Goal: Task Accomplishment & Management: Use online tool/utility

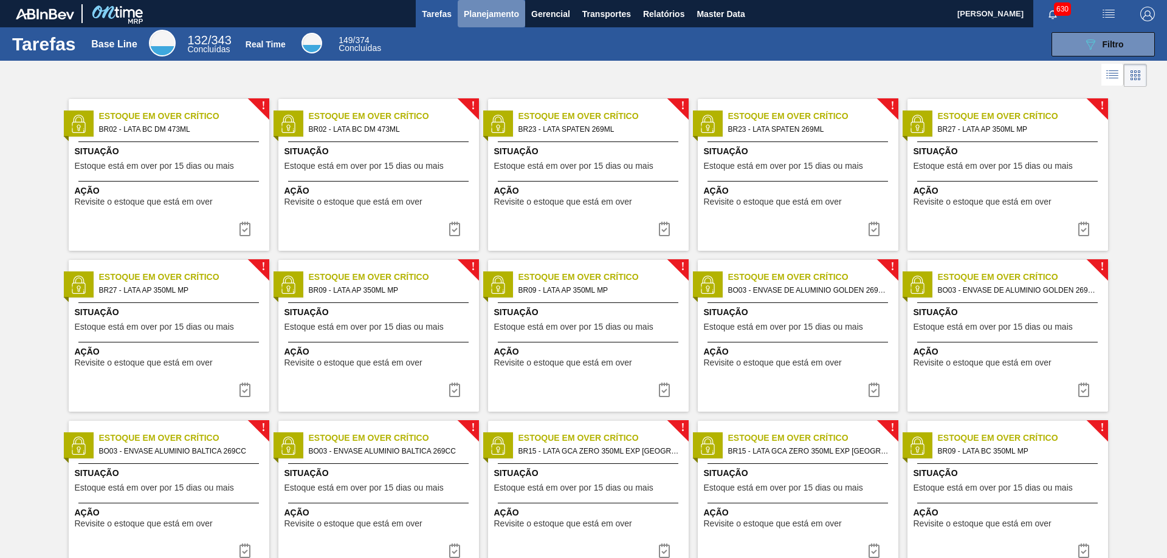
click at [489, 12] on span "Planejamento" at bounding box center [491, 14] width 55 height 15
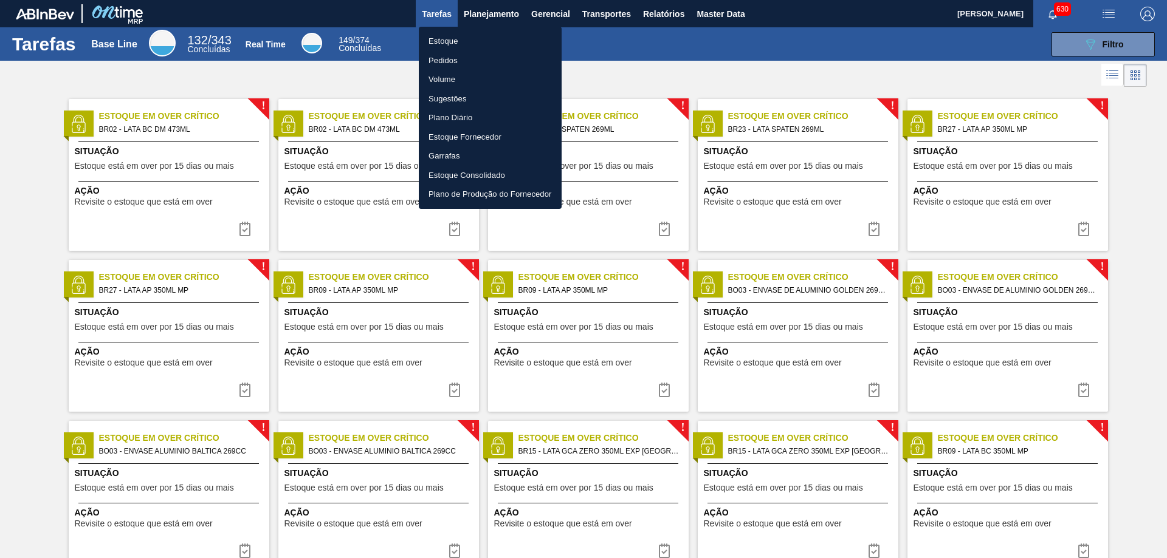
click at [492, 174] on li "Estoque Consolidado" at bounding box center [490, 175] width 143 height 19
checkbox input "true"
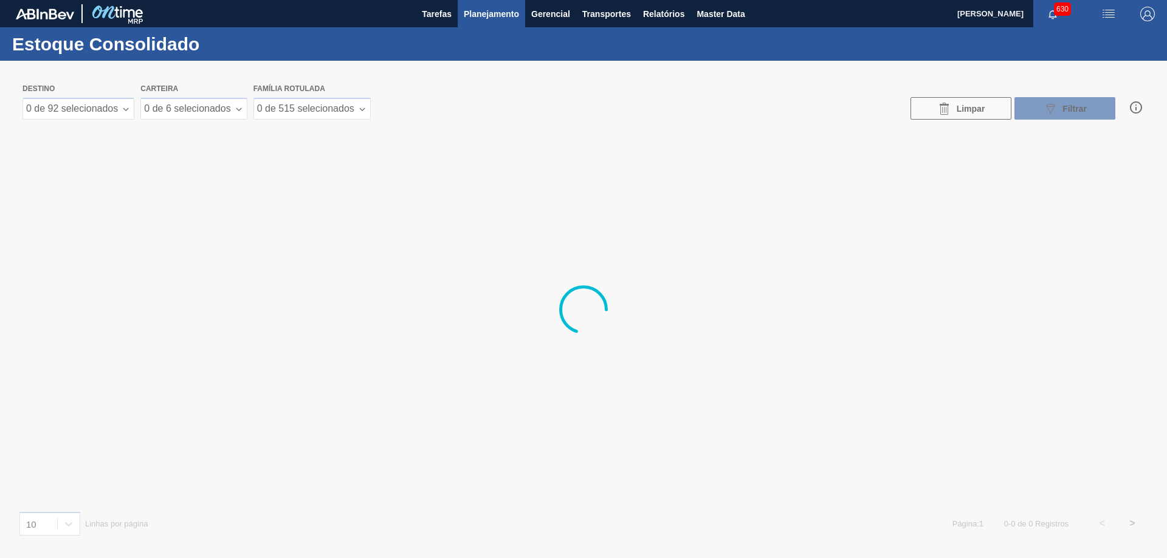
click at [120, 111] on div at bounding box center [583, 310] width 1167 height 498
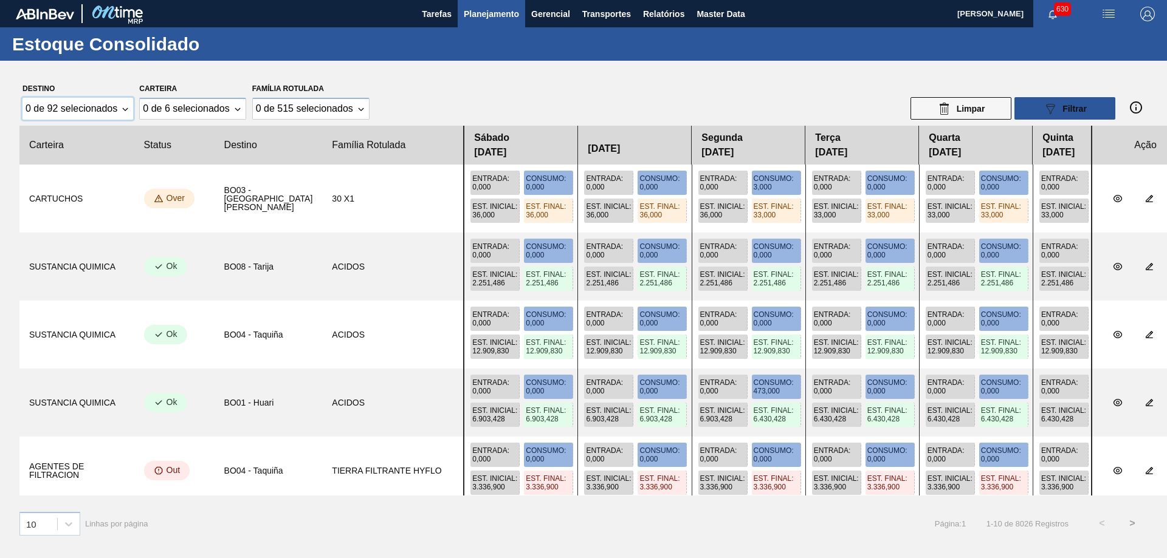
click at [121, 111] on div "0 de 92 selecionados" at bounding box center [77, 109] width 111 height 22
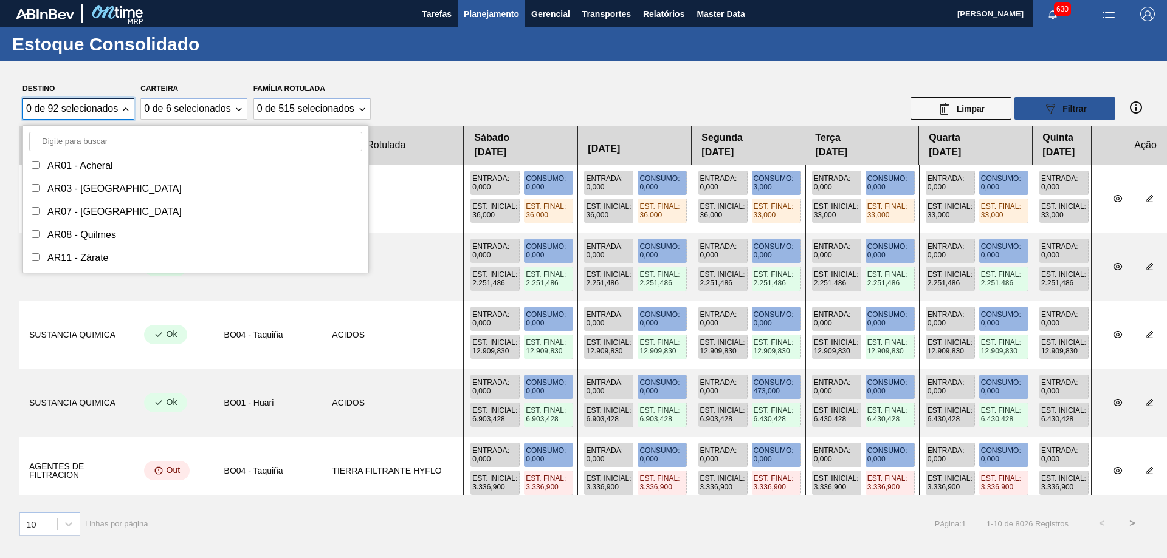
click at [106, 136] on input "Destino" at bounding box center [195, 141] width 333 height 19
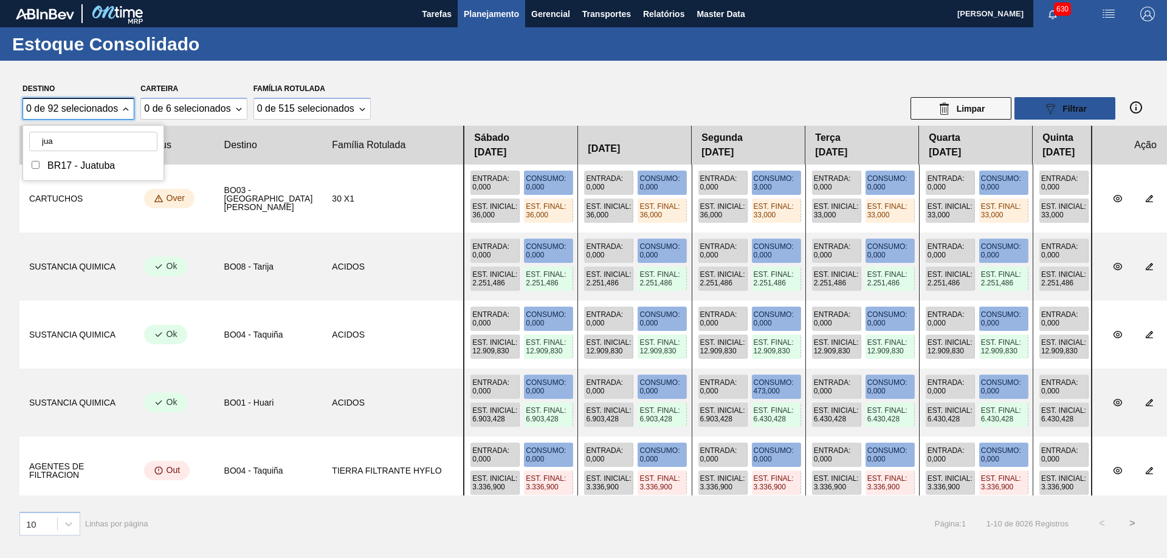
type input "jua"
click at [64, 173] on div "BR17 - Juatuba" at bounding box center [93, 165] width 128 height 17
checkbox input "true"
click at [194, 115] on div "0 de 6 selecionados" at bounding box center [192, 109] width 105 height 22
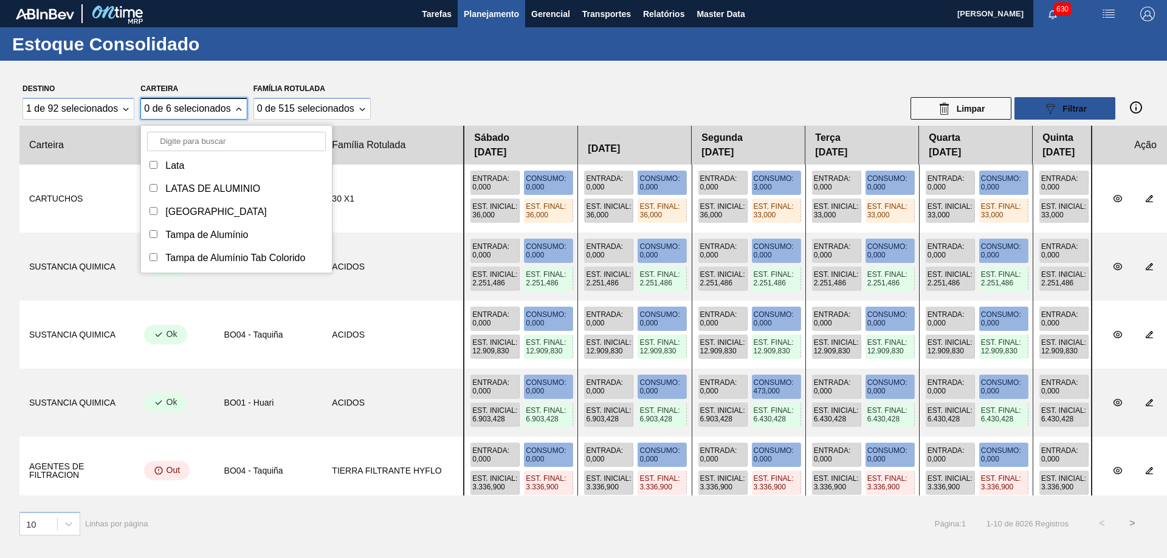
click at [184, 142] on input "Carteira" at bounding box center [236, 141] width 179 height 19
type input "tamp"
click at [182, 160] on div "[GEOGRAPHIC_DATA]" at bounding box center [215, 165] width 101 height 11
checkbox input "true"
click at [174, 183] on div "Tampa de Alumínio" at bounding box center [206, 188] width 83 height 11
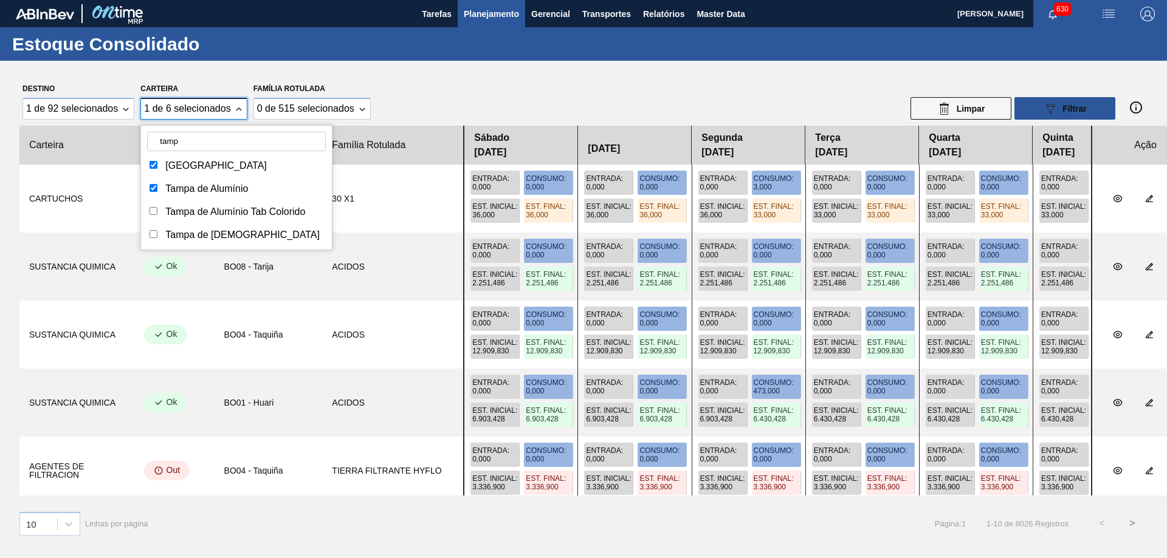
checkbox input "true"
click at [170, 208] on div "Tampa de Alumínio Tab Colorido" at bounding box center [235, 212] width 140 height 11
checkbox input "true"
click at [176, 238] on div "Tampa de [DEMOGRAPHIC_DATA]" at bounding box center [242, 235] width 154 height 11
checkbox input "true"
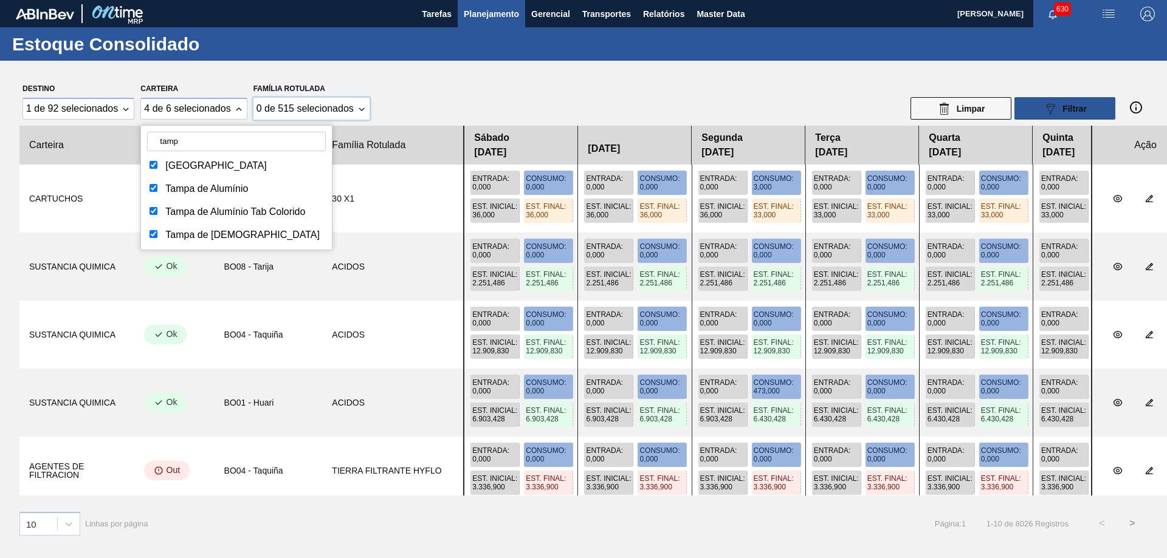
click at [295, 115] on Rotulada "0 de 515 selecionados" at bounding box center [311, 109] width 116 height 22
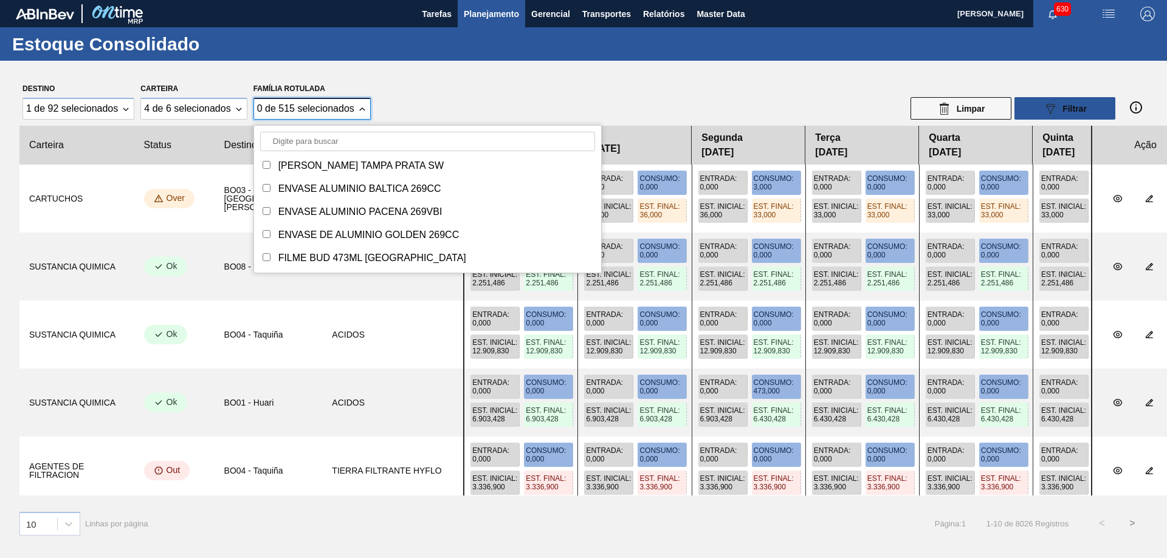
click at [309, 150] on div "BOBINA ALUMINIO TAMPA PRATA SW ENVASE ALUMINIO BALTICA 269CC ENVASE ALUMINIO PA…" at bounding box center [427, 199] width 347 height 147
click at [312, 138] on input "Família Rotulada" at bounding box center [427, 141] width 335 height 19
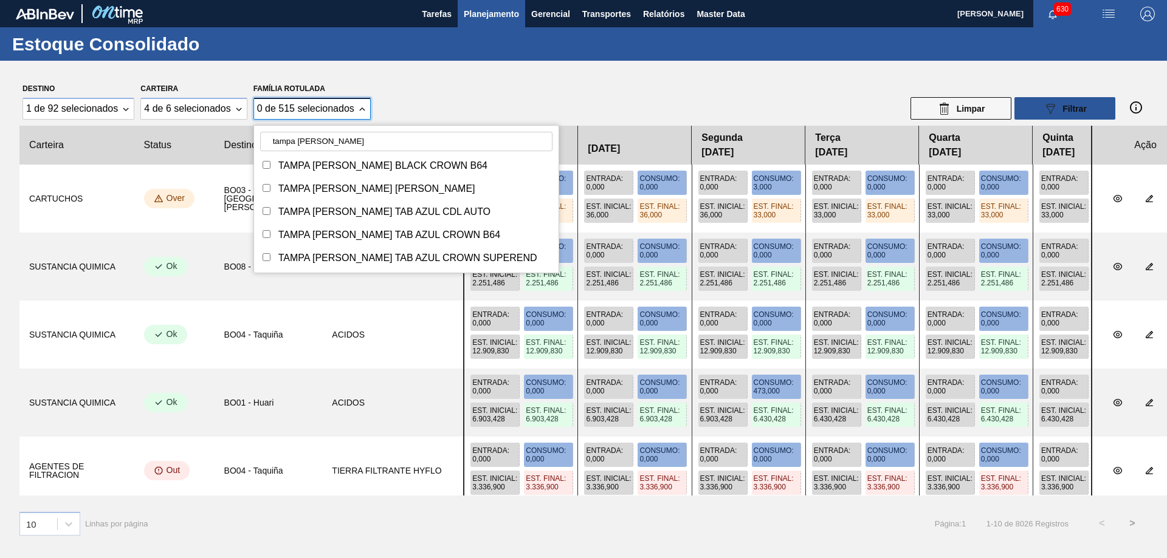
drag, startPoint x: 305, startPoint y: 146, endPoint x: 320, endPoint y: 142, distance: 15.6
click at [304, 146] on input "tampa al prata" at bounding box center [406, 141] width 293 height 19
click at [336, 139] on input "tampa al prata" at bounding box center [406, 141] width 293 height 19
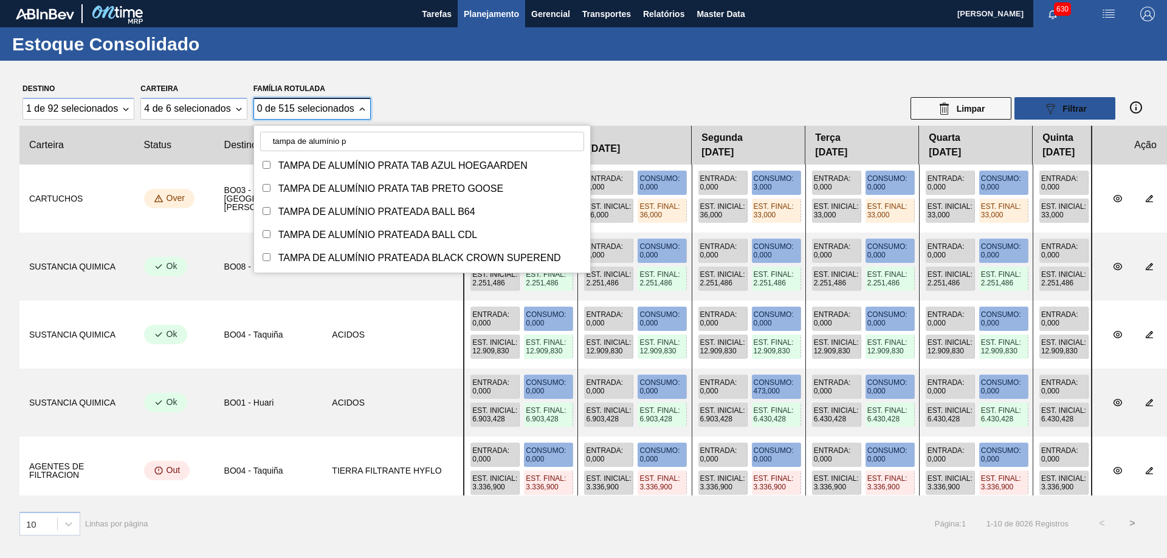
type input "tampa de alumínio p"
drag, startPoint x: 267, startPoint y: 213, endPoint x: 265, endPoint y: 225, distance: 13.0
click at [267, 213] on input "Família Rotulada" at bounding box center [266, 211] width 8 height 8
checkbox input "true"
click at [266, 234] on input "Família Rotulada" at bounding box center [266, 234] width 8 height 8
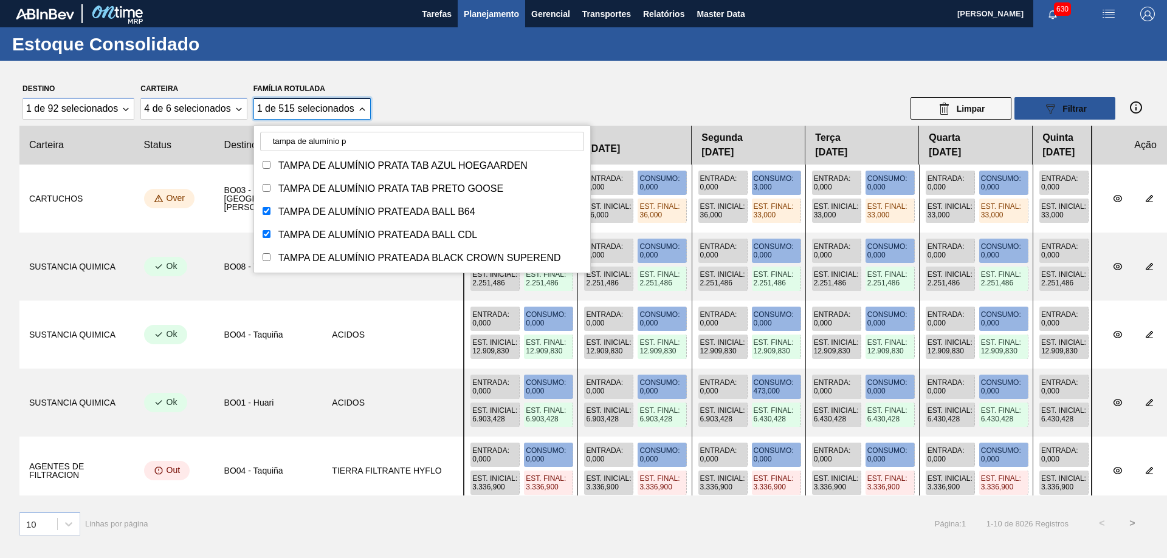
checkbox input "true"
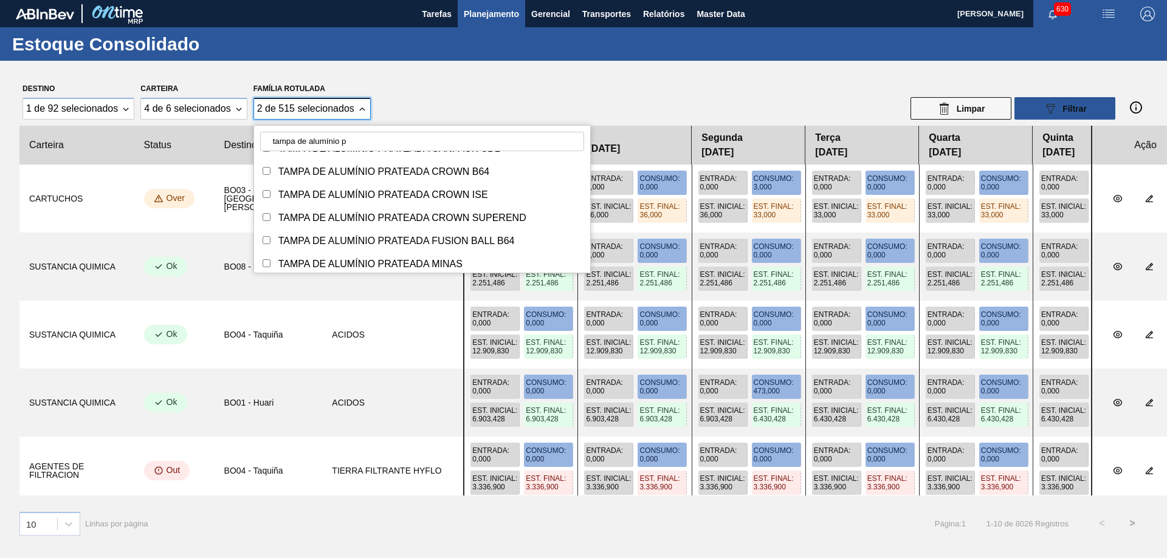
scroll to position [202, 0]
click at [437, 216] on div "TAMPA DE ALUMÍNIO PRATEADA MINAS" at bounding box center [370, 217] width 184 height 11
checkbox input "true"
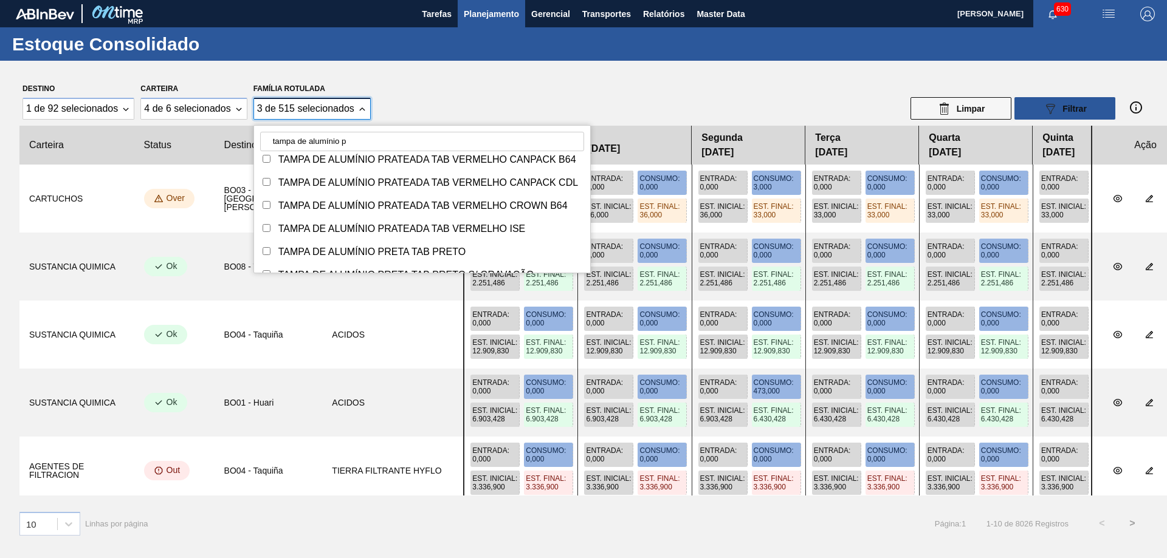
scroll to position [439, 0]
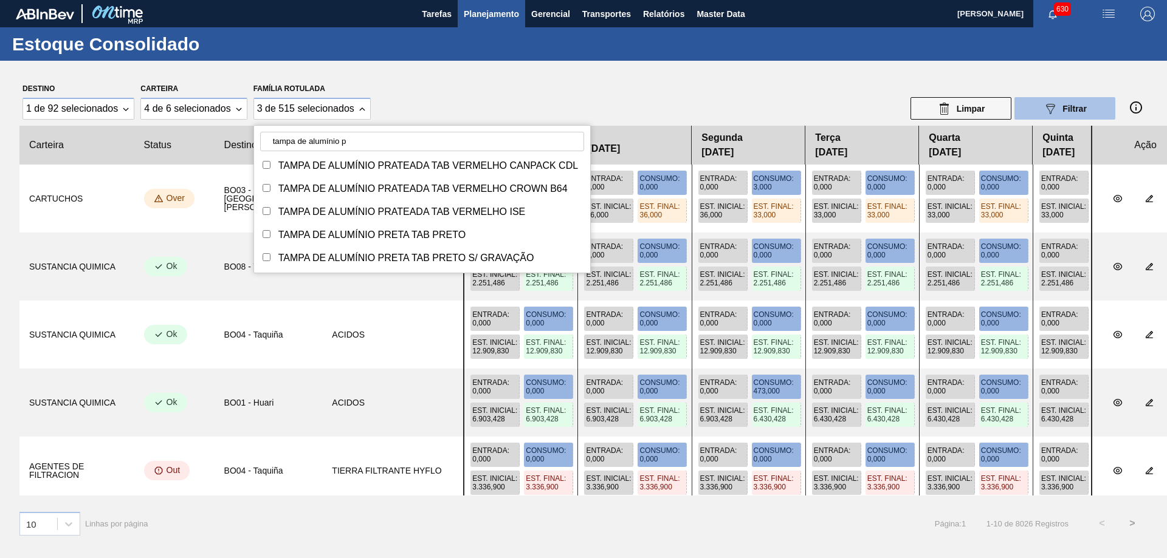
click at [1079, 111] on span "Filtrar" at bounding box center [1074, 109] width 24 height 10
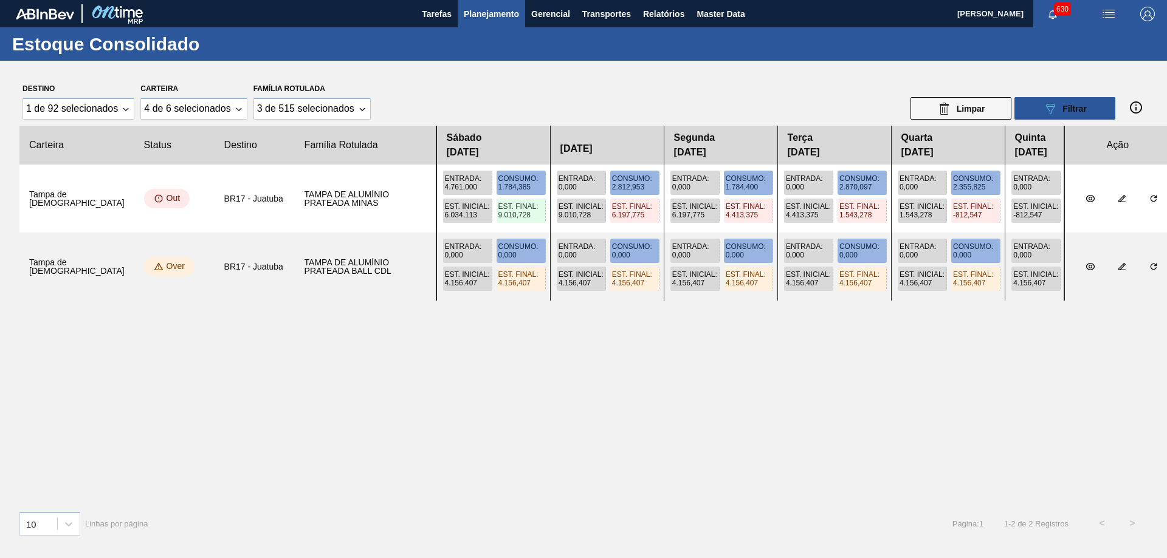
click at [535, 362] on main "Tarefas Planejamento Gerencial Transportes Relatórios Master Data Alisson R Da …" at bounding box center [583, 279] width 1167 height 558
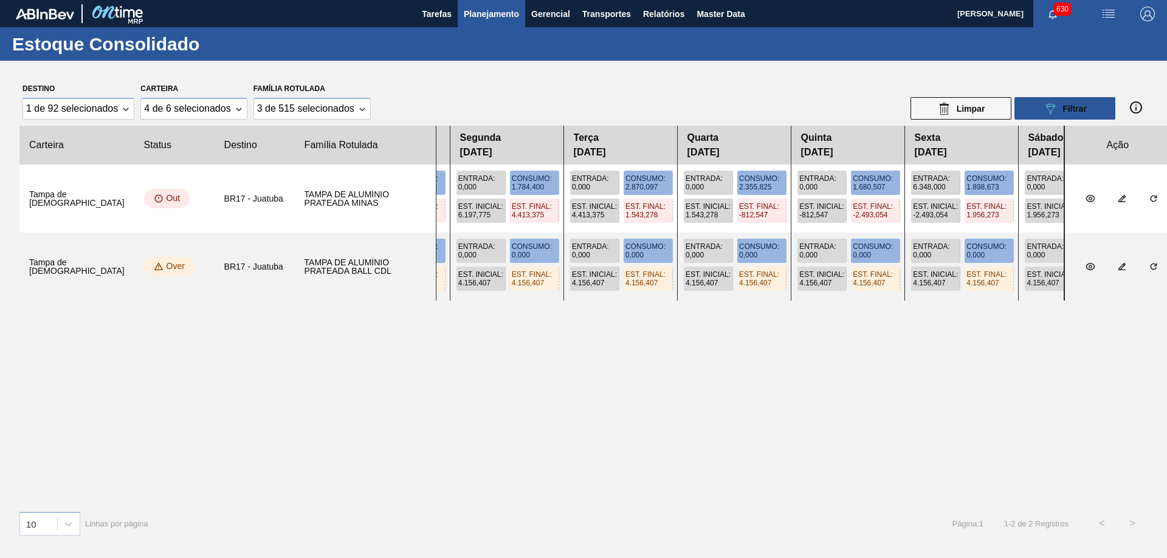
scroll to position [0, 0]
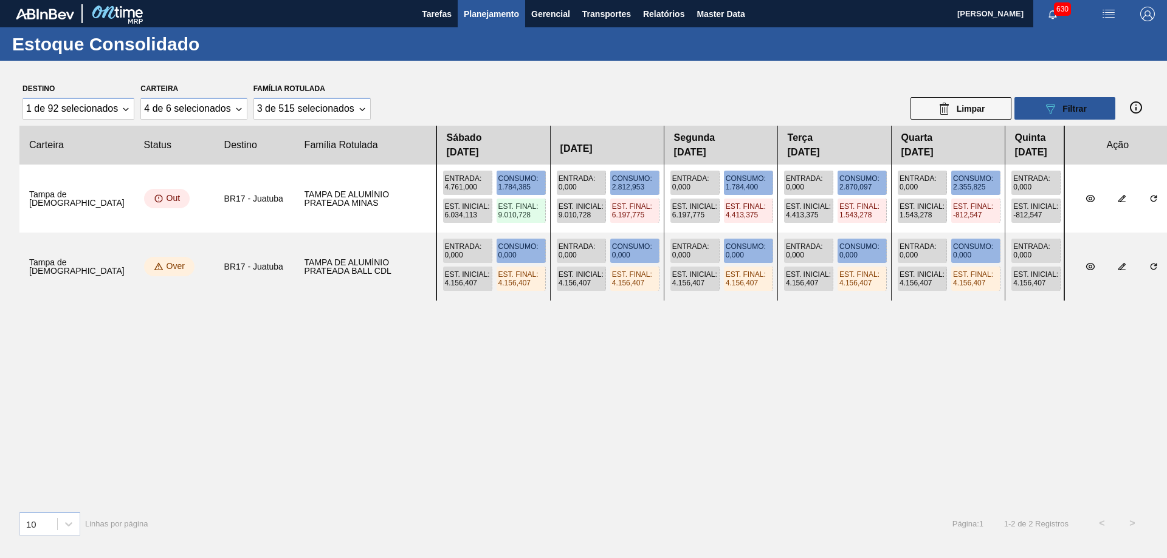
drag, startPoint x: 701, startPoint y: 241, endPoint x: 843, endPoint y: 218, distance: 143.4
click at [0, 0] on slot at bounding box center [0, 0] width 0 height 0
drag, startPoint x: 864, startPoint y: 234, endPoint x: 892, endPoint y: 233, distance: 28.0
click at [892, 233] on div "Entrada : 0,000 Consumo : 0,000 Est. Inicial : 4.156,407 Est. Final : 4.156,407…" at bounding box center [750, 267] width 628 height 68
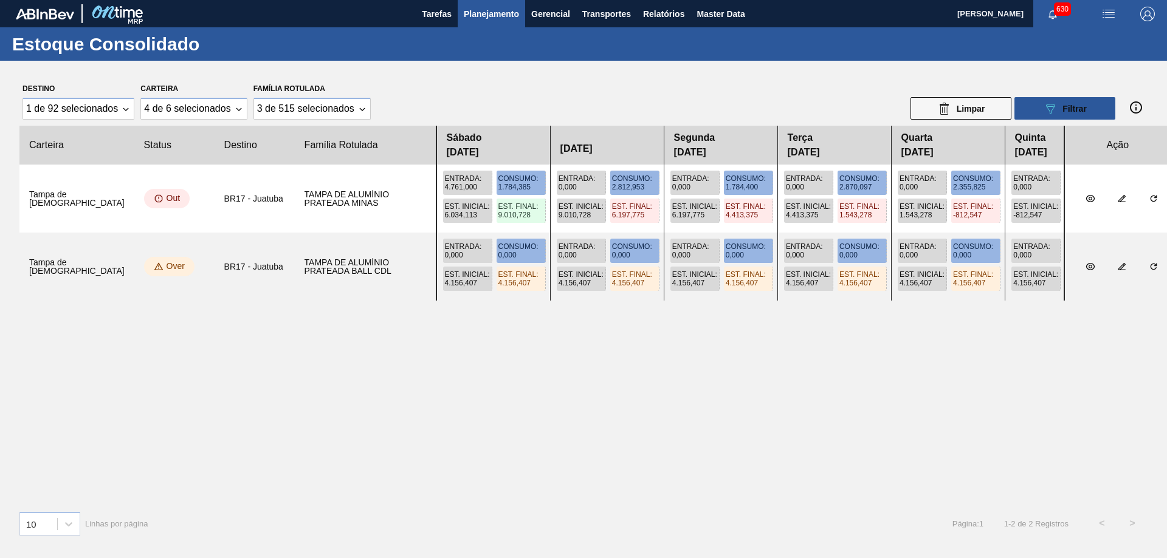
drag, startPoint x: 812, startPoint y: 226, endPoint x: 862, endPoint y: 243, distance: 53.2
click at [0, 0] on slot at bounding box center [0, 0] width 0 height 0
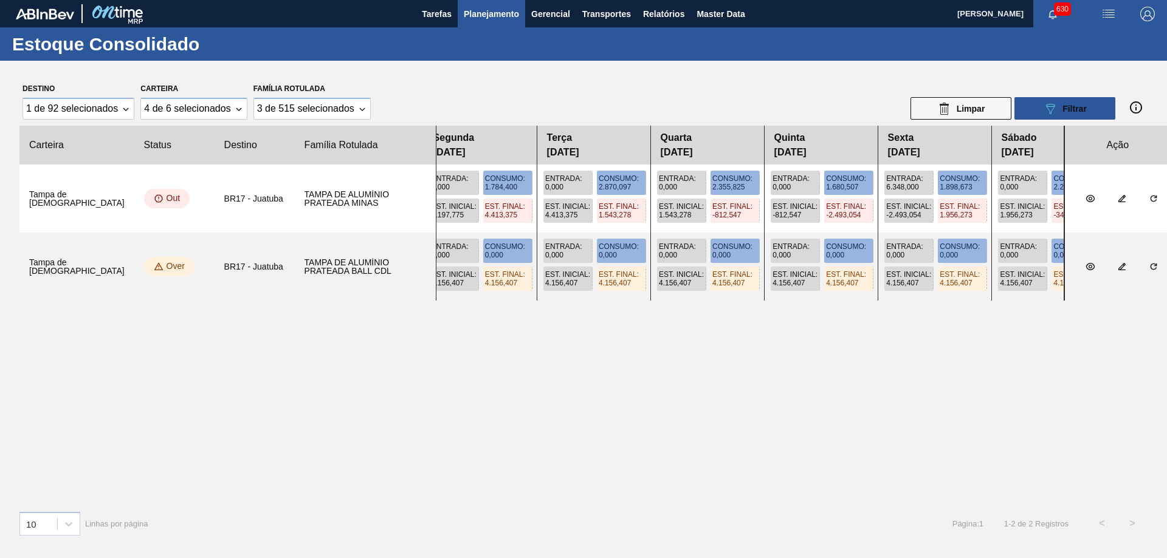
scroll to position [0, 221]
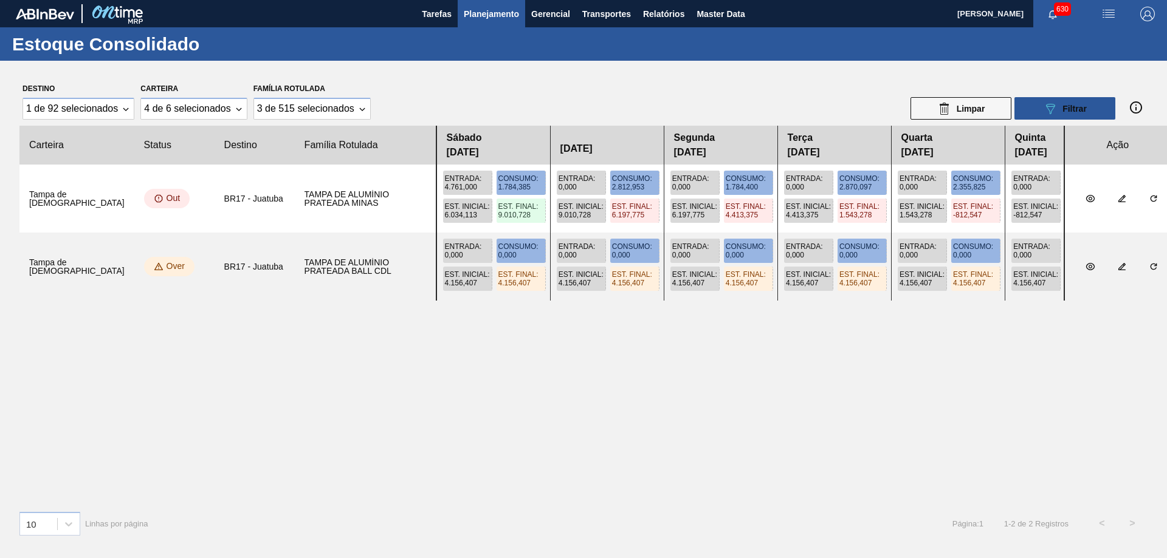
drag, startPoint x: 934, startPoint y: 211, endPoint x: 952, endPoint y: 247, distance: 40.2
click at [0, 0] on slot at bounding box center [0, 0] width 0 height 0
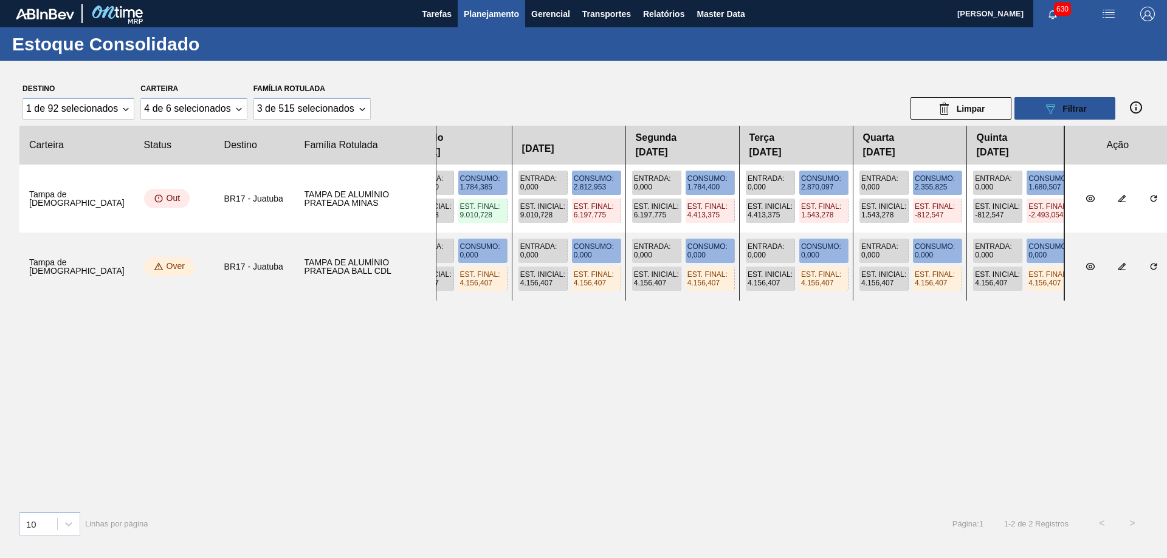
scroll to position [0, 44]
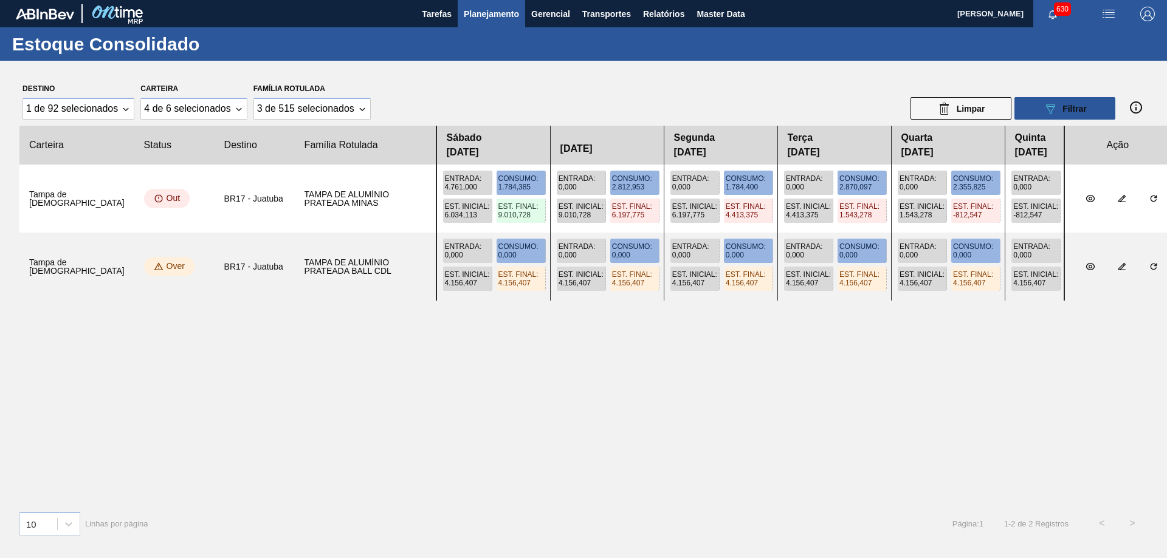
drag, startPoint x: 609, startPoint y: 154, endPoint x: 645, endPoint y: 155, distance: 35.9
click at [645, 155] on div "Sábado 23/08/2025 24/08/2025 Segunda 25/08/2025 Terça 26/08/2025 Quarta 27/08/2…" at bounding box center [750, 145] width 628 height 39
click at [701, 151] on div "Sábado 23/08/2025 24/08/2025 Segunda 25/08/2025 Terça 26/08/2025 Quarta 27/08/2…" at bounding box center [750, 145] width 628 height 39
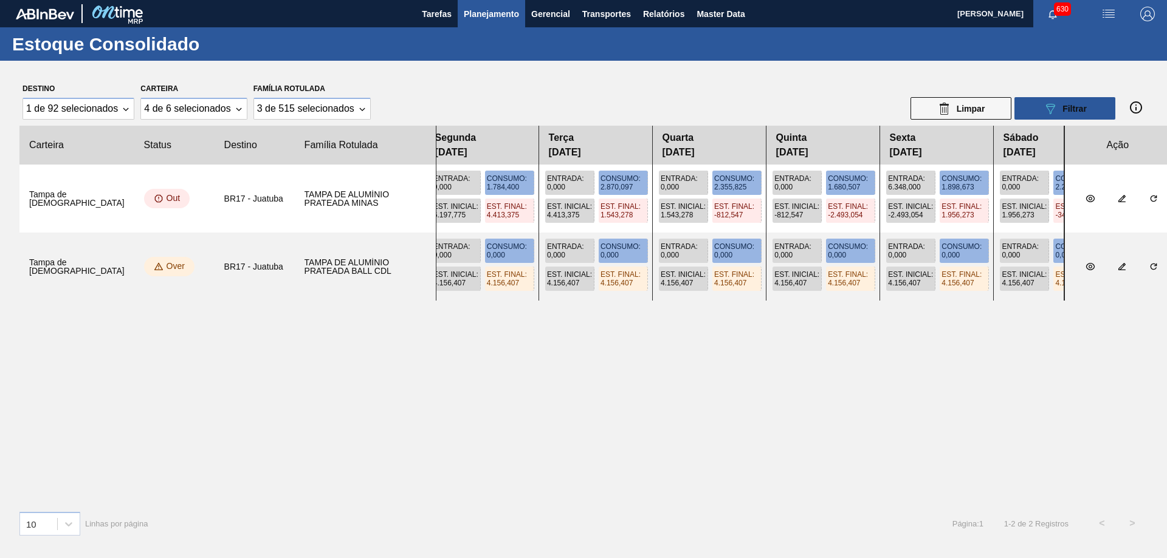
drag, startPoint x: 794, startPoint y: 230, endPoint x: 547, endPoint y: 216, distance: 247.1
click at [547, 216] on div "Entrada : 4.761,000 Consumo : 1.784,385 Est. Inicial : 6.034,113 Est. Final : 9…" at bounding box center [750, 199] width 628 height 68
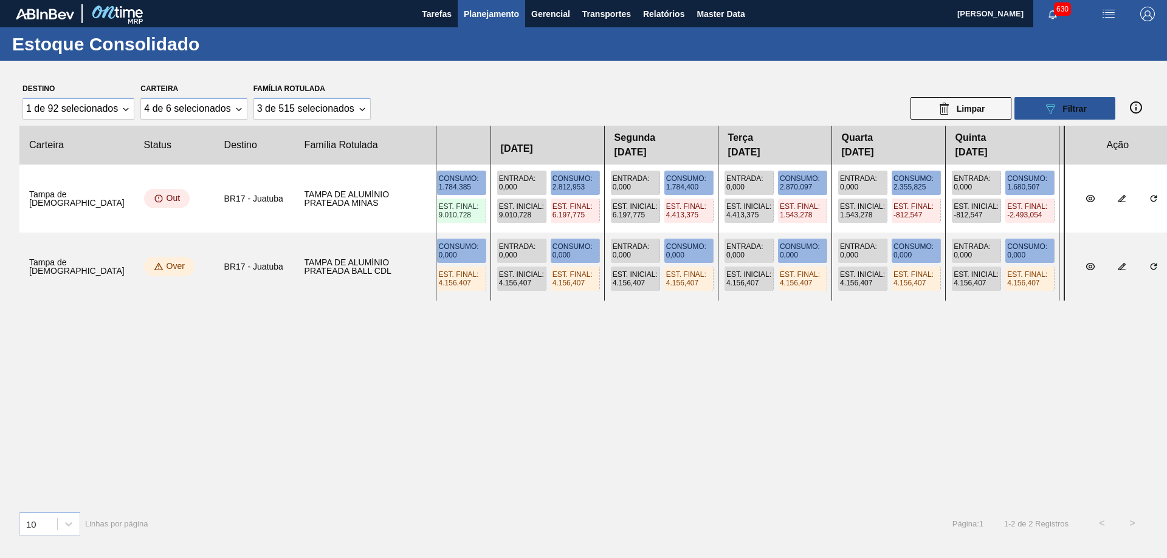
drag, startPoint x: 595, startPoint y: 238, endPoint x: 782, endPoint y: 248, distance: 186.8
click at [782, 248] on div "Entrada : 0,000 Consumo : 0,000 Est. Inicial : 4.156,407 Est. Final : 4.156,407…" at bounding box center [750, 267] width 628 height 68
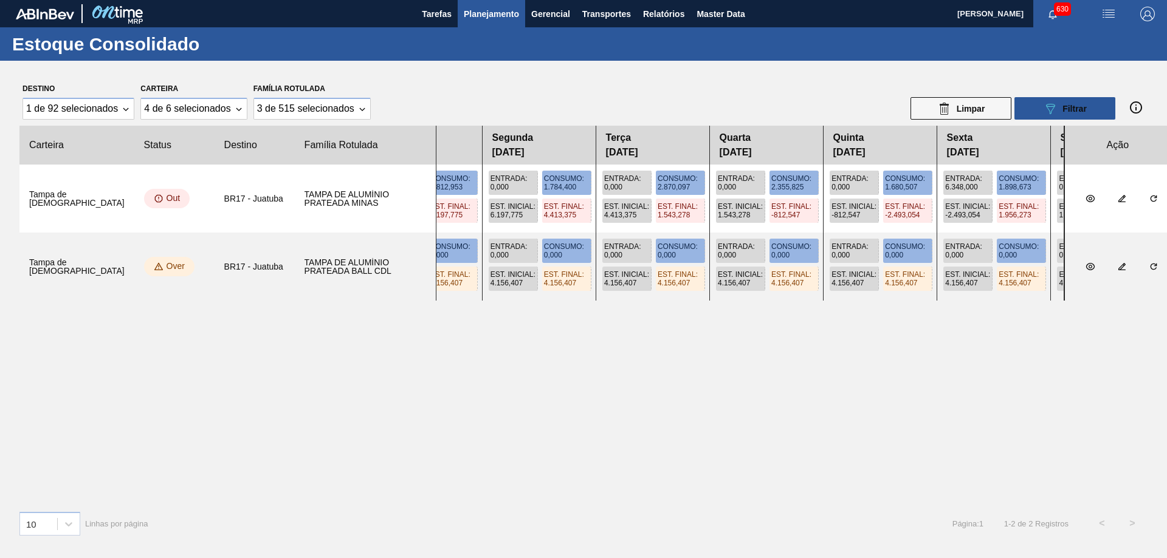
drag, startPoint x: 841, startPoint y: 234, endPoint x: 712, endPoint y: 233, distance: 129.4
click at [712, 233] on div "Entrada : 0,000 Consumo : 0,000 Est. Inicial : 4.156,407 Est. Final : 4.156,407…" at bounding box center [750, 267] width 628 height 68
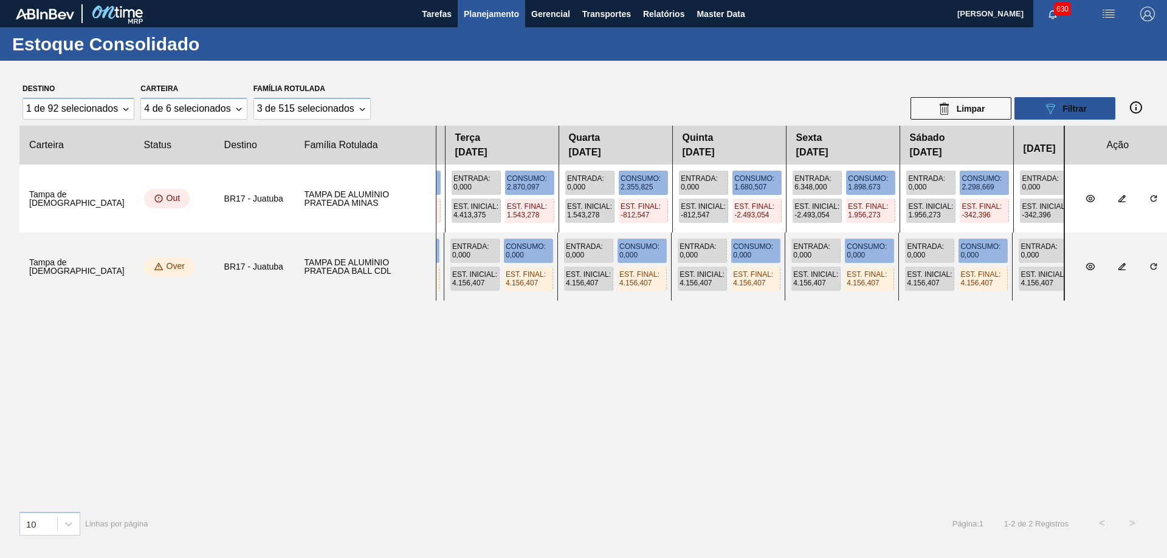
drag, startPoint x: 805, startPoint y: 229, endPoint x: 646, endPoint y: 212, distance: 159.5
click at [646, 212] on div "Entrada : 4.761,000 Consumo : 1.784,385 Est. Inicial : 6.034,113 Est. Final : 9…" at bounding box center [750, 199] width 628 height 68
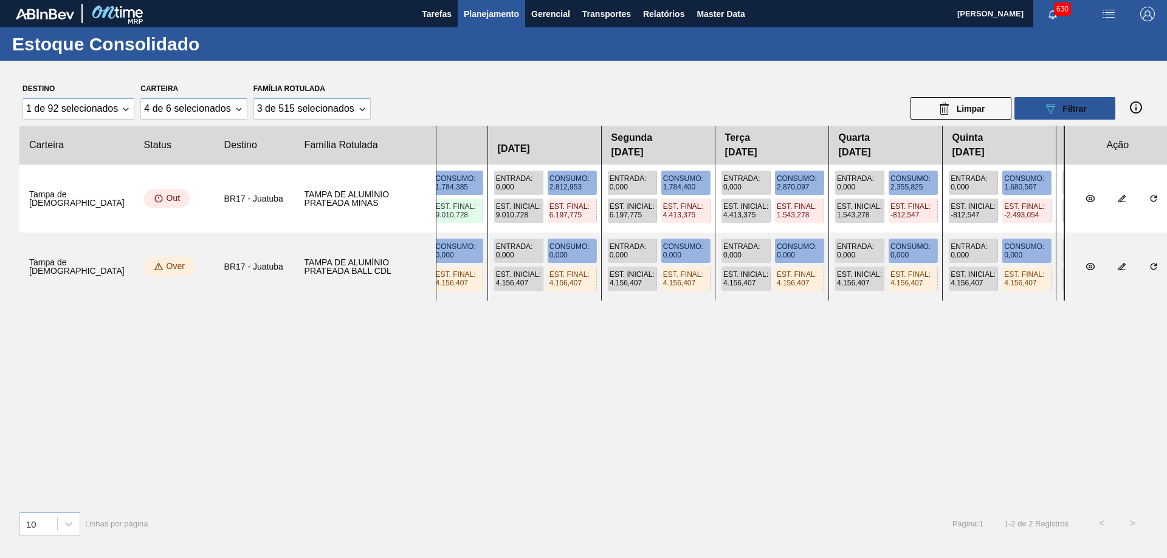
drag, startPoint x: 683, startPoint y: 229, endPoint x: 961, endPoint y: 238, distance: 278.4
click at [0, 0] on slot at bounding box center [0, 0] width 0 height 0
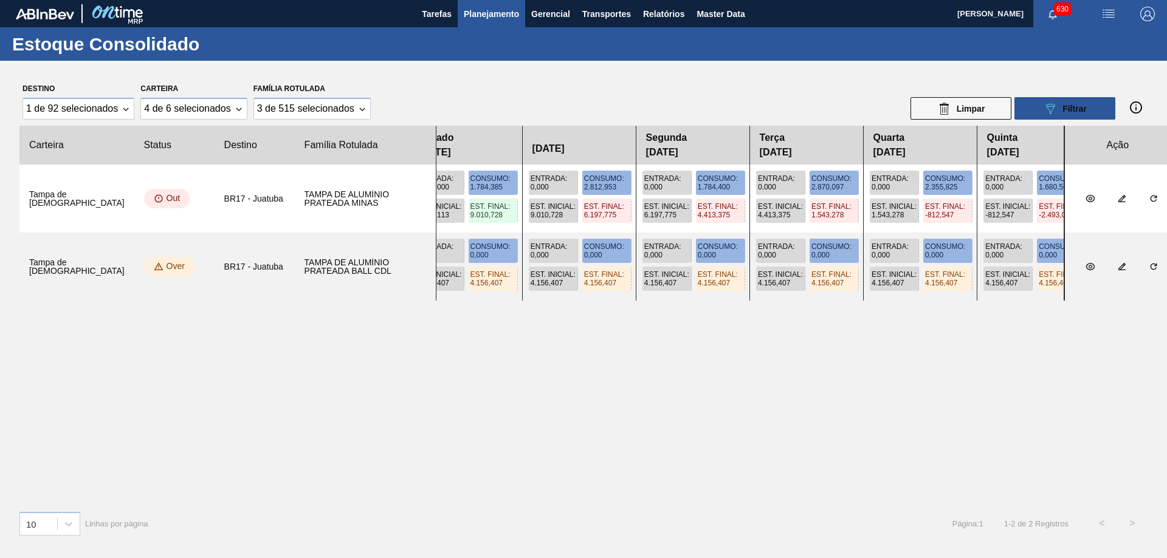
scroll to position [0, 0]
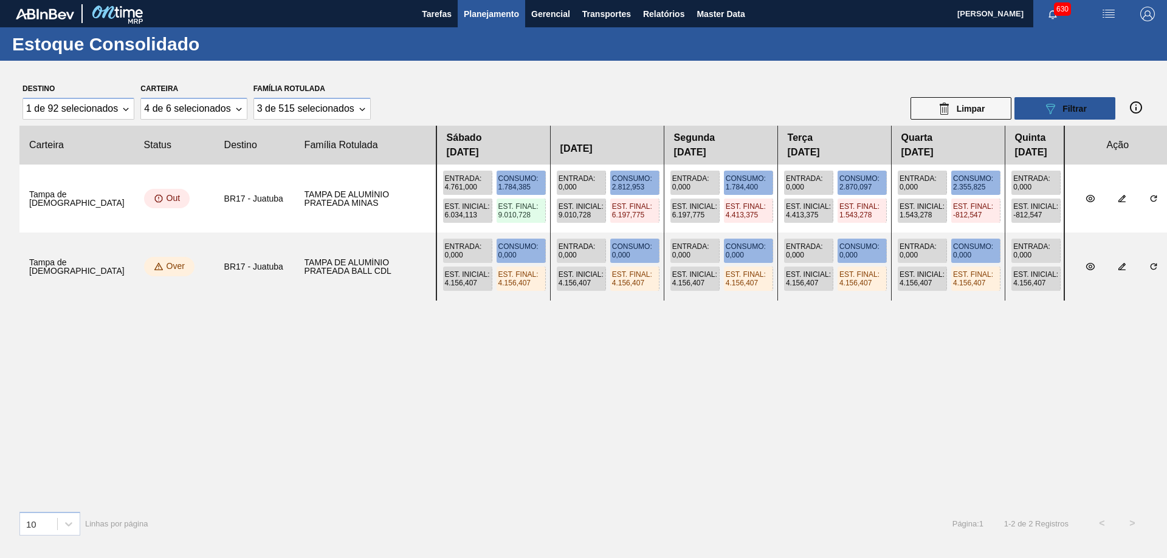
drag, startPoint x: 718, startPoint y: 247, endPoint x: 817, endPoint y: 255, distance: 98.7
click at [817, 255] on div "Entrada : 0,000 Consumo : 0,000 Est. Inicial : 4.156,407 Est. Final : 4.156,407…" at bounding box center [750, 267] width 628 height 68
click at [619, 77] on div "Destino 1 de 92 selecionados Carteira 4 de 6 selecionados Família Rotulada 3 de…" at bounding box center [583, 190] width 1167 height 259
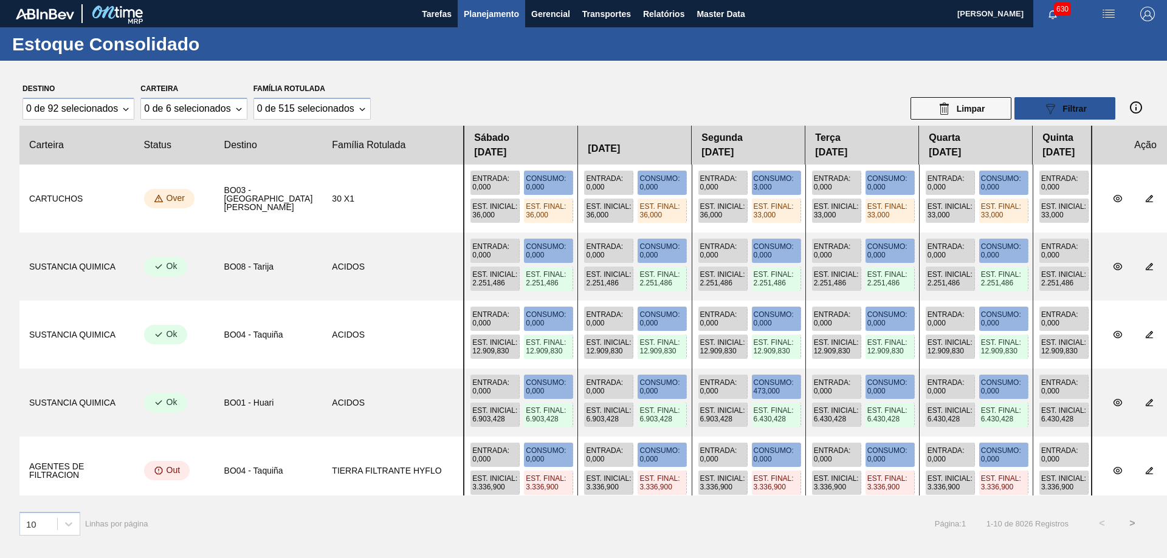
click at [492, 12] on span "Planejamento" at bounding box center [491, 14] width 55 height 15
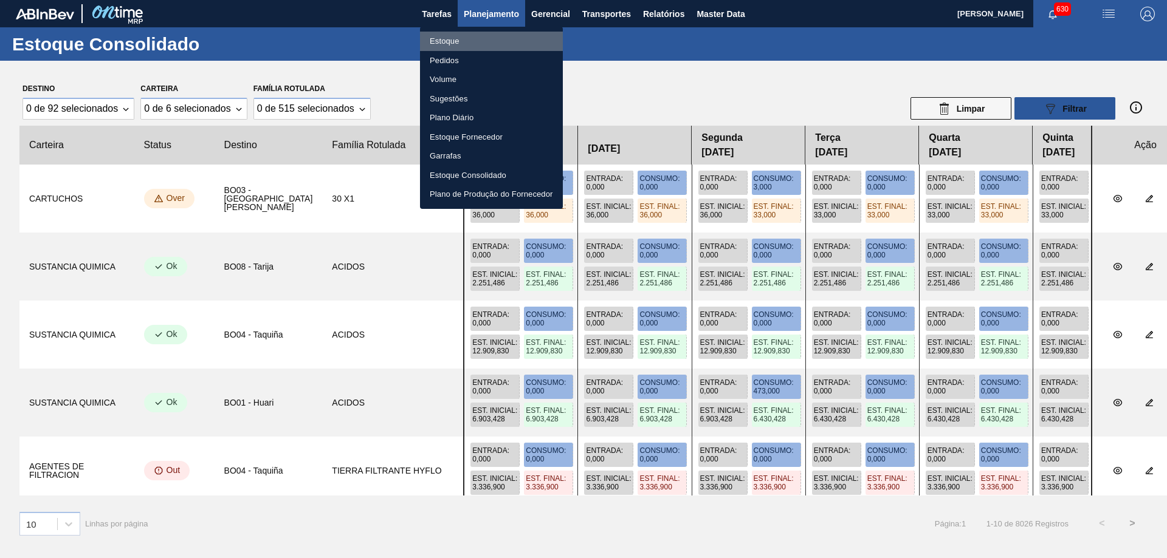
drag, startPoint x: 448, startPoint y: 39, endPoint x: 529, endPoint y: 78, distance: 89.7
click at [448, 39] on li "Estoque" at bounding box center [491, 41] width 143 height 19
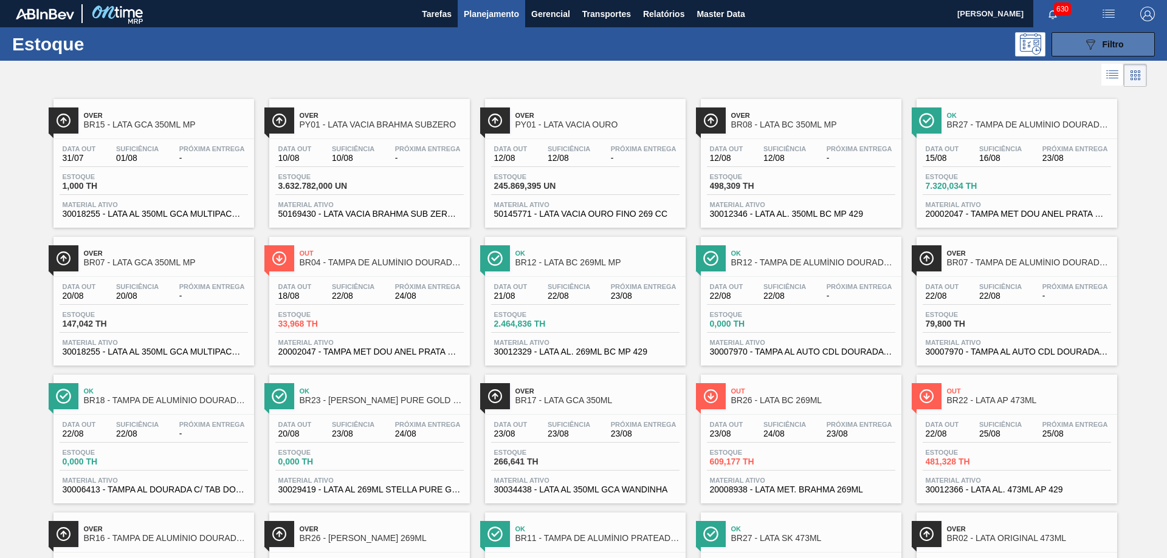
click at [1057, 36] on button "089F7B8B-B2A5-4AFE-B5C0-19BA573D28AC Filtro" at bounding box center [1102, 44] width 103 height 24
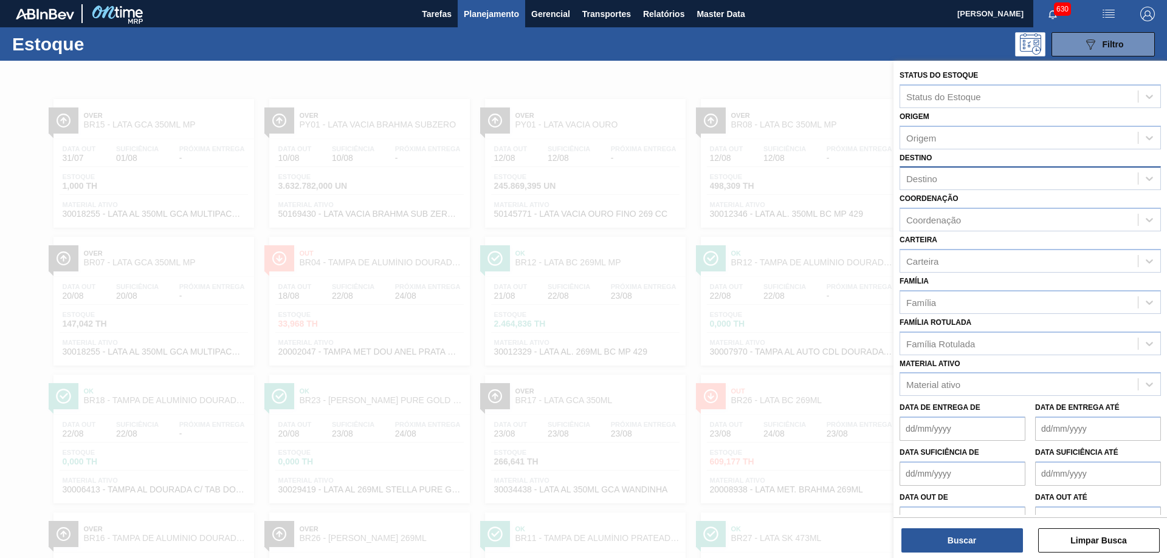
click at [916, 179] on div "Destino" at bounding box center [921, 179] width 31 height 10
type input "juatu"
click at [961, 199] on div "BR17 - Juatuba" at bounding box center [1029, 208] width 261 height 22
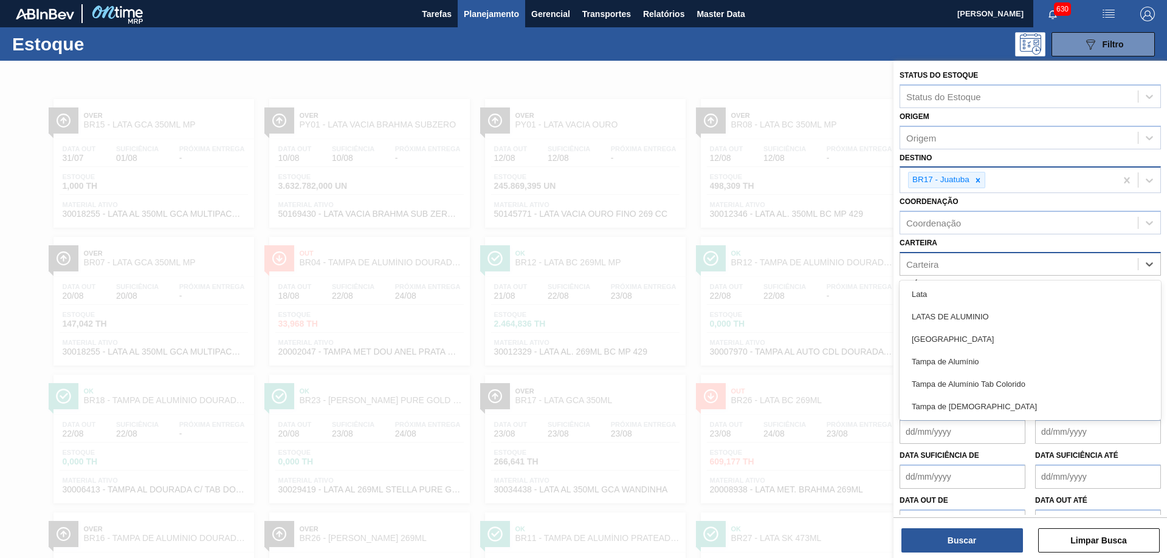
click at [952, 260] on div "Carteira" at bounding box center [1019, 264] width 238 height 18
type input "[GEOGRAPHIC_DATA]"
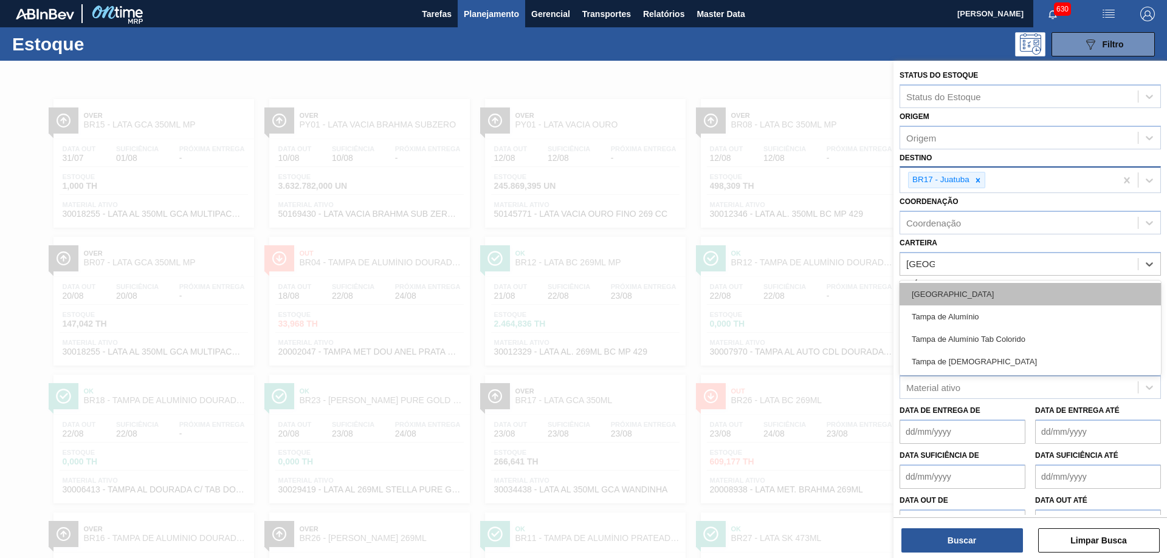
click at [943, 293] on div "[GEOGRAPHIC_DATA]" at bounding box center [1029, 294] width 261 height 22
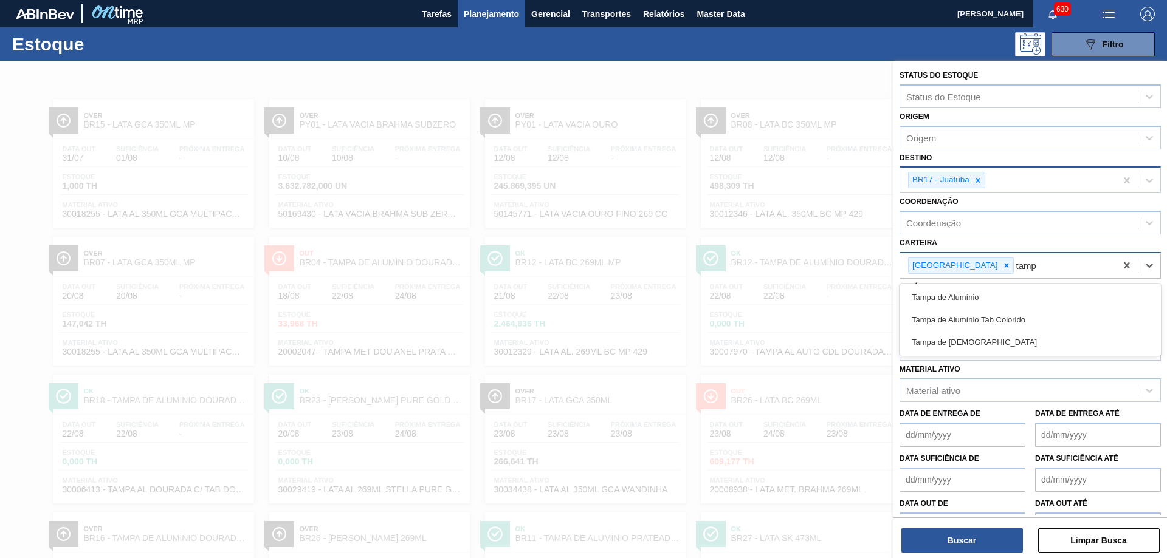
type input "tampa"
click at [984, 296] on div "Tampa de Alumínio" at bounding box center [1029, 297] width 261 height 22
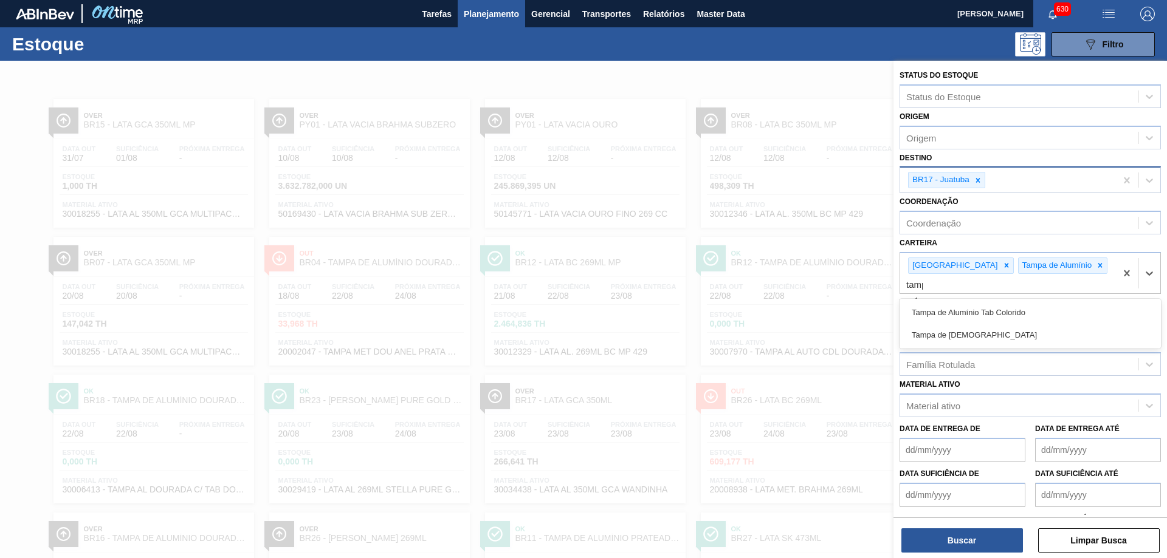
type input "tampa"
click at [996, 301] on div "Tampa de Alumínio Tab Colorido" at bounding box center [1029, 312] width 261 height 22
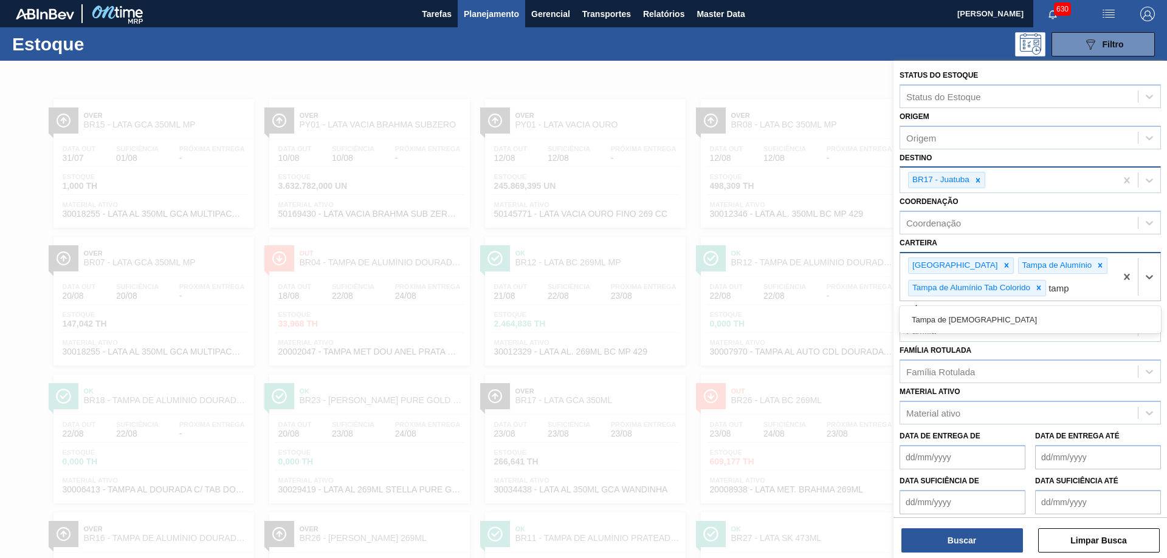
type input "tampa"
click at [974, 323] on div "Tampa de [DEMOGRAPHIC_DATA]" at bounding box center [1029, 320] width 261 height 22
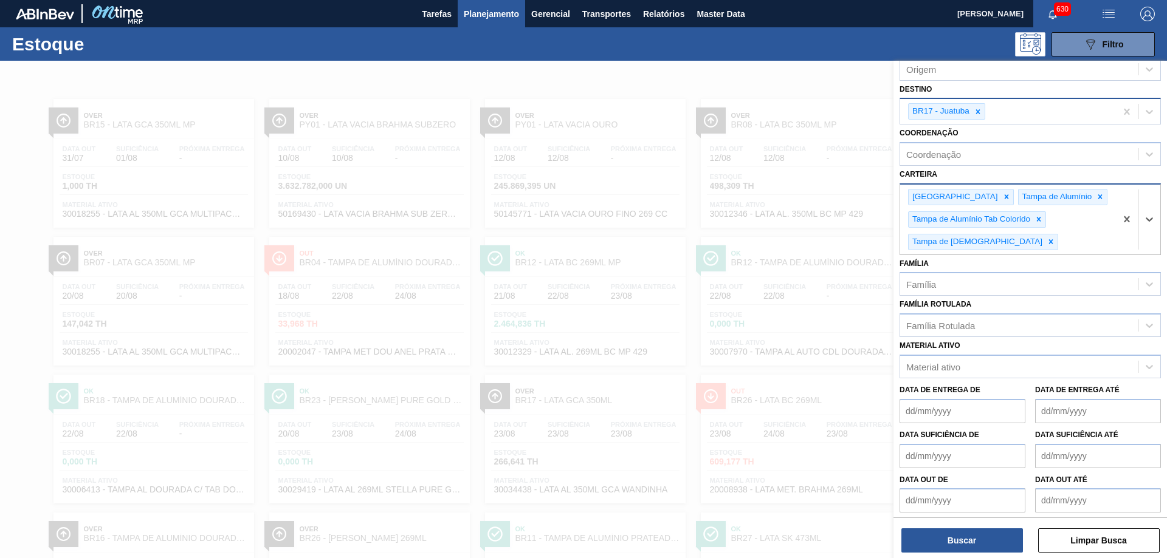
scroll to position [72, 0]
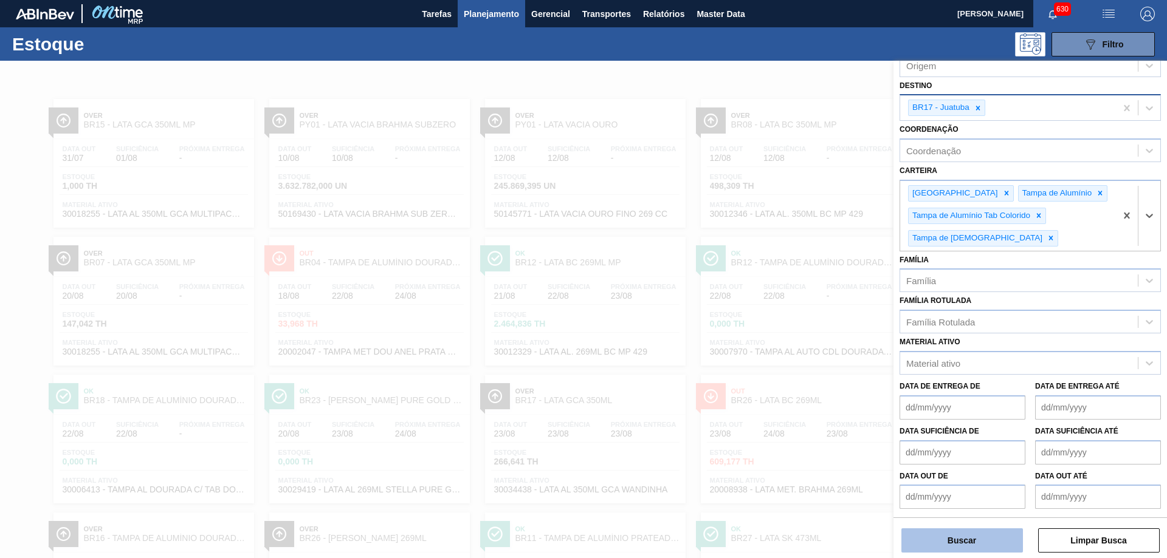
click at [975, 534] on button "Buscar" at bounding box center [962, 541] width 122 height 24
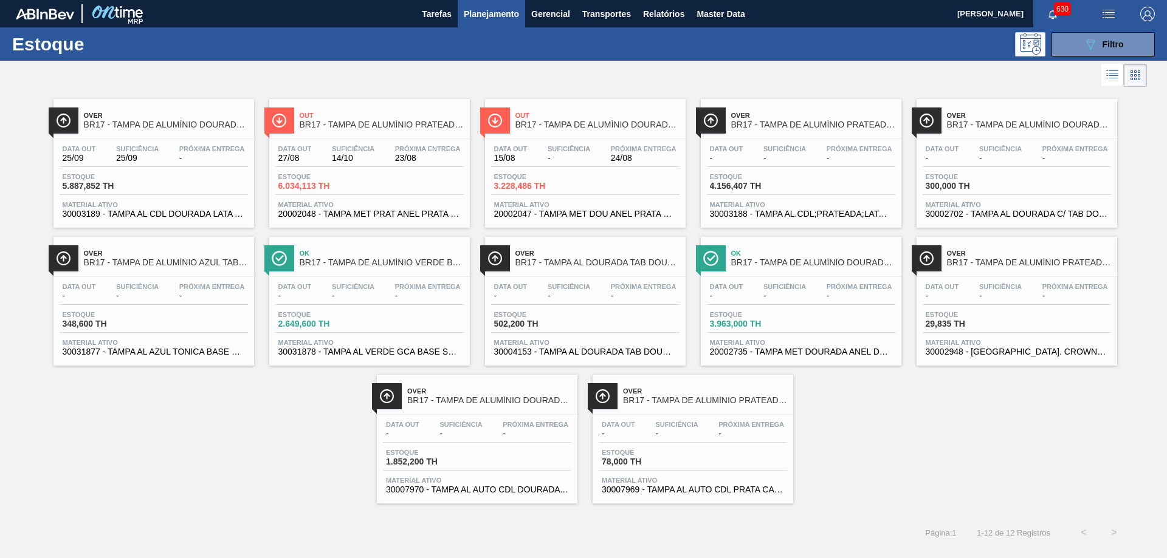
click at [489, 15] on span "Planejamento" at bounding box center [491, 14] width 55 height 15
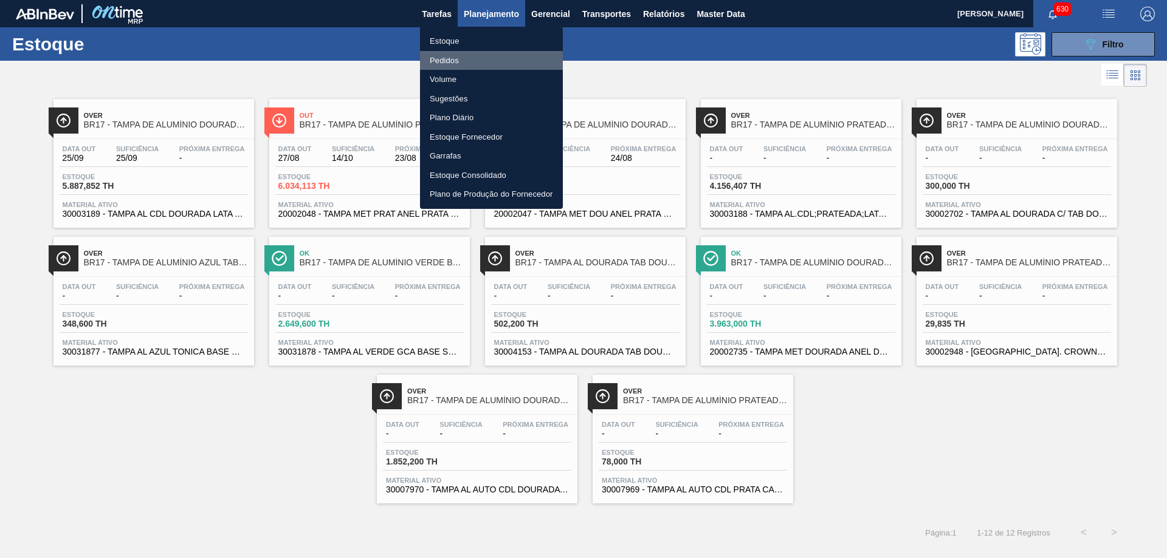
click at [442, 53] on li "Pedidos" at bounding box center [491, 60] width 143 height 19
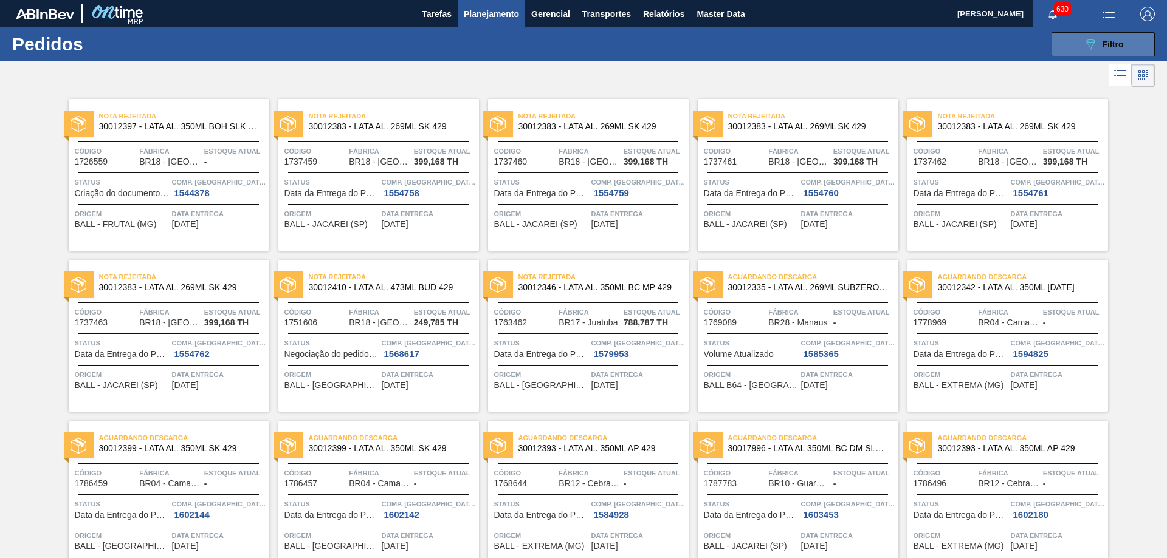
click at [1060, 44] on button "089F7B8B-B2A5-4AFE-B5C0-19BA573D28AC Filtro" at bounding box center [1102, 44] width 103 height 24
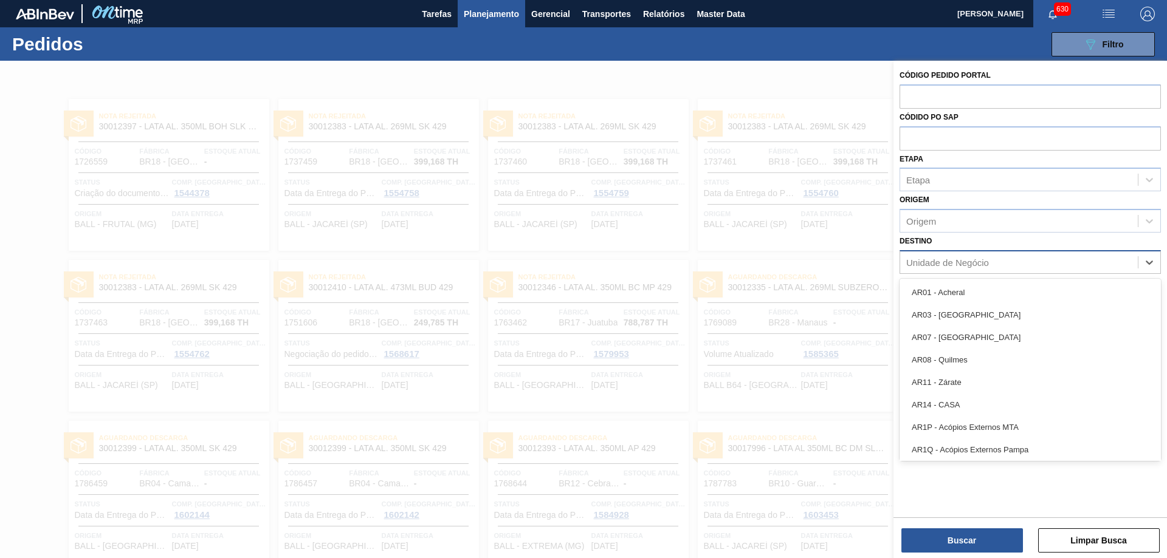
click at [939, 264] on div "Unidade de Negócio" at bounding box center [947, 262] width 83 height 10
type input "jua"
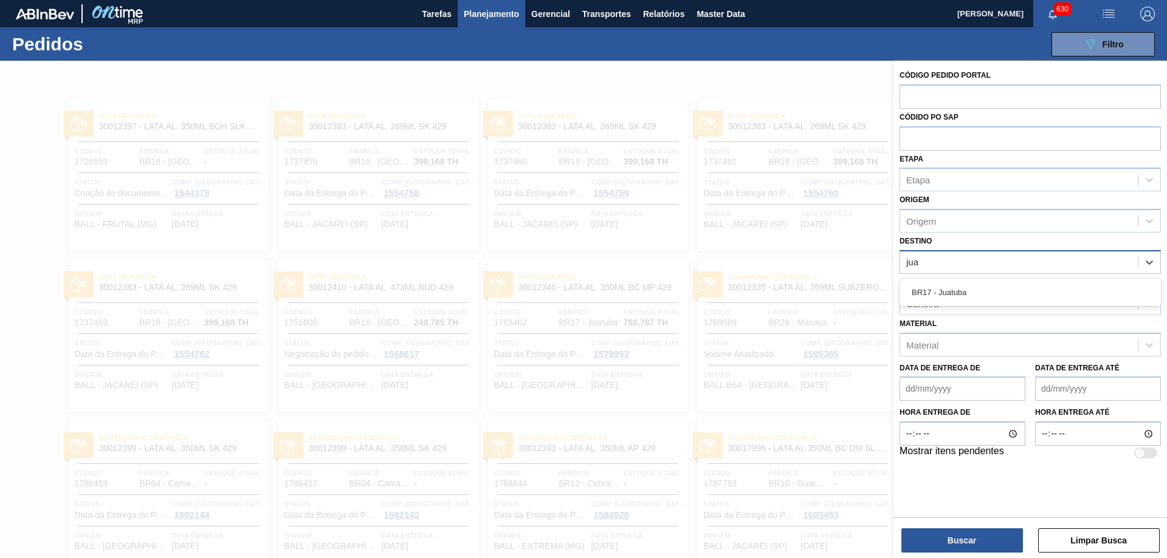
click at [955, 304] on div "BR17 - Juatuba" at bounding box center [1029, 292] width 261 height 27
click at [955, 291] on div "BR17 - Juatuba" at bounding box center [1029, 292] width 261 height 22
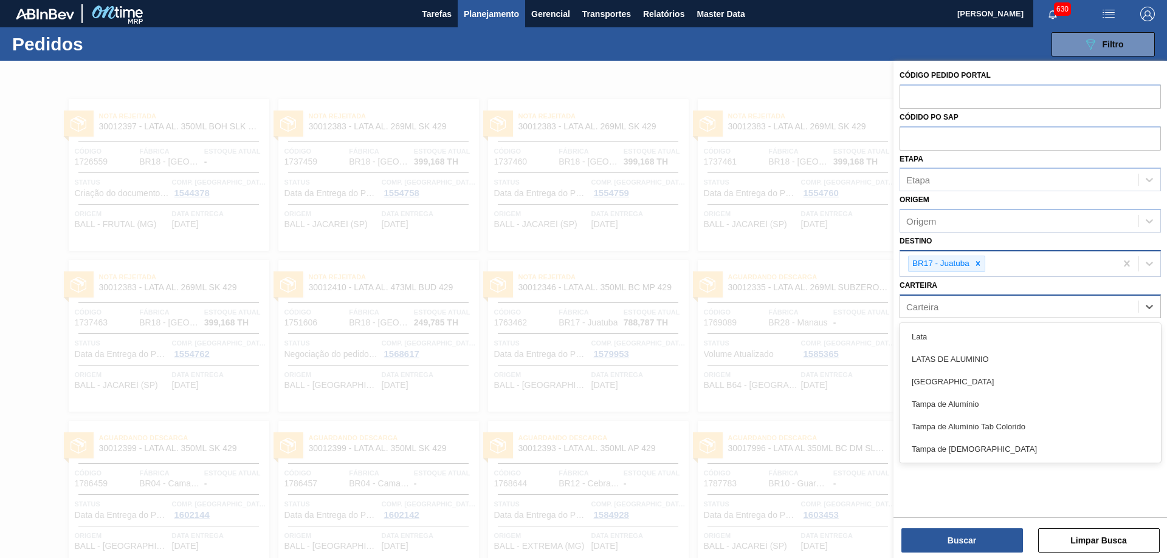
click at [953, 304] on div "Carteira" at bounding box center [1019, 307] width 238 height 18
type input "tampa"
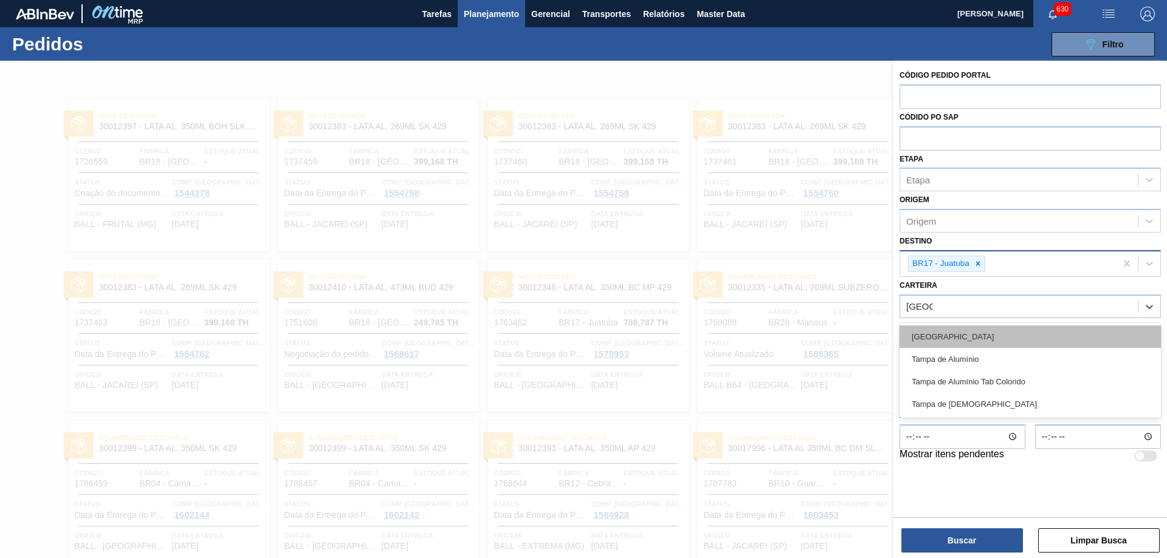
click at [961, 337] on div "[GEOGRAPHIC_DATA]" at bounding box center [1029, 337] width 261 height 22
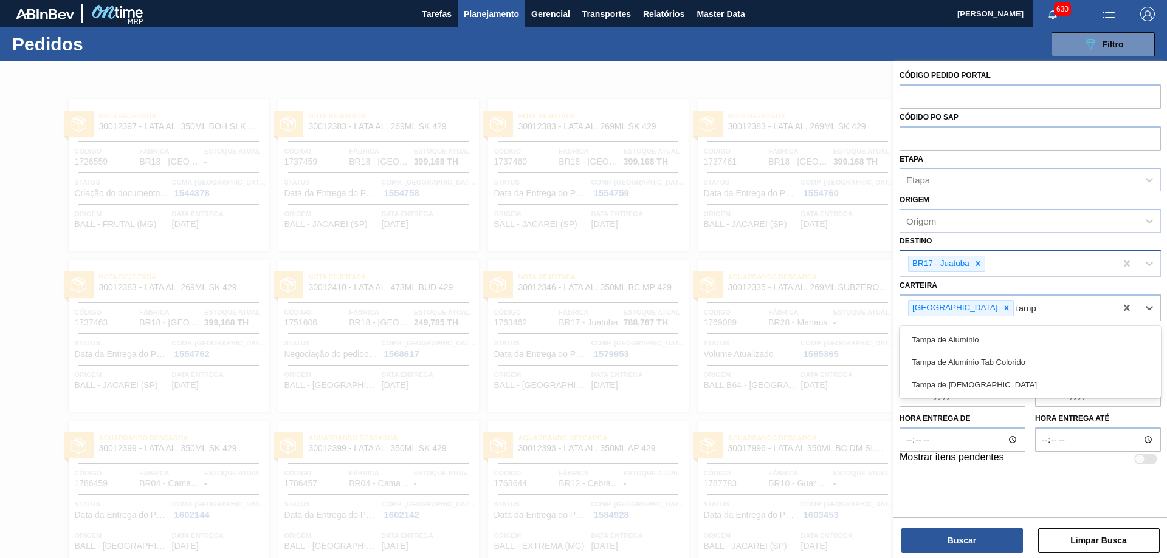
type input "tampa"
click at [961, 337] on div "Tampa de Alumínio" at bounding box center [1029, 340] width 261 height 22
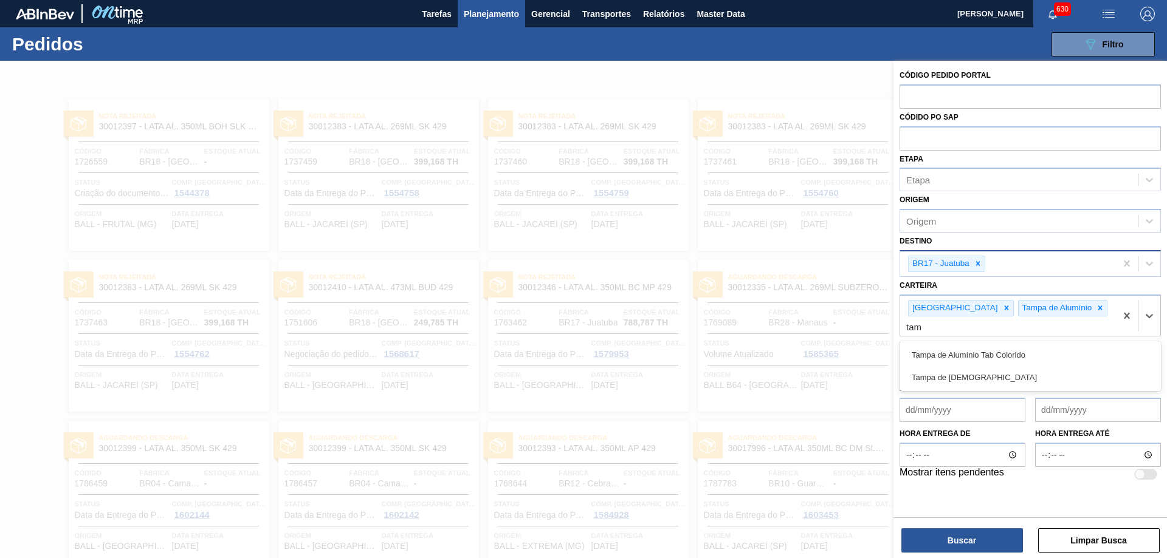
type input "tamp"
click at [961, 344] on div "Tampa de Alumínio Tab Colorido" at bounding box center [1029, 355] width 261 height 22
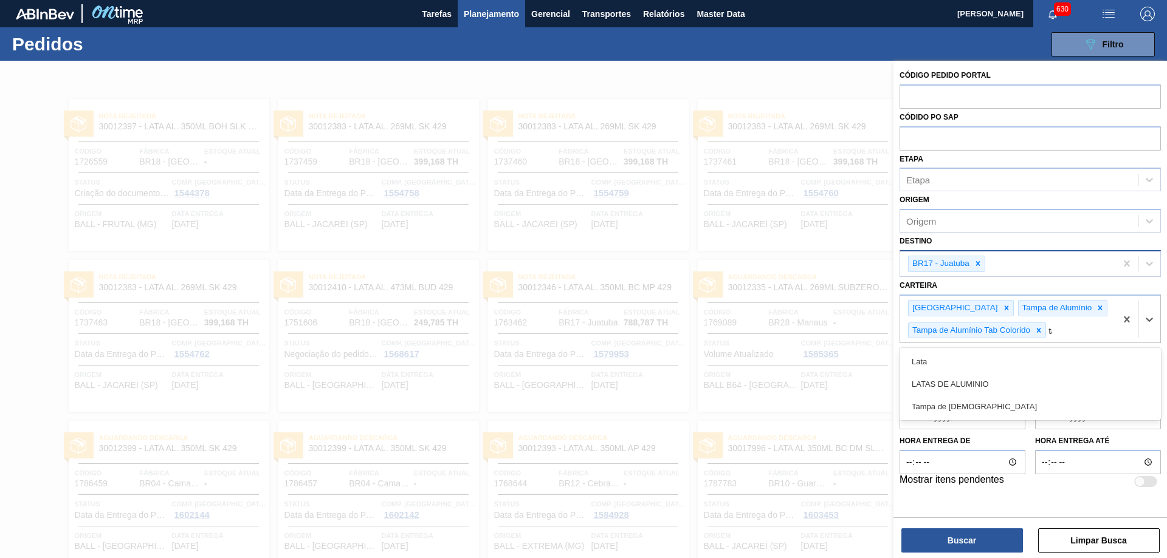
type input "tam"
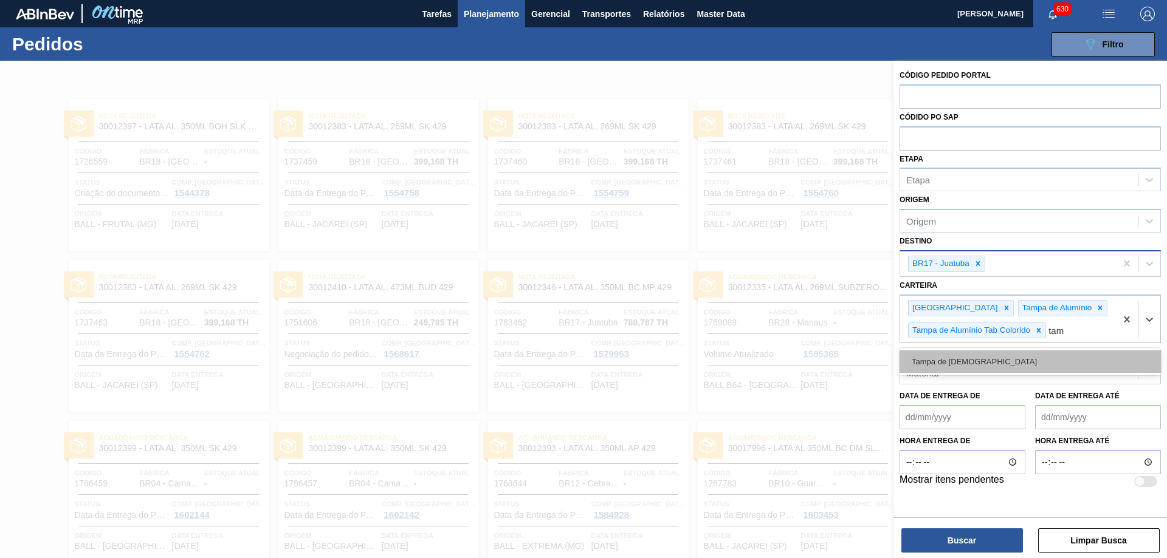
click at [965, 355] on div "Tampa de [DEMOGRAPHIC_DATA]" at bounding box center [1029, 362] width 261 height 22
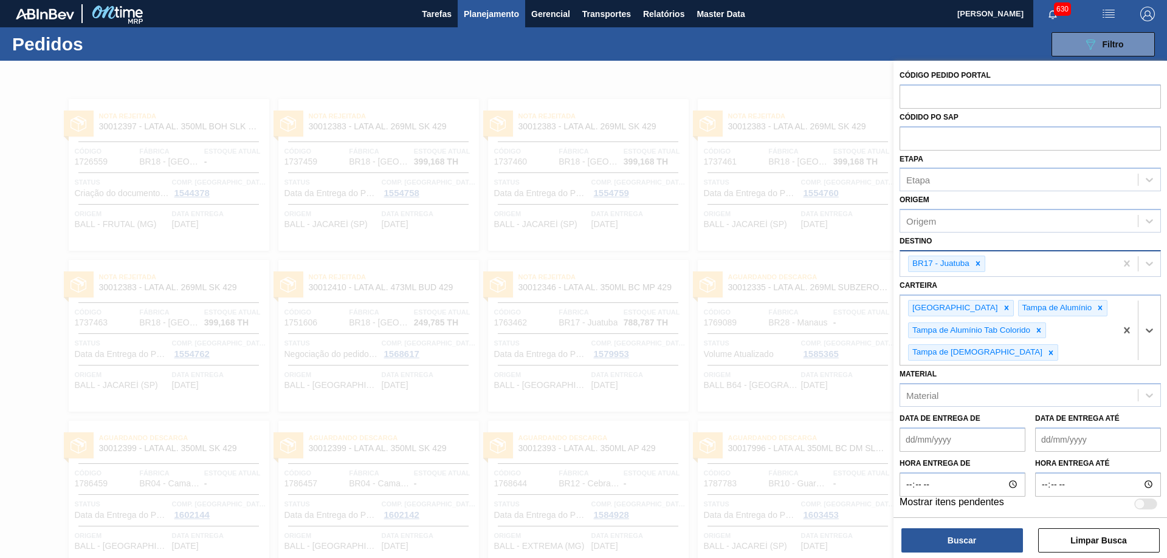
scroll to position [2, 0]
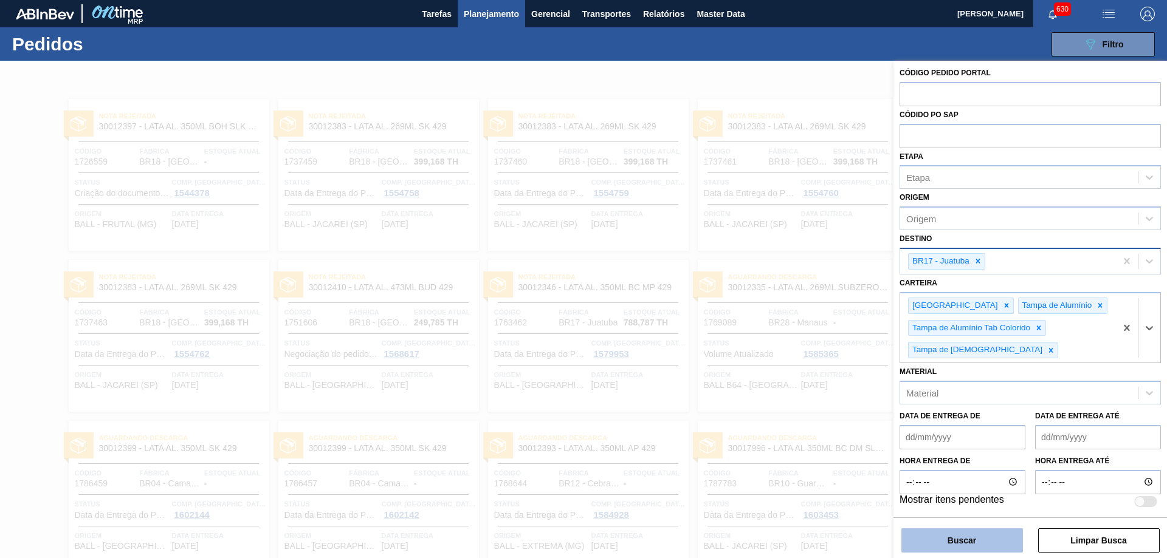
click at [1005, 543] on button "Buscar" at bounding box center [962, 541] width 122 height 24
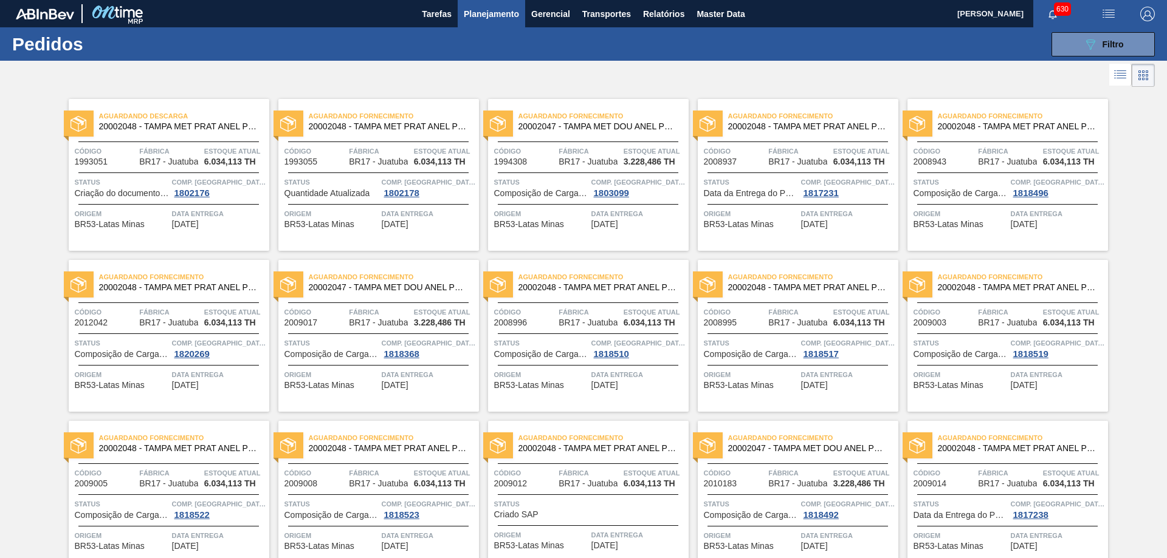
click at [1109, 75] on li at bounding box center [1120, 75] width 22 height 22
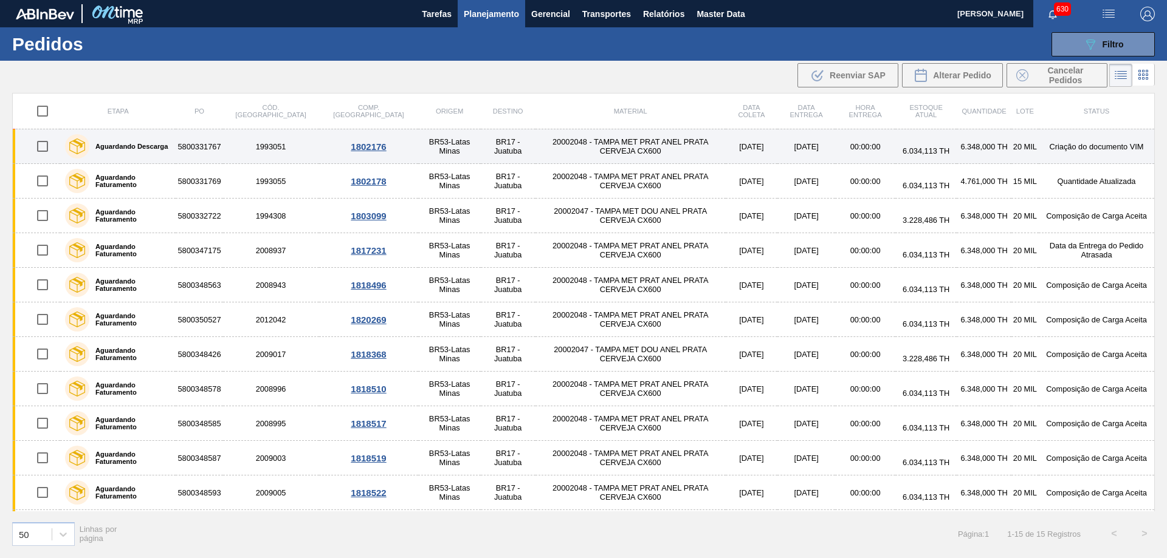
click at [30, 146] on div at bounding box center [43, 147] width 32 height 26
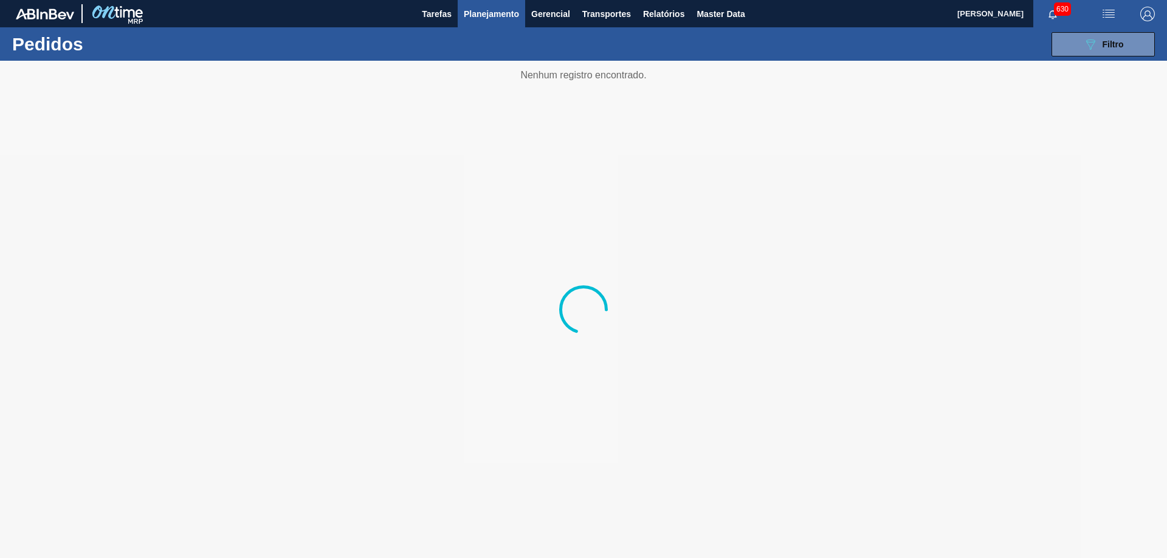
click at [503, 13] on span "Planejamento" at bounding box center [491, 14] width 55 height 15
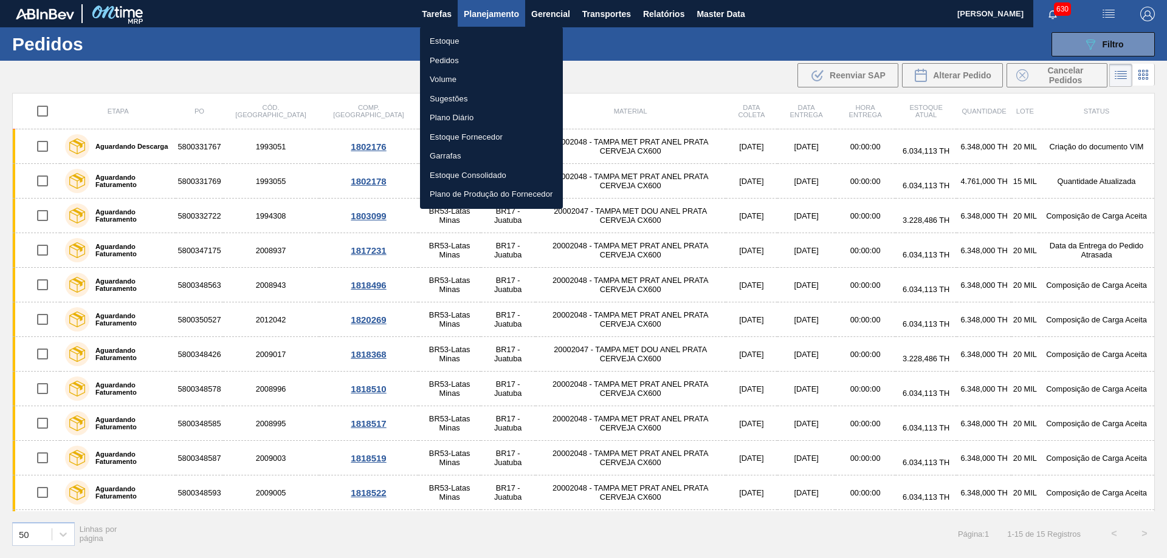
click at [330, 55] on div at bounding box center [583, 279] width 1167 height 558
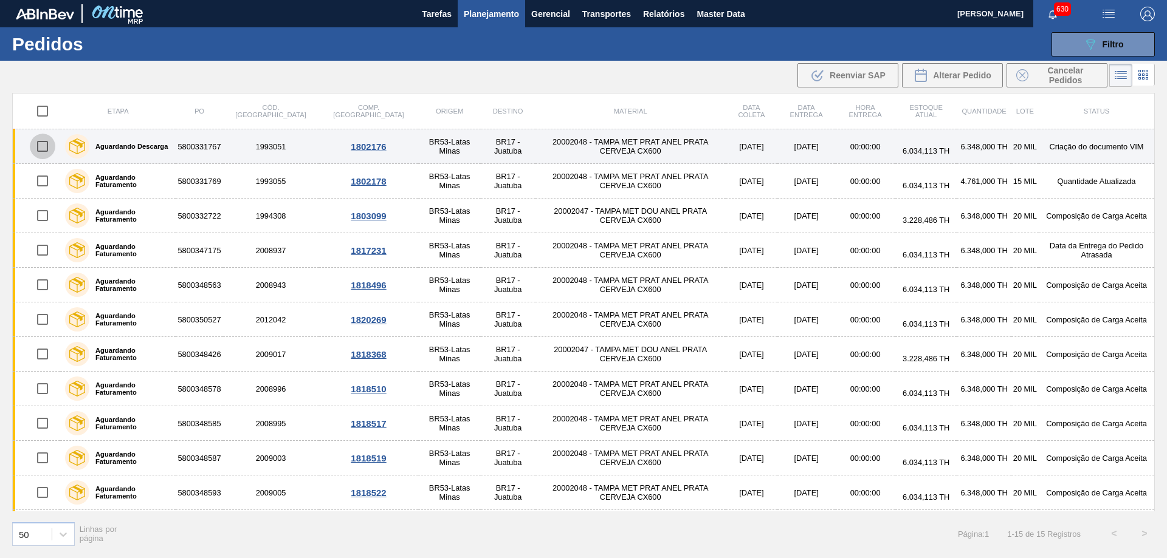
click at [47, 148] on input "checkbox" at bounding box center [43, 147] width 26 height 26
click at [40, 150] on input "checkbox" at bounding box center [43, 147] width 26 height 26
checkbox input "false"
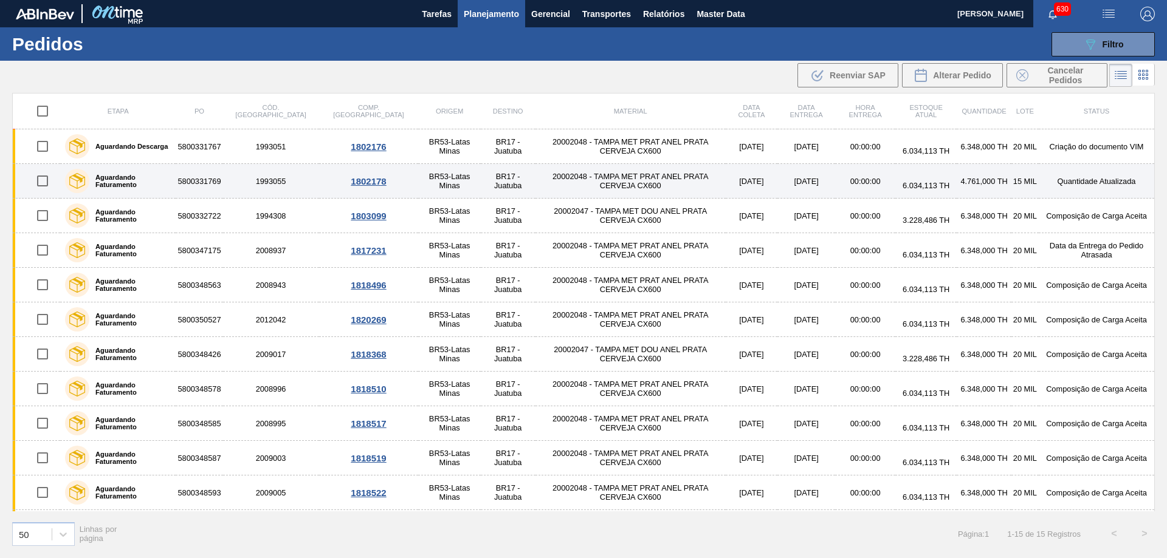
click at [207, 182] on td "5800331769" at bounding box center [199, 181] width 47 height 35
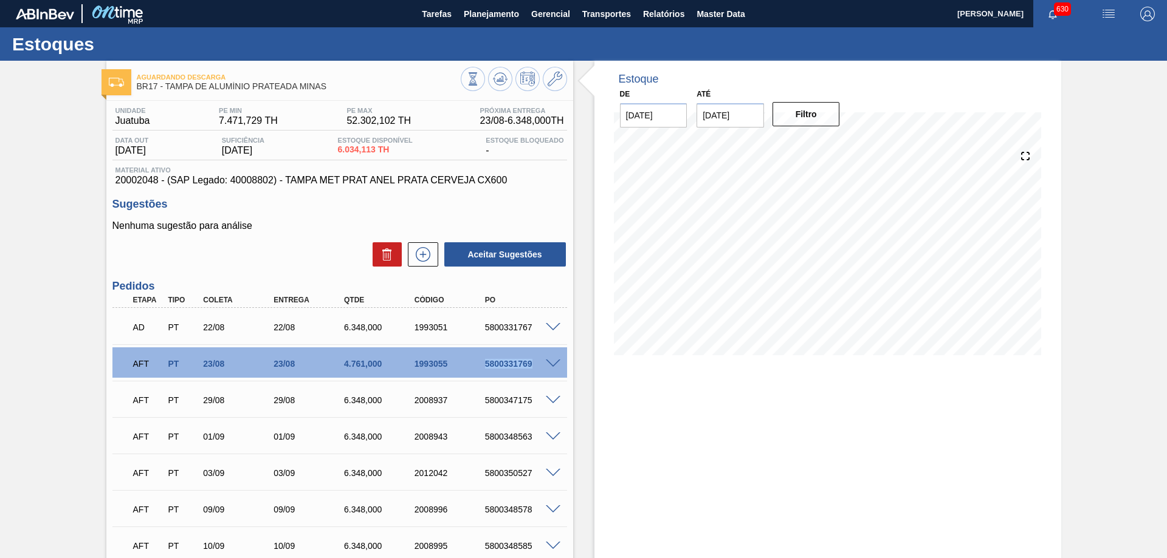
drag, startPoint x: 483, startPoint y: 362, endPoint x: 543, endPoint y: 360, distance: 60.2
click at [543, 360] on div "AFT PT 23/08 23/08 4.761,000 1993055 5800331769" at bounding box center [339, 363] width 454 height 30
copy div "5800331769"
click at [1067, 19] on button "button" at bounding box center [1052, 13] width 39 height 17
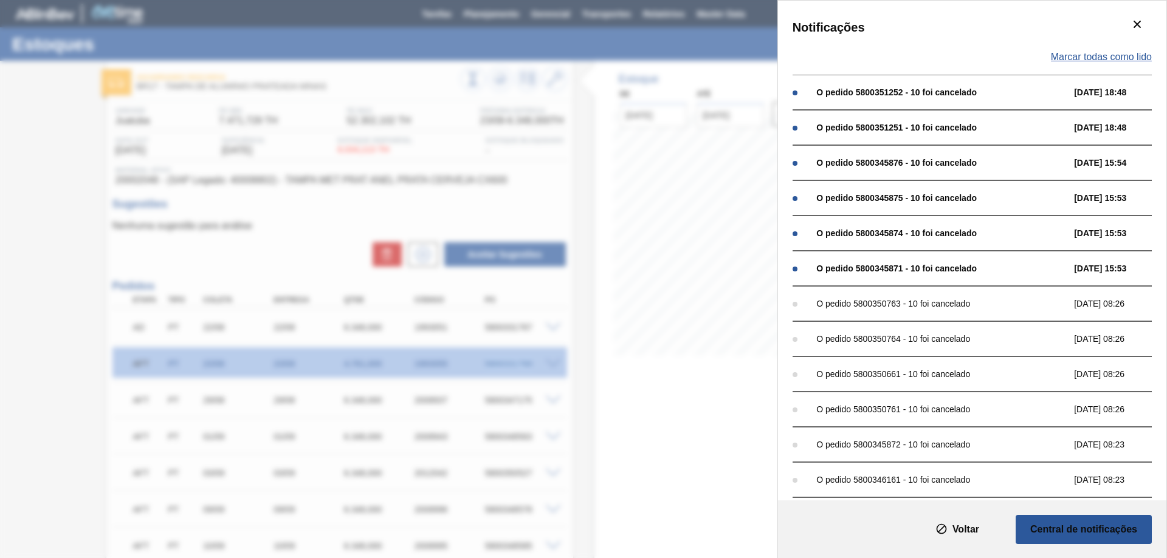
click at [1099, 61] on span "Marcar todas como lido" at bounding box center [1101, 57] width 101 height 11
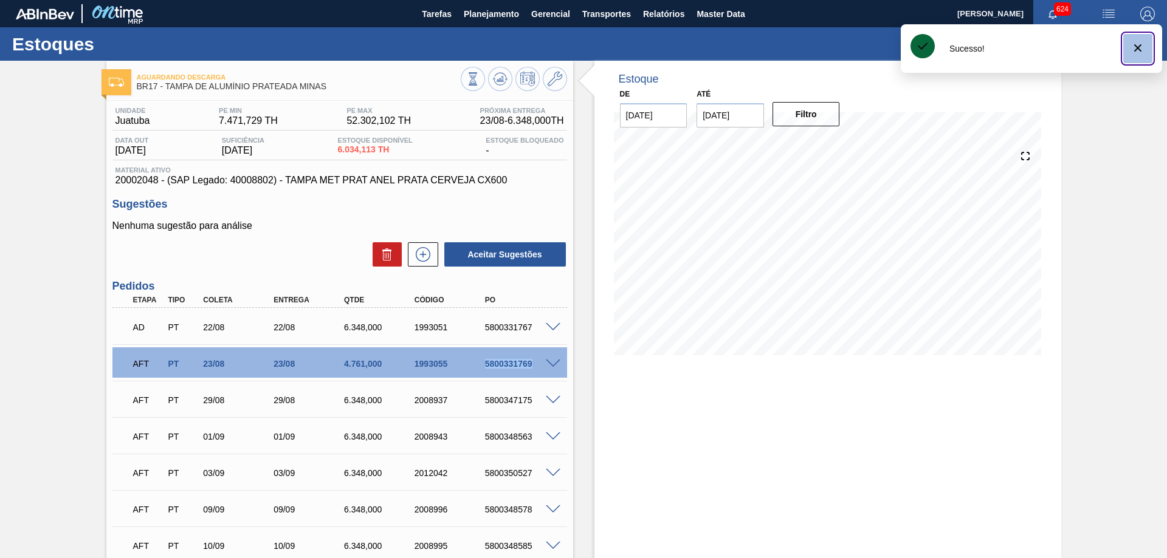
click at [1142, 54] on icon "botão de ícone" at bounding box center [1137, 48] width 15 height 15
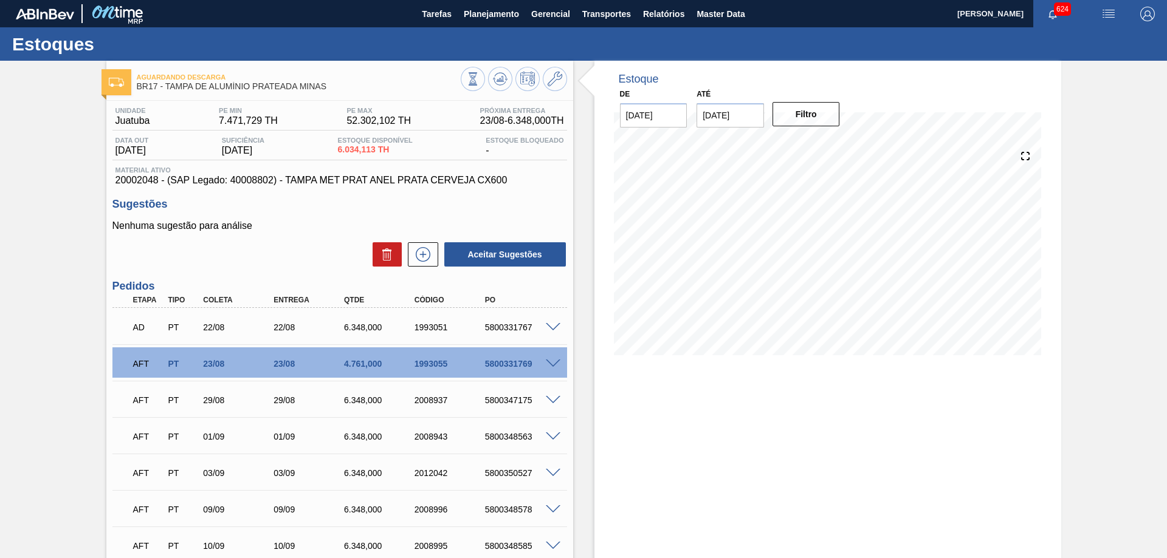
click at [1095, 120] on div "Aguardando Descarga BR17 - TAMPA DE ALUMÍNIO PRATEADA MINAS Unidade Juatuba PE …" at bounding box center [583, 453] width 1167 height 784
click at [400, 44] on div "Estoques" at bounding box center [583, 43] width 1167 height 33
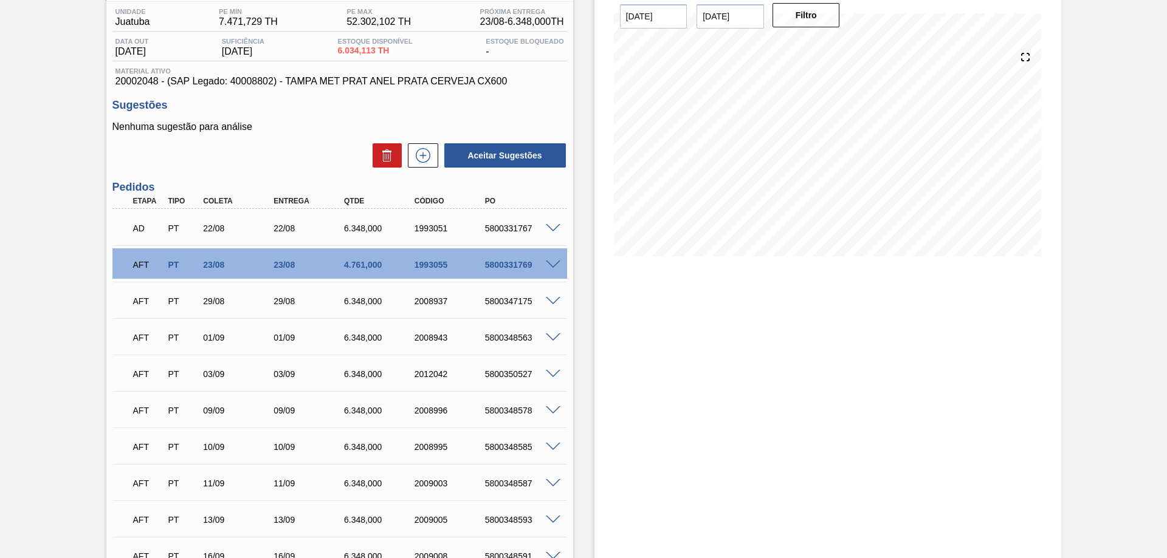
scroll to position [101, 0]
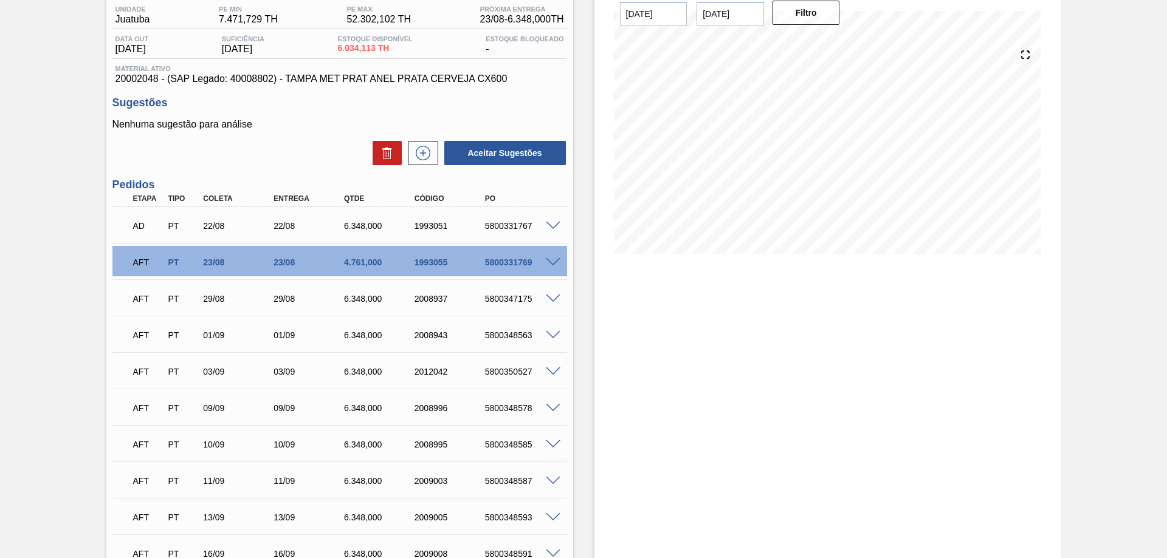
click at [552, 264] on span at bounding box center [553, 262] width 15 height 9
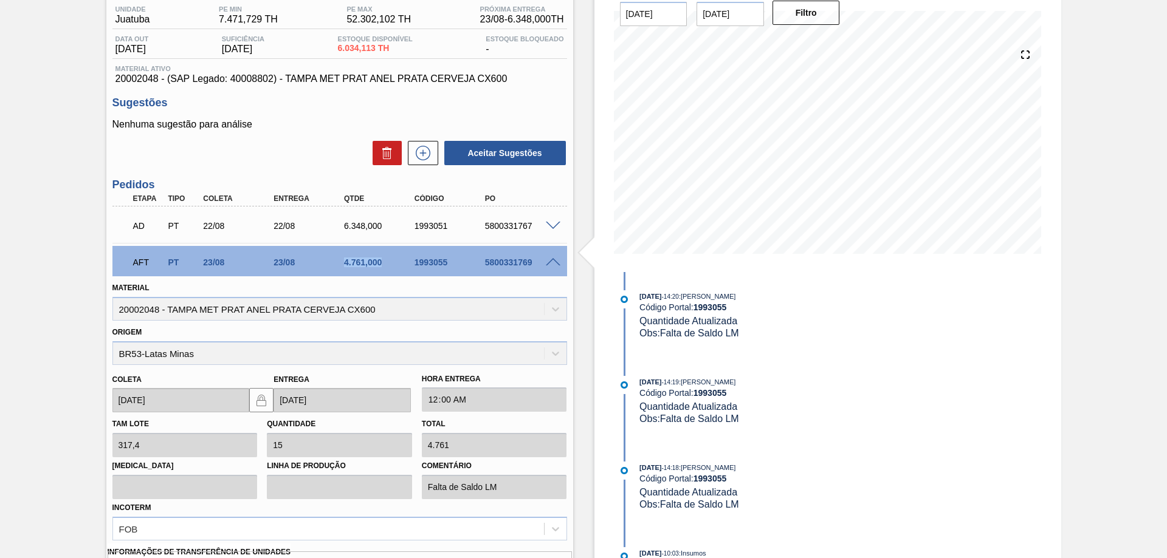
drag, startPoint x: 340, startPoint y: 263, endPoint x: 382, endPoint y: 261, distance: 42.0
click at [382, 261] on div "4.761,000" at bounding box center [371, 263] width 70 height 10
click at [553, 264] on span at bounding box center [553, 262] width 15 height 9
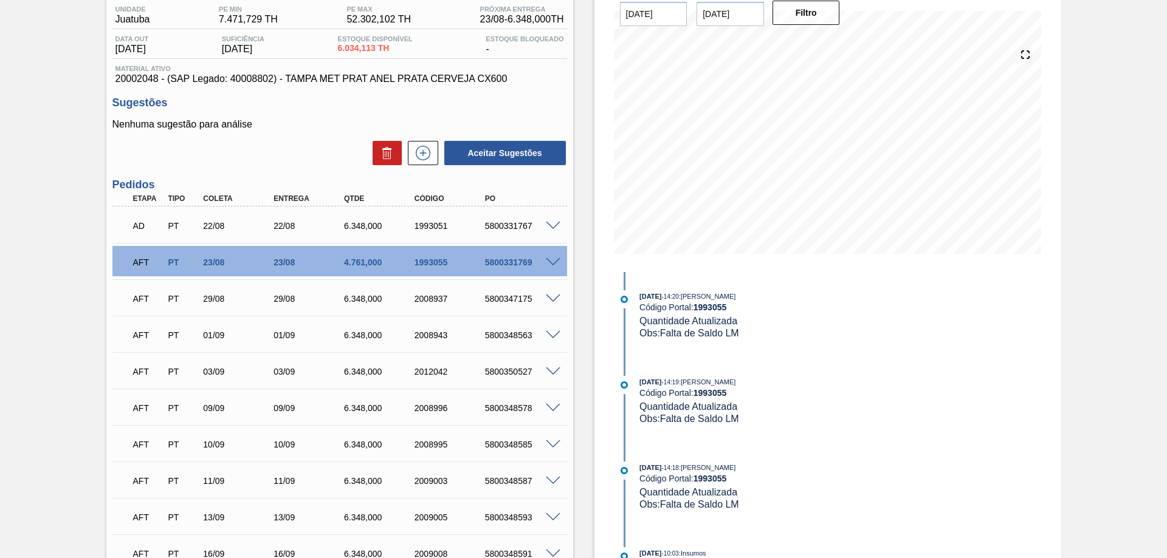
click at [553, 264] on span at bounding box center [553, 262] width 15 height 9
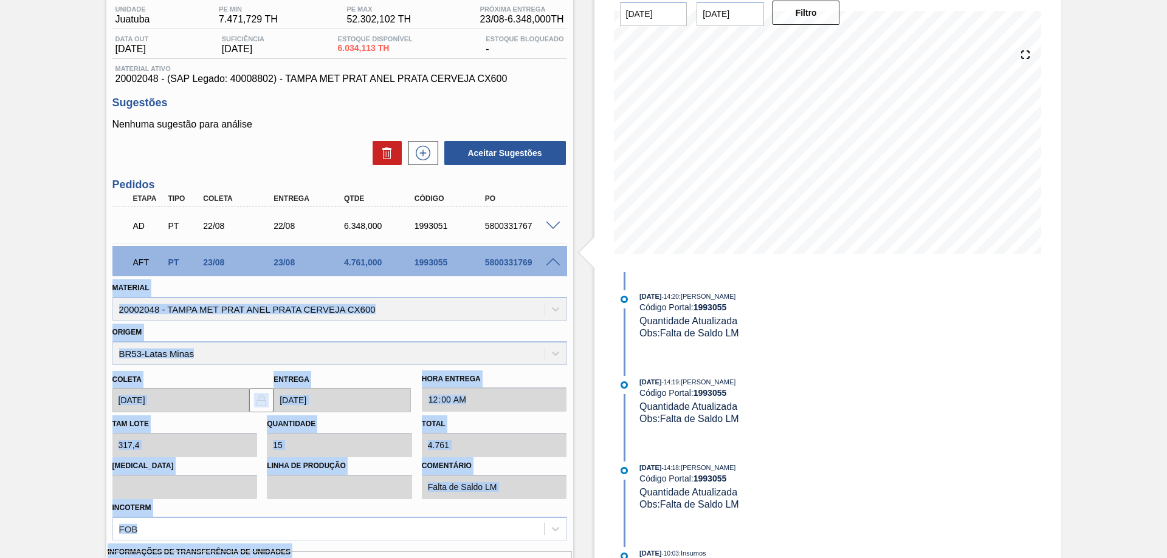
click at [533, 289] on div "Material 20002048 - TAMPA MET PRAT ANEL PRATA CERVEJA CX600" at bounding box center [339, 299] width 454 height 41
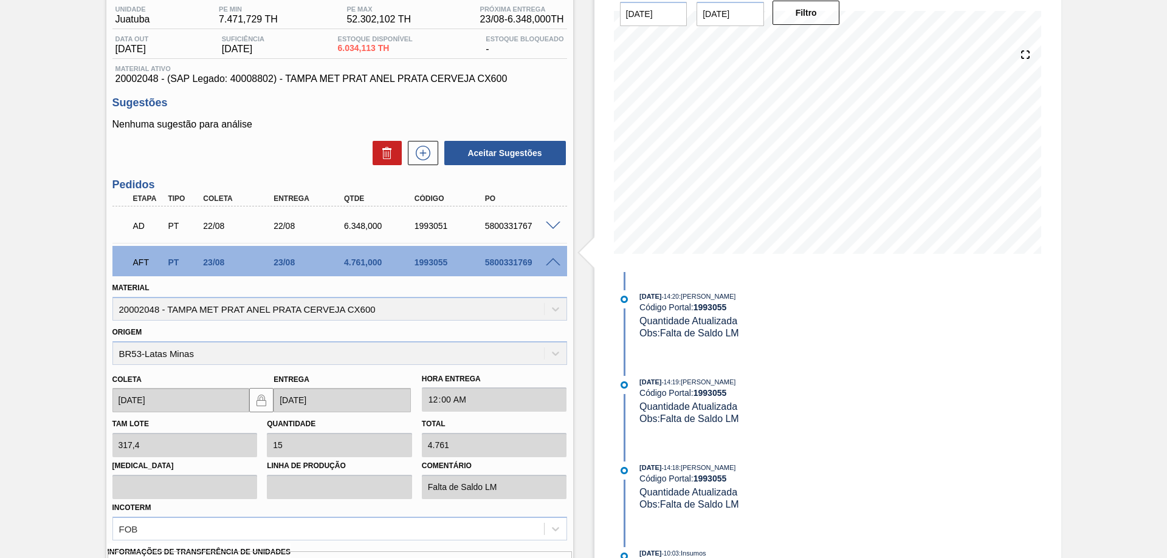
click at [546, 264] on span at bounding box center [553, 262] width 15 height 9
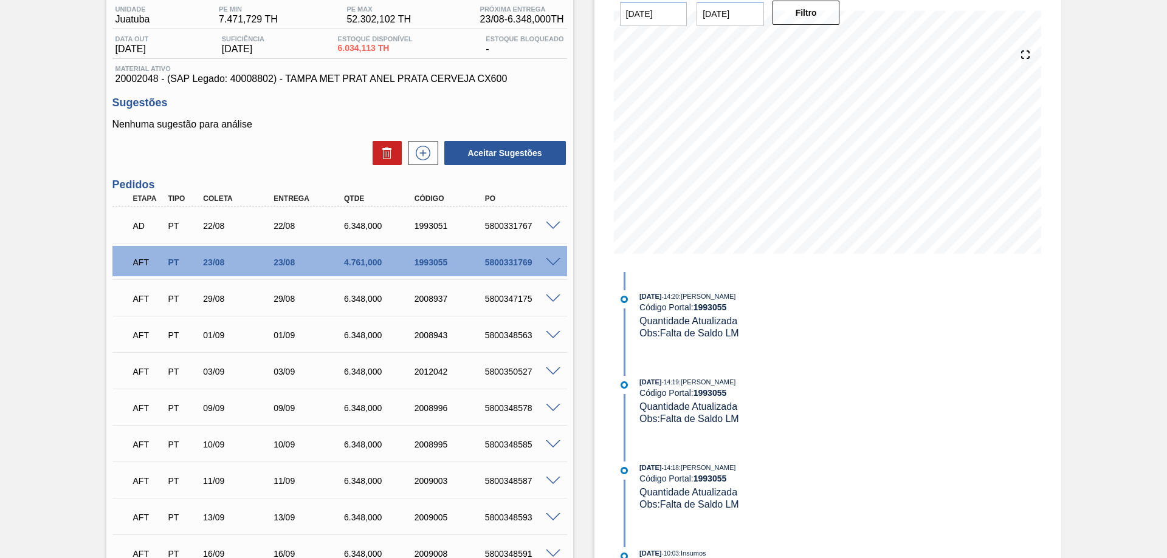
click at [546, 260] on span at bounding box center [553, 262] width 15 height 9
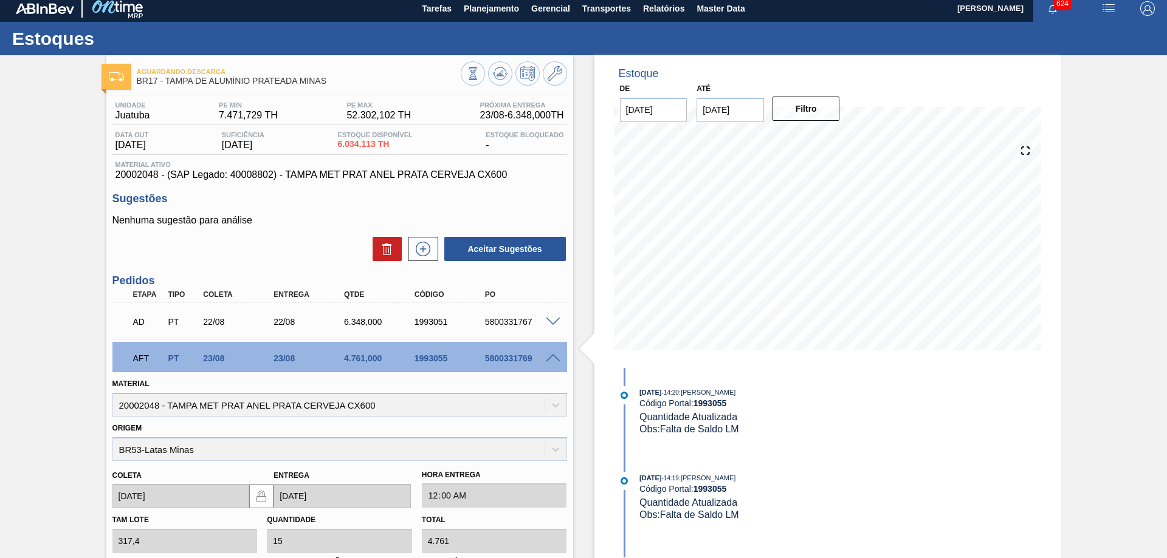
scroll to position [0, 0]
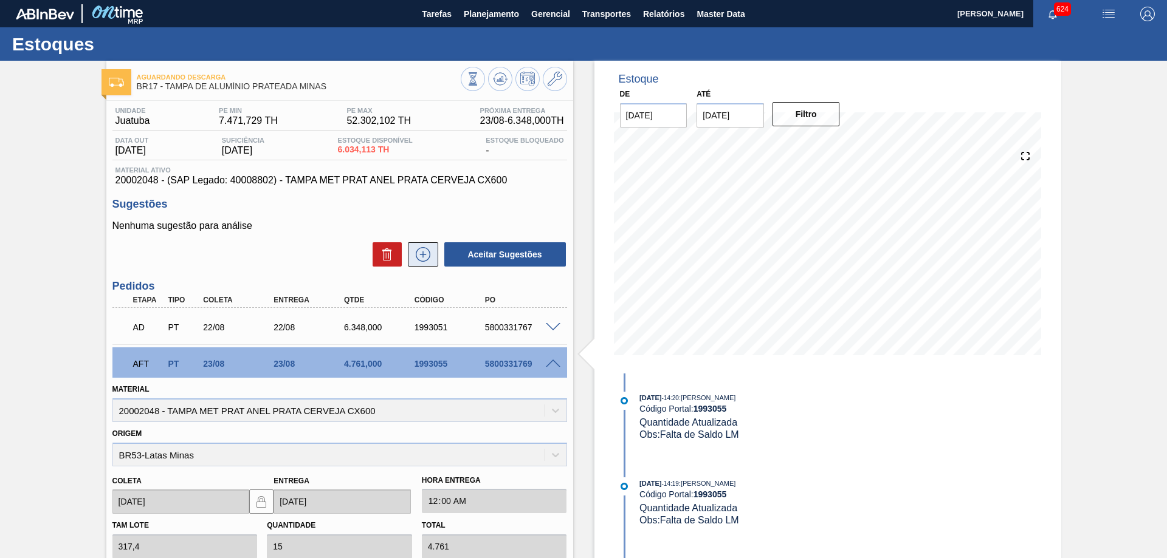
click at [423, 247] on button at bounding box center [423, 254] width 30 height 24
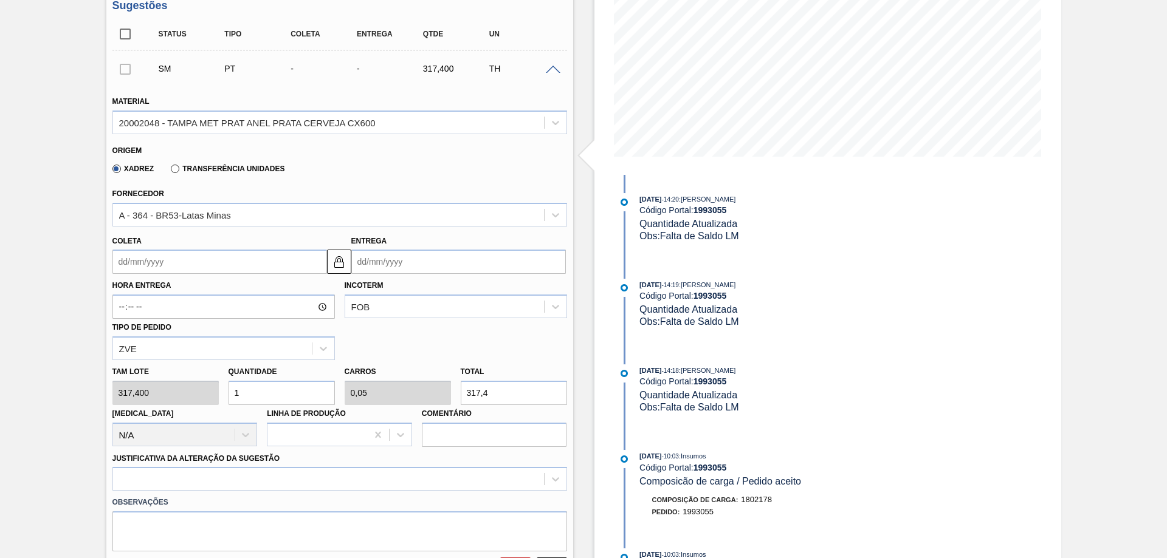
scroll to position [202, 0]
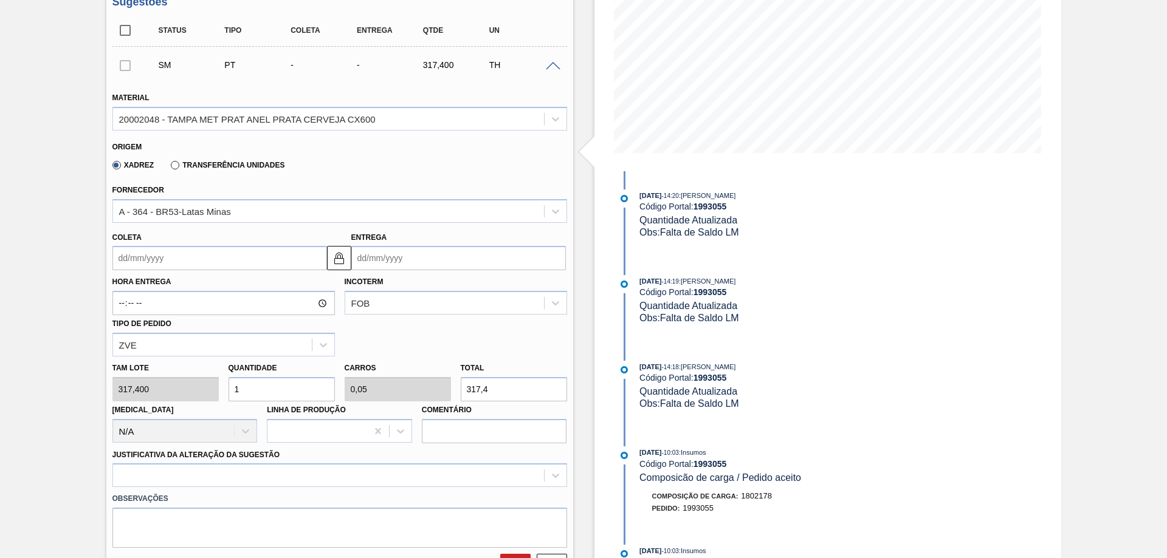
click at [233, 256] on input "Coleta" at bounding box center [219, 258] width 214 height 24
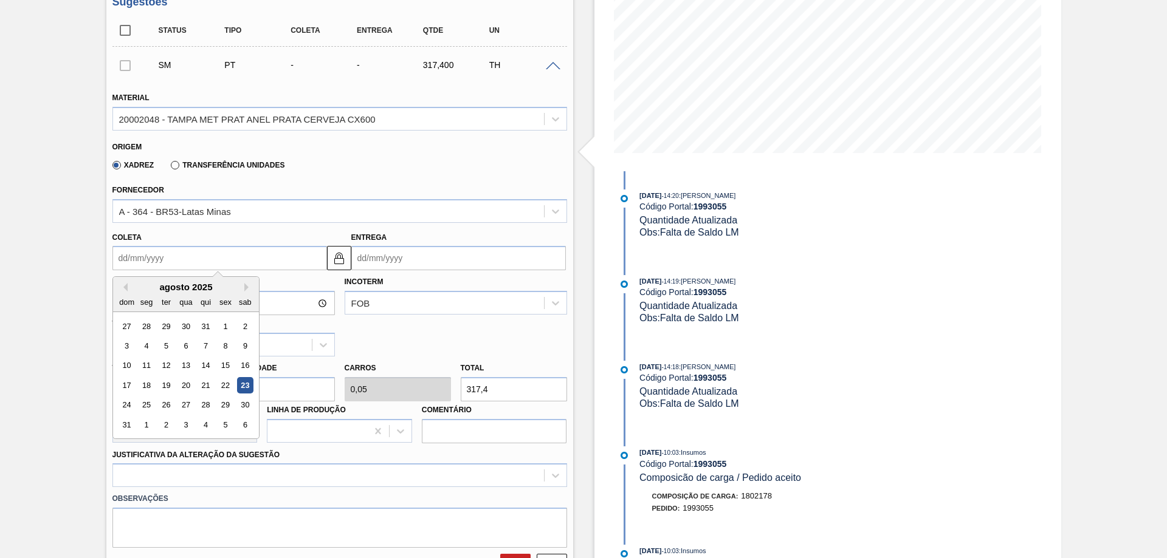
click at [247, 388] on div "23" at bounding box center [244, 385] width 16 height 16
type input "[DATE]"
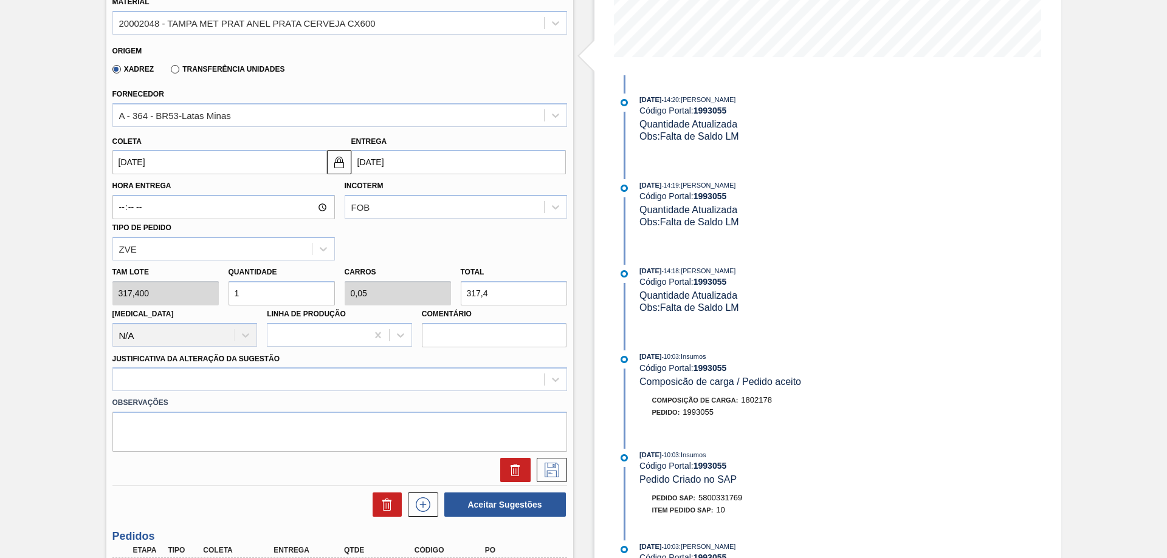
scroll to position [304, 0]
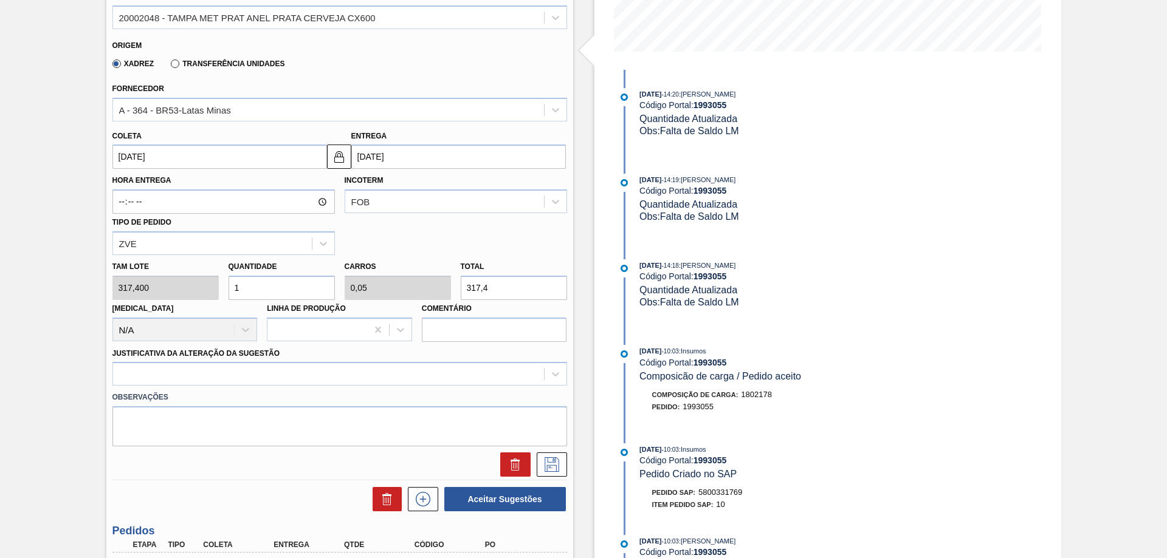
click at [210, 291] on div "Tam lote 317,400 Quantidade 1 Carros 0,05 Total 317,4 Doca N/A Linha de Produçã…" at bounding box center [340, 298] width 464 height 87
type input "15"
type input "0,75"
type input "4.761"
type input "15"
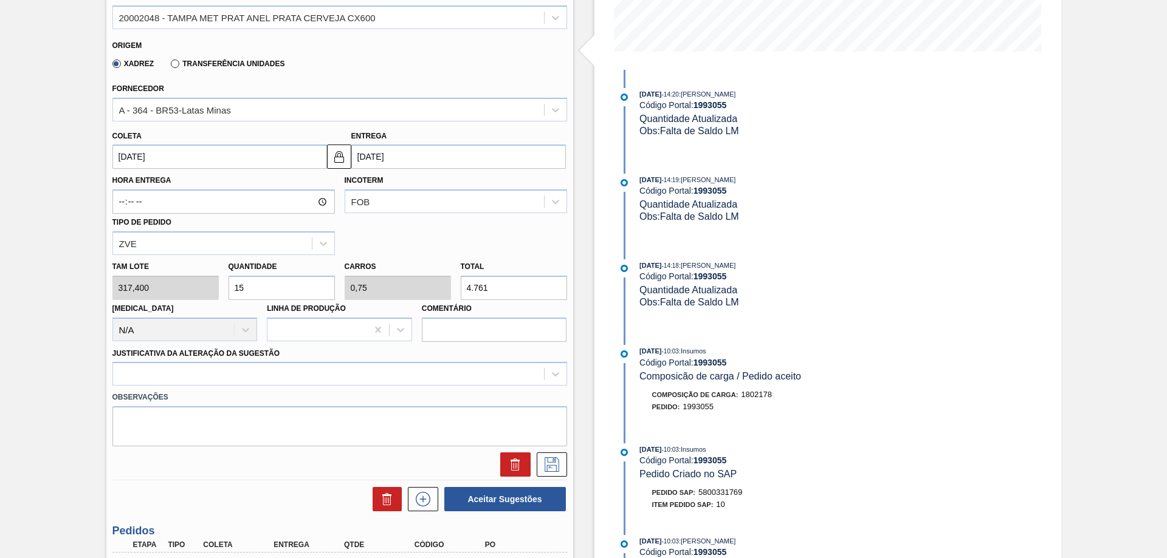
click at [431, 237] on div "Hora Entrega Incoterm FOB Tipo de pedido ZVE" at bounding box center [340, 212] width 464 height 86
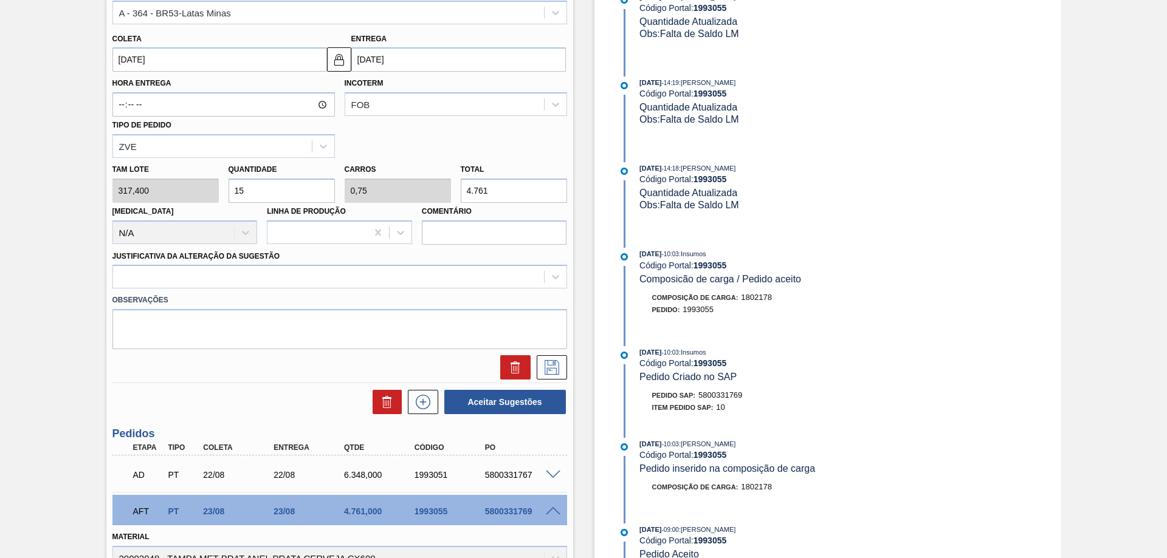
scroll to position [405, 0]
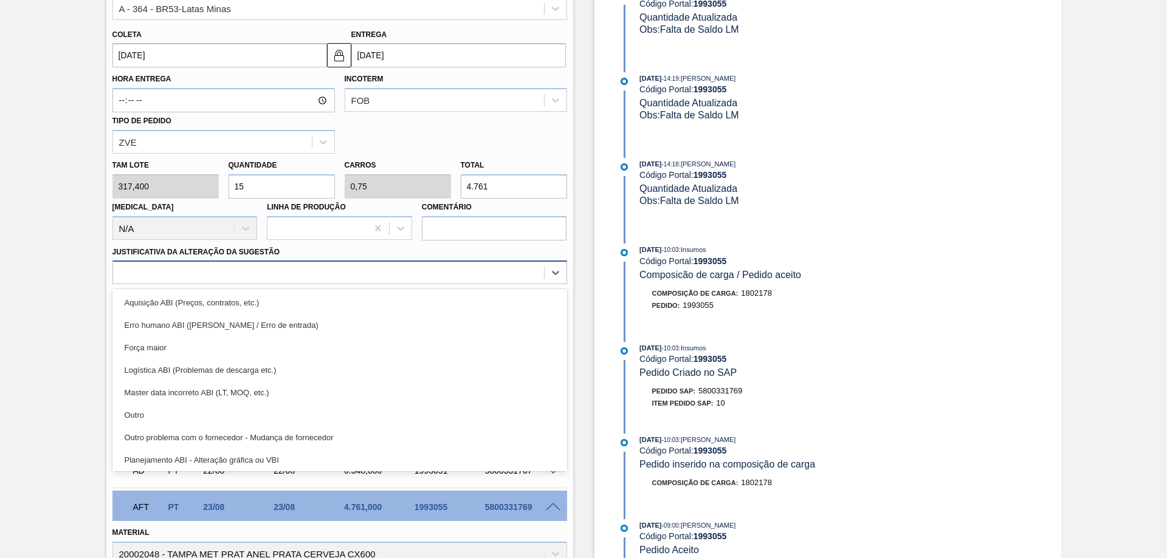
click at [282, 272] on div at bounding box center [328, 273] width 431 height 18
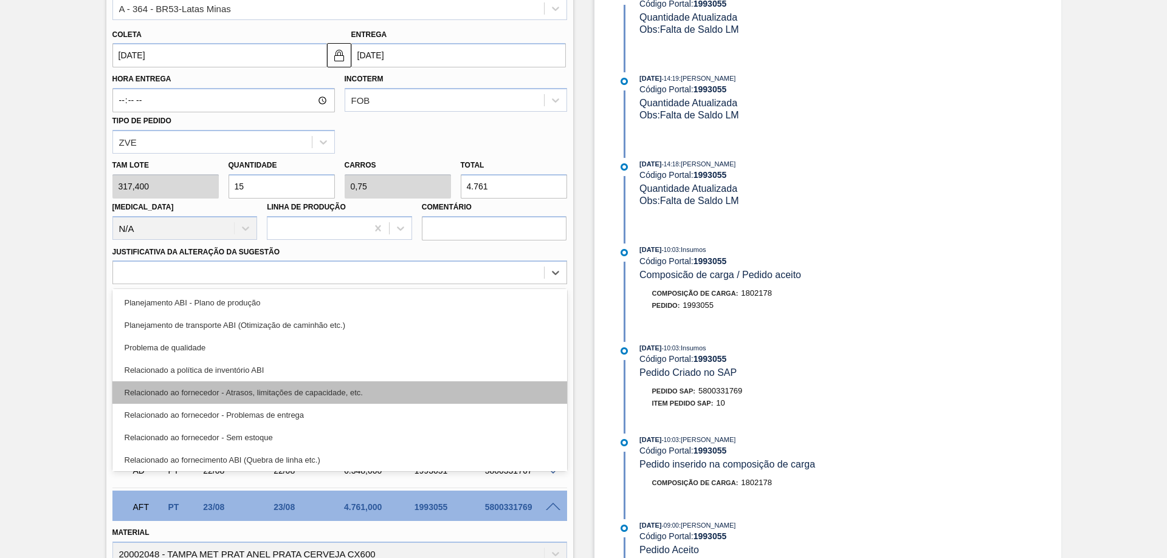
scroll to position [227, 0]
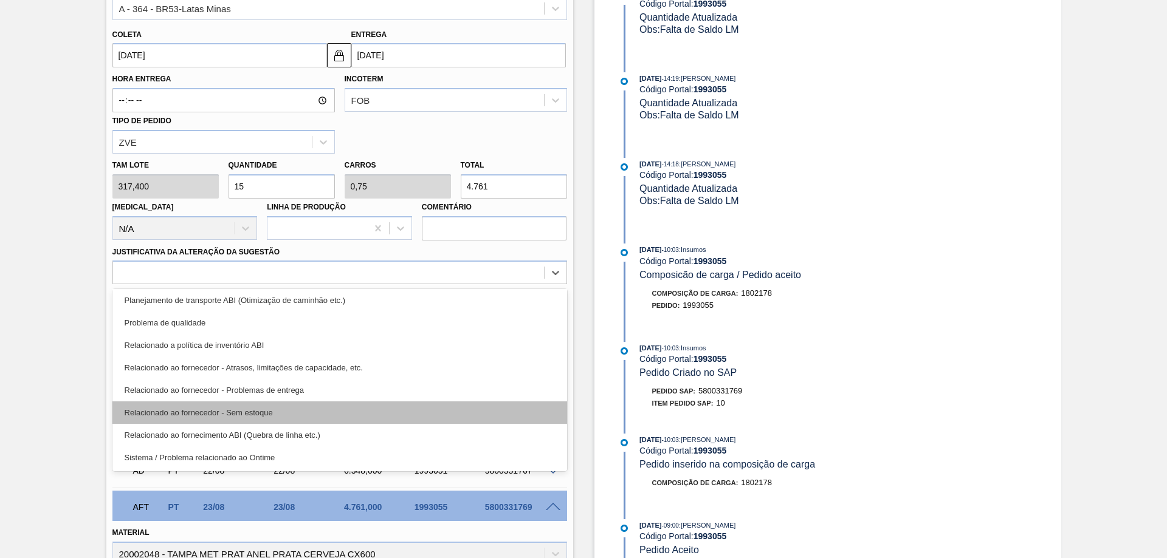
click at [235, 410] on div "Relacionado ao fornecedor - Sem estoque" at bounding box center [339, 413] width 454 height 22
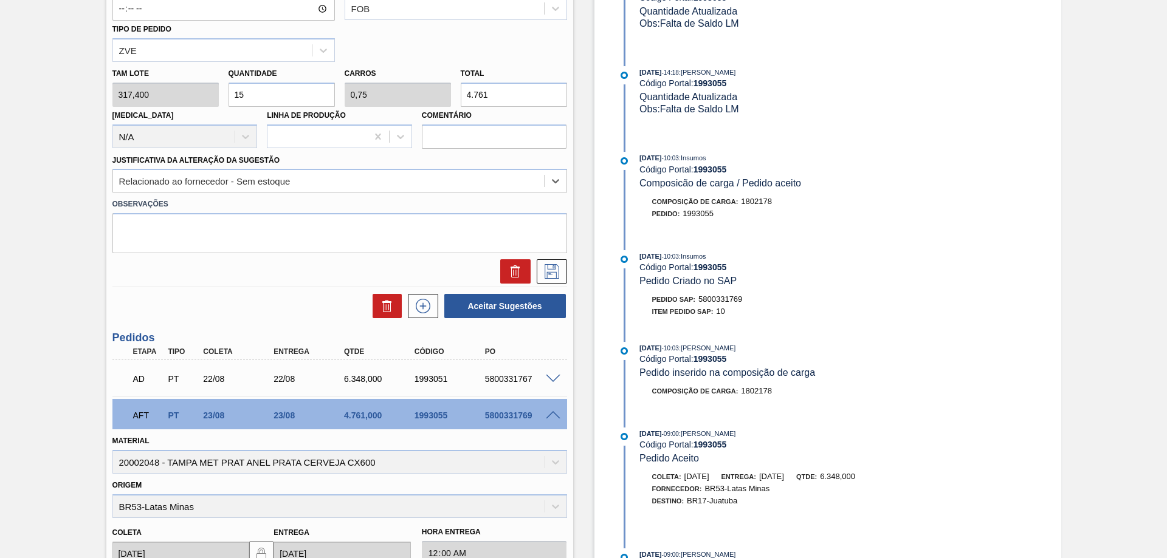
scroll to position [506, 0]
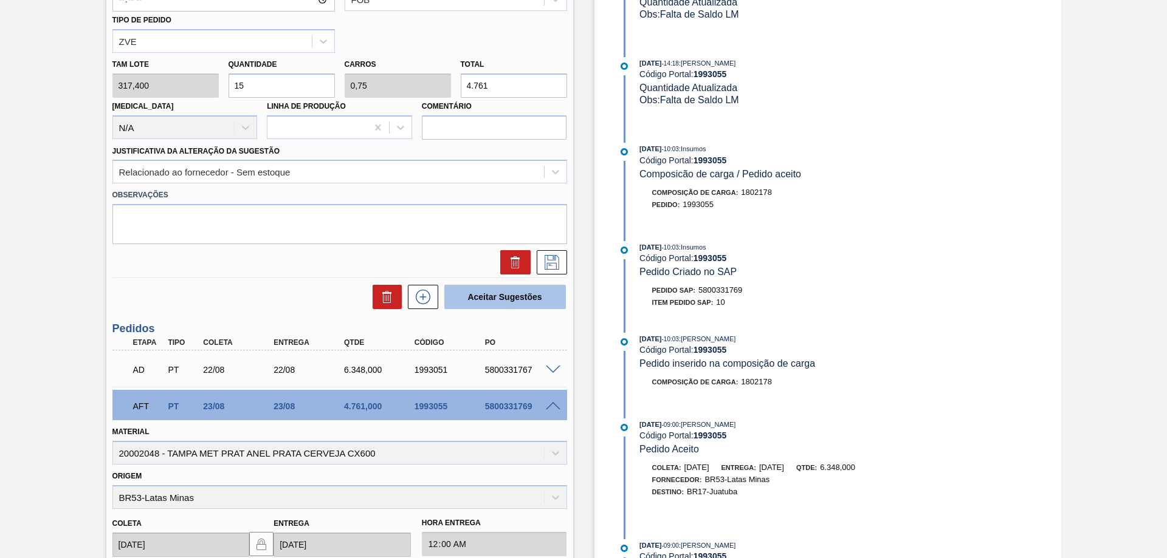
click at [509, 301] on button "Aceitar Sugestões" at bounding box center [505, 297] width 122 height 24
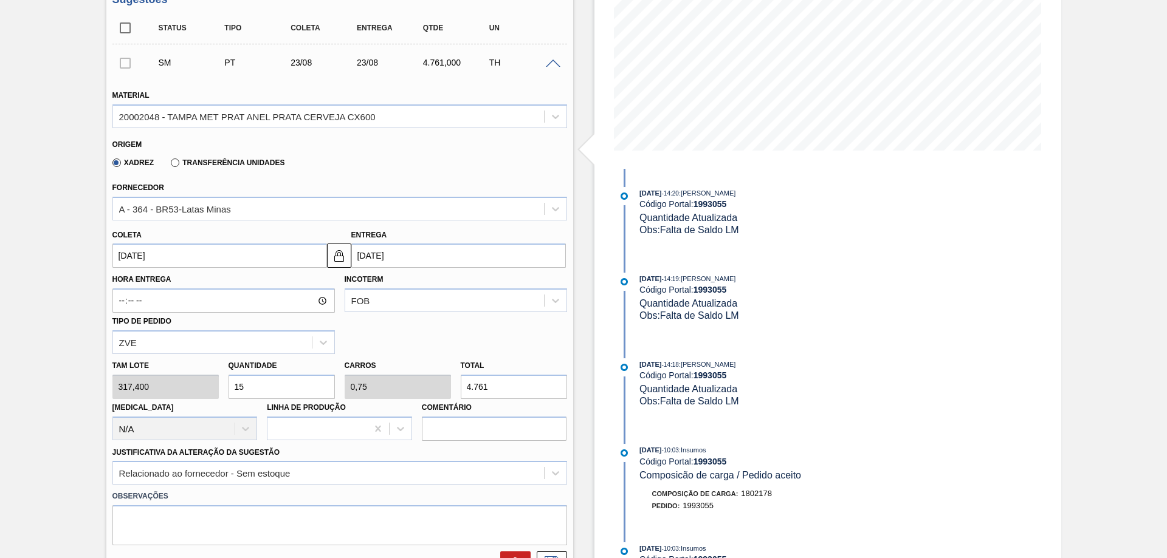
scroll to position [202, 0]
click at [120, 62] on div at bounding box center [125, 65] width 26 height 24
click at [126, 31] on input "checkbox" at bounding box center [125, 31] width 26 height 26
click at [555, 64] on span at bounding box center [553, 66] width 15 height 9
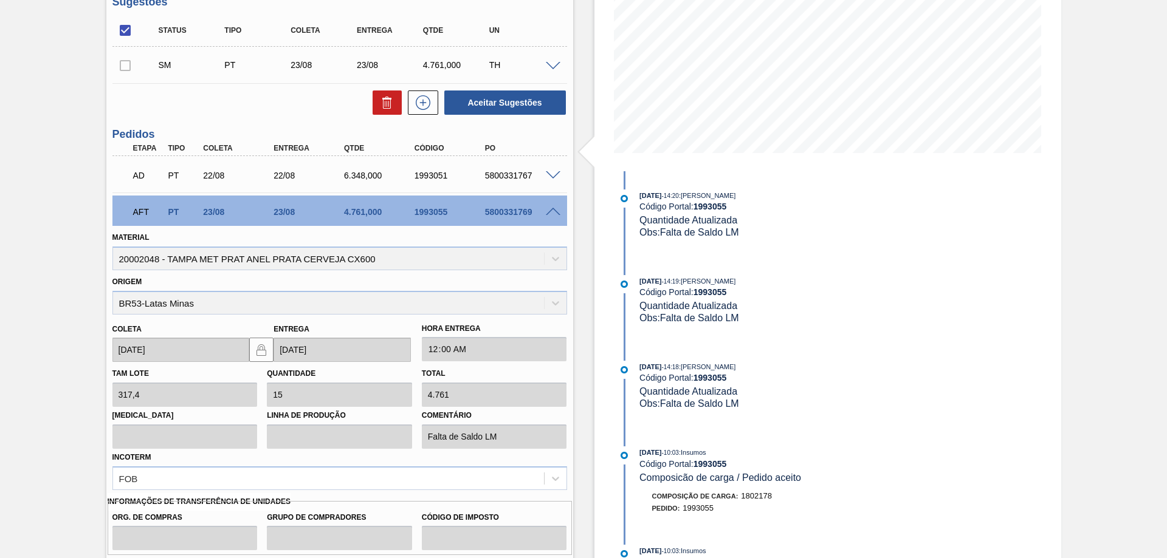
click at [122, 67] on div at bounding box center [125, 65] width 26 height 24
click at [119, 26] on input "checkbox" at bounding box center [125, 31] width 26 height 26
checkbox input "false"
click at [122, 67] on div at bounding box center [125, 65] width 26 height 24
click at [554, 66] on span at bounding box center [553, 66] width 15 height 9
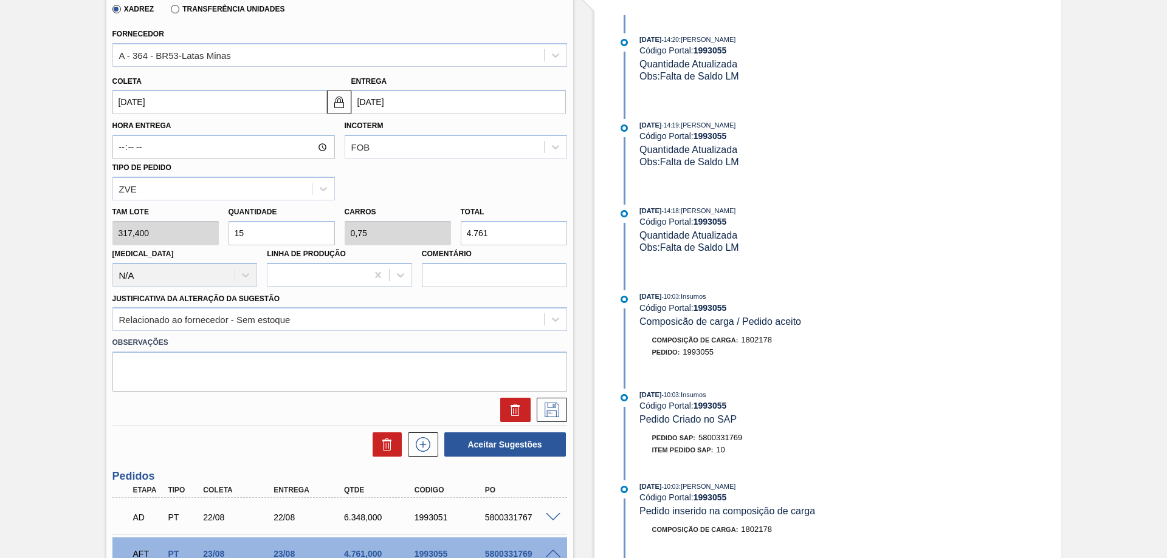
scroll to position [405, 0]
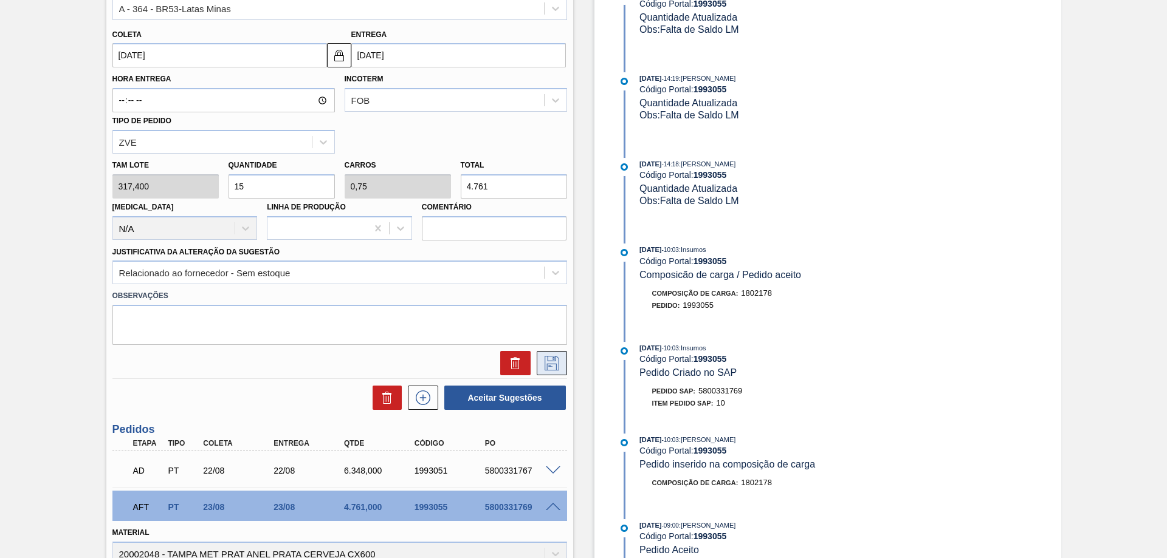
click at [552, 368] on icon at bounding box center [551, 363] width 19 height 15
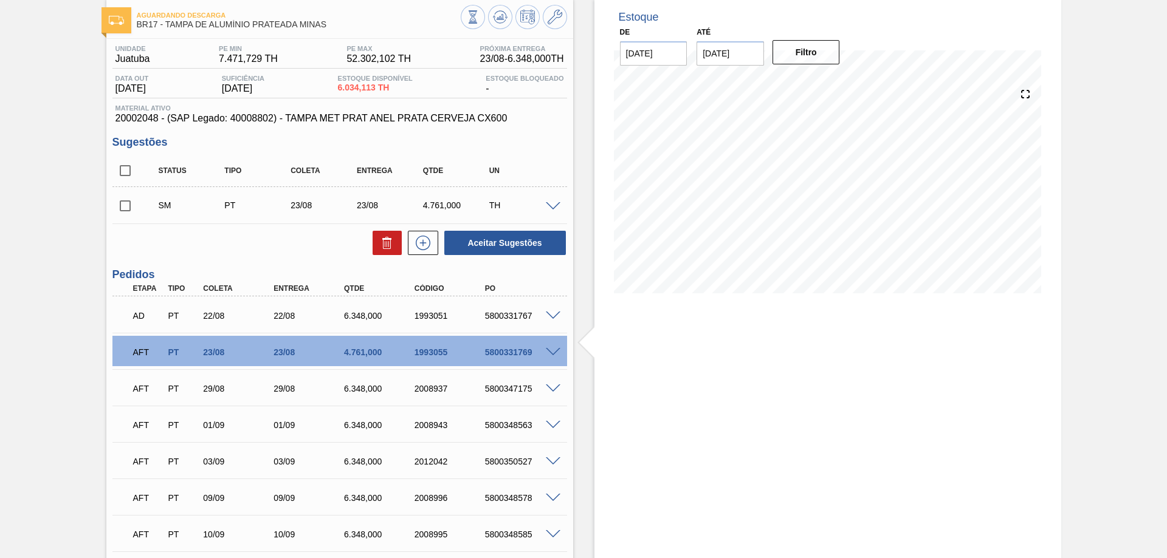
scroll to position [0, 0]
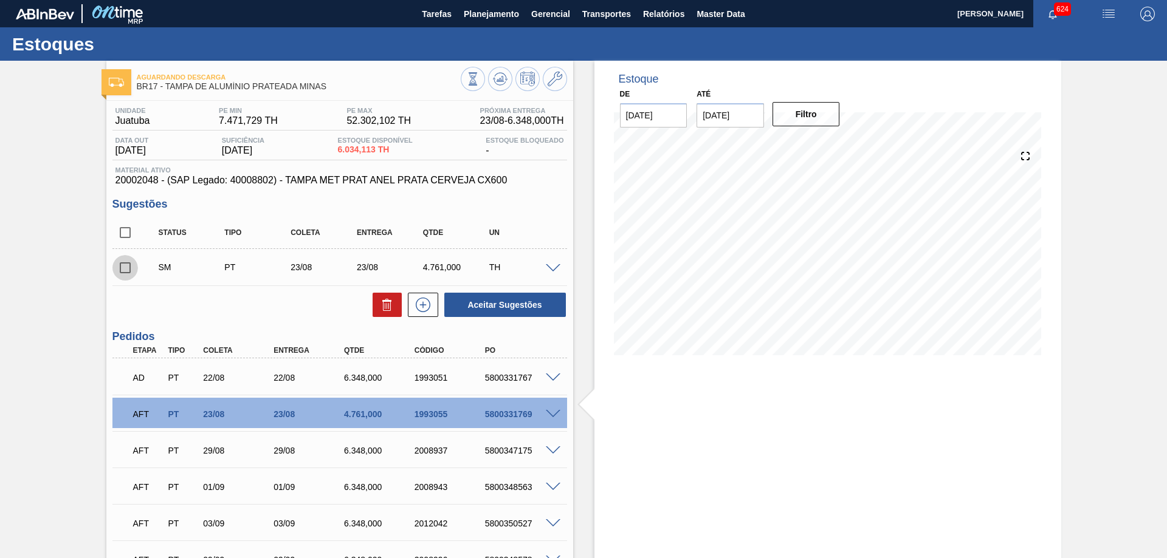
click at [123, 265] on input "checkbox" at bounding box center [125, 268] width 26 height 26
click at [489, 305] on button "Aceitar Sugestões" at bounding box center [505, 305] width 122 height 24
checkbox input "false"
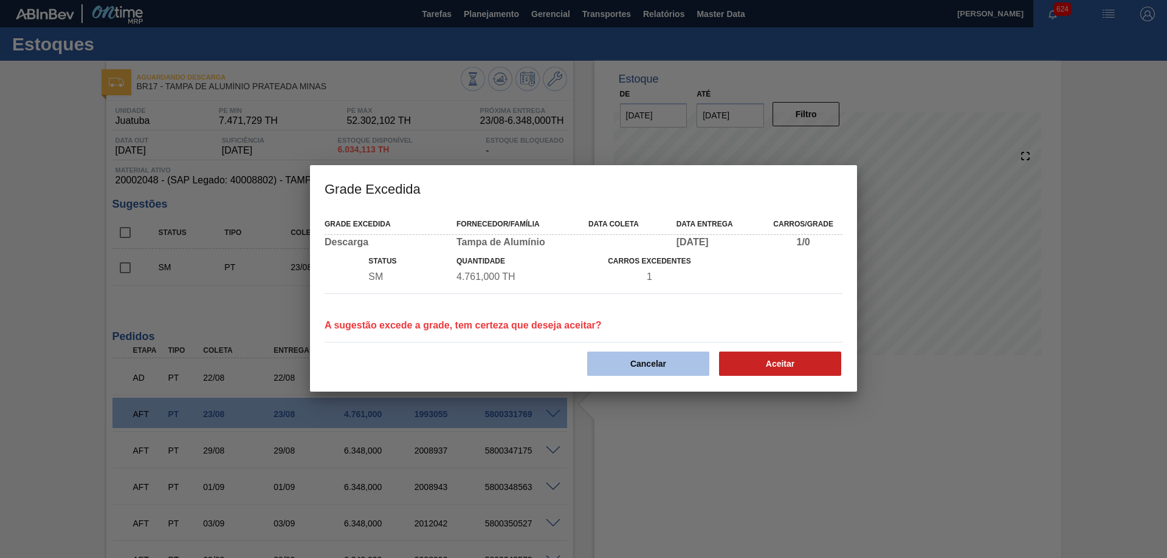
click at [652, 369] on button "Cancelar" at bounding box center [648, 364] width 122 height 24
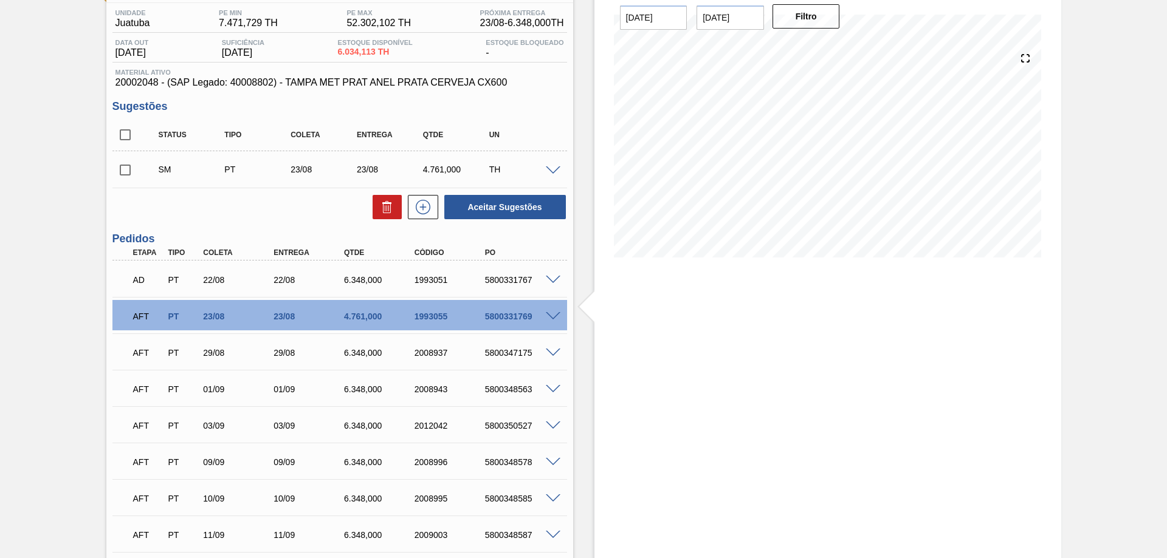
scroll to position [101, 0]
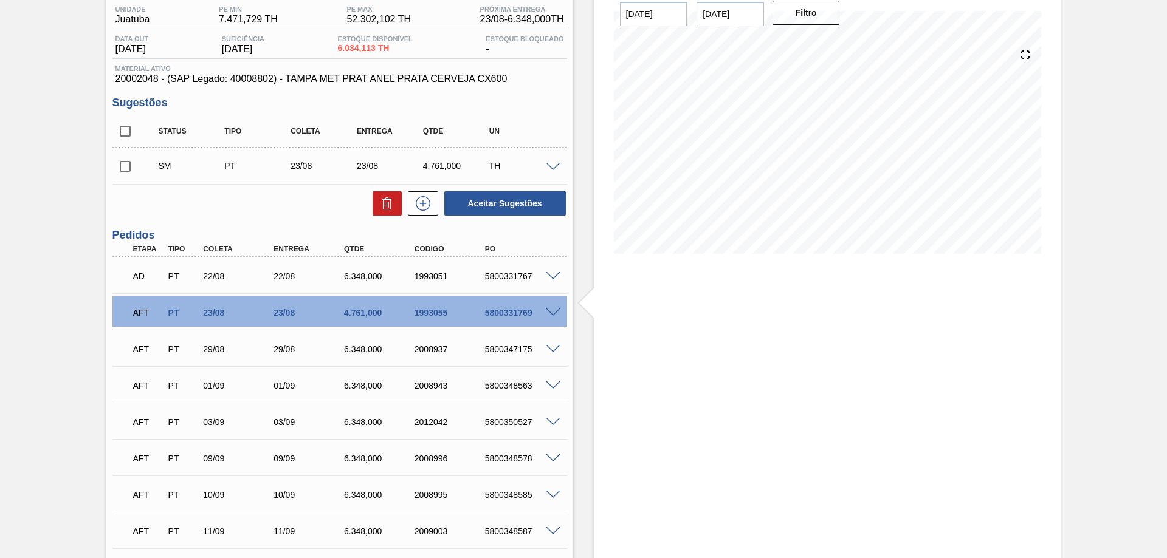
click at [554, 313] on span at bounding box center [553, 313] width 15 height 9
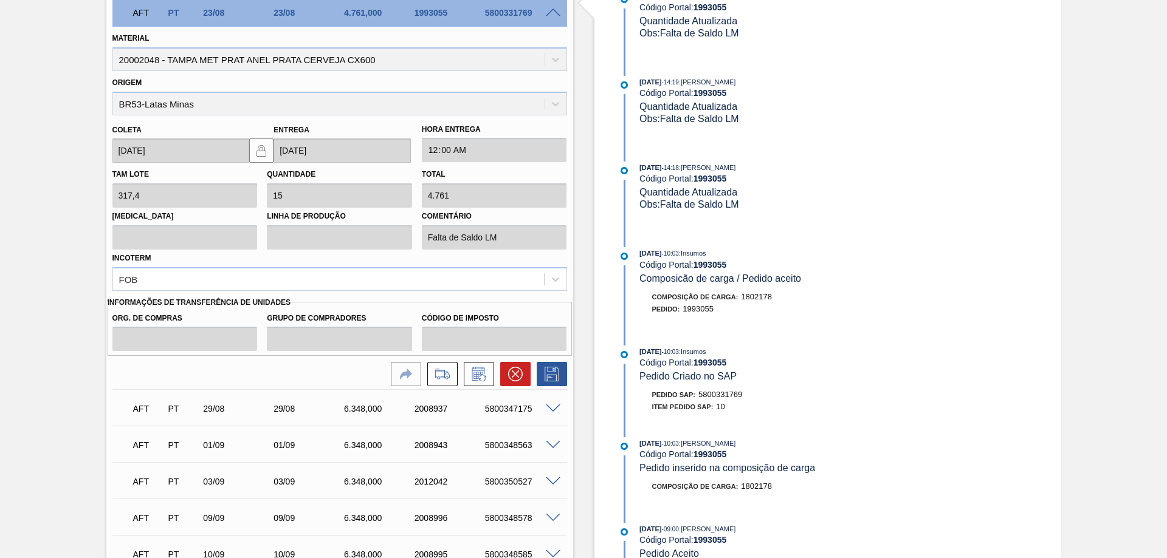
scroll to position [405, 0]
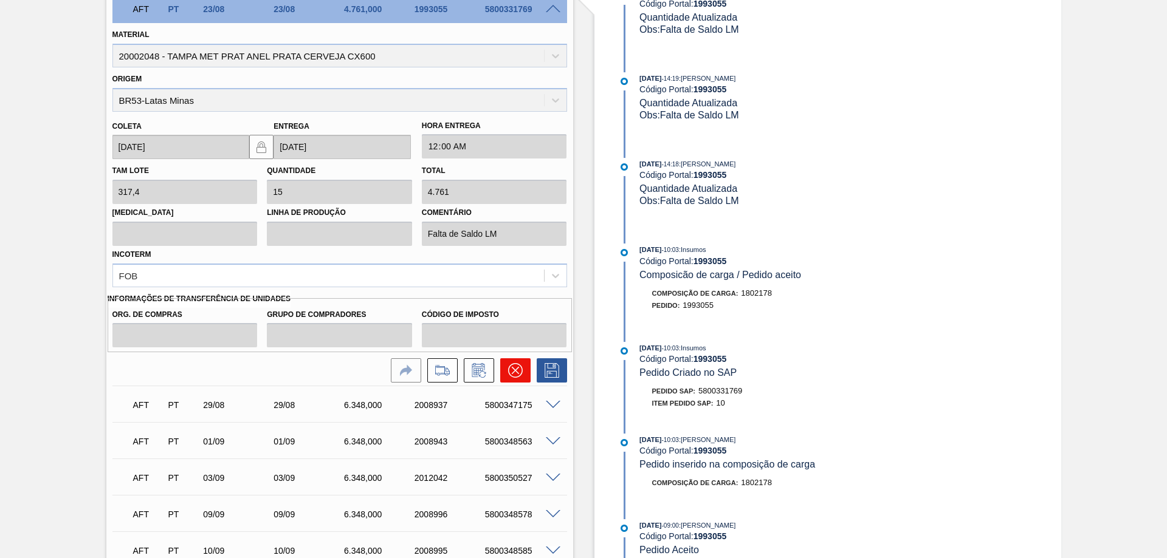
click at [523, 368] on button at bounding box center [515, 370] width 30 height 24
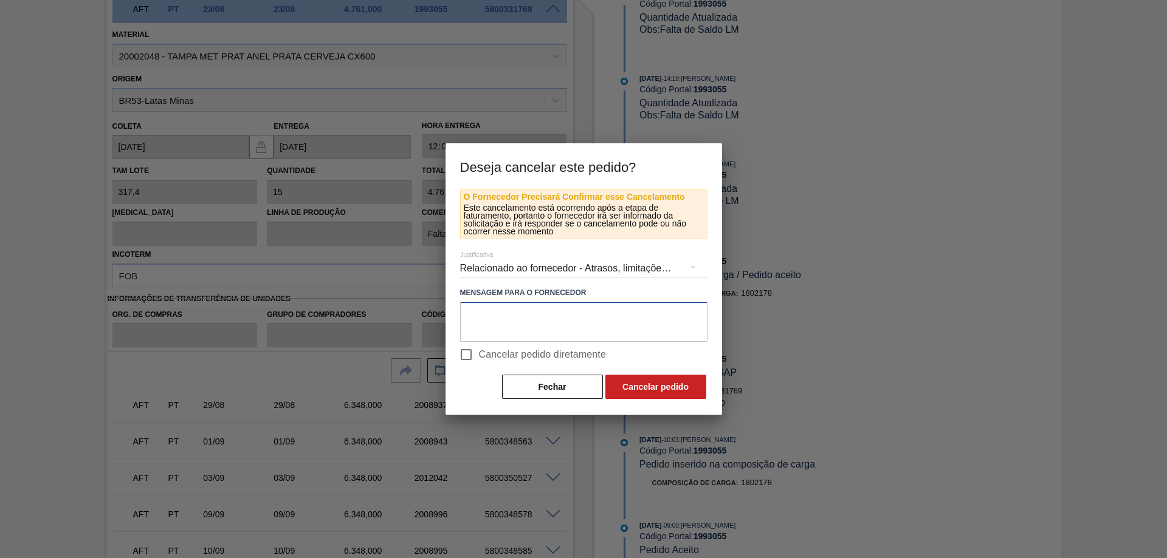
click at [492, 306] on textarea at bounding box center [583, 322] width 247 height 40
type textarea "P"
type textarea "Alteração de paletização pedido pelo fornecedor"
click at [488, 360] on span "Cancelar pedido diretamente" at bounding box center [543, 355] width 128 height 15
click at [479, 360] on input "Cancelar pedido diretamente" at bounding box center [466, 355] width 26 height 26
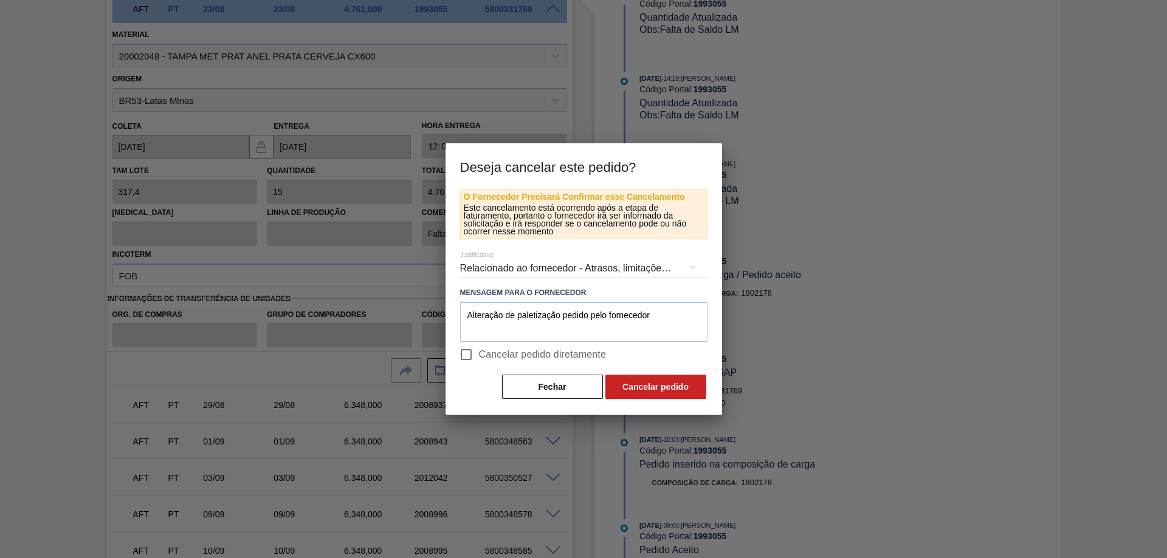
checkbox input "true"
click at [661, 386] on button "Cancelar pedido" at bounding box center [655, 387] width 101 height 24
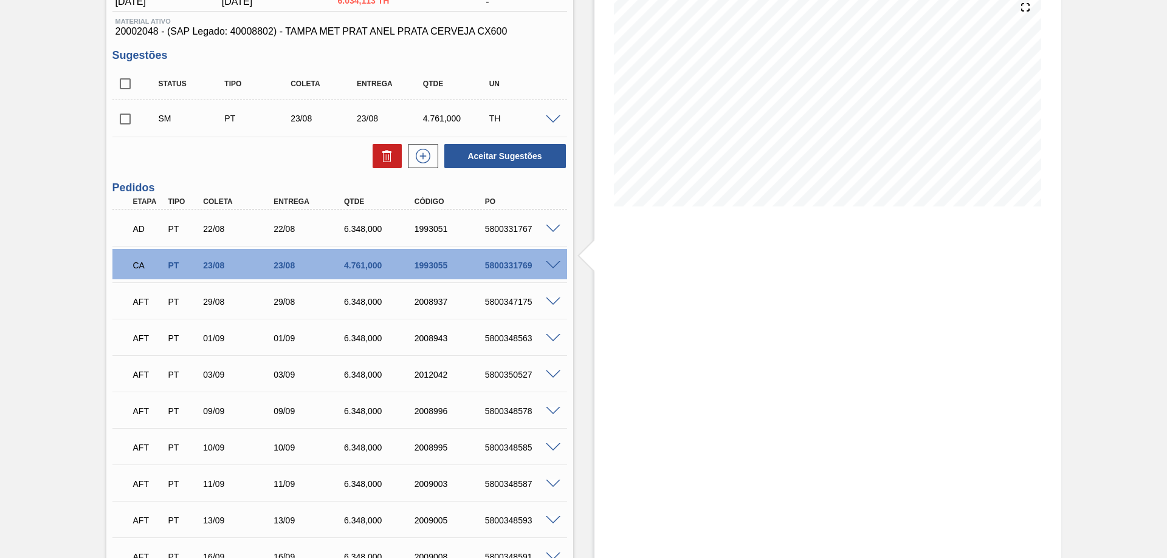
scroll to position [134, 0]
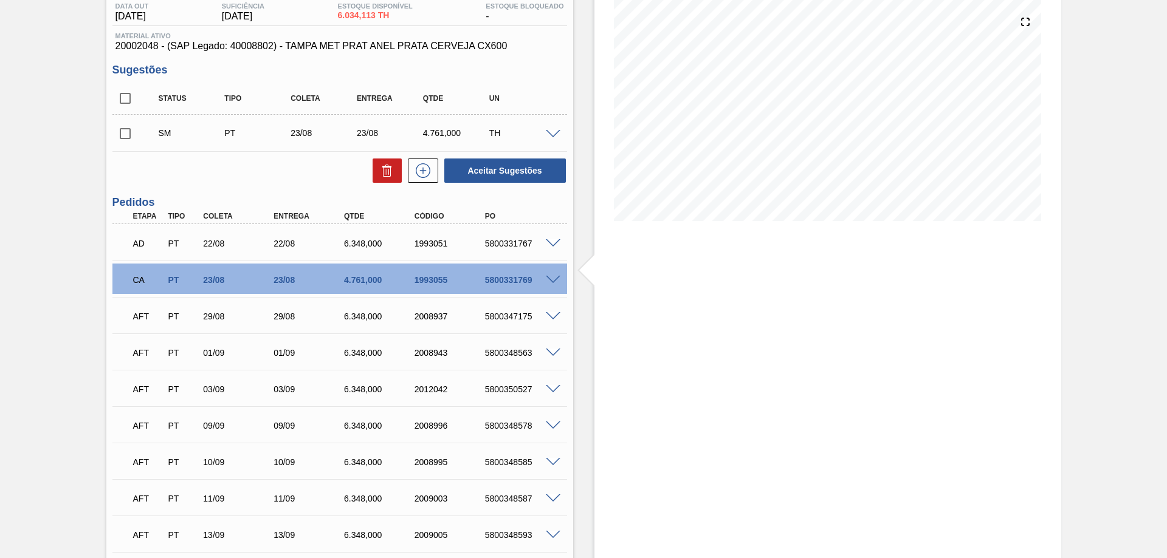
click at [555, 273] on div "CA PT 23/08 23/08 4.761,000 1993055 5800331769" at bounding box center [339, 279] width 454 height 30
click at [553, 276] on span at bounding box center [553, 280] width 15 height 9
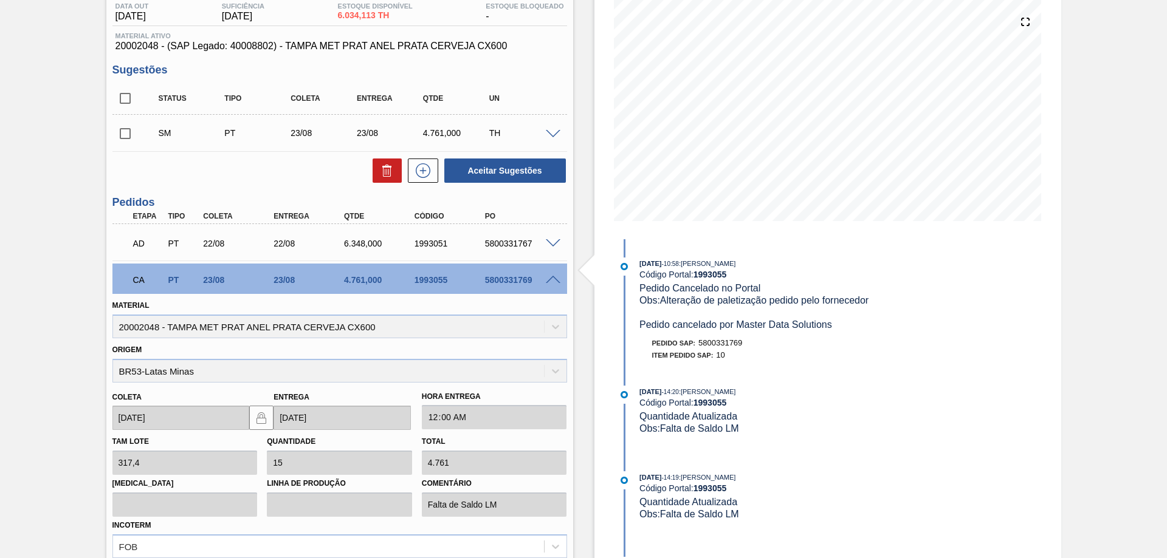
click at [553, 276] on span at bounding box center [553, 280] width 15 height 9
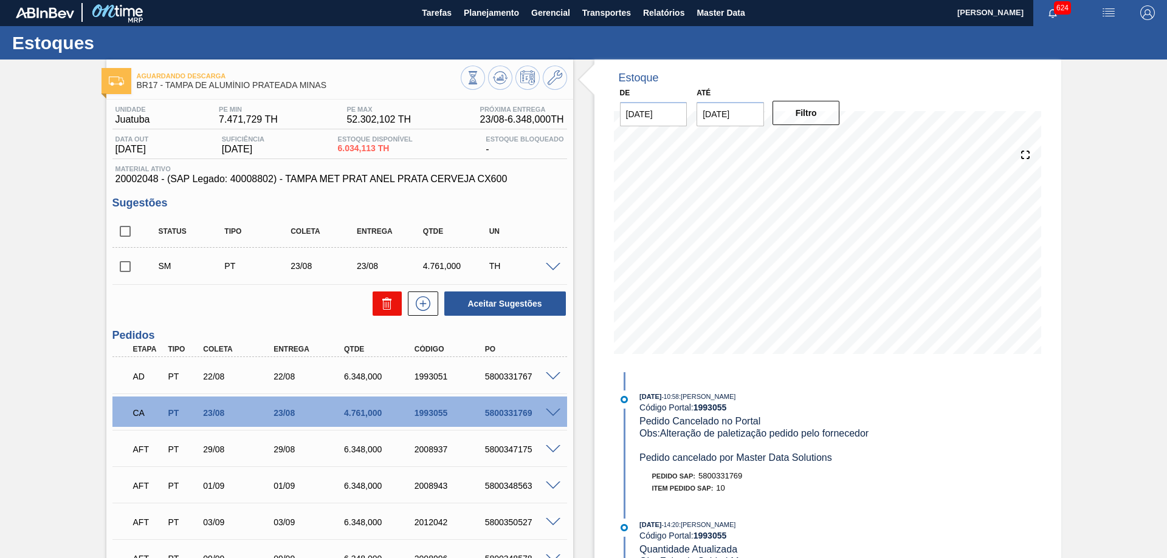
scroll to position [0, 0]
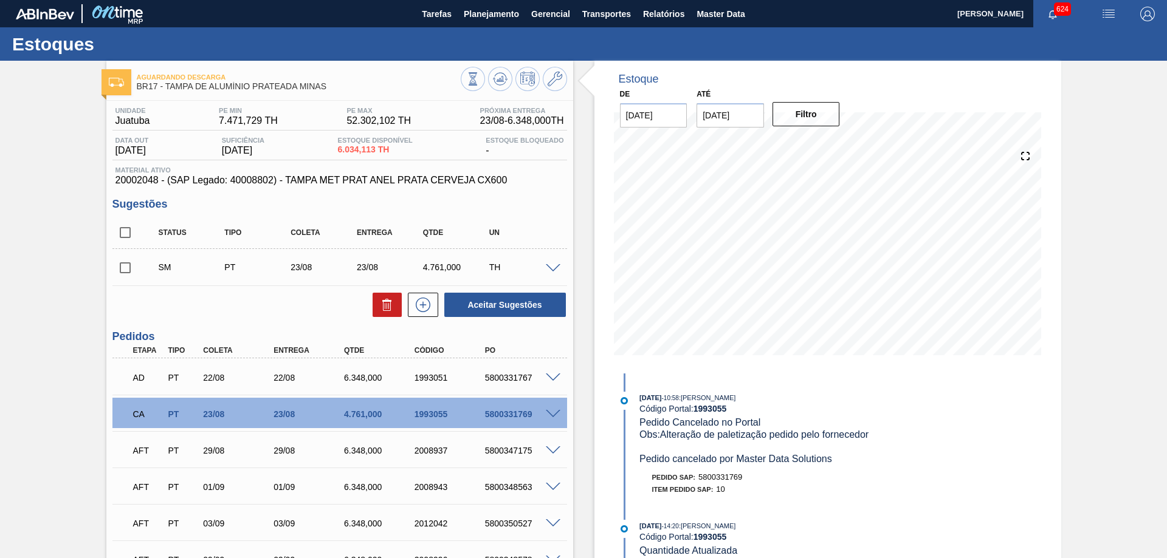
click at [128, 272] on input "checkbox" at bounding box center [125, 268] width 26 height 26
click at [518, 307] on button "Aceitar Sugestões" at bounding box center [505, 305] width 122 height 24
checkbox input "false"
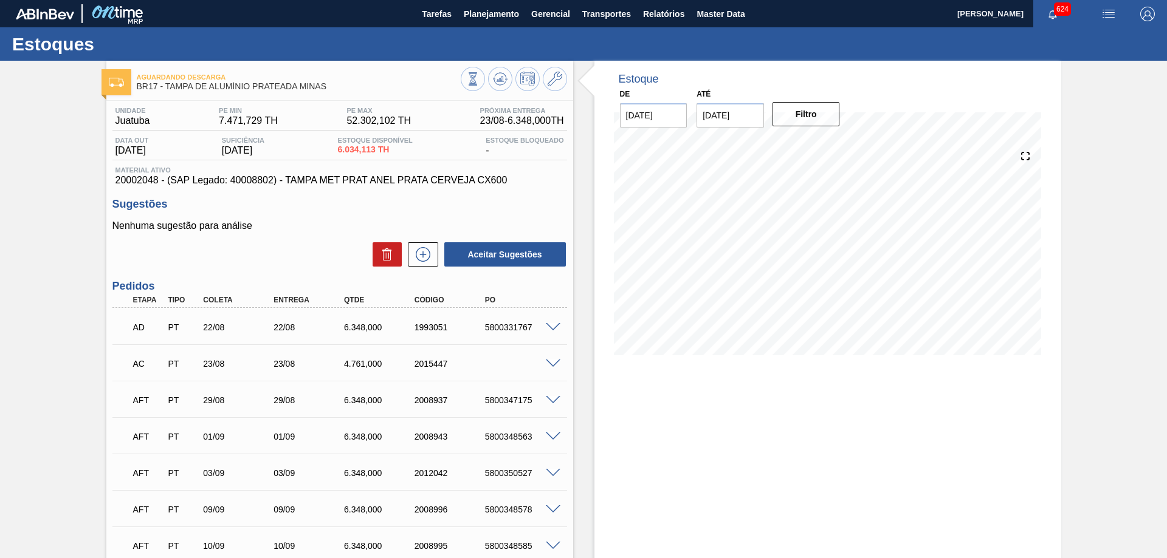
click at [554, 361] on span at bounding box center [553, 364] width 15 height 9
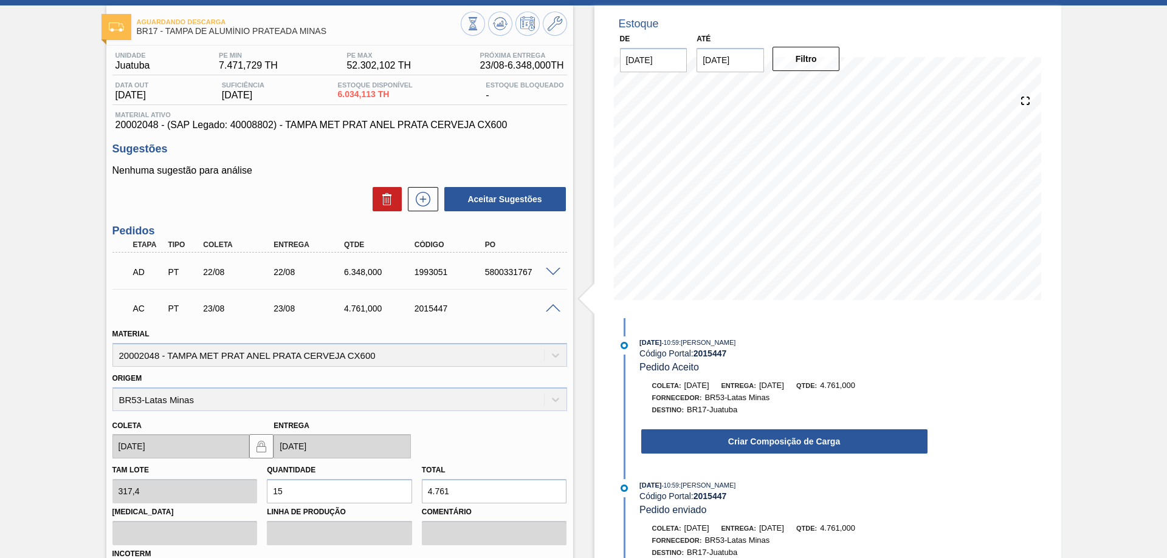
scroll to position [202, 0]
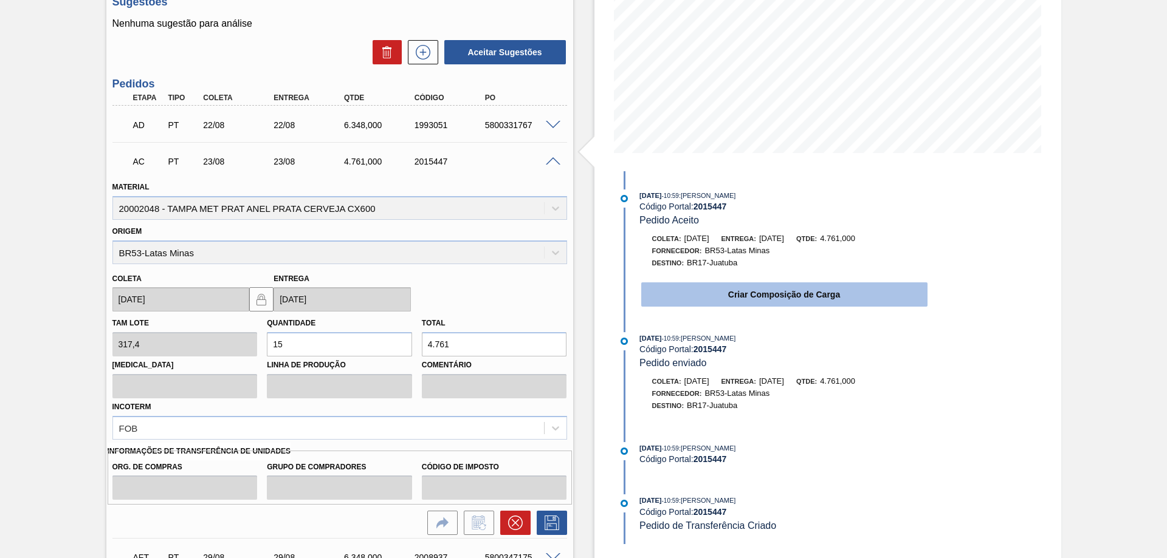
click at [828, 290] on button "Criar Composição de Carga" at bounding box center [784, 295] width 286 height 24
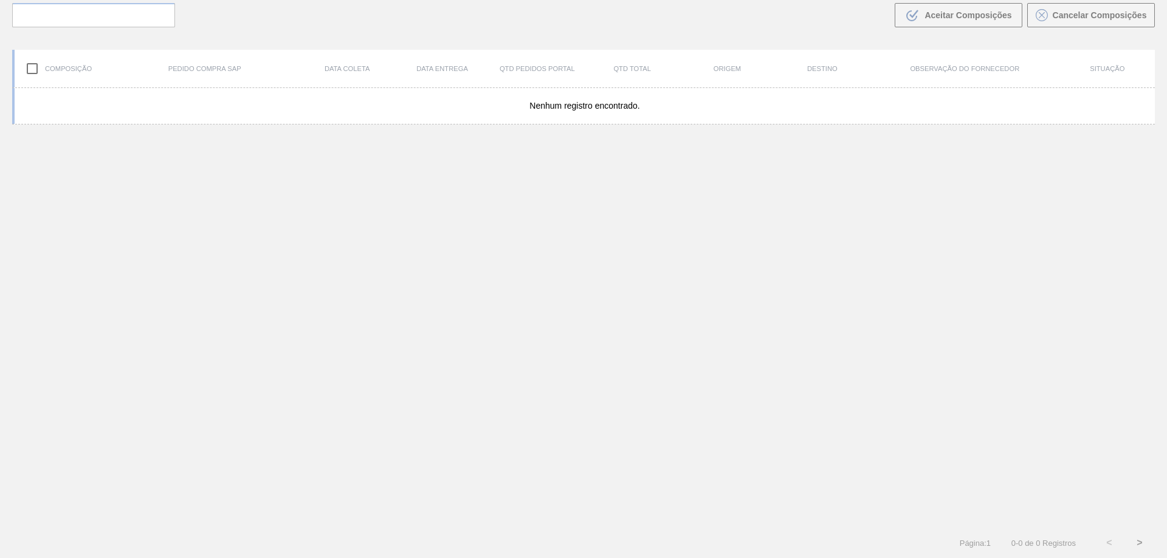
scroll to position [87, 0]
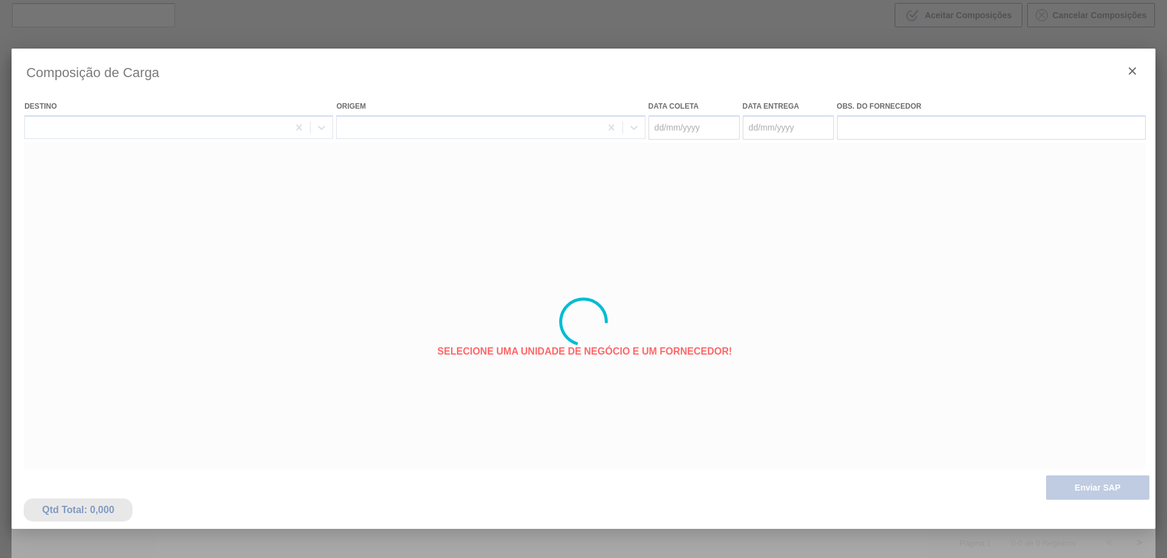
type coleta "[DATE]"
type entrega "[DATE]"
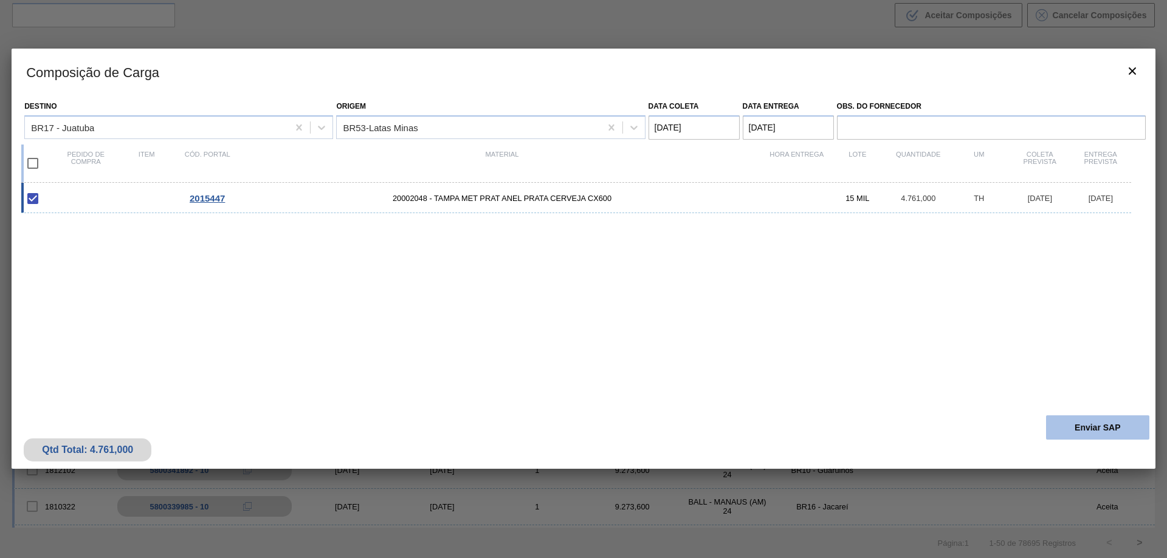
click at [1101, 425] on button "Enviar SAP" at bounding box center [1097, 428] width 103 height 24
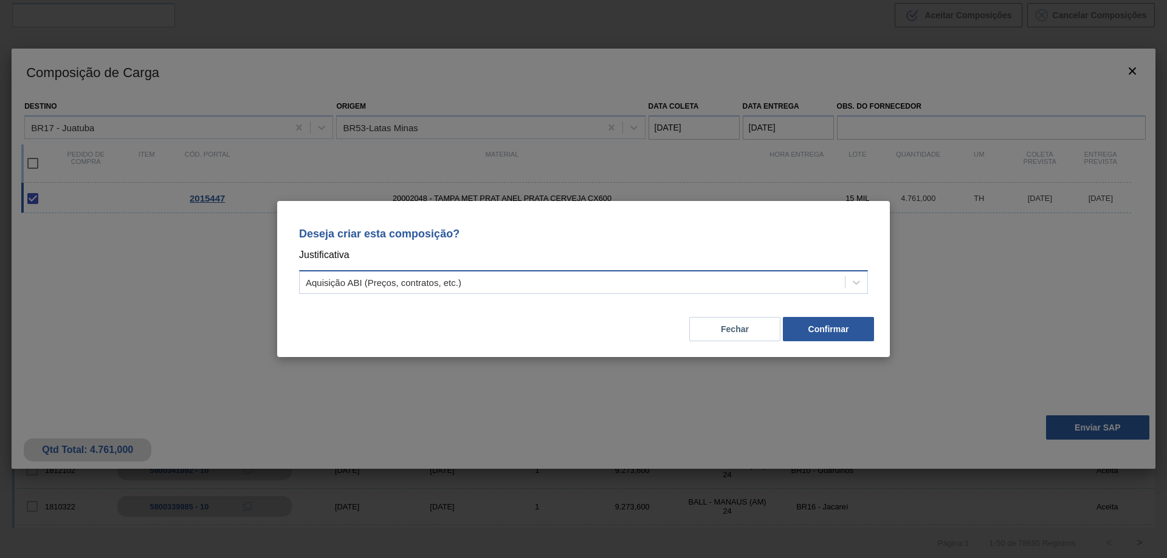
click at [513, 286] on div "Aquisição ABI (Preços, contratos, etc.)" at bounding box center [572, 283] width 545 height 18
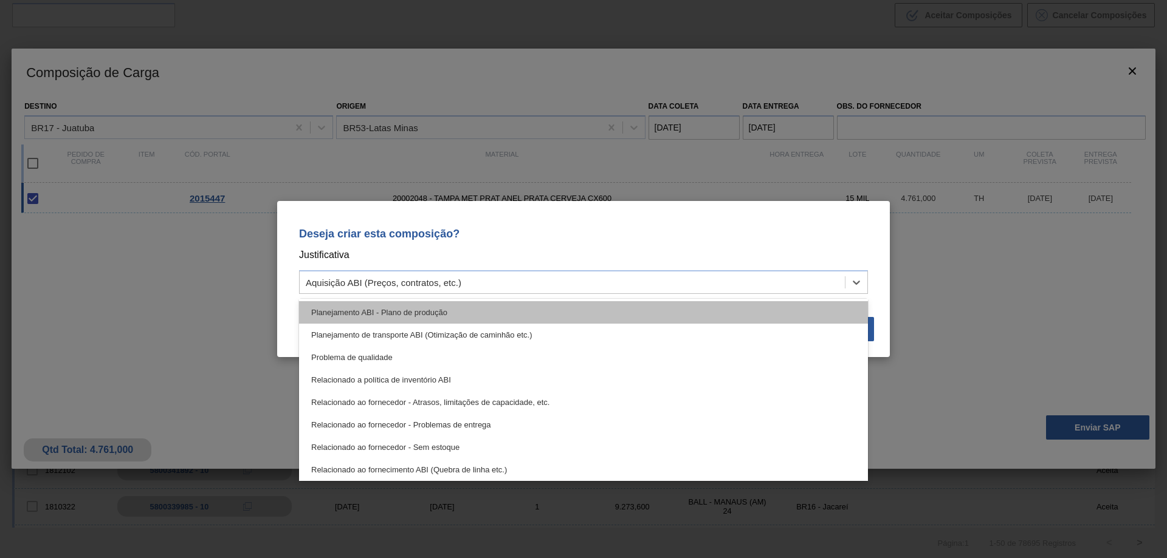
scroll to position [227, 0]
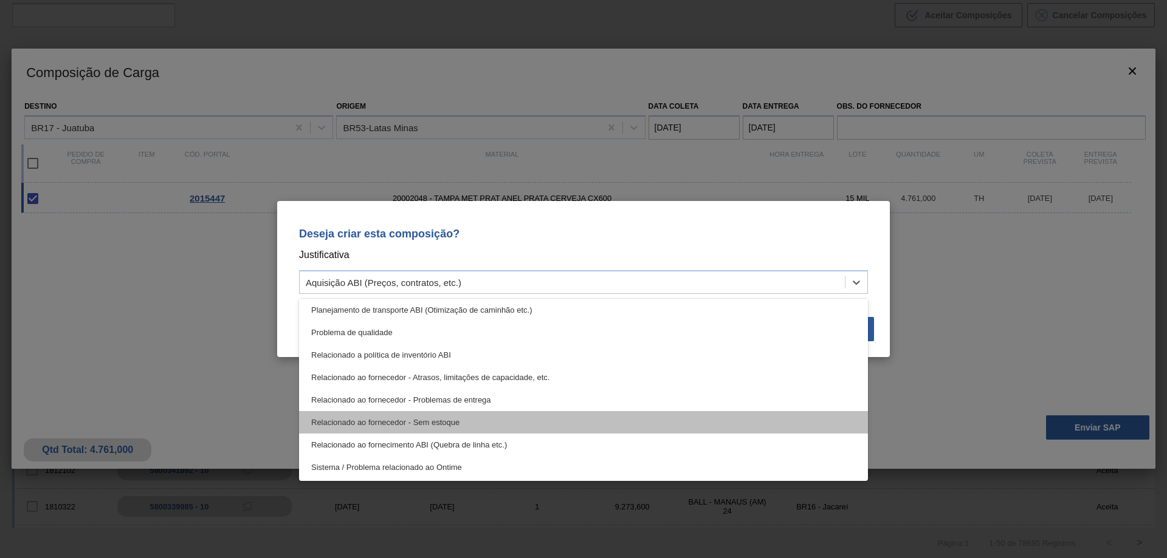
click at [443, 419] on div "Relacionado ao fornecedor - Sem estoque" at bounding box center [583, 422] width 569 height 22
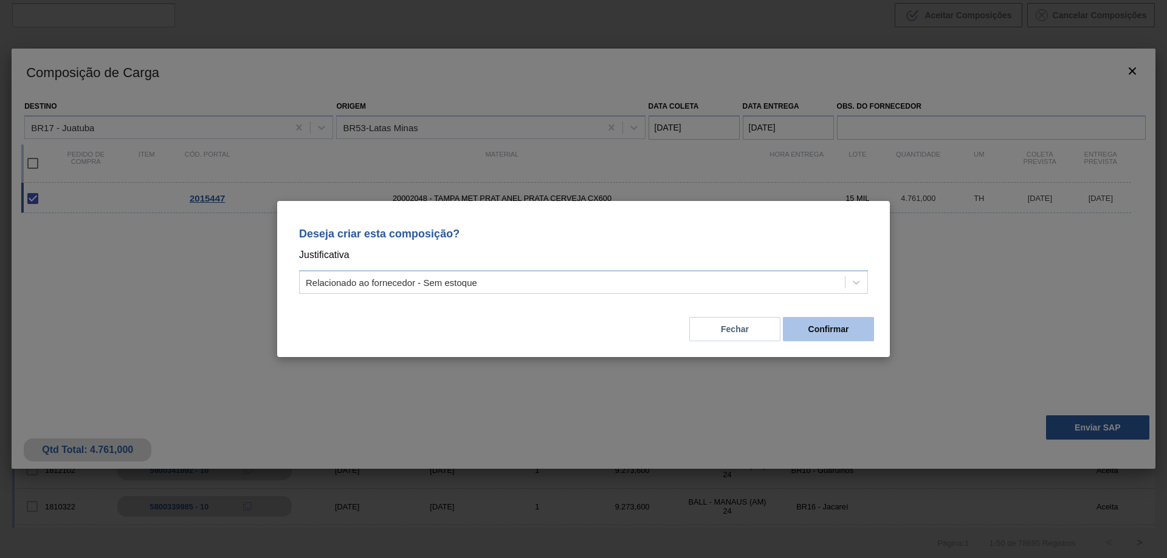
click at [820, 326] on button "Confirmar" at bounding box center [828, 329] width 91 height 24
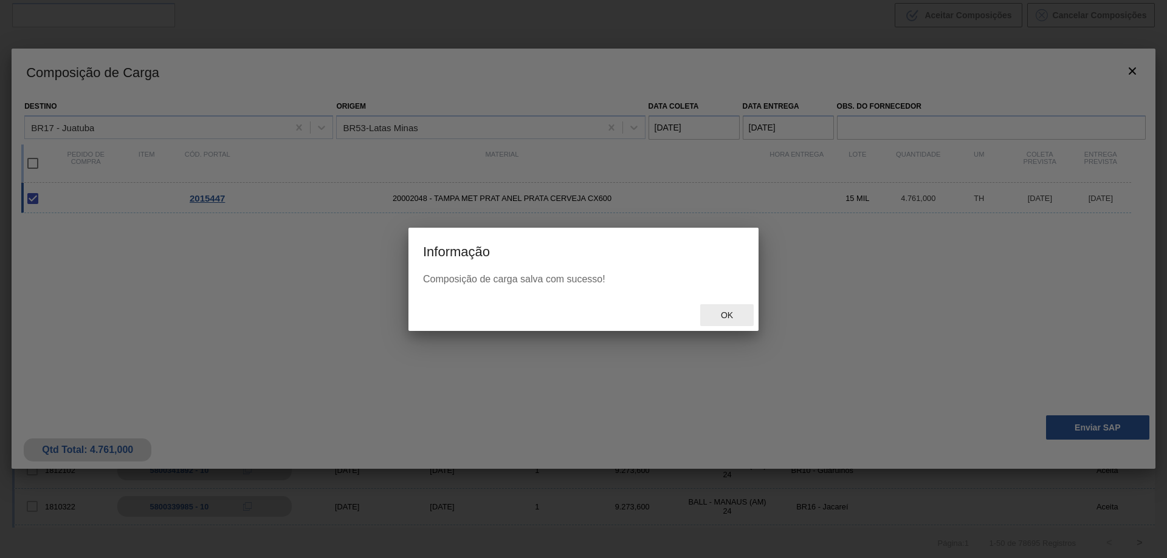
click at [729, 313] on span "Ok" at bounding box center [727, 315] width 32 height 10
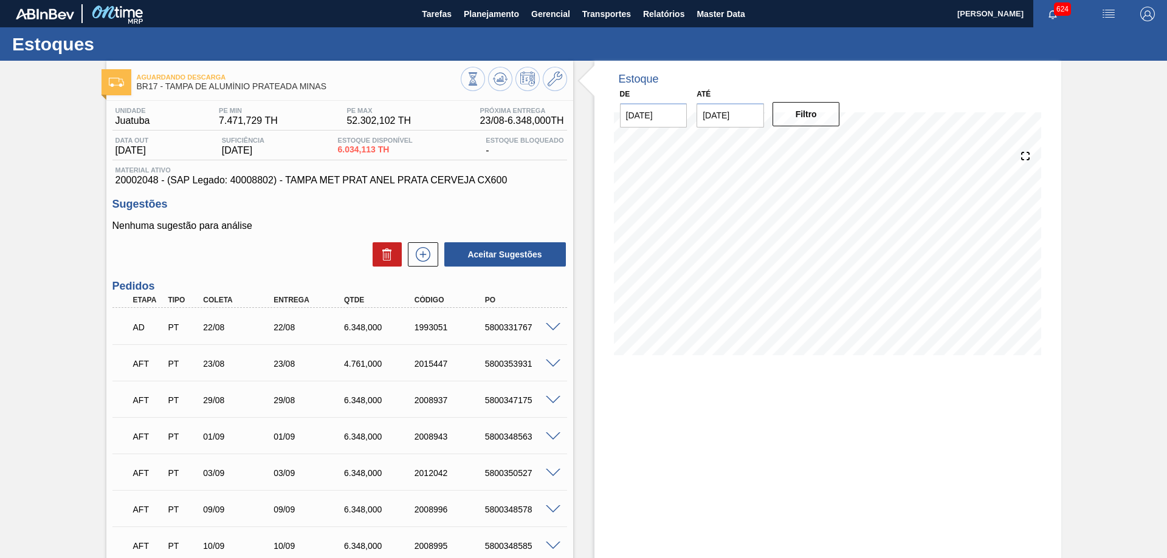
click at [553, 362] on span at bounding box center [553, 364] width 15 height 9
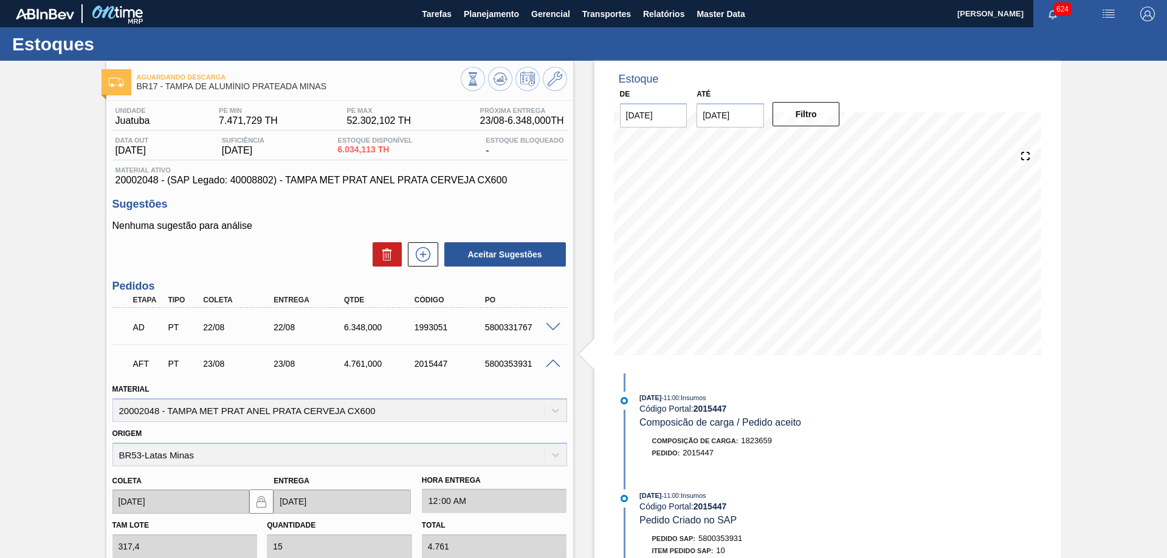
click at [501, 360] on div "5800353931" at bounding box center [521, 364] width 79 height 10
click at [502, 360] on div "5800353931" at bounding box center [521, 364] width 79 height 10
copy div "5800353931"
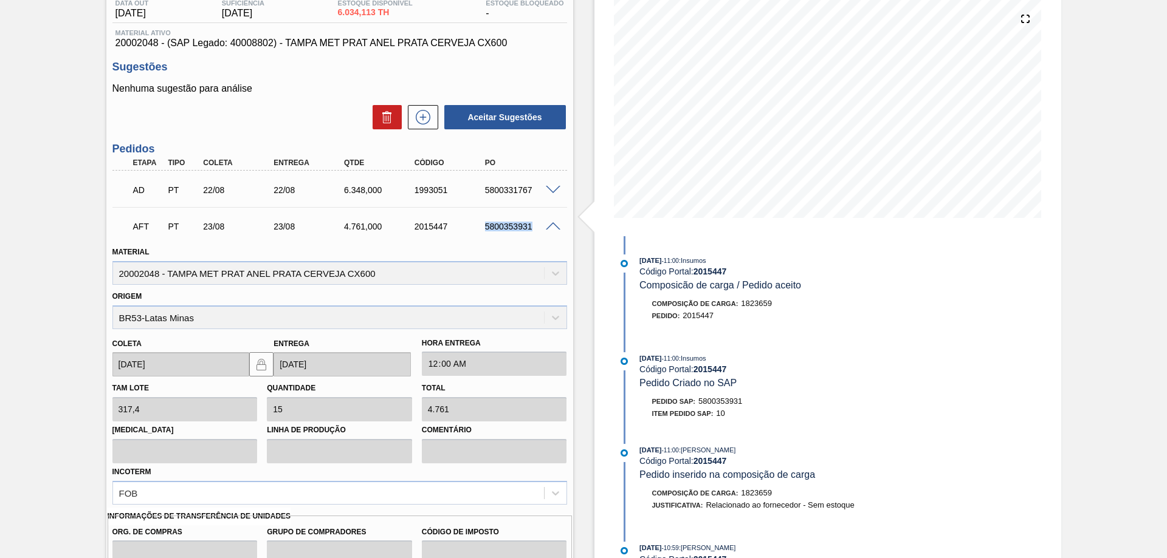
scroll to position [202, 0]
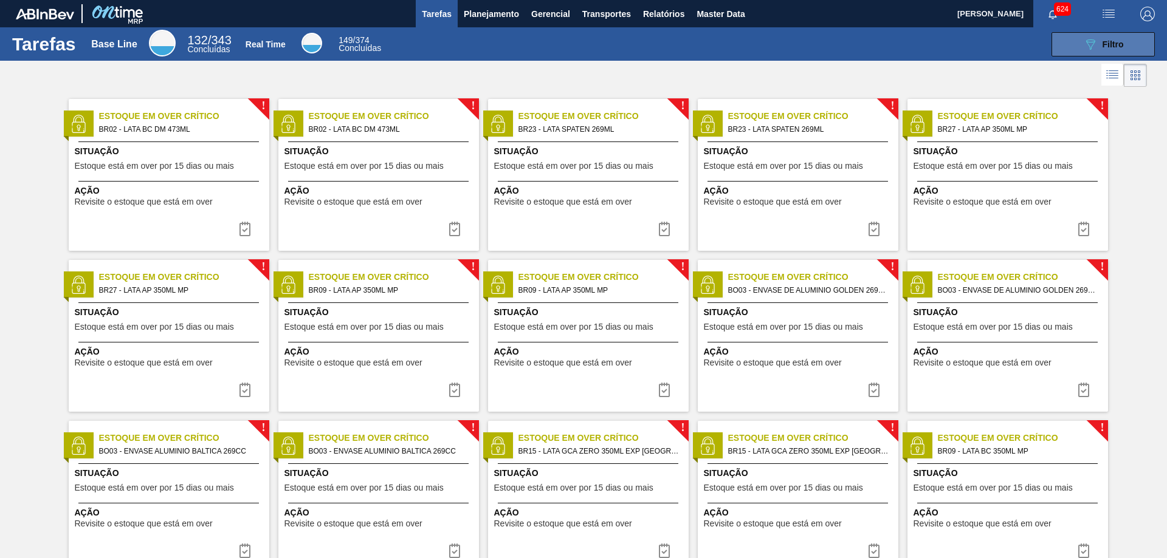
click at [1075, 51] on button "089F7B8B-B2A5-4AFE-B5C0-19BA573D28AC Filtro" at bounding box center [1102, 44] width 103 height 24
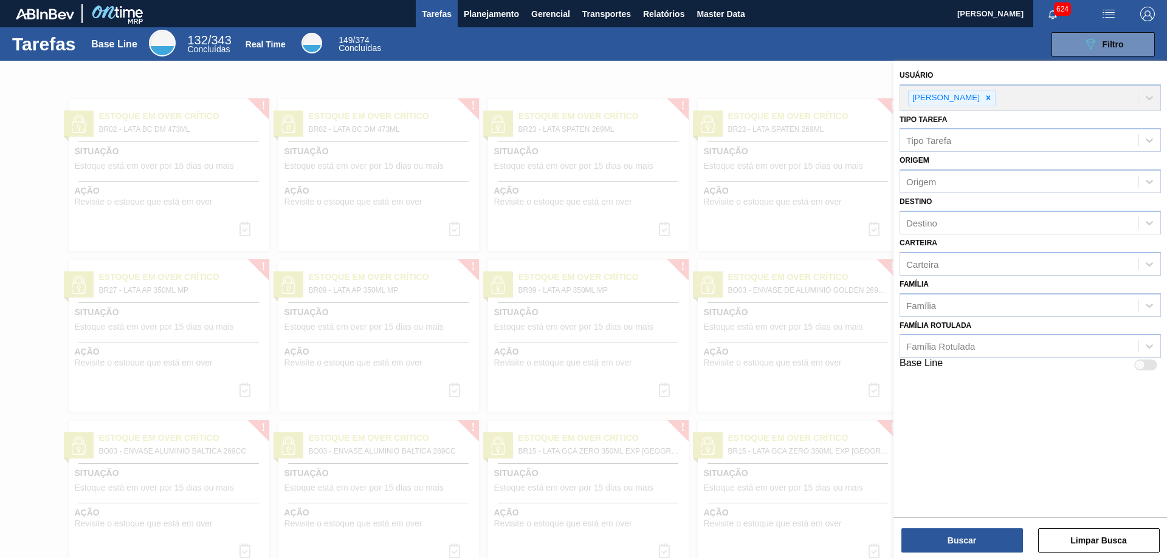
click at [448, 53] on div "089F7B8B-B2A5-4AFE-B5C0-19BA573D28AC Filtro" at bounding box center [774, 44] width 771 height 24
click at [496, 8] on span "Planejamento" at bounding box center [491, 14] width 55 height 15
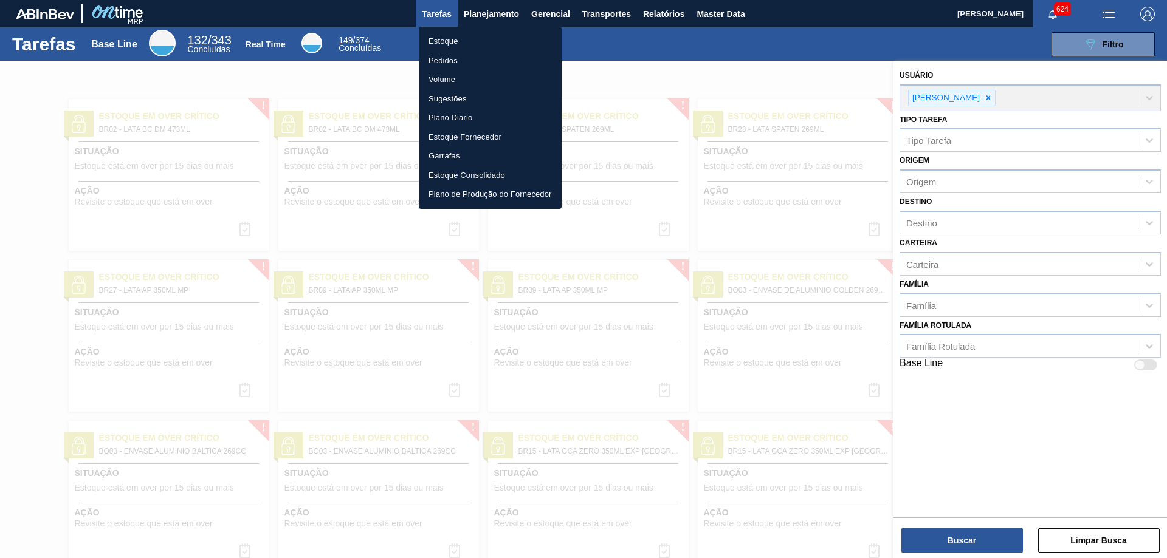
click at [434, 45] on li "Estoque" at bounding box center [490, 41] width 143 height 19
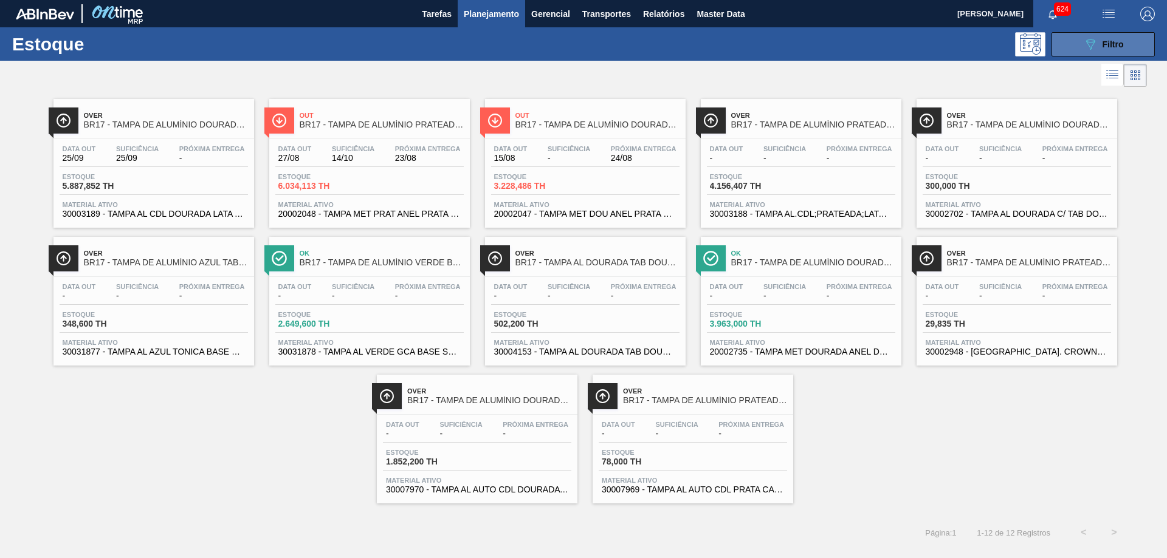
click at [1086, 43] on icon "089F7B8B-B2A5-4AFE-B5C0-19BA573D28AC" at bounding box center [1090, 44] width 15 height 15
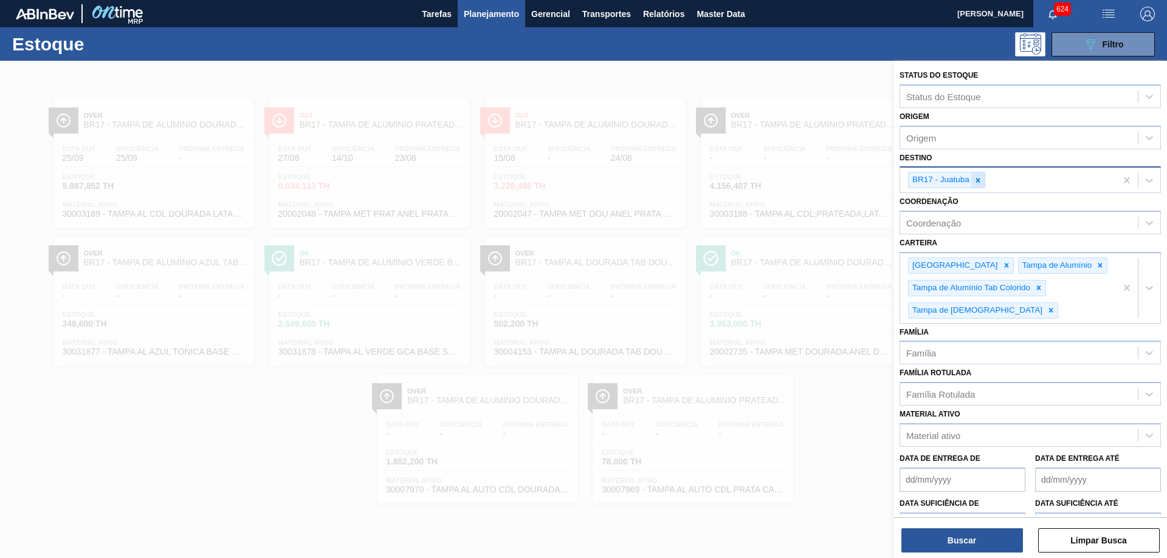
click at [978, 182] on icon at bounding box center [977, 180] width 9 height 9
click at [978, 182] on div "Destino" at bounding box center [1019, 179] width 238 height 18
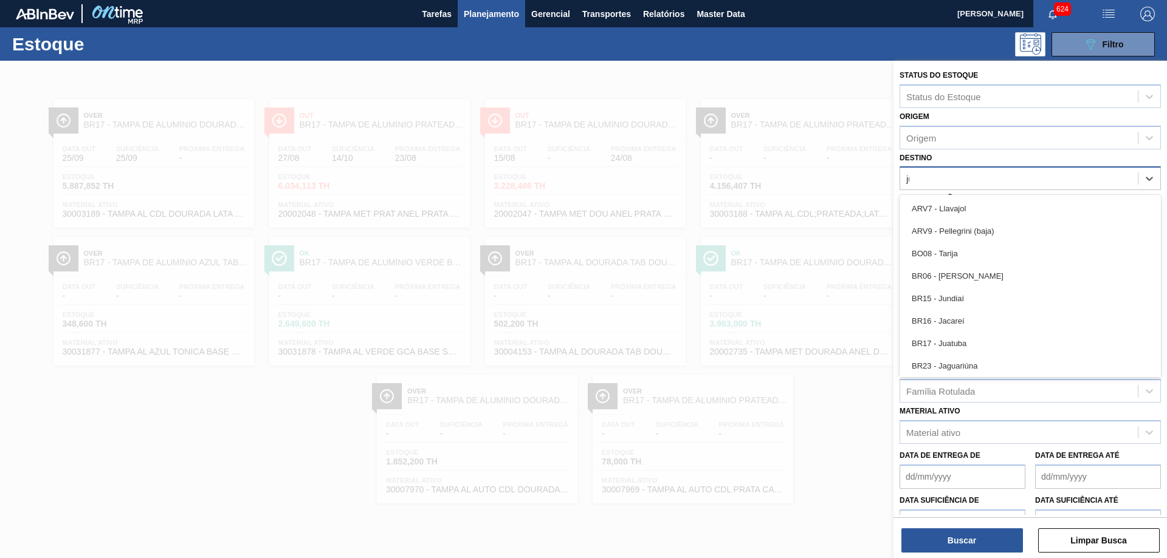
type input "jua"
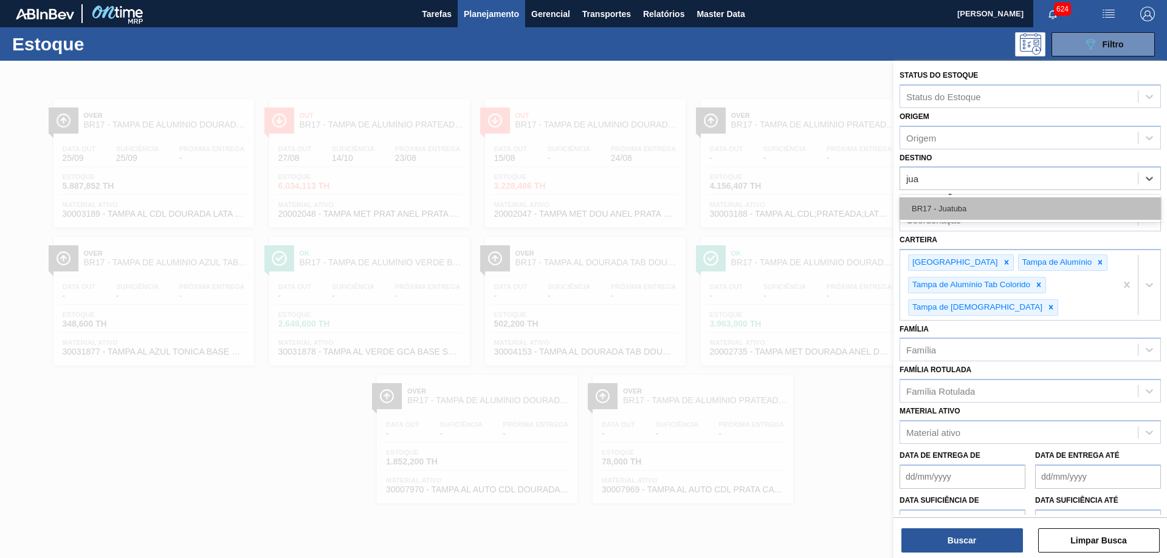
click at [969, 213] on div "BR17 - Juatuba" at bounding box center [1029, 208] width 261 height 22
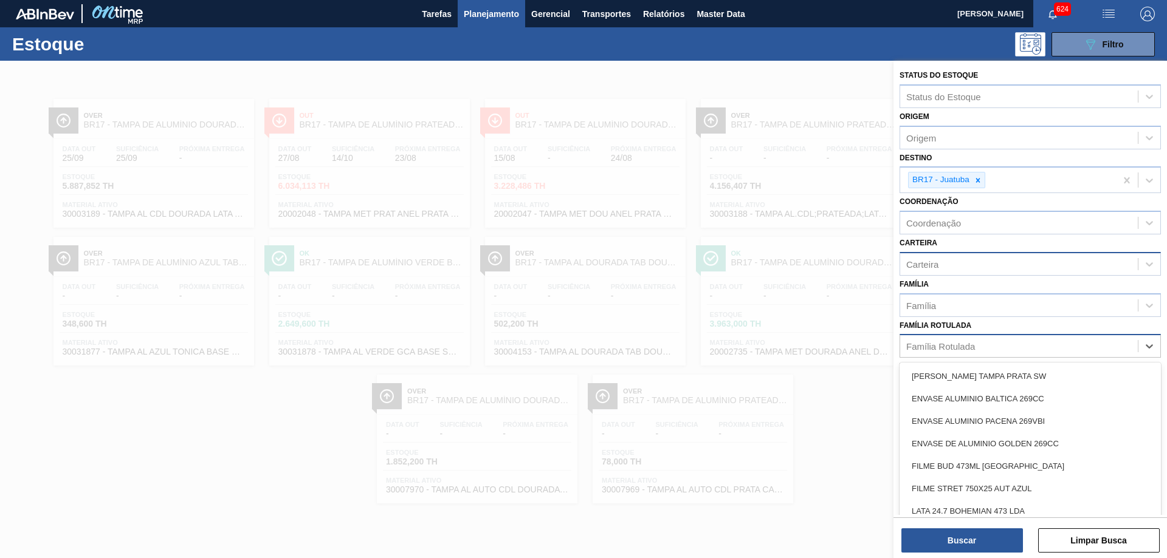
click at [978, 345] on div "Família Rotulada" at bounding box center [1019, 347] width 238 height 18
type Rotulada "lata sk 2"
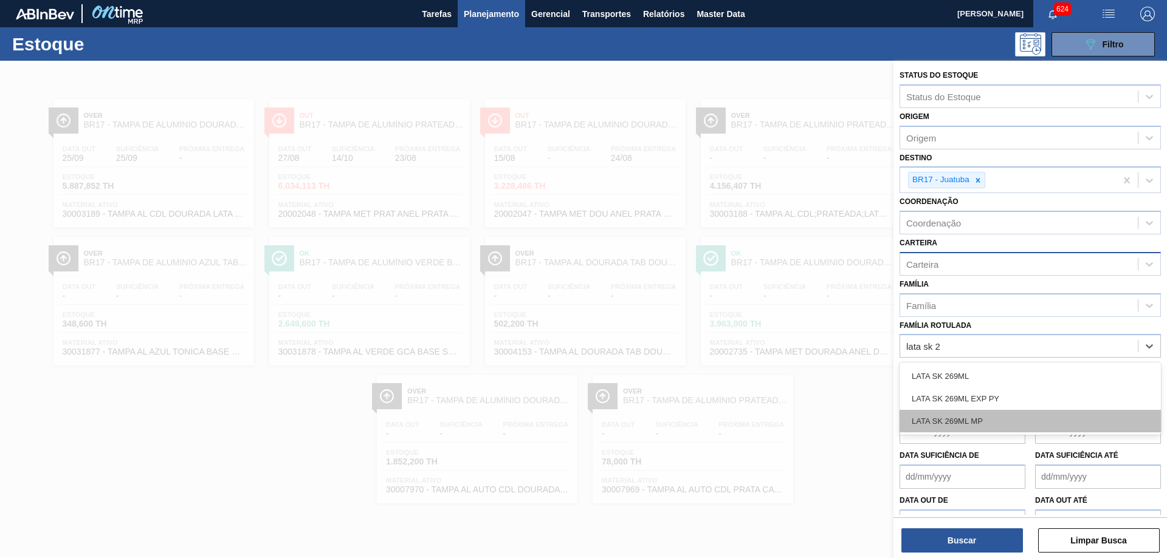
click at [962, 425] on div "LATA SK 269ML MP" at bounding box center [1029, 421] width 261 height 22
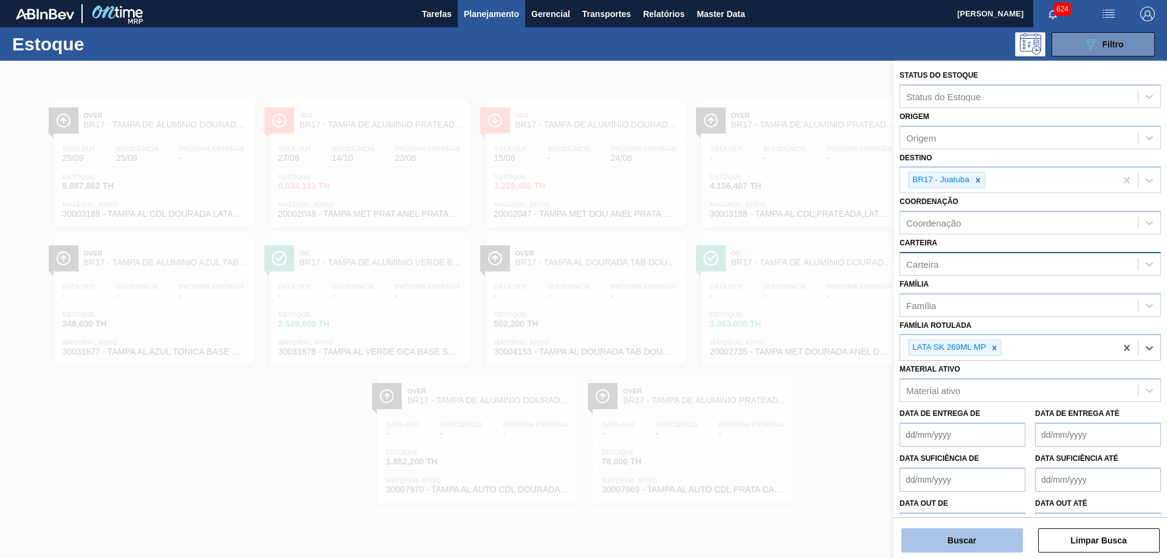
click at [972, 542] on button "Buscar" at bounding box center [962, 541] width 122 height 24
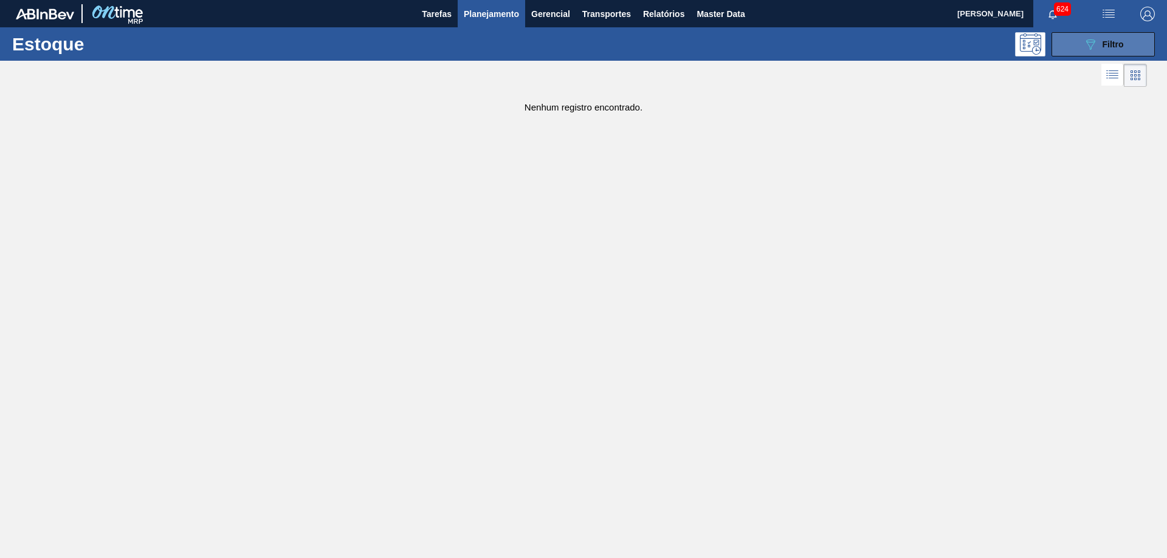
click at [1083, 50] on icon "089F7B8B-B2A5-4AFE-B5C0-19BA573D28AC" at bounding box center [1090, 44] width 15 height 15
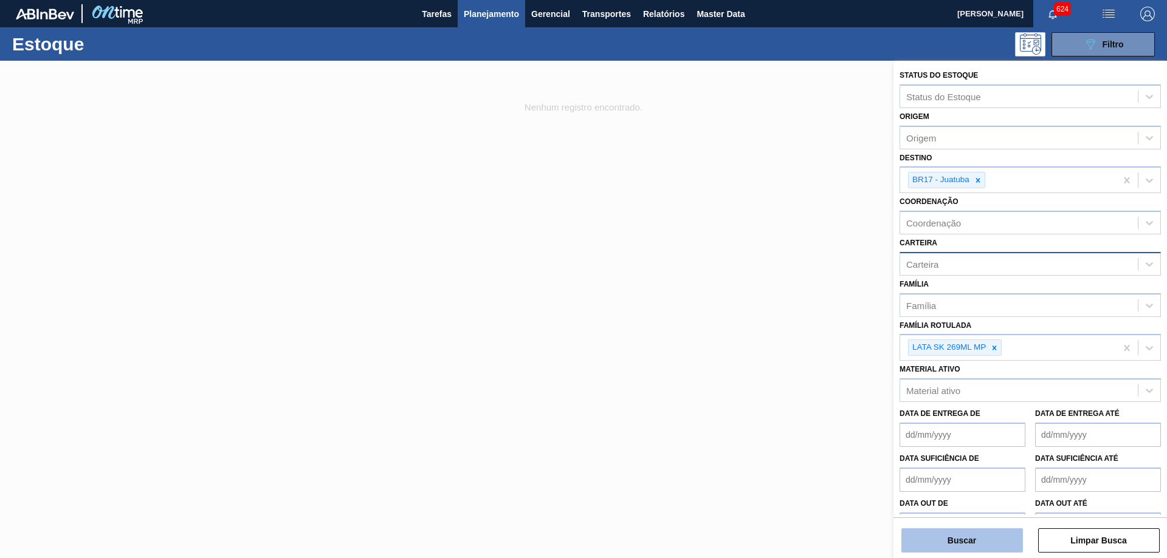
click at [969, 545] on button "Buscar" at bounding box center [962, 541] width 122 height 24
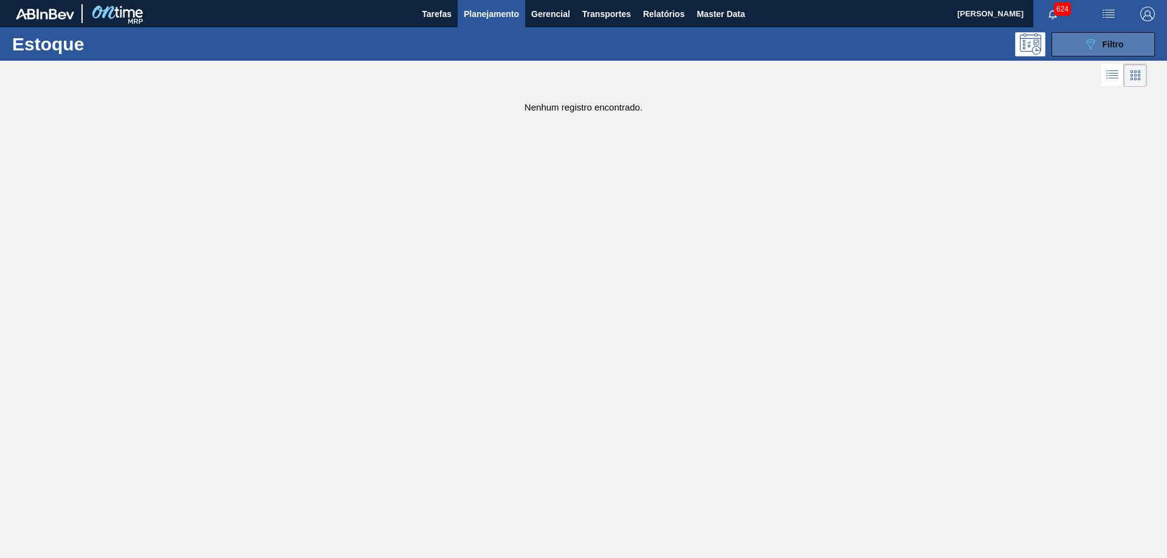
click at [1114, 40] on span "Filtro" at bounding box center [1112, 44] width 21 height 10
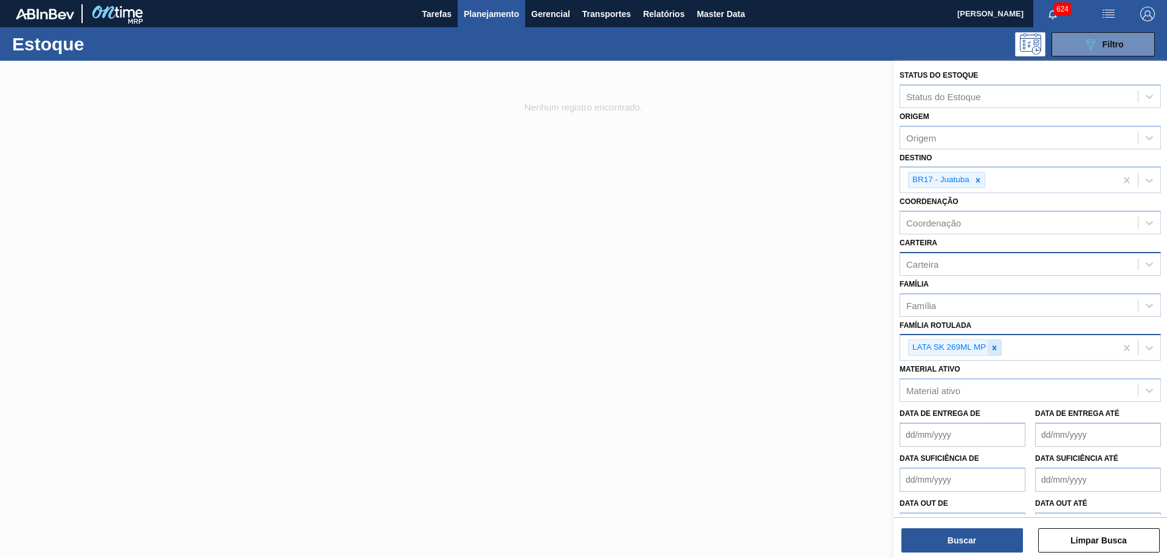
click at [996, 349] on icon at bounding box center [994, 348] width 9 height 9
click at [948, 304] on div "Família" at bounding box center [1019, 306] width 238 height 18
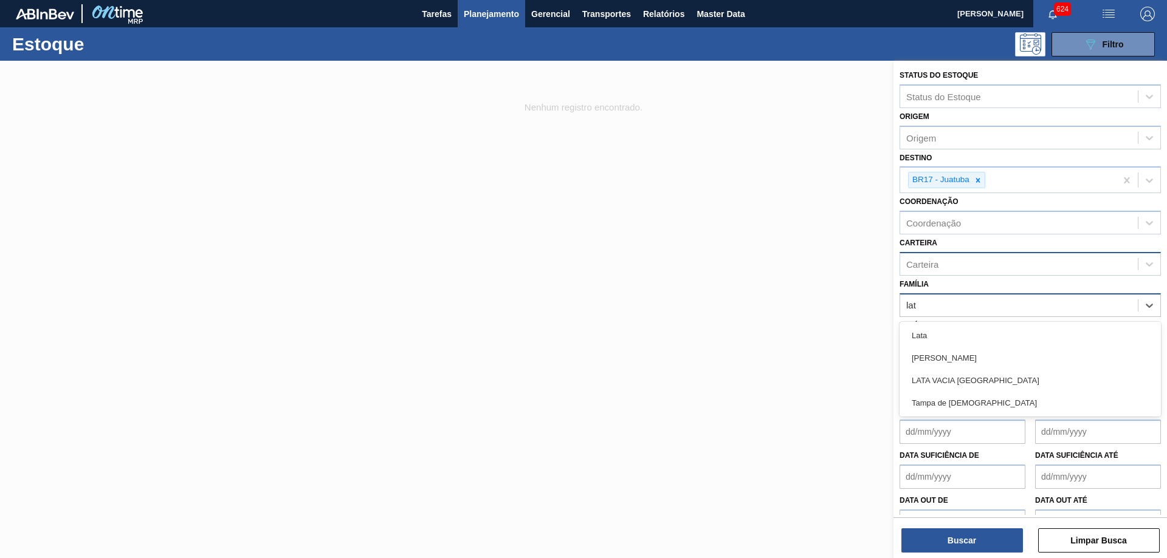
type input "lata"
click at [925, 332] on div "Lata" at bounding box center [1029, 335] width 261 height 22
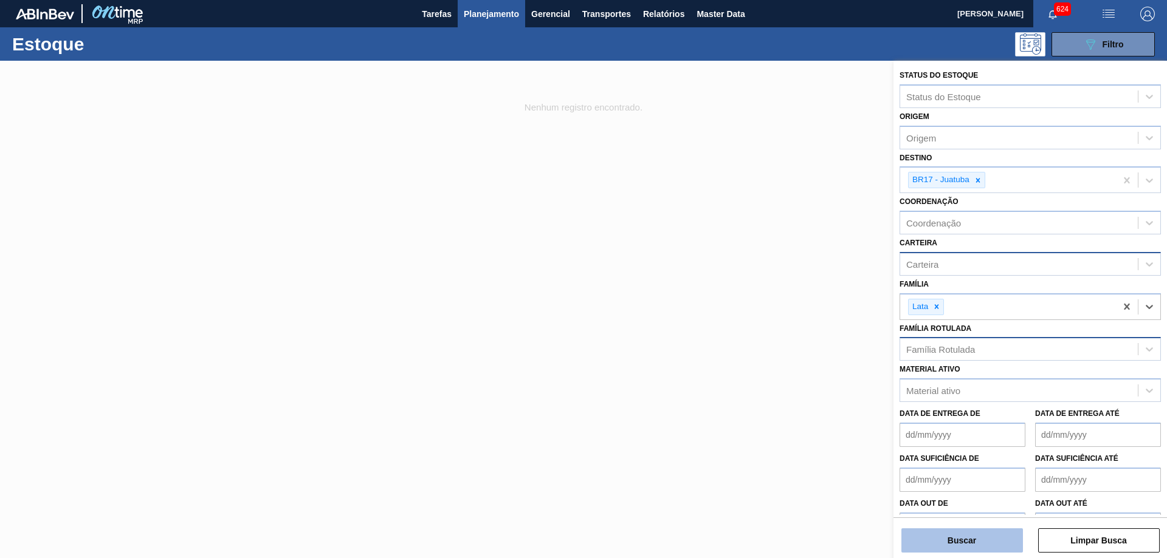
click at [957, 543] on button "Buscar" at bounding box center [962, 541] width 122 height 24
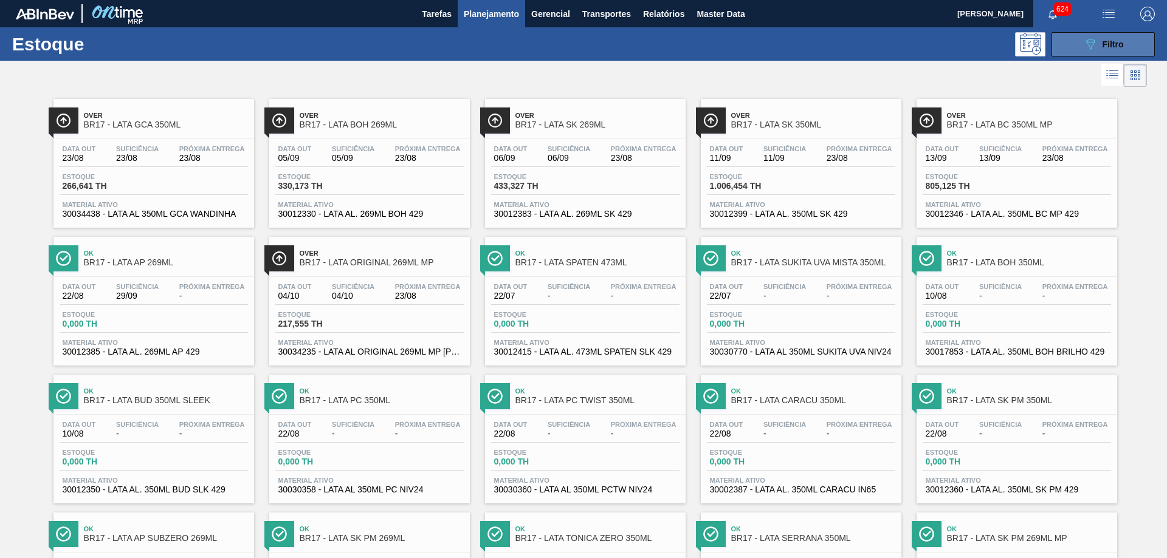
click at [1080, 41] on button "089F7B8B-B2A5-4AFE-B5C0-19BA573D28AC Filtro" at bounding box center [1102, 44] width 103 height 24
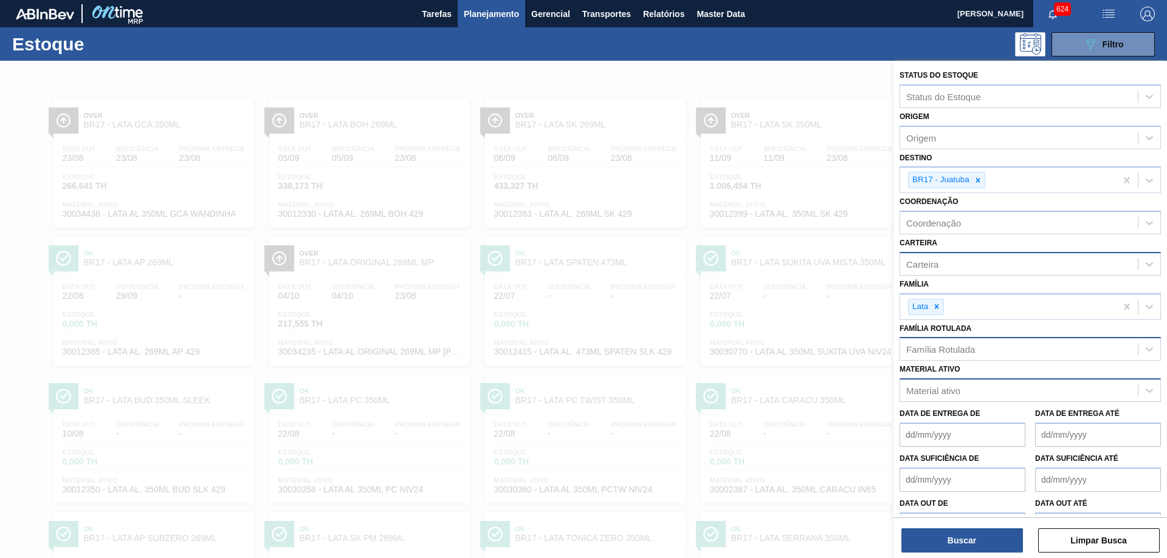
click at [966, 397] on div "Material ativo" at bounding box center [1019, 391] width 238 height 18
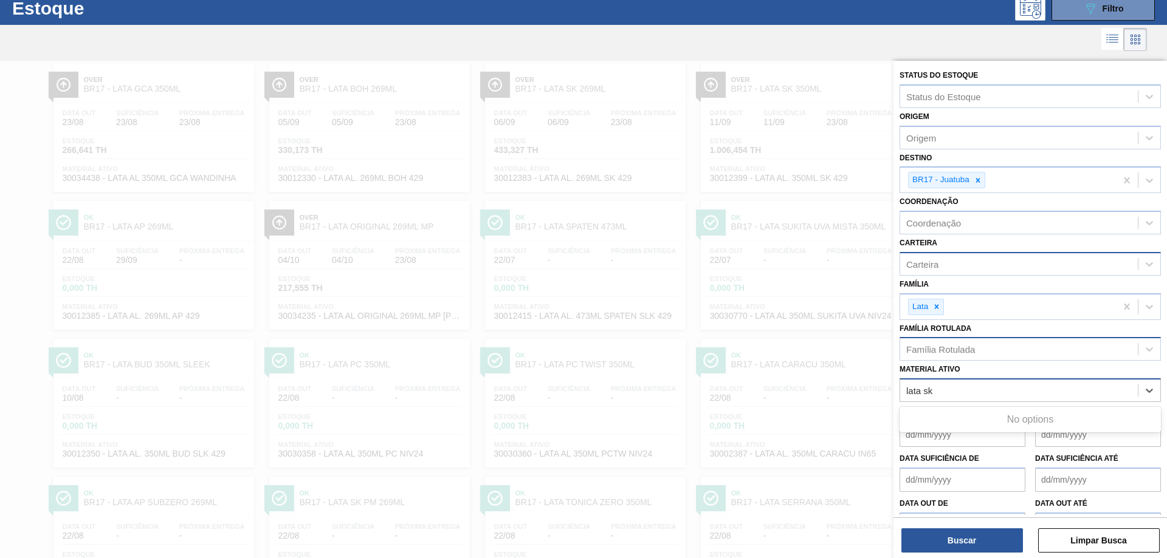
type ativo "lata sk"
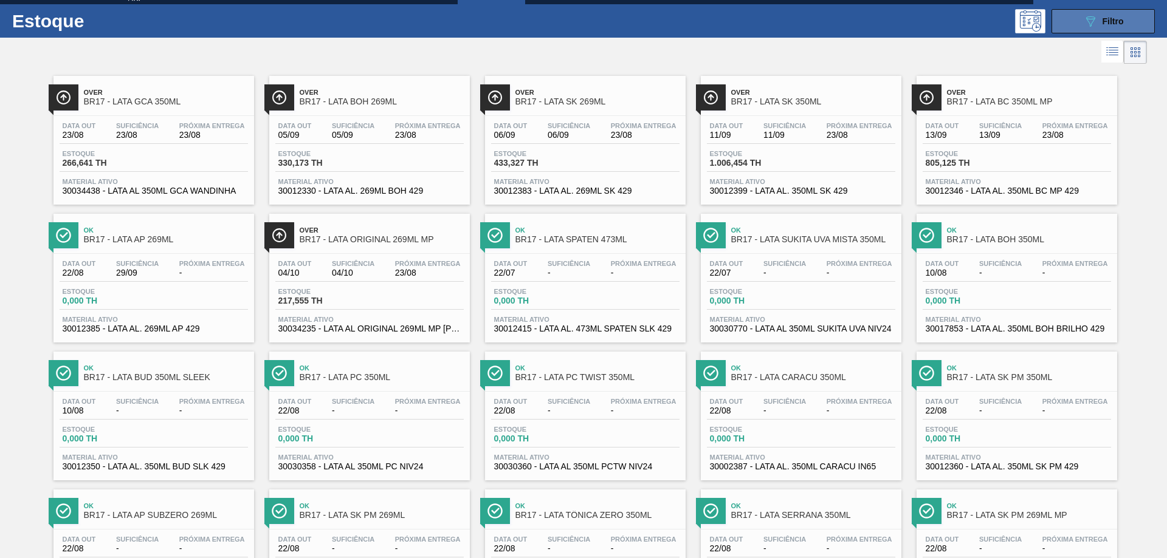
scroll to position [0, 0]
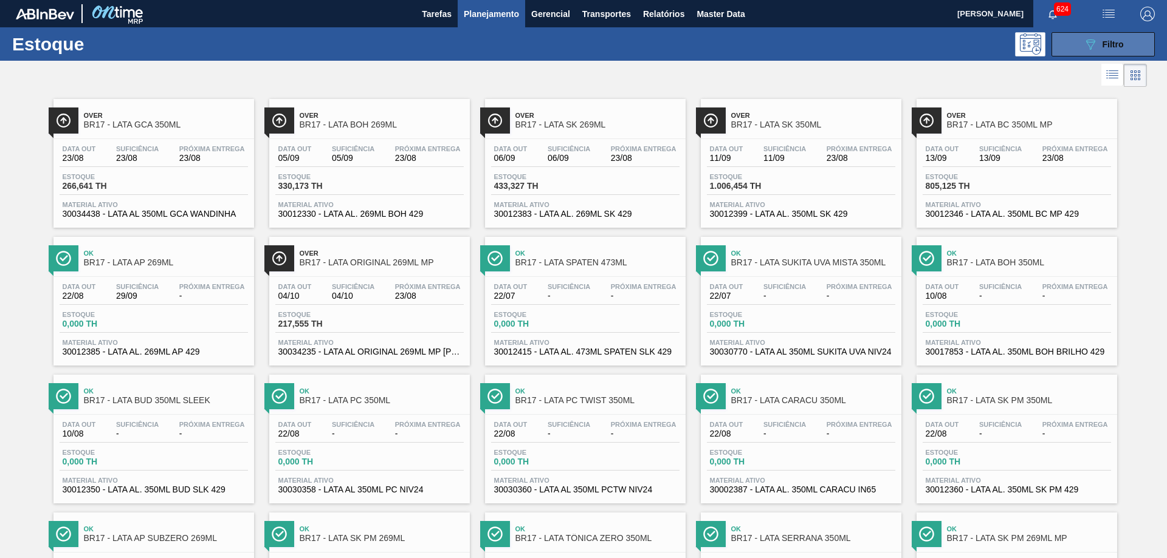
click at [1103, 36] on button "089F7B8B-B2A5-4AFE-B5C0-19BA573D28AC Filtro" at bounding box center [1102, 44] width 103 height 24
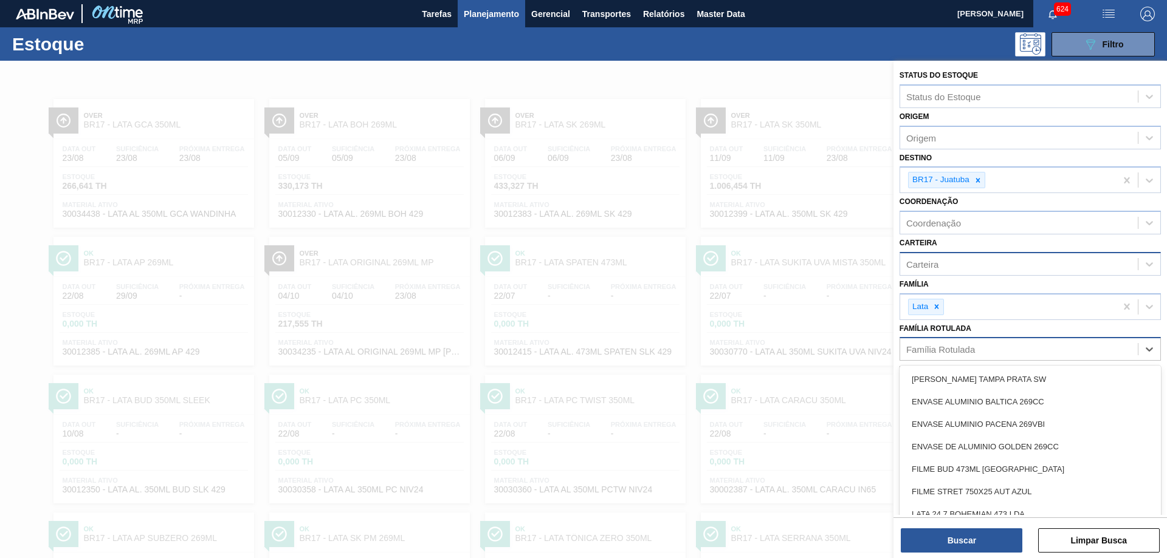
click at [941, 358] on div "Família Rotulada" at bounding box center [1029, 349] width 261 height 24
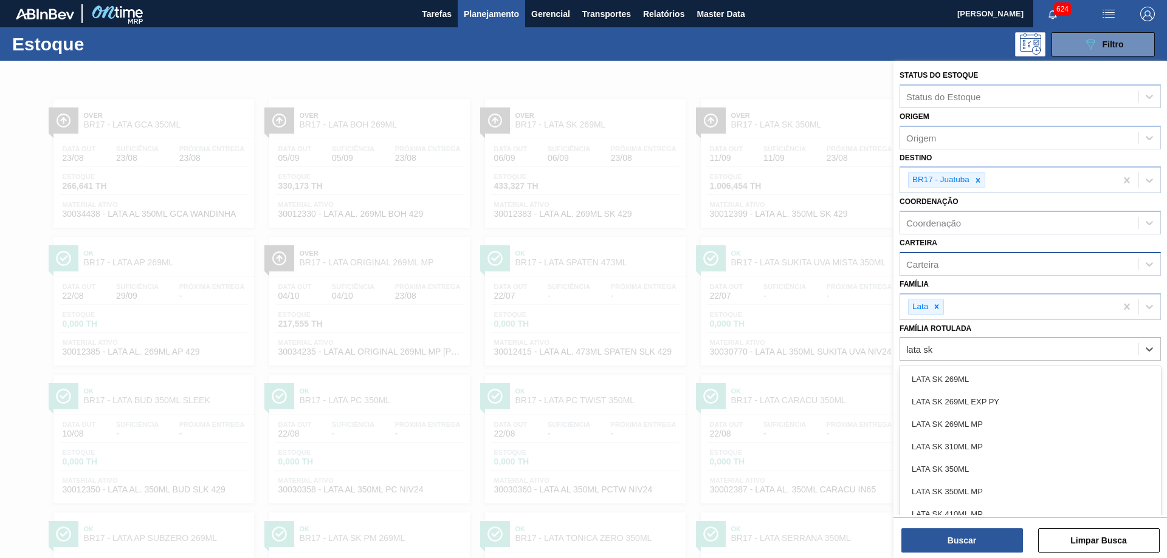
type Rotulada "lata sk 2"
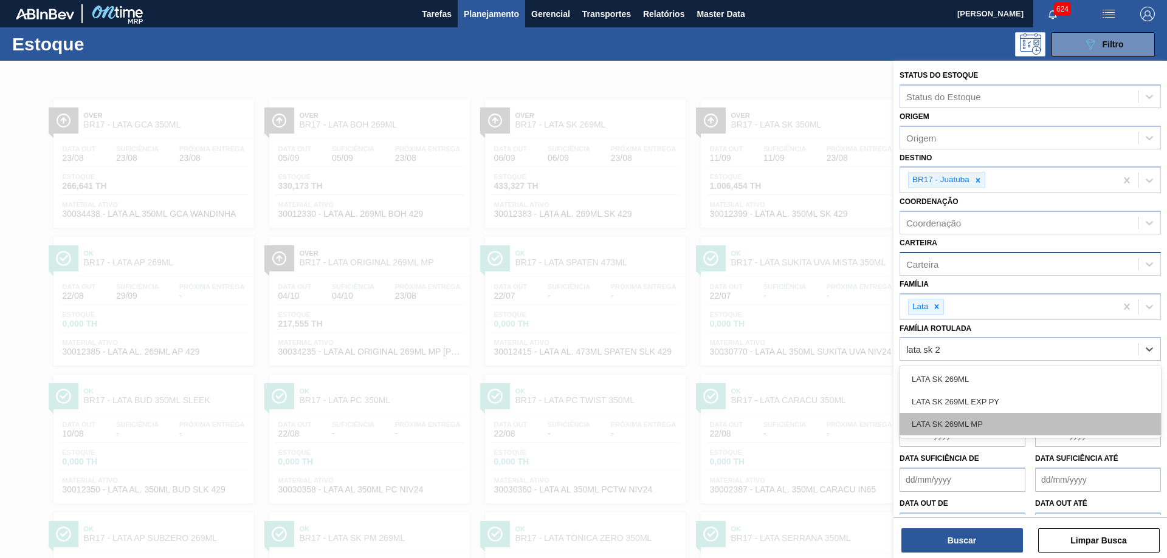
click at [981, 425] on div "LATA SK 269ML MP" at bounding box center [1029, 424] width 261 height 22
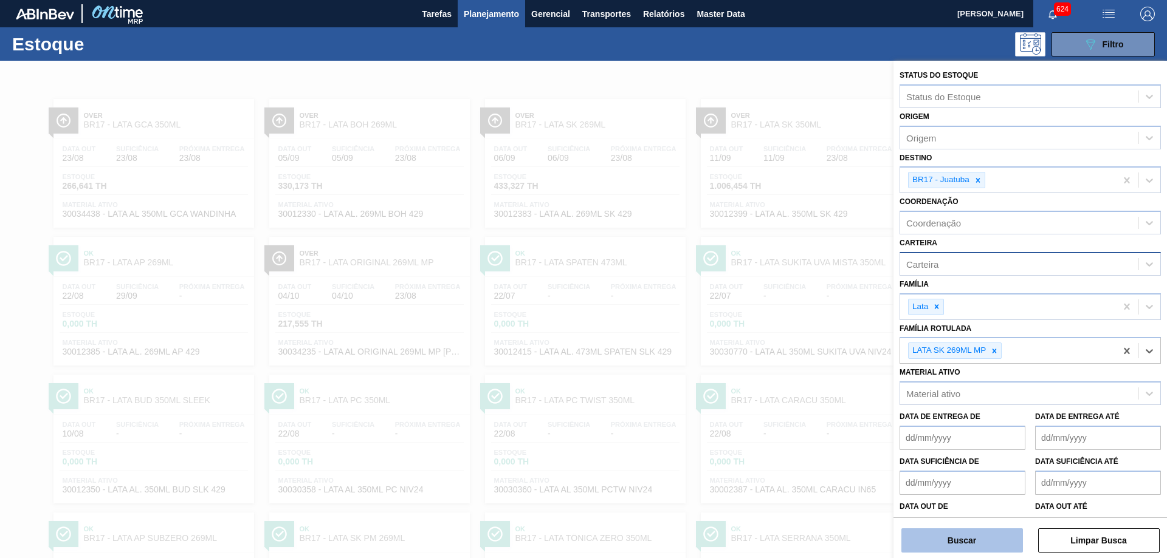
click at [981, 547] on button "Buscar" at bounding box center [962, 541] width 122 height 24
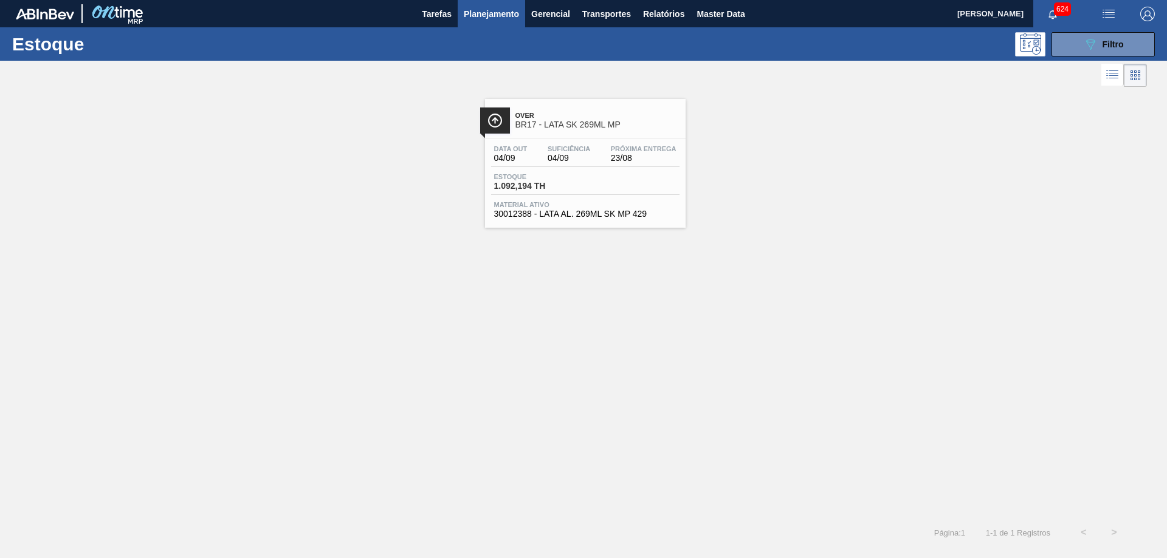
click at [580, 126] on span "BR17 - LATA SK 269ML MP" at bounding box center [597, 124] width 164 height 9
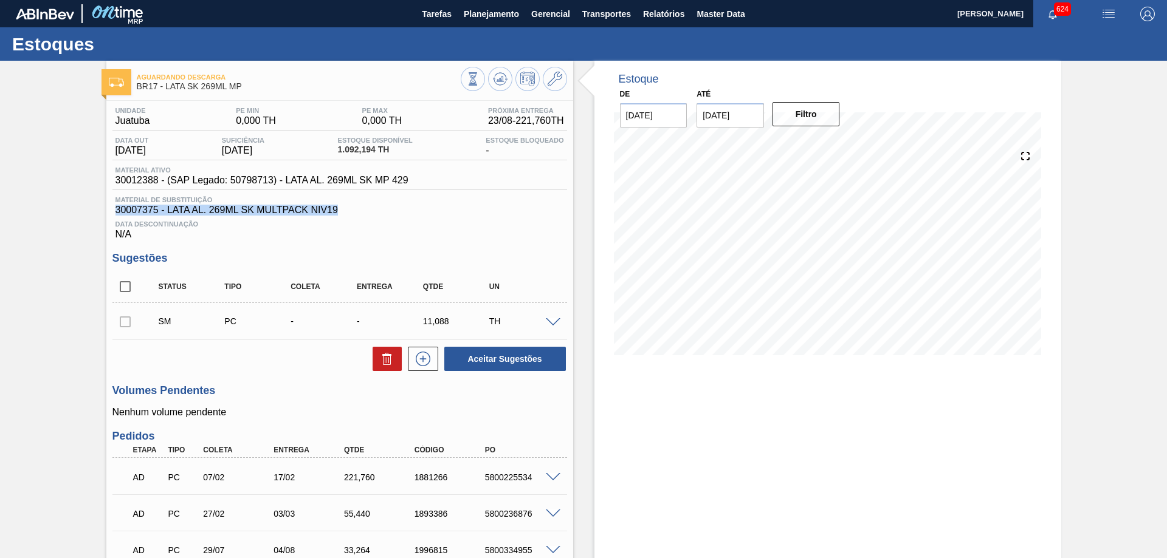
drag, startPoint x: 114, startPoint y: 210, endPoint x: 340, endPoint y: 211, distance: 226.6
click at [340, 211] on div "Material de Substituição 30007375 - LATA AL. 269ML SK MULTPACK NIV19" at bounding box center [339, 205] width 454 height 19
click at [366, 212] on span "30007375 - LATA AL. 269ML SK MULTPACK NIV19" at bounding box center [339, 210] width 448 height 11
click at [1111, 8] on img "button" at bounding box center [1108, 14] width 15 height 15
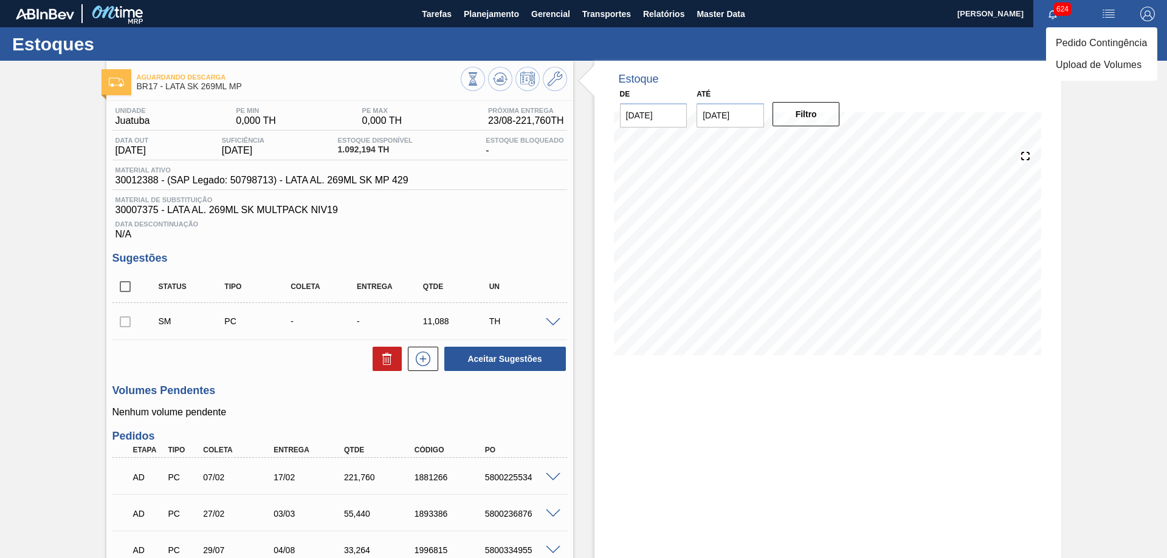
click at [1088, 69] on li "Upload de Volumes" at bounding box center [1101, 65] width 111 height 22
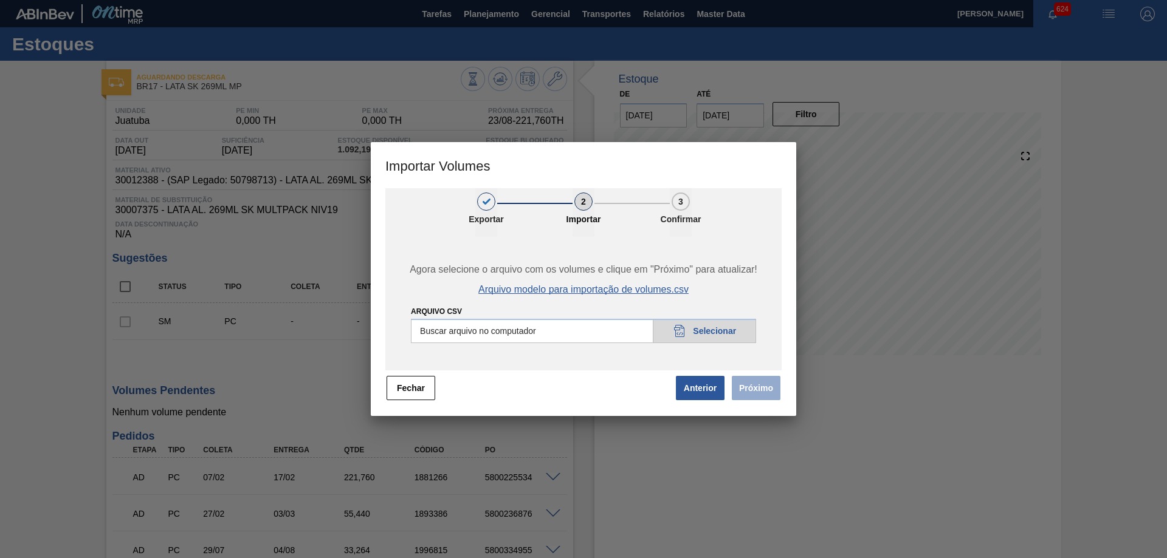
click at [639, 286] on span "Arquivo modelo para importação de volumes.csv" at bounding box center [583, 289] width 210 height 11
click at [425, 388] on button "Fechar" at bounding box center [410, 388] width 49 height 24
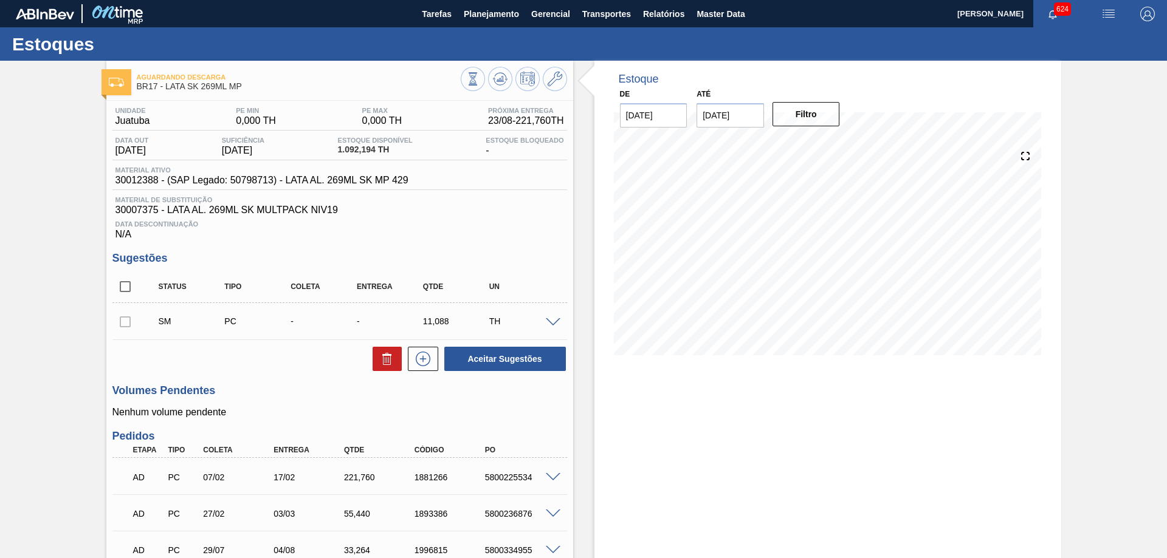
click at [566, 80] on div "Aguardando Descarga BR17 - LATA SK 269ML MP" at bounding box center [339, 80] width 467 height 27
click at [562, 77] on button at bounding box center [555, 79] width 24 height 24
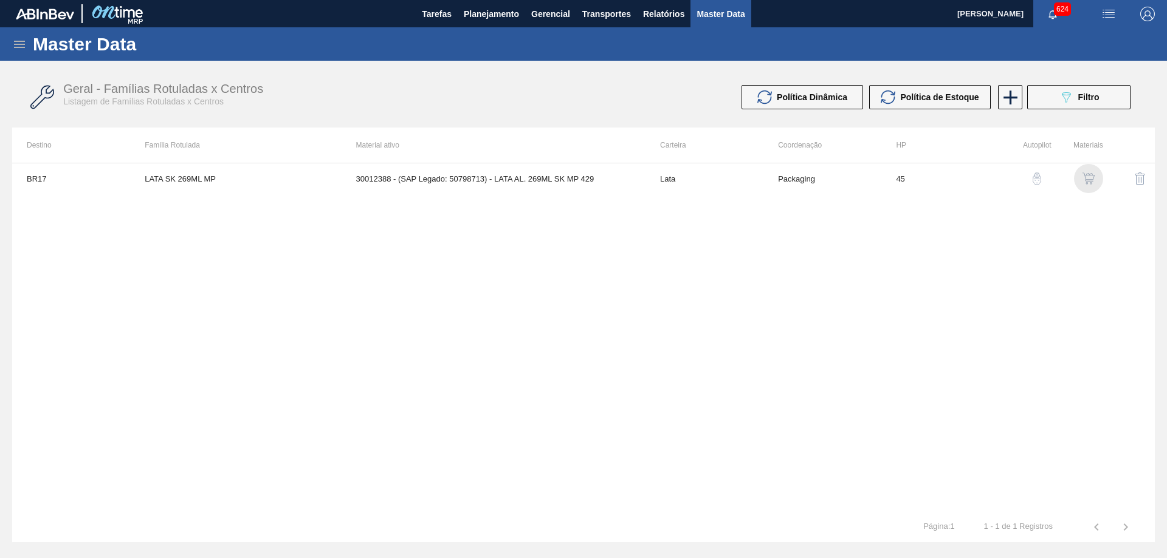
click at [1086, 180] on img "button" at bounding box center [1088, 179] width 12 height 12
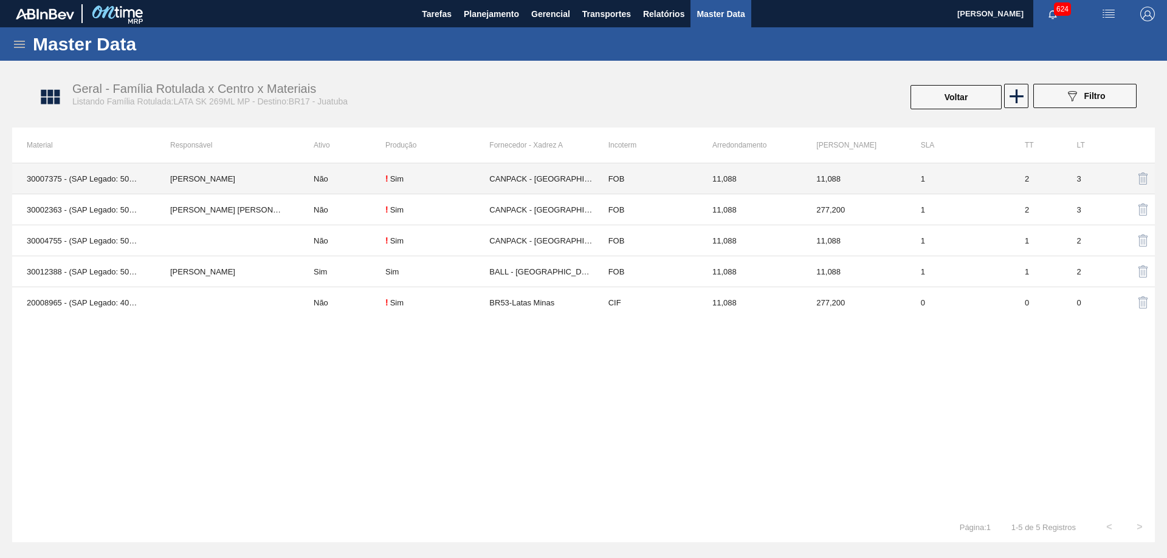
click at [395, 179] on div "Sim" at bounding box center [396, 178] width 13 height 9
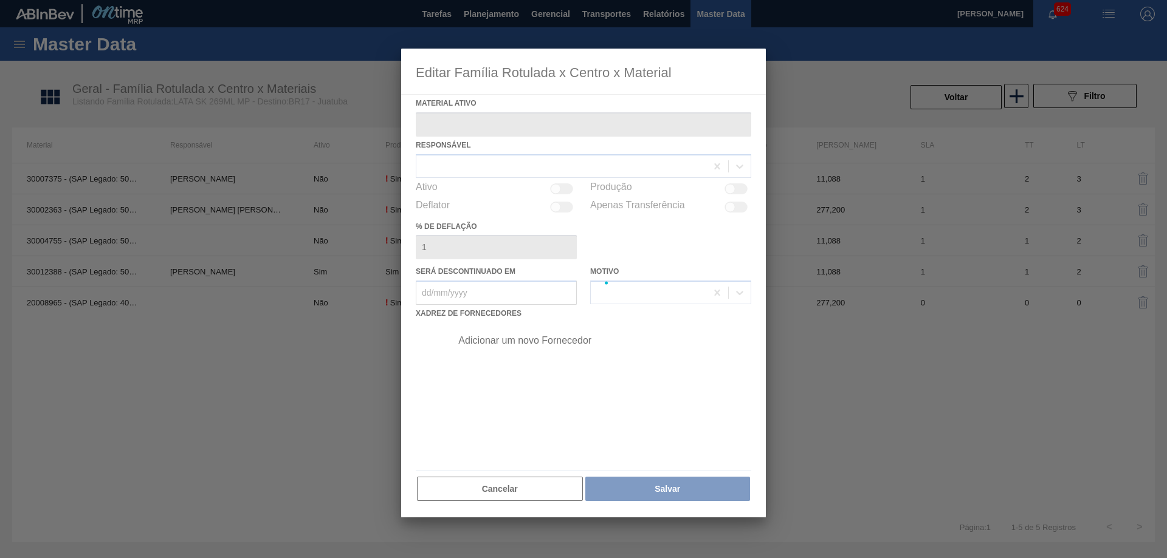
type ativo "30007375 - (SAP Legado: 50457542) - LATA AL. 269ML SK MULTPACK NIV19"
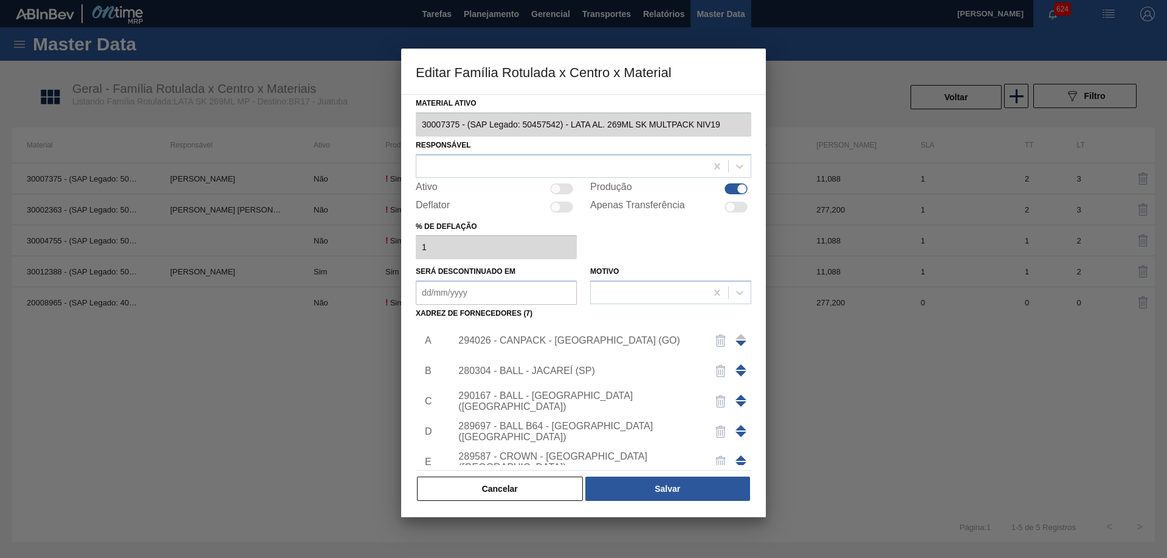
click at [743, 193] on div at bounding box center [742, 188] width 10 height 10
checkbox input "false"
click at [650, 473] on div "Material ativo 30007375 - (SAP Legado: 50457542) - LATA AL. 269ML SK MULTPACK N…" at bounding box center [583, 299] width 335 height 408
click at [656, 481] on button "Salvar" at bounding box center [667, 489] width 165 height 24
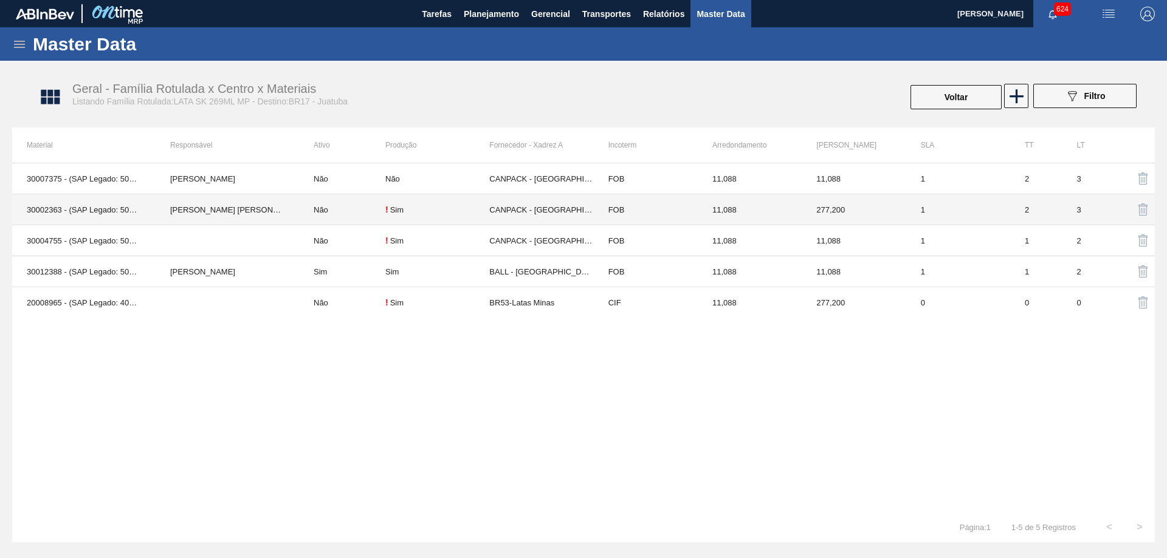
click at [396, 206] on div "Sim" at bounding box center [396, 209] width 13 height 9
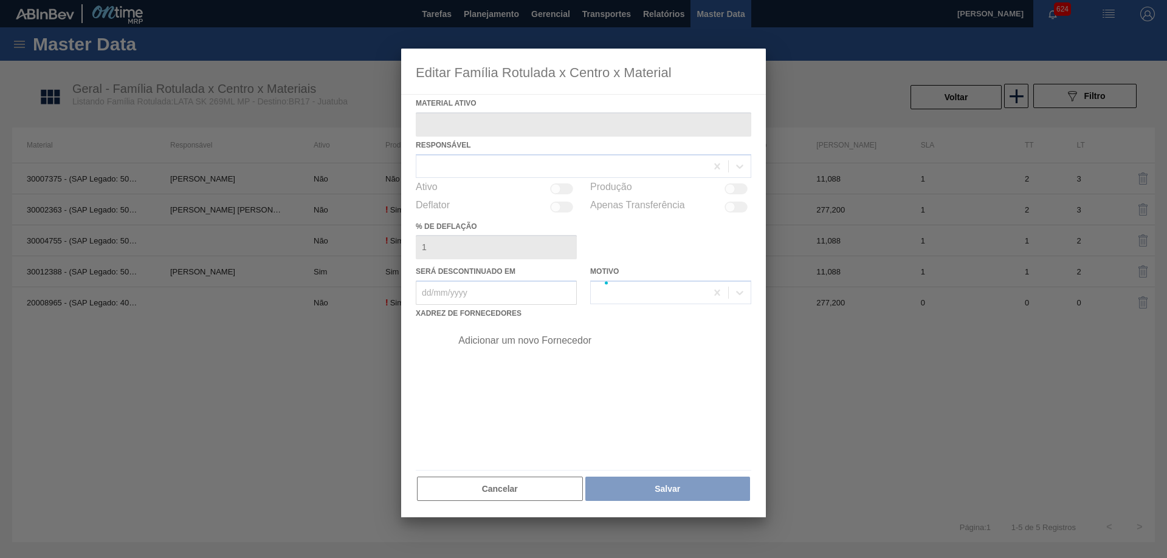
type ativo "30002363 - (SAP Legado: 50500208) - LATA AL. 269ML SK MULTPACK IN65"
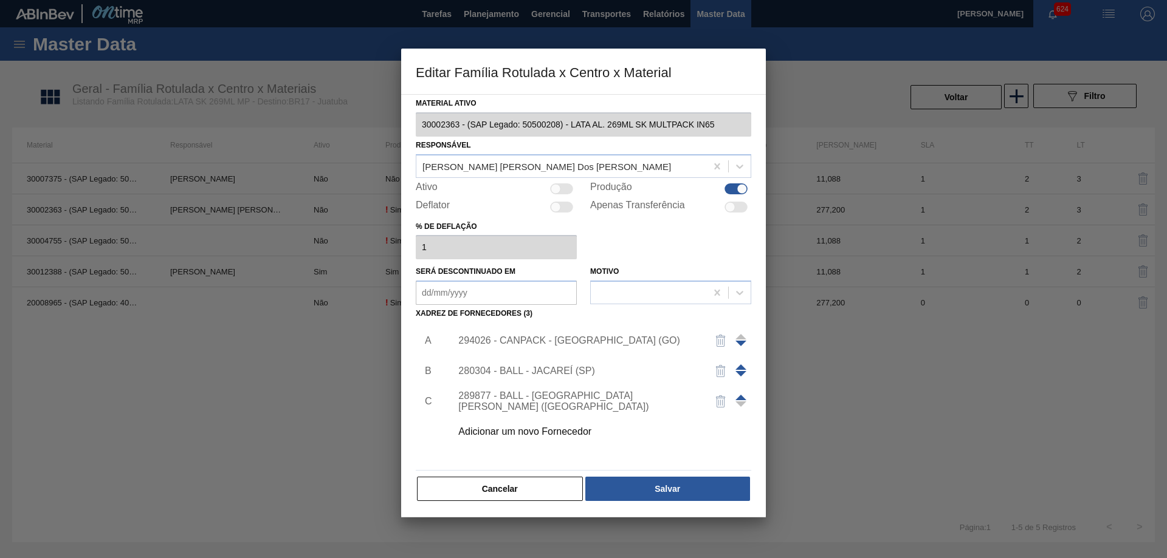
click at [750, 188] on div "Produção" at bounding box center [670, 189] width 161 height 15
click at [739, 189] on div at bounding box center [742, 188] width 10 height 10
checkbox input "false"
click at [694, 481] on button "Salvar" at bounding box center [667, 489] width 165 height 24
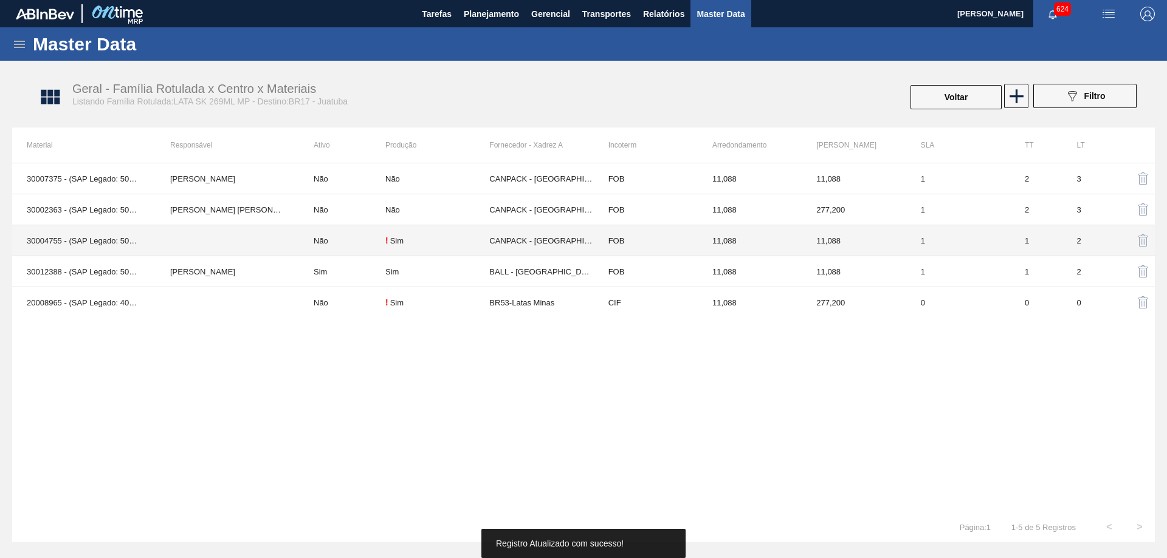
click at [381, 233] on td "Não" at bounding box center [342, 240] width 86 height 31
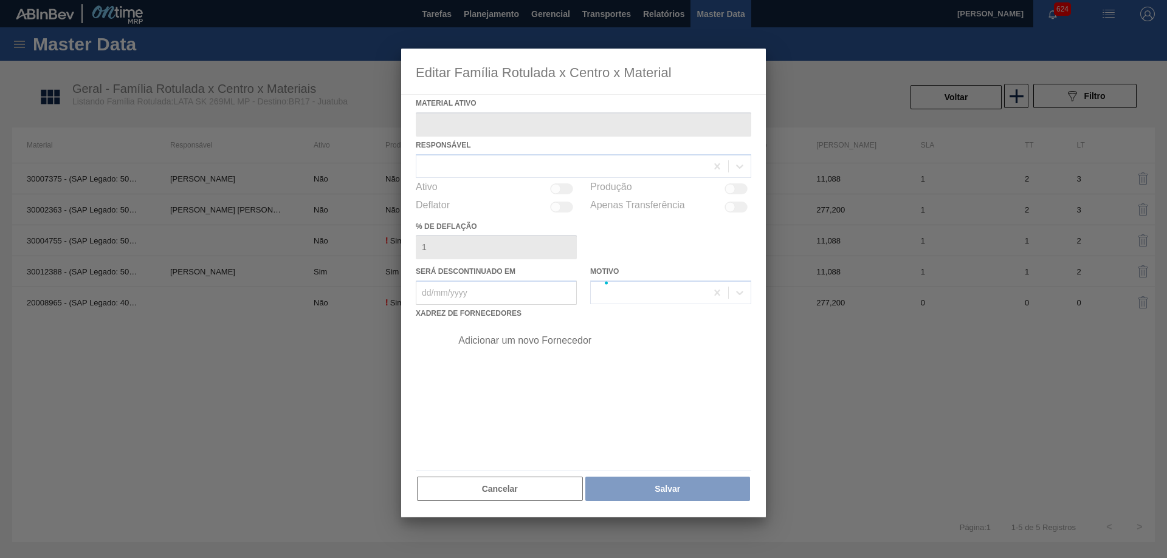
type ativo "30004755 - (SAP Legado: 50757757) - LATA AL. 269ML SK MULTPACK NIV22"
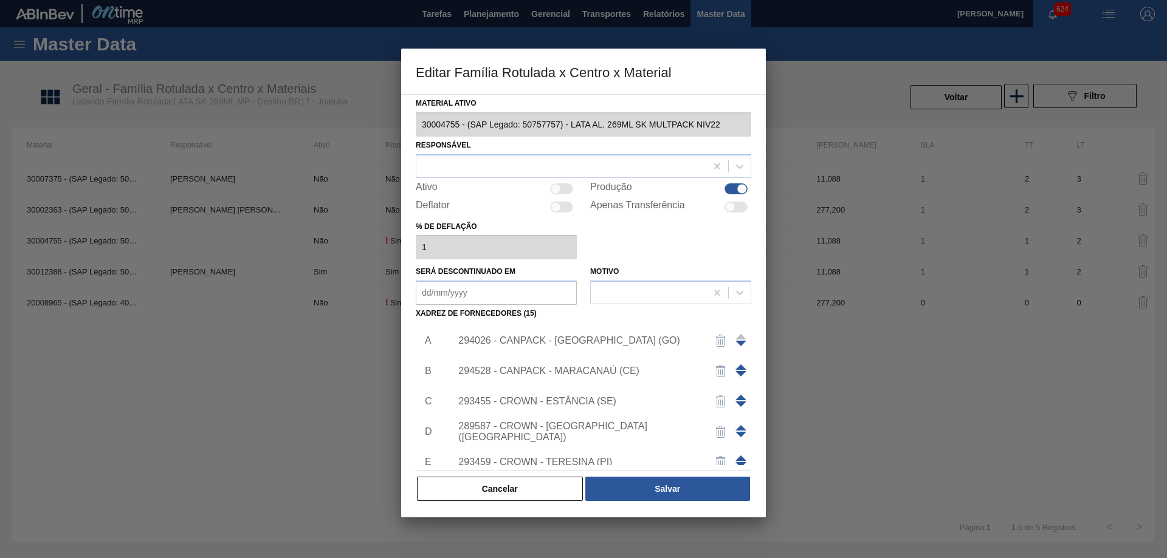
click at [732, 191] on div at bounding box center [735, 188] width 23 height 11
checkbox input "false"
click at [662, 495] on button "Salvar" at bounding box center [667, 489] width 165 height 24
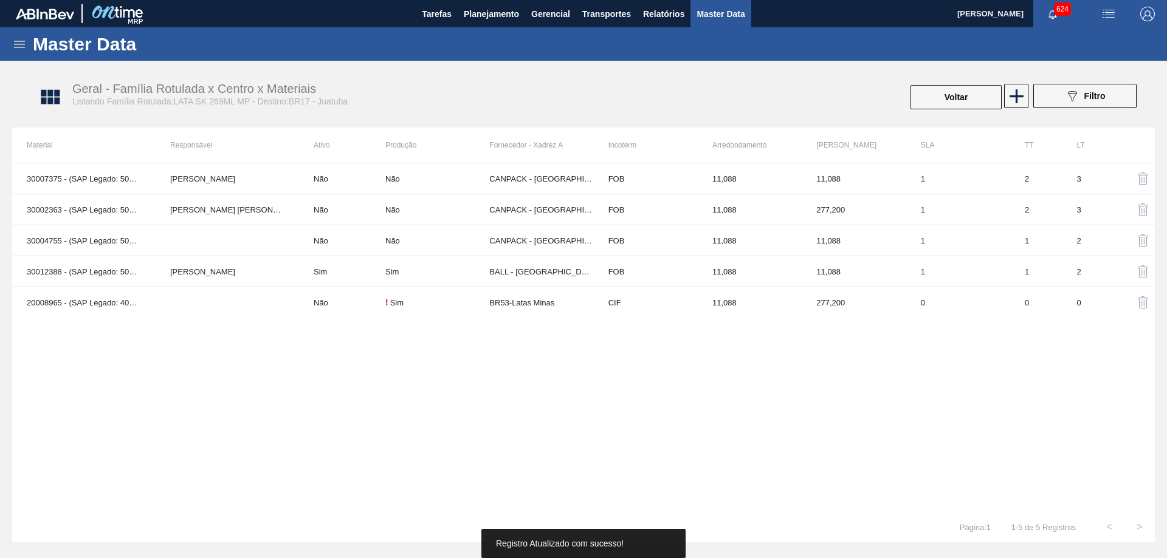
click at [348, 57] on div "Master Data" at bounding box center [583, 43] width 1167 height 33
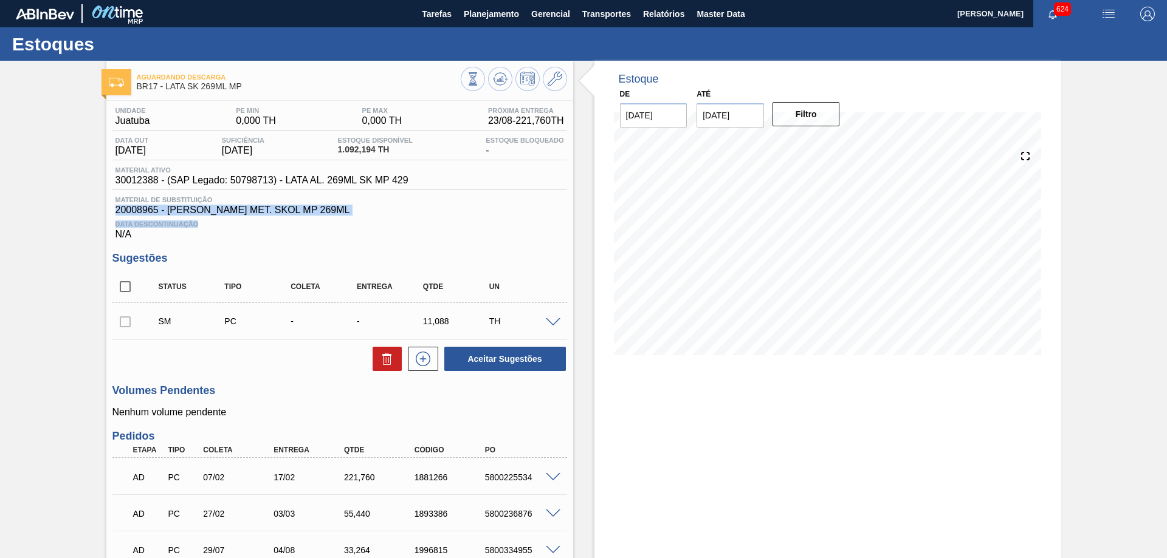
drag, startPoint x: 114, startPoint y: 208, endPoint x: 342, endPoint y: 219, distance: 228.7
click at [343, 216] on div "Material de Substituição 20008965 - LATA MET. SKOL MP 269ML Data Descontinuação…" at bounding box center [339, 218] width 454 height 44
click at [1102, 15] on img "button" at bounding box center [1108, 14] width 15 height 15
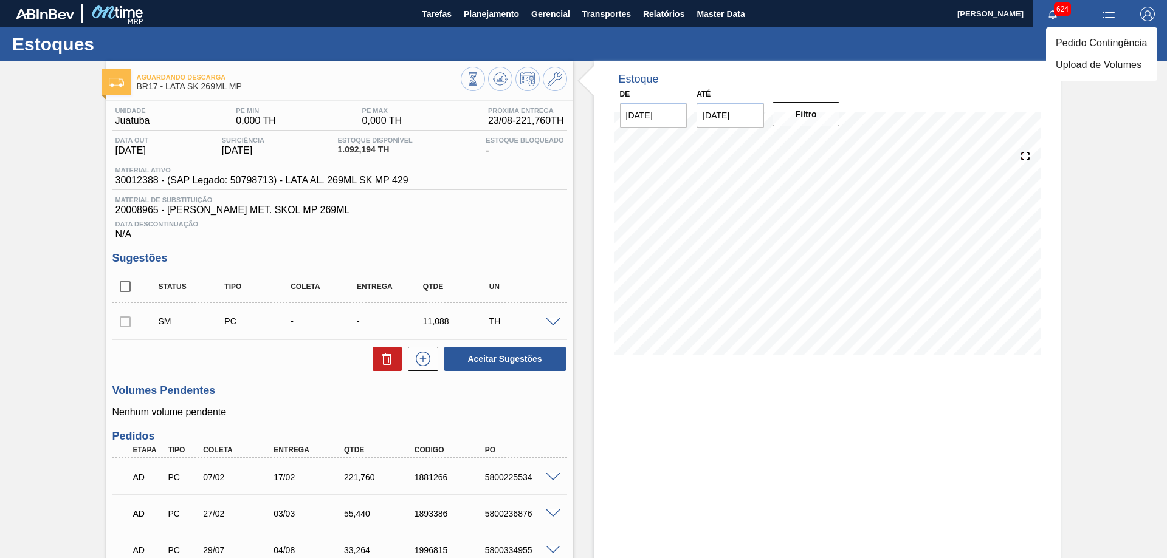
click at [1103, 8] on div at bounding box center [583, 279] width 1167 height 558
click at [1105, 11] on img "button" at bounding box center [1108, 14] width 15 height 15
click at [1105, 44] on li "Pedido Contingência" at bounding box center [1101, 43] width 111 height 22
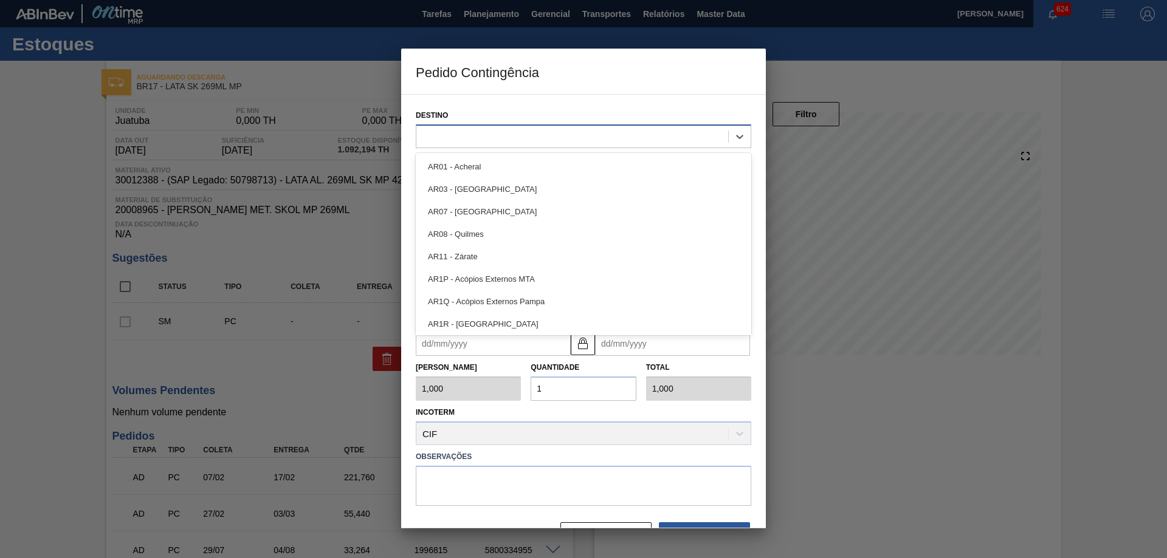
click at [552, 133] on div at bounding box center [572, 137] width 312 height 18
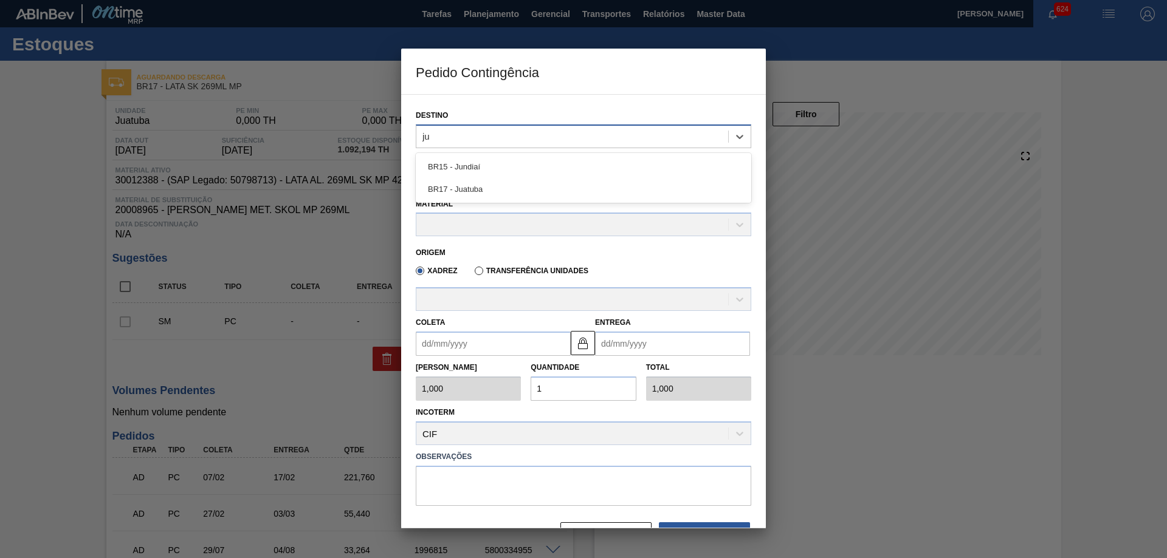
type input "jua"
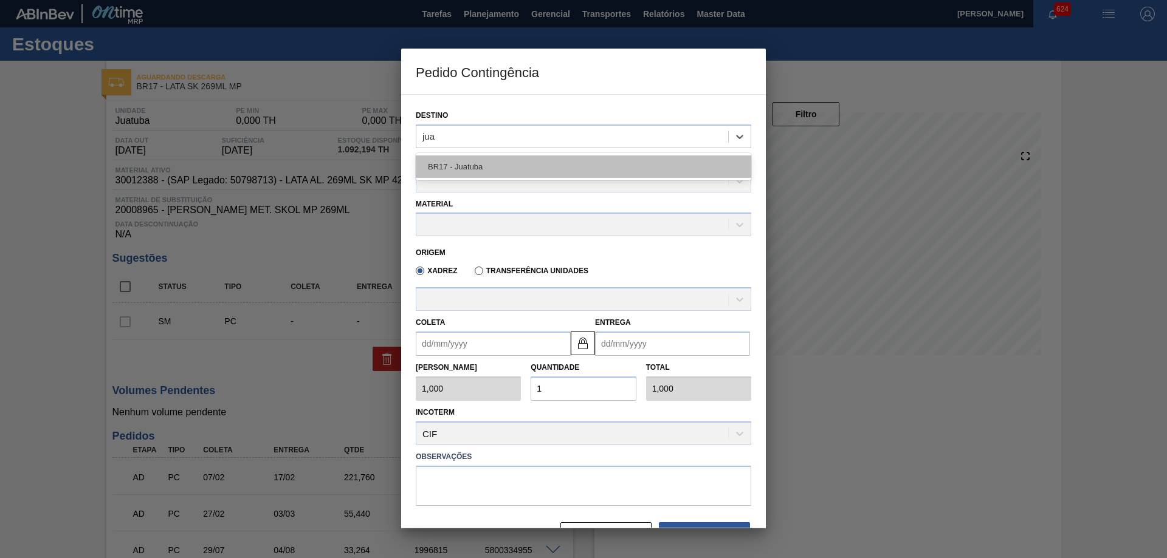
click at [509, 171] on div "BR17 - Juatuba" at bounding box center [583, 167] width 335 height 22
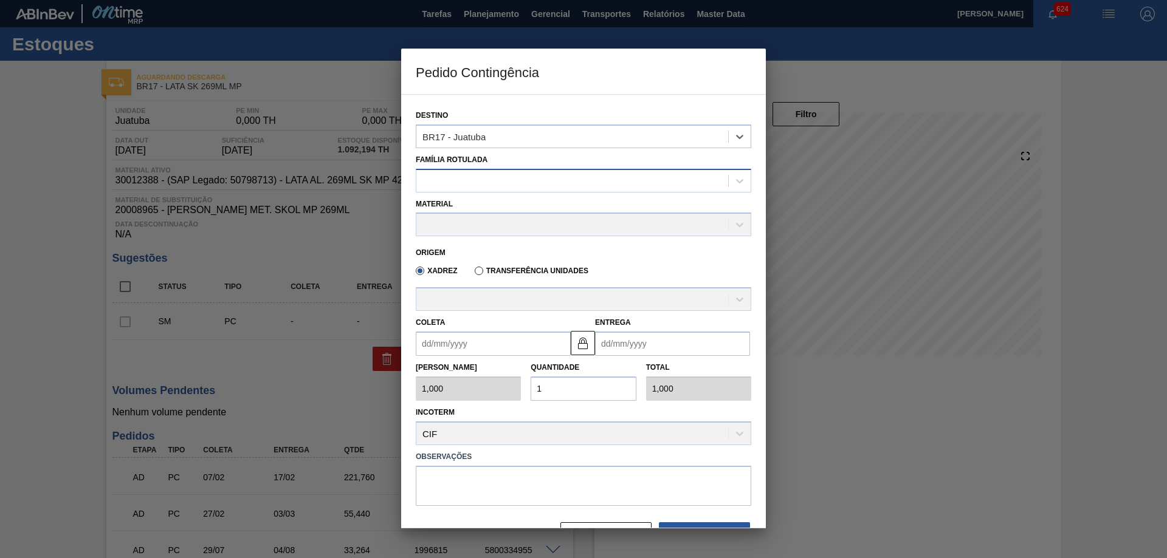
click at [481, 182] on div at bounding box center [572, 181] width 312 height 18
type Rotulada "lata sk 26"
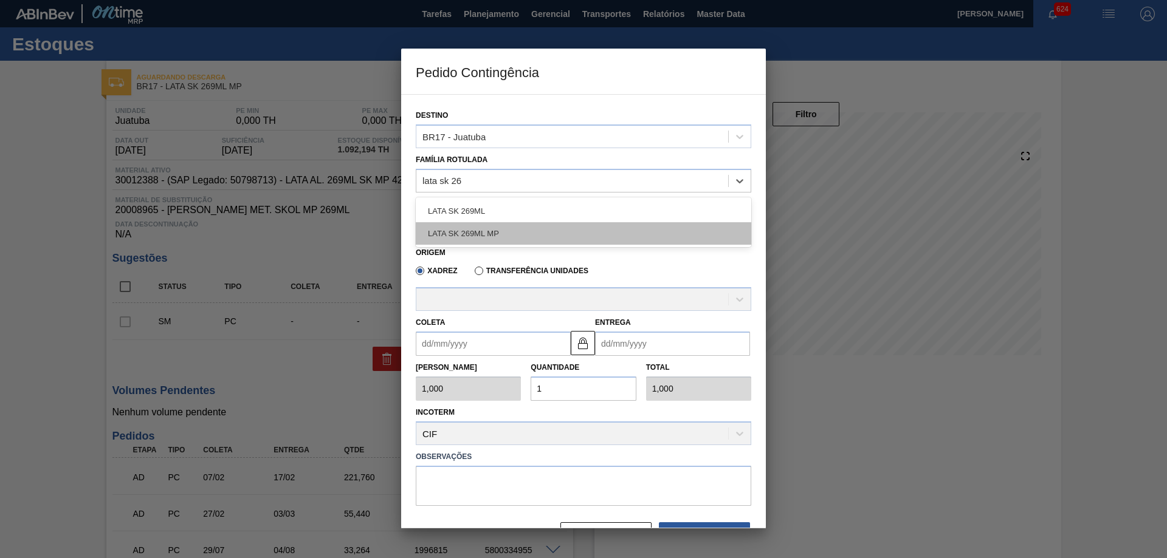
click at [500, 222] on div "LATA SK 269ML MP" at bounding box center [583, 233] width 335 height 22
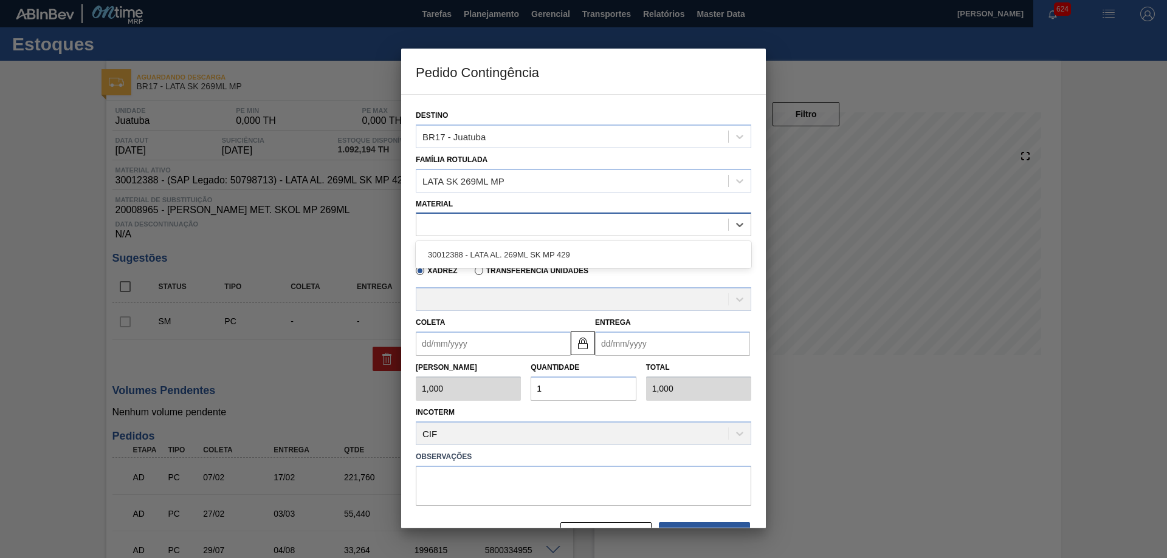
click at [497, 221] on div at bounding box center [572, 225] width 312 height 18
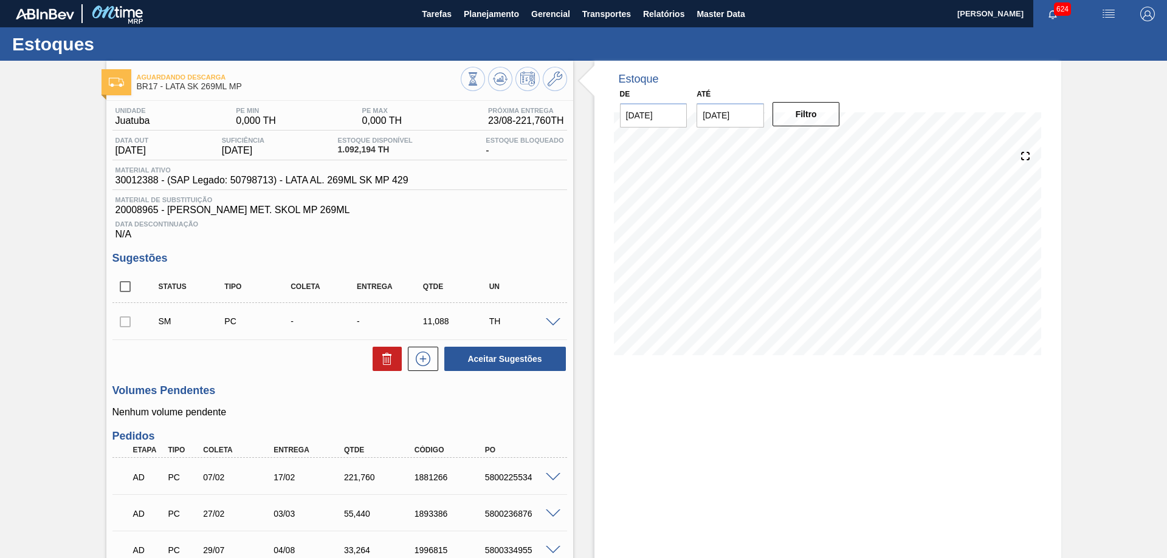
click at [537, 18] on span "Gerencial" at bounding box center [550, 14] width 39 height 15
click at [625, 21] on div at bounding box center [583, 279] width 1167 height 558
click at [616, 0] on body "Tarefas Planejamento Gerencial Transportes Relatórios Master Data Alisson R Da …" at bounding box center [583, 0] width 1167 height 0
click at [605, 18] on span "Transportes" at bounding box center [606, 14] width 49 height 15
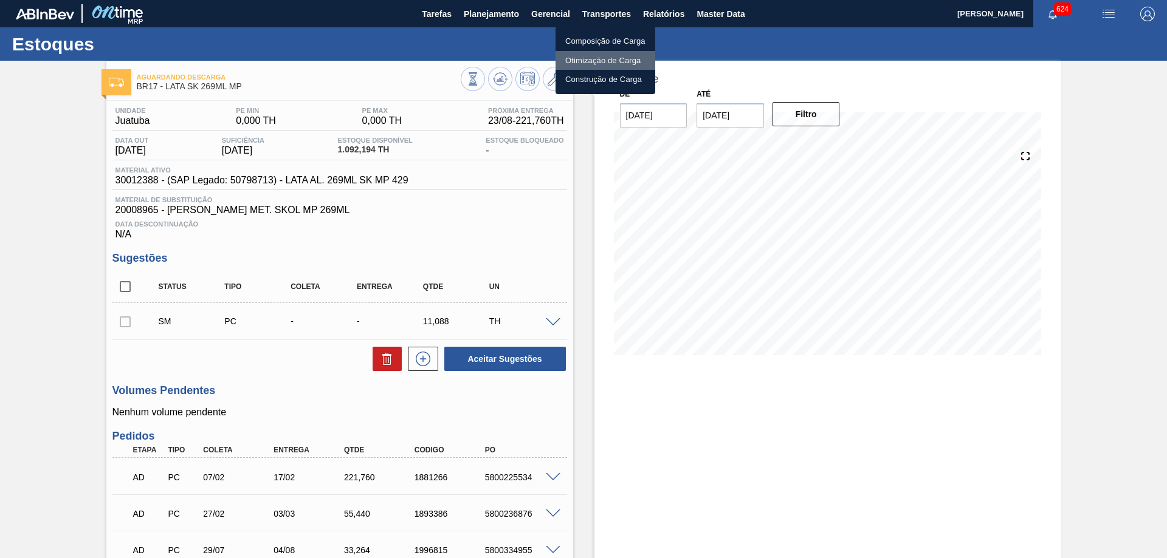
click at [585, 58] on li "Otimização de Carga" at bounding box center [605, 60] width 100 height 19
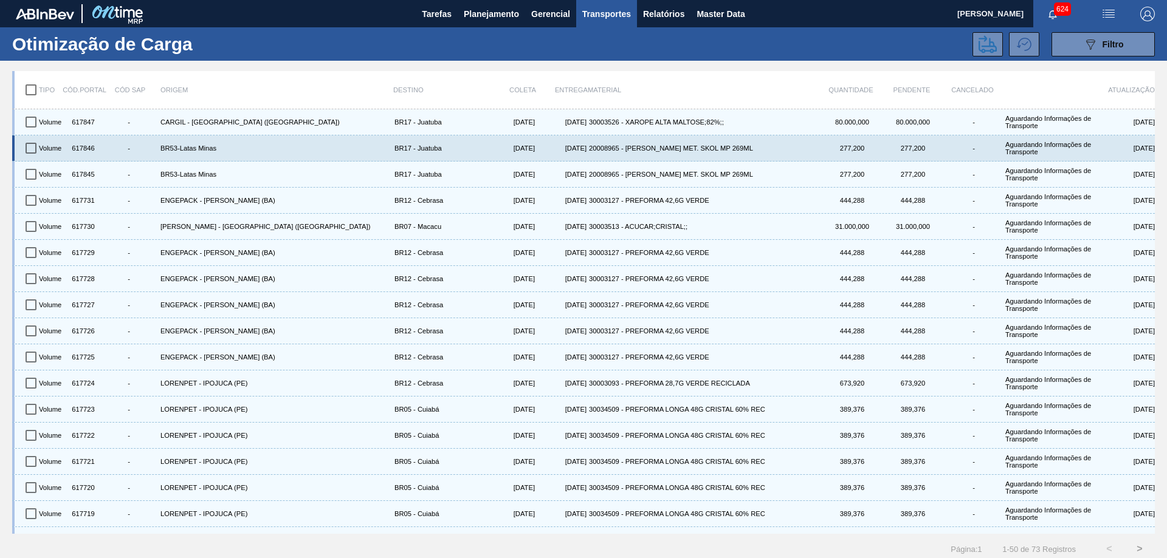
click at [30, 151] on input "checkbox" at bounding box center [31, 148] width 26 height 26
checkbox input "true"
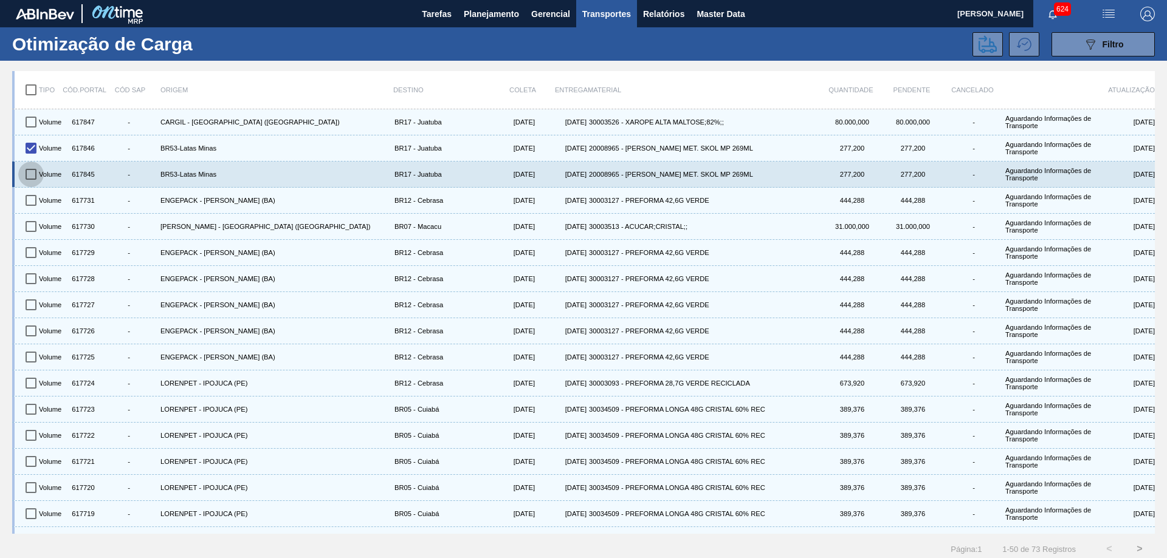
click at [29, 173] on input "checkbox" at bounding box center [31, 175] width 26 height 26
checkbox input "true"
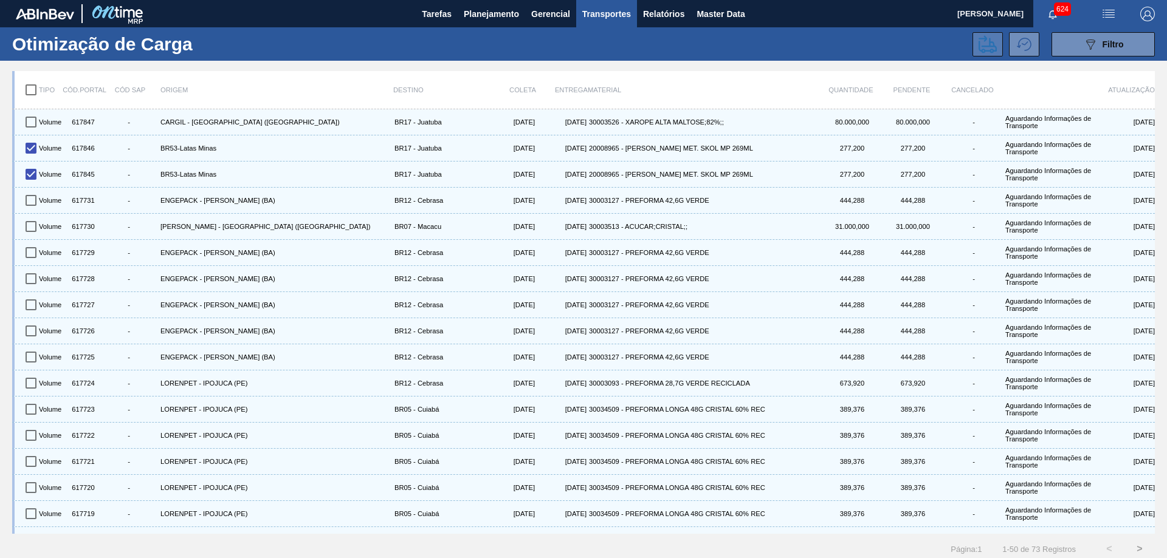
click at [990, 44] on icon at bounding box center [987, 44] width 18 height 18
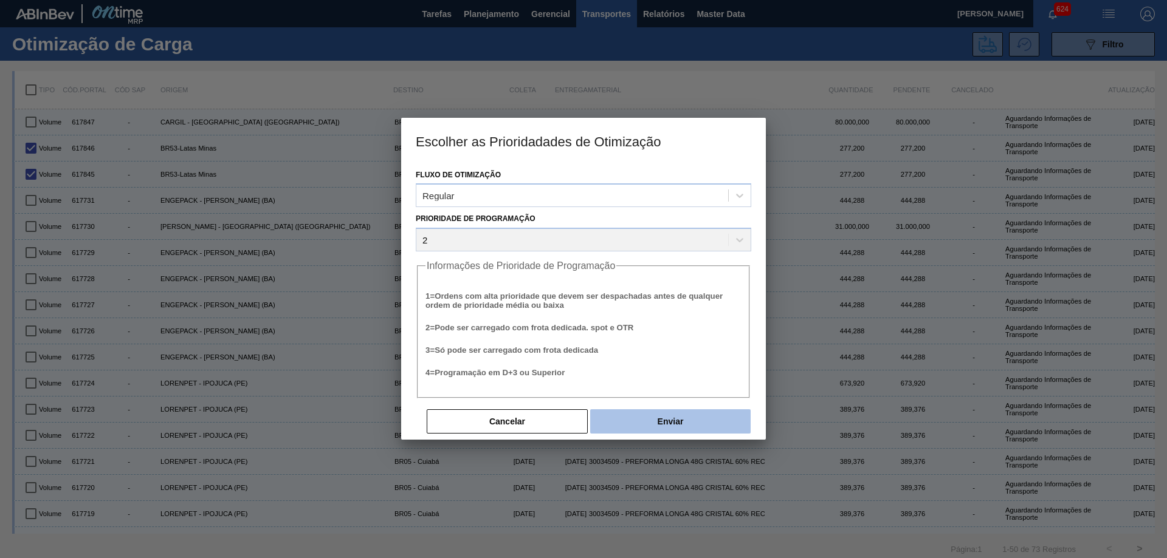
click at [685, 424] on button "Enviar" at bounding box center [670, 422] width 160 height 24
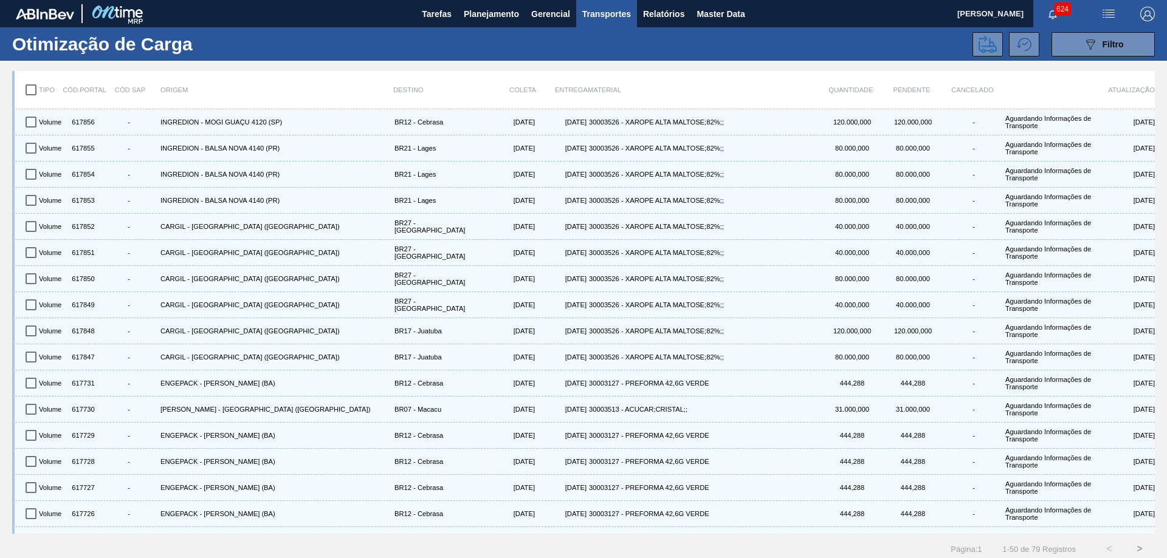
click at [679, 58] on div "Otimização de Carga 089F7B8B-B2A5-4AFE-B5C0-19BA573D28AC Filtro" at bounding box center [583, 43] width 1167 height 33
click at [1059, 7] on span "624" at bounding box center [1062, 8] width 17 height 13
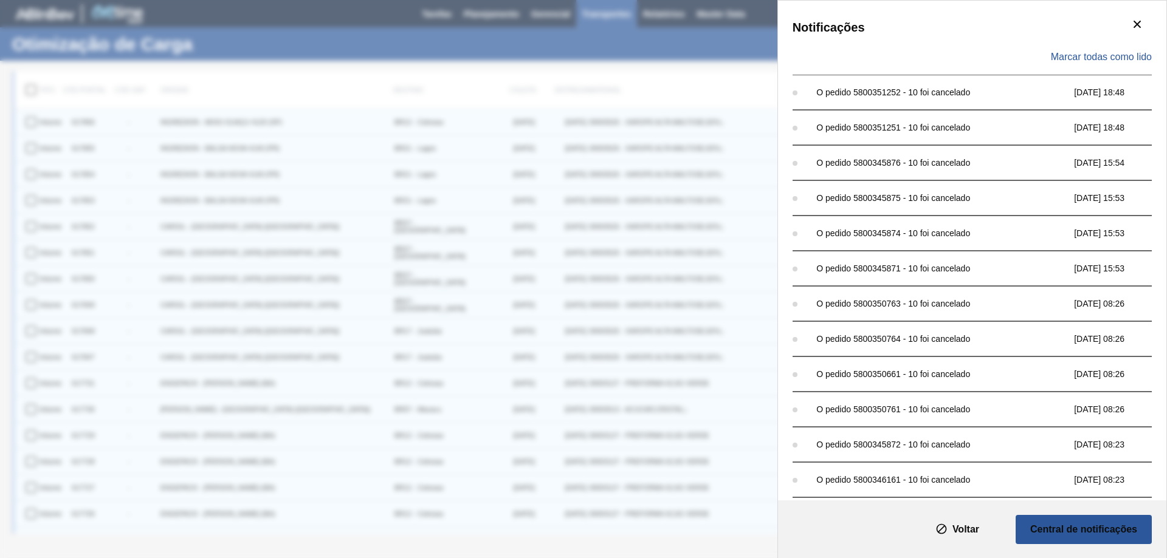
click at [1128, 49] on div "Marcar todas como lido" at bounding box center [971, 56] width 359 height 35
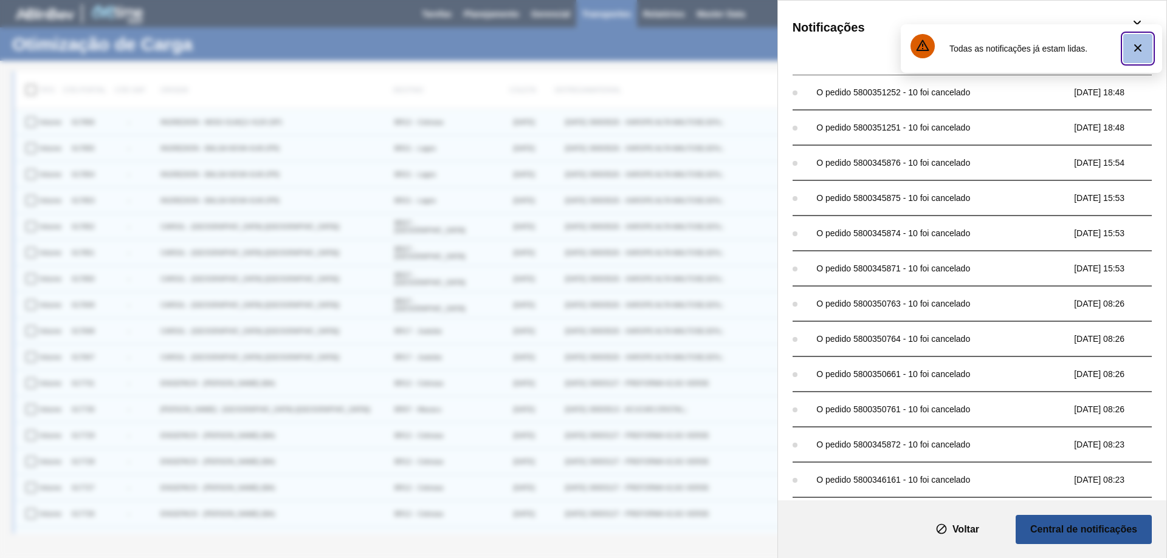
click at [1127, 50] on button "botão de ícone" at bounding box center [1137, 48] width 29 height 29
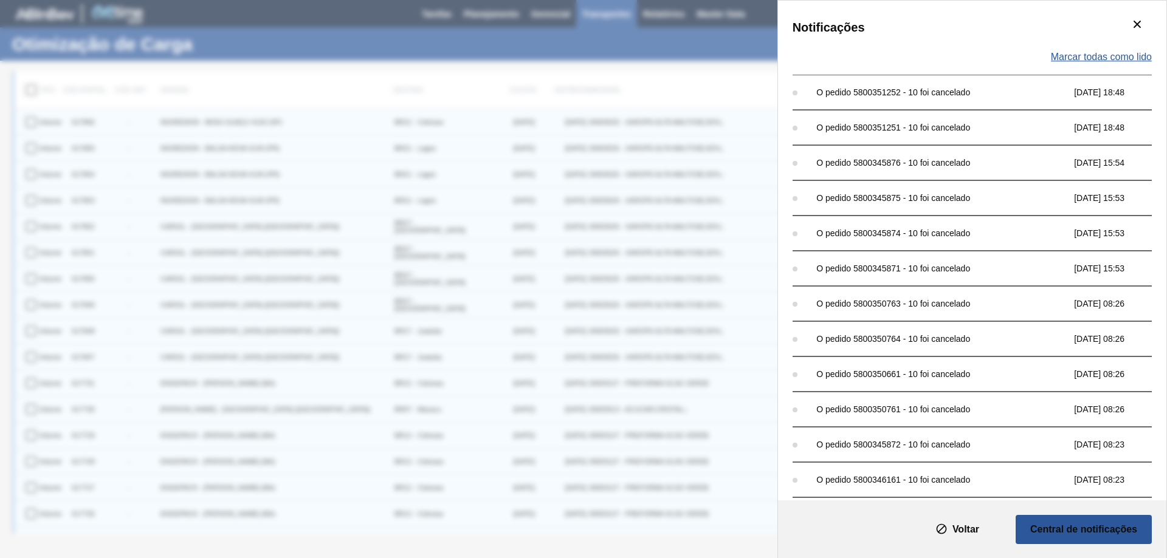
click at [1104, 56] on span "Marcar todas como lido" at bounding box center [1101, 57] width 101 height 11
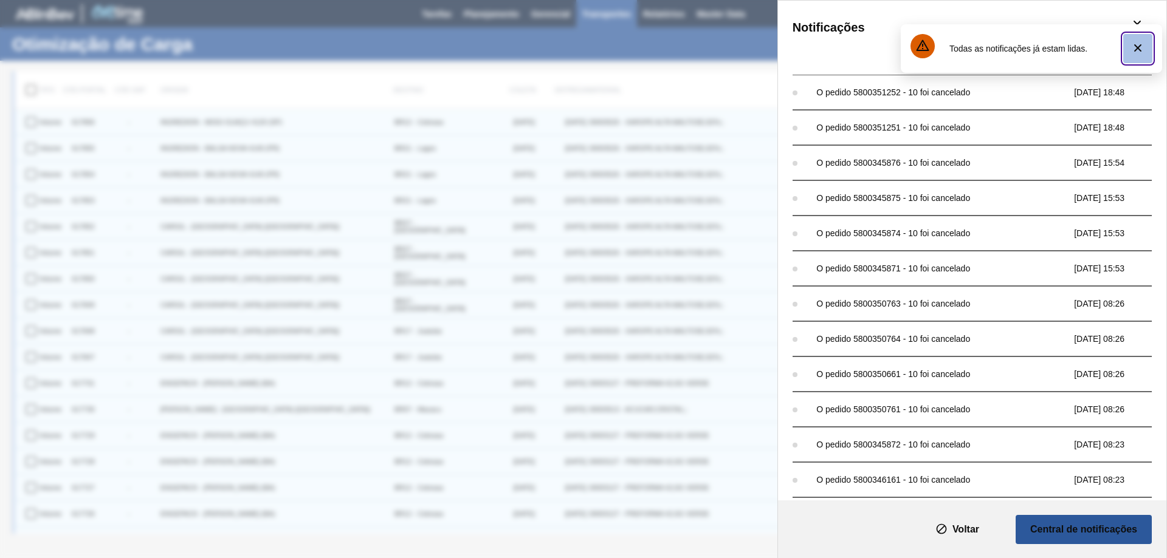
click at [1136, 42] on icon "botão de ícone" at bounding box center [1137, 48] width 15 height 15
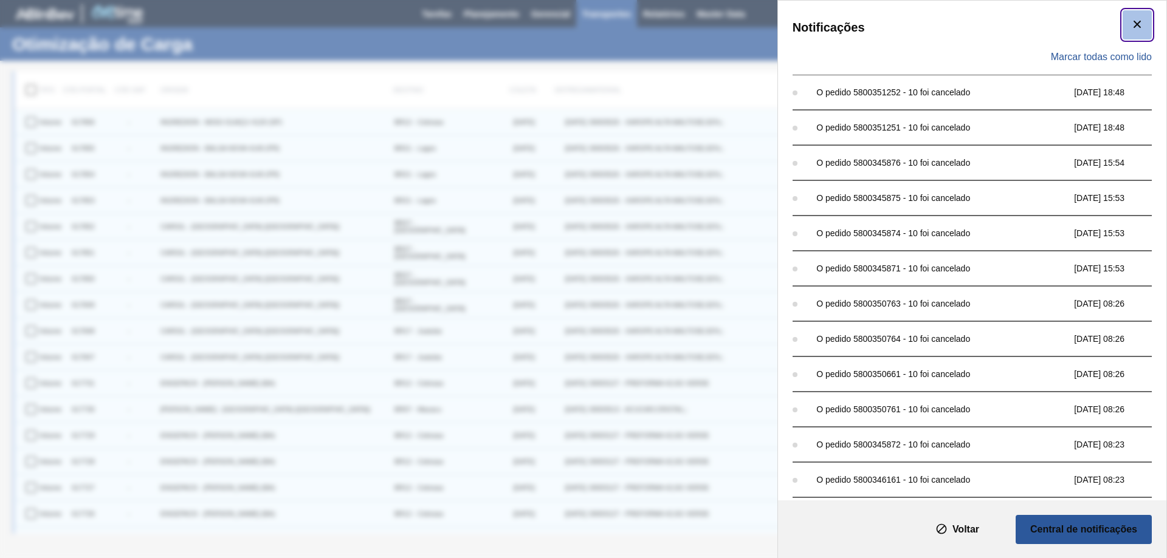
click at [1135, 27] on icon "botão de ícone" at bounding box center [1137, 24] width 15 height 15
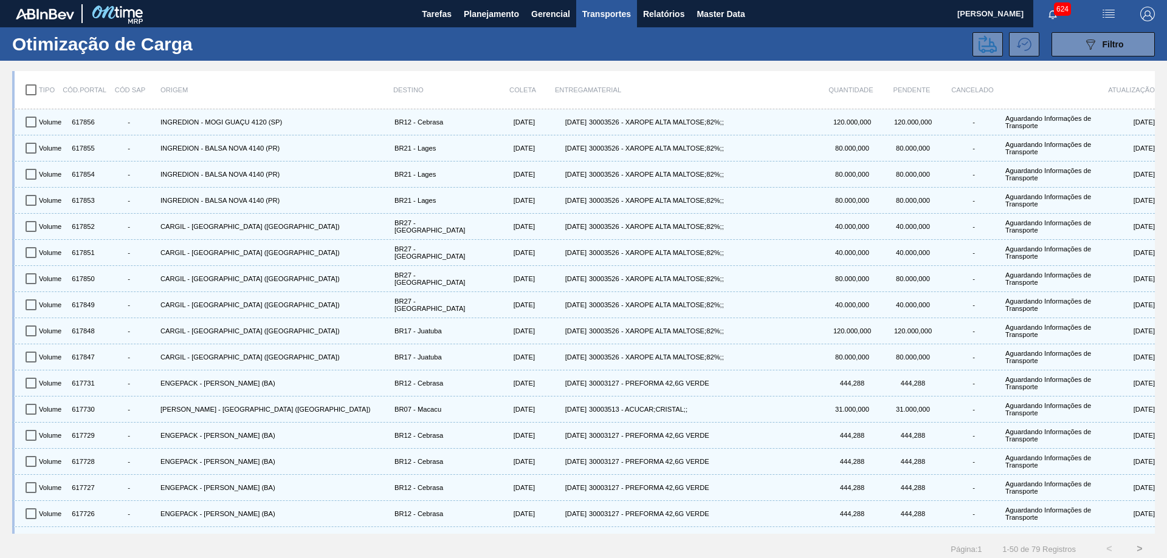
click at [797, 27] on div "Tarefas Planejamento Gerencial Transportes Relatórios Master Data" at bounding box center [583, 13] width 1167 height 27
click at [486, 2] on button "Planejamento" at bounding box center [491, 13] width 67 height 27
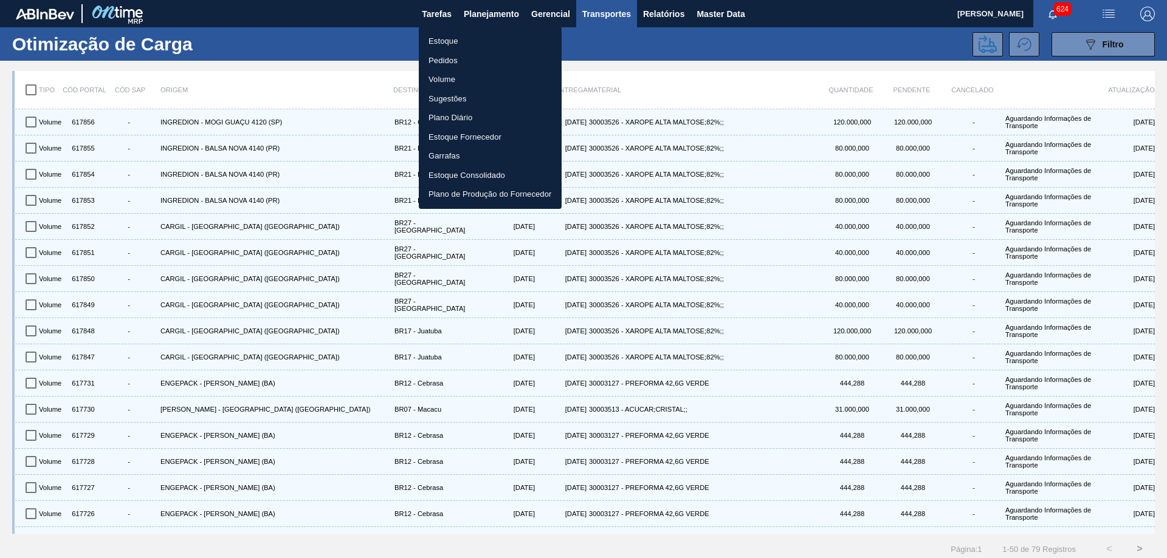
click at [431, 43] on li "Estoque" at bounding box center [490, 41] width 143 height 19
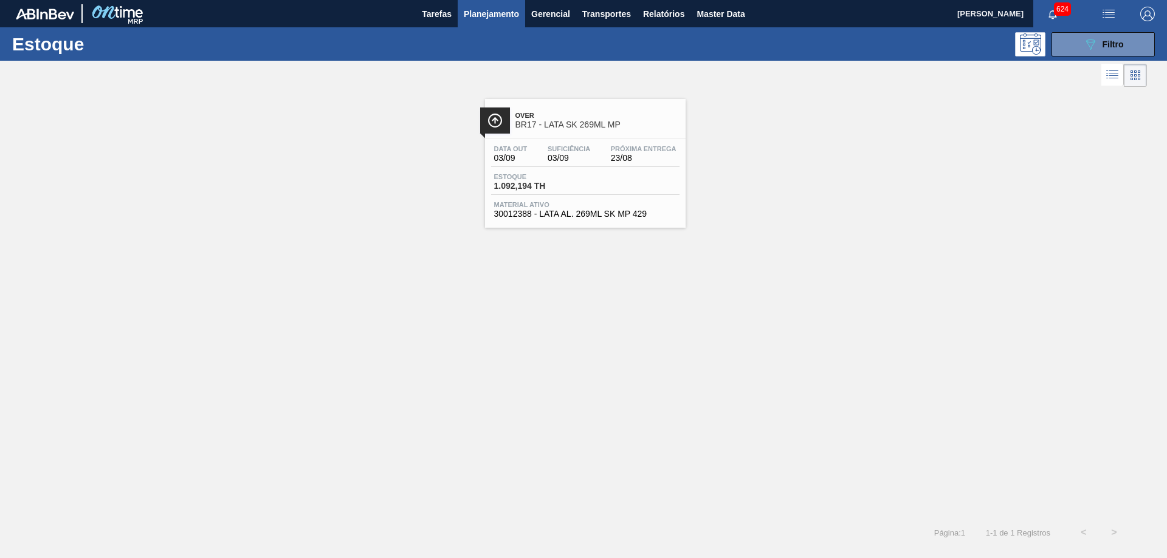
click at [580, 121] on span "BR17 - LATA SK 269ML MP" at bounding box center [597, 124] width 164 height 9
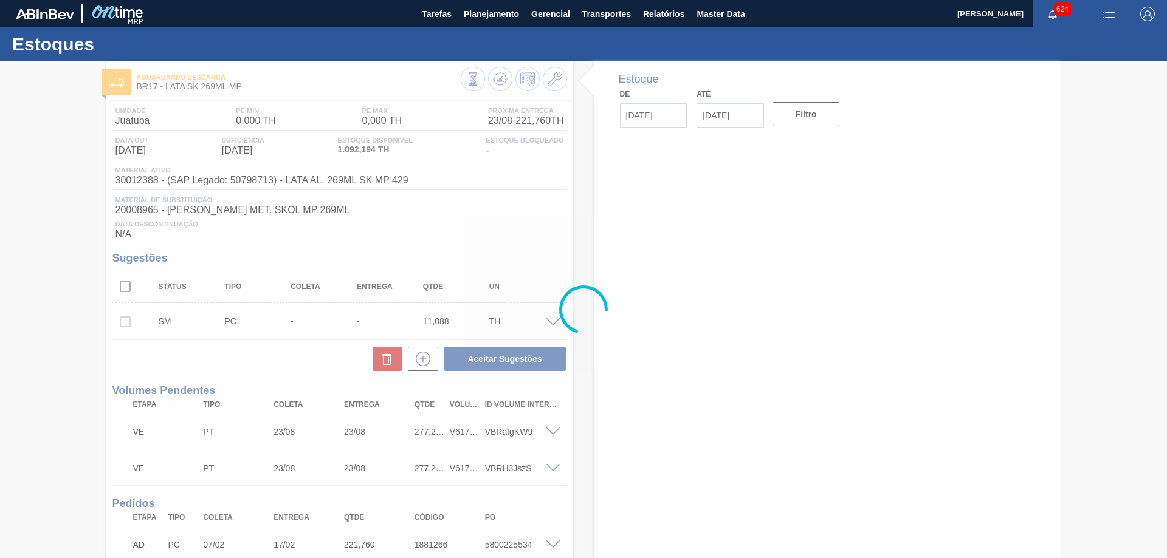
type input "[DATE]"
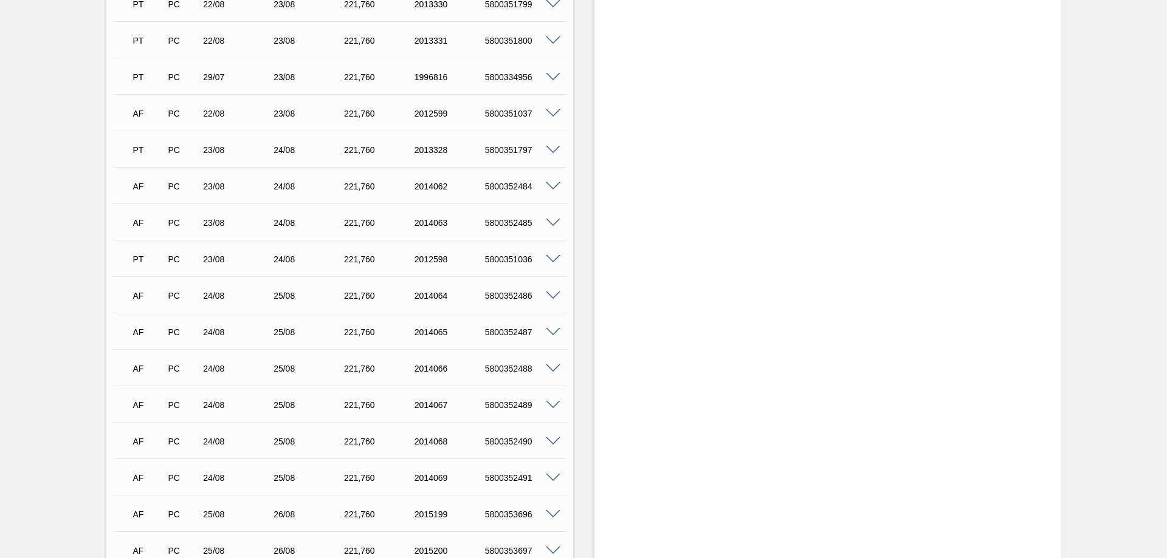
scroll to position [1557, 0]
click at [552, 193] on span at bounding box center [553, 191] width 15 height 9
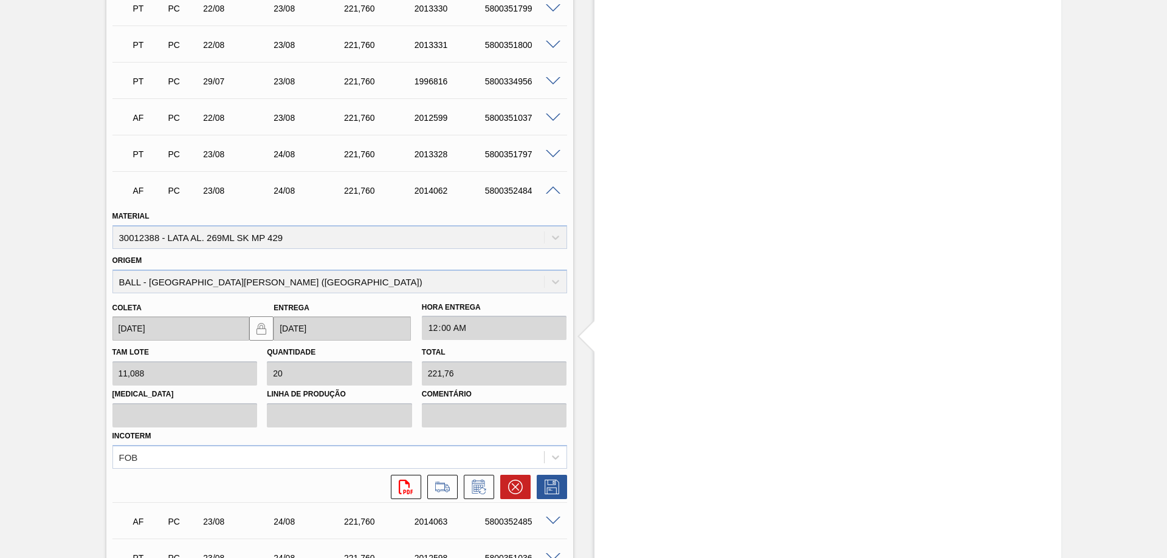
click at [550, 194] on div "5800352484" at bounding box center [521, 191] width 79 height 10
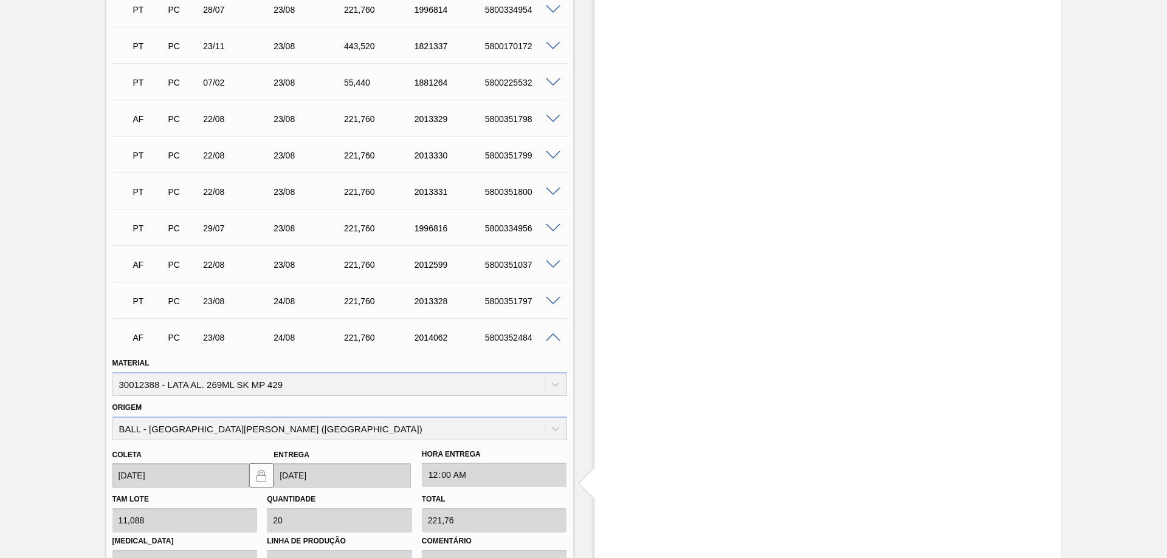
scroll to position [1456, 0]
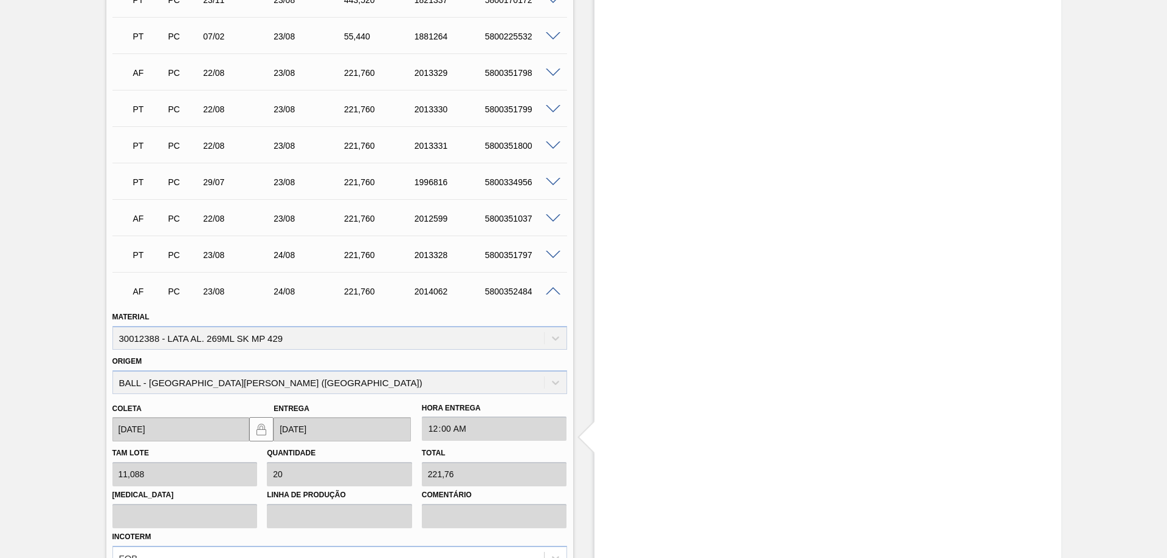
click at [556, 293] on span at bounding box center [553, 291] width 15 height 9
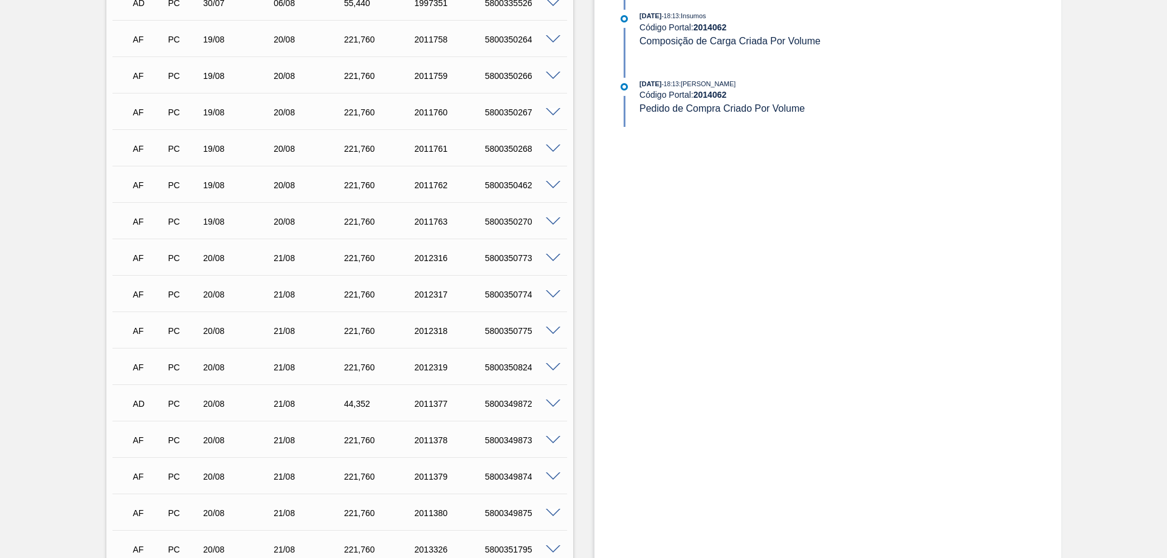
scroll to position [646, 0]
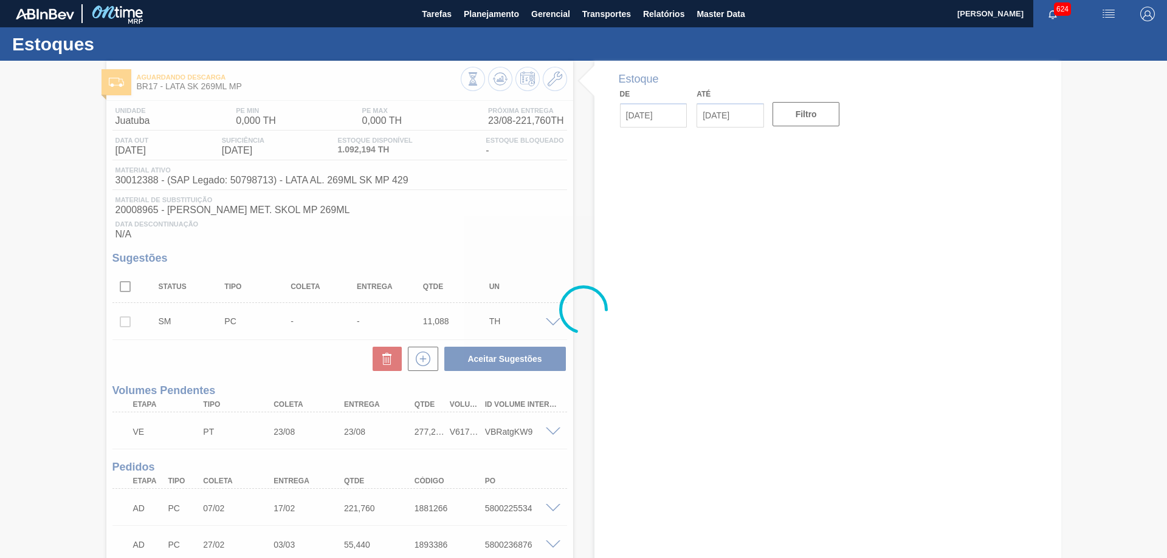
type input "[DATE]"
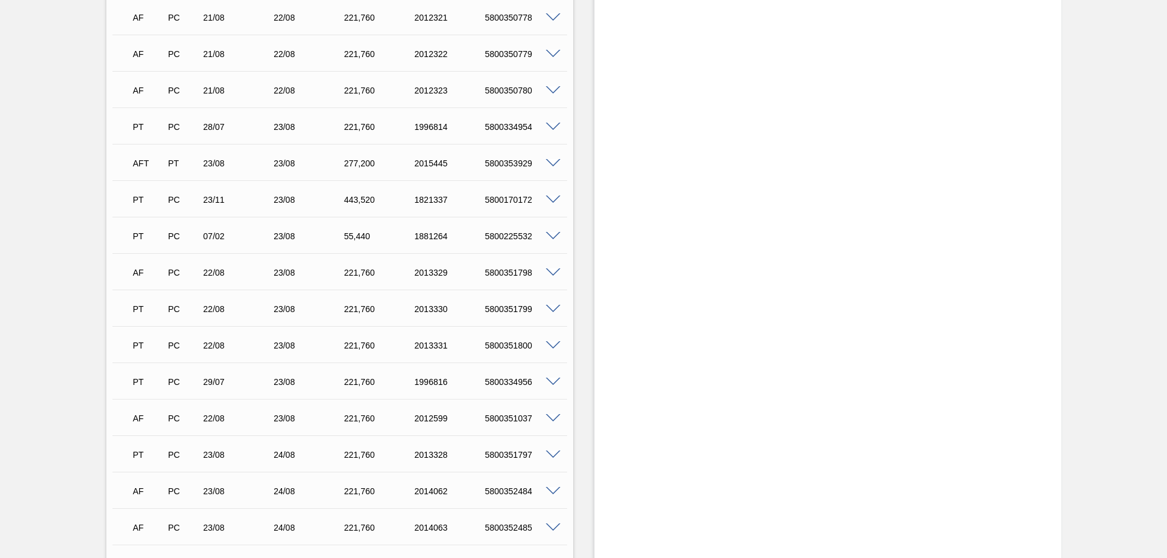
scroll to position [1317, 0]
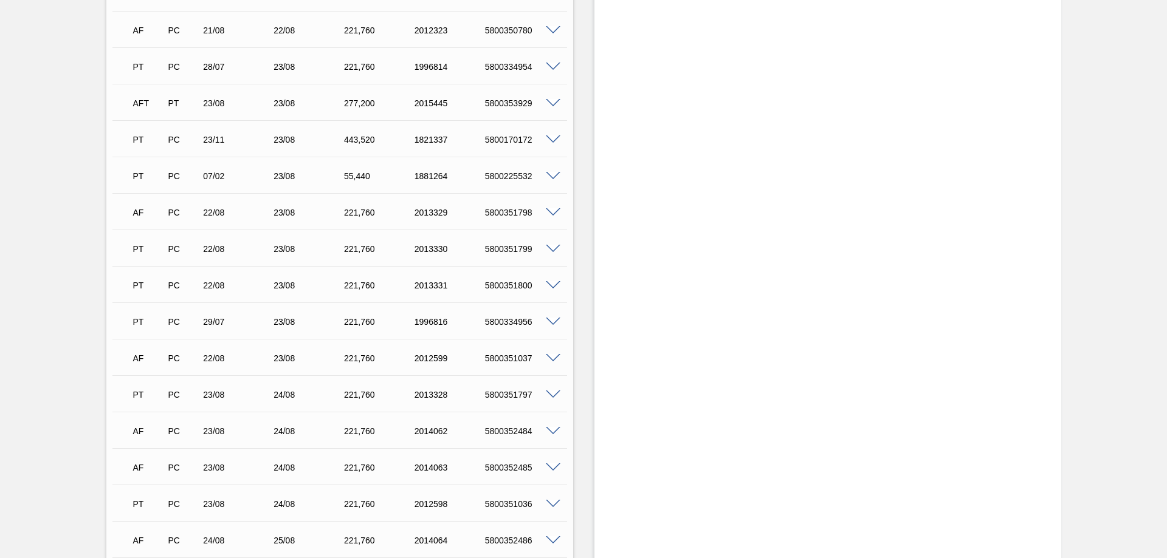
click at [550, 142] on span at bounding box center [553, 139] width 15 height 9
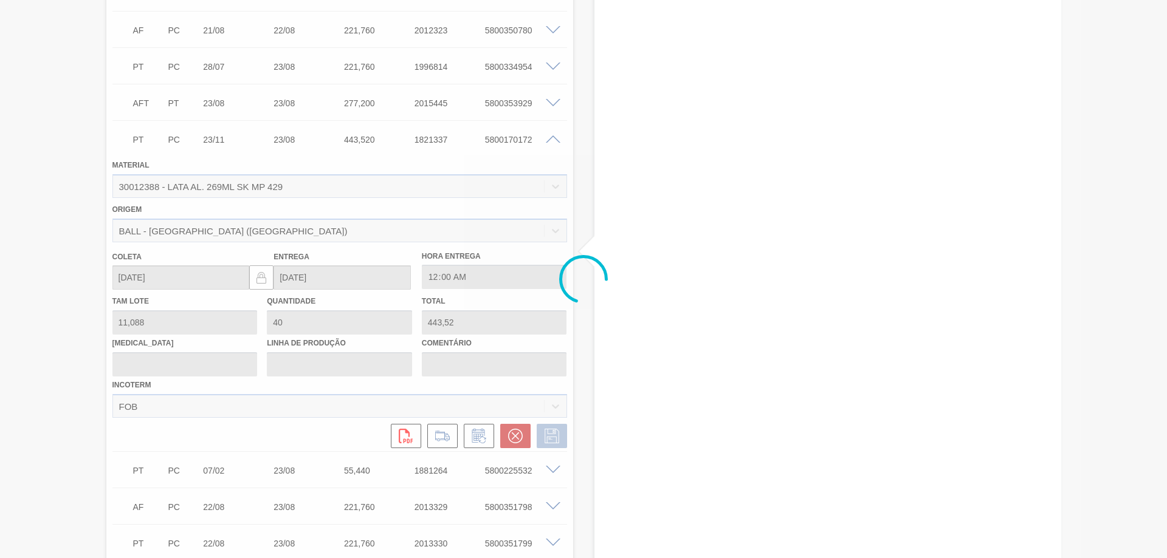
click at [550, 142] on div at bounding box center [583, 279] width 1167 height 558
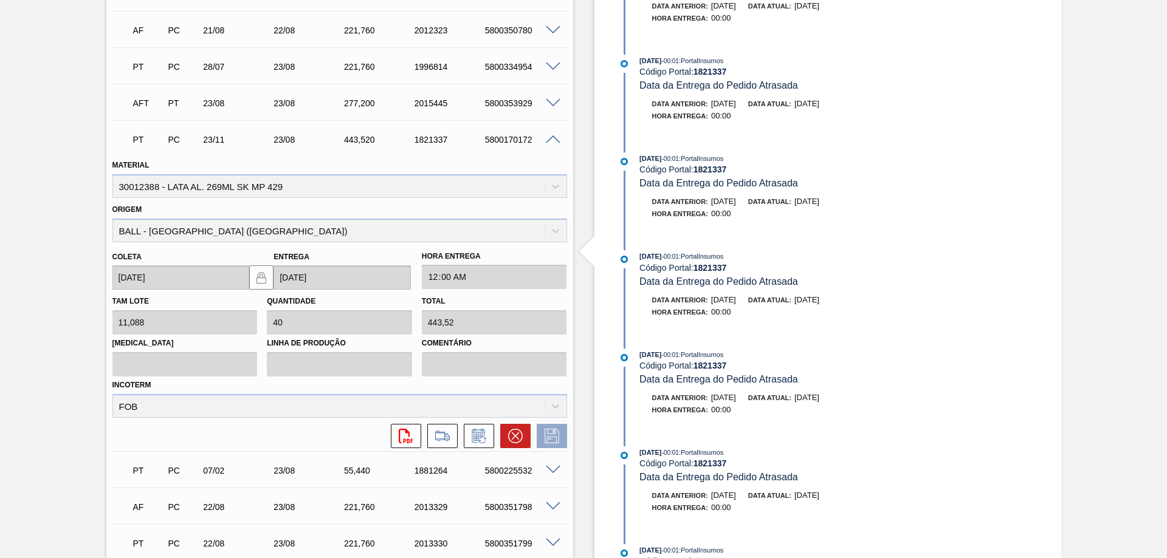
click at [551, 135] on span at bounding box center [553, 139] width 15 height 9
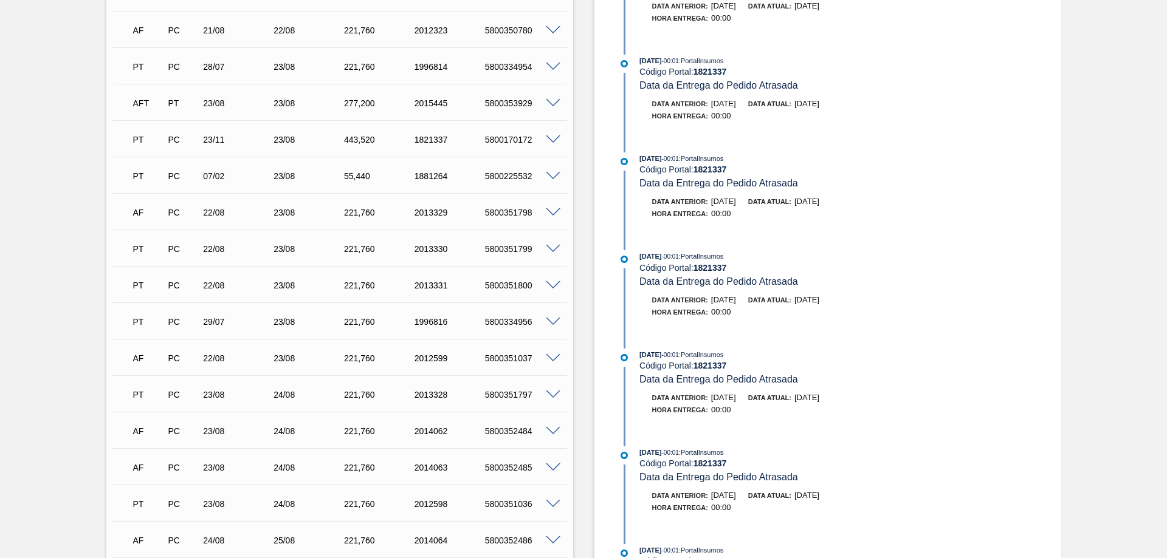
click at [553, 106] on span at bounding box center [553, 103] width 15 height 9
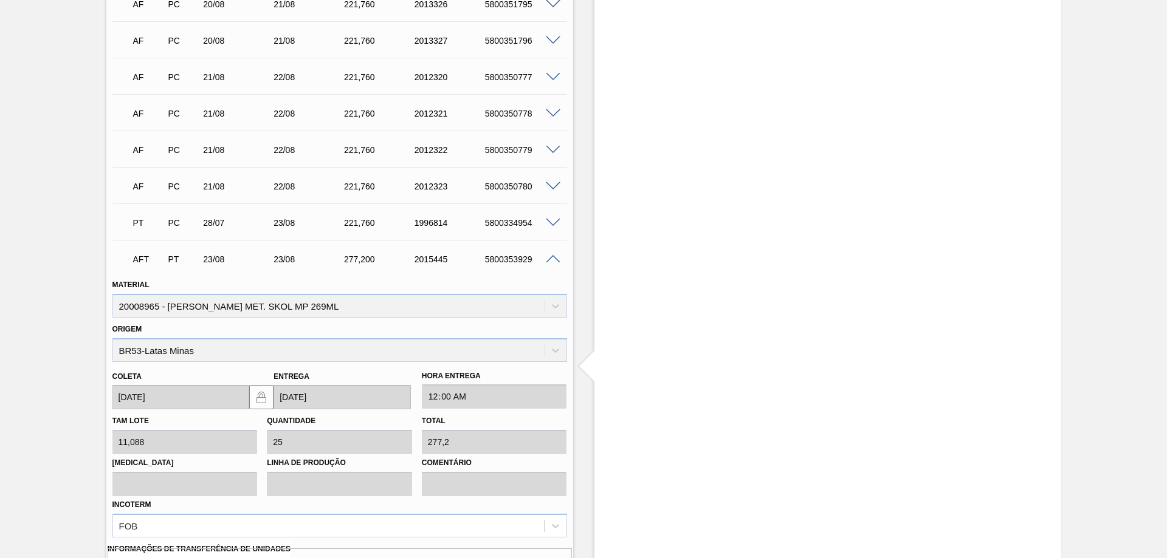
scroll to position [1114, 0]
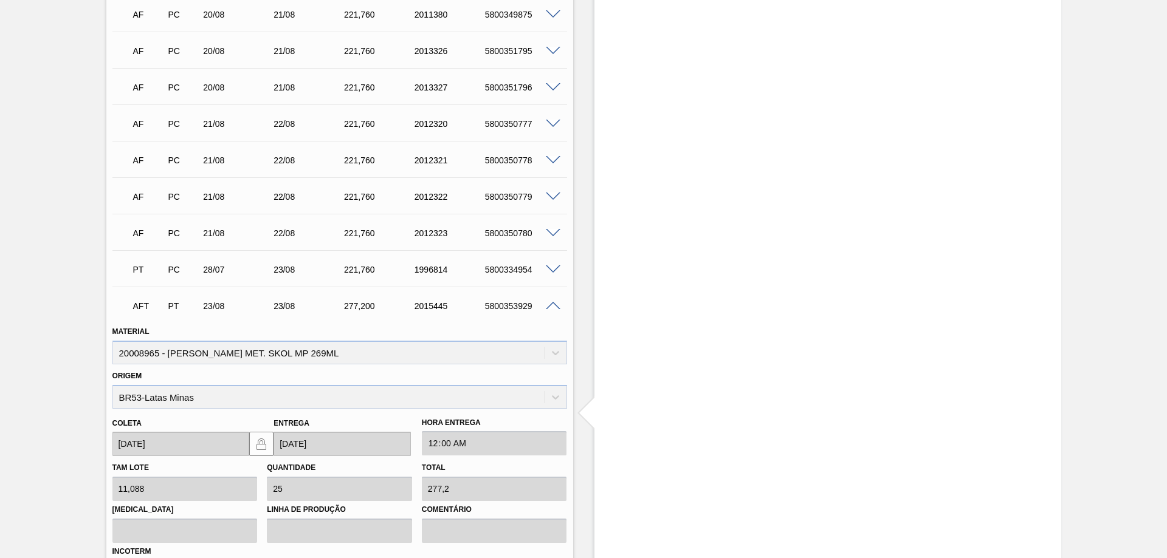
click at [549, 308] on span at bounding box center [553, 306] width 15 height 9
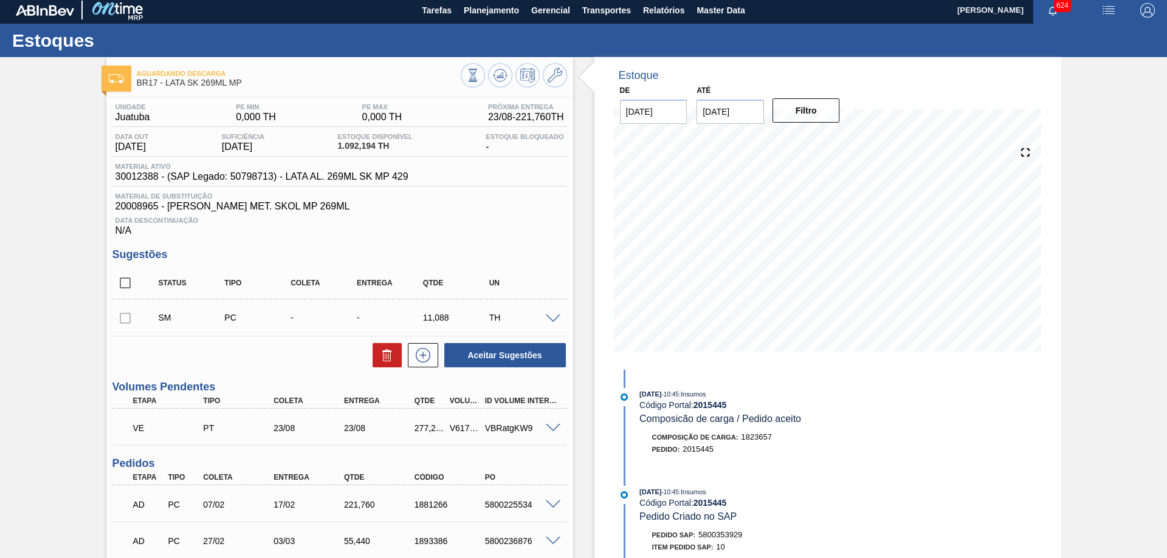
scroll to position [0, 0]
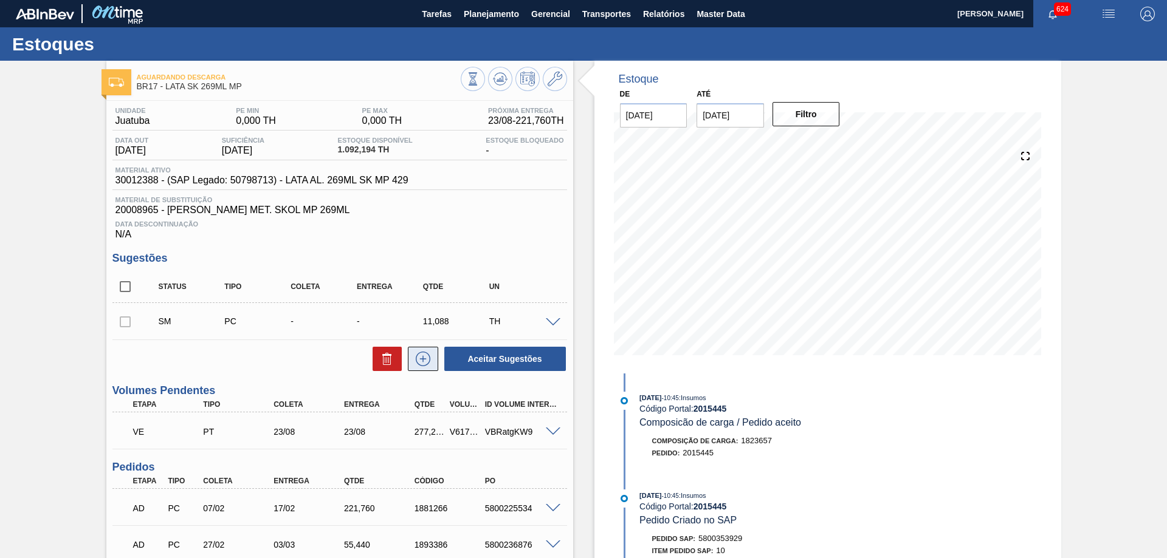
click at [423, 352] on icon at bounding box center [423, 359] width 15 height 15
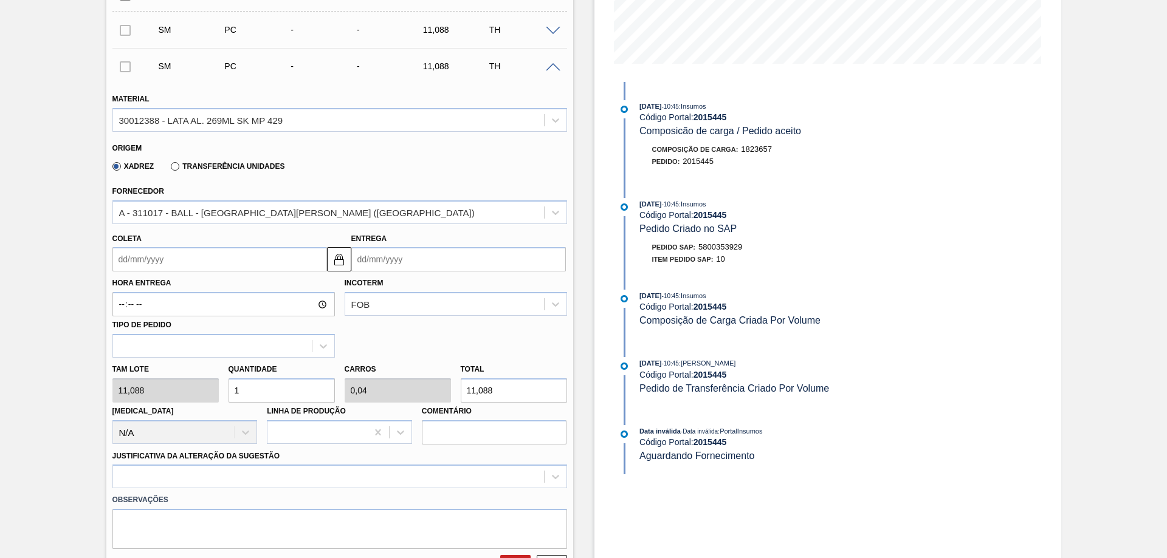
scroll to position [304, 0]
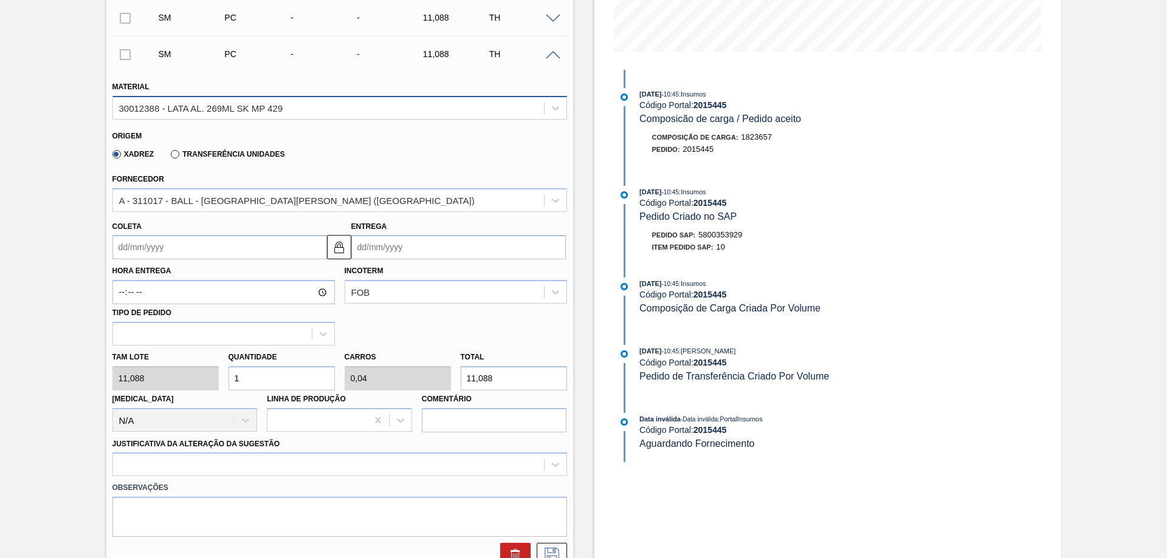
click at [220, 102] on div "30012388 - LATA AL. 269ML SK MP 429" at bounding box center [328, 108] width 431 height 18
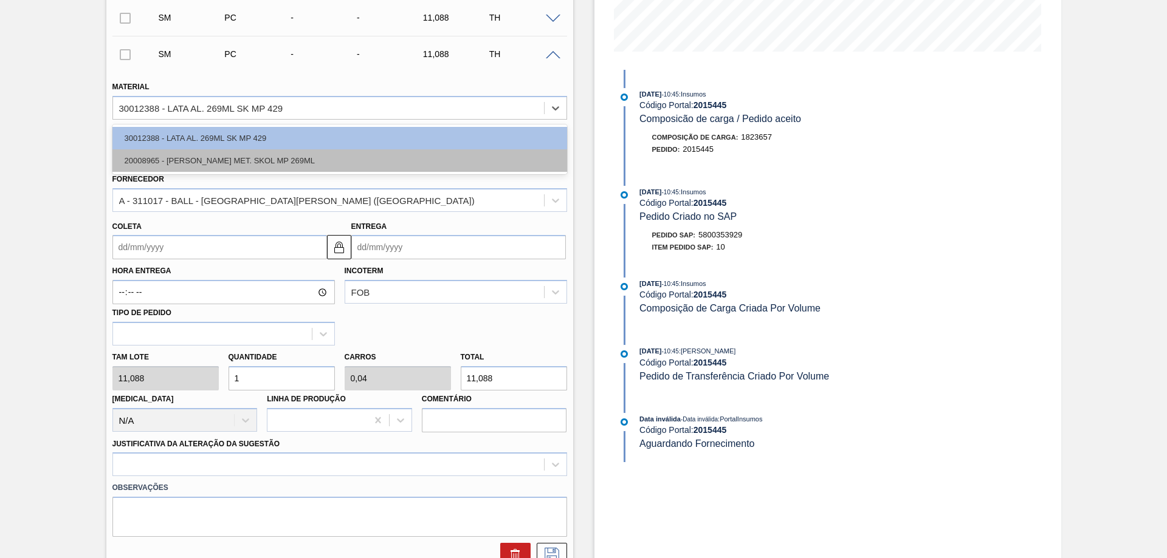
click at [224, 166] on div "20008965 - [PERSON_NAME] MET. SKOL MP 269ML" at bounding box center [339, 160] width 454 height 22
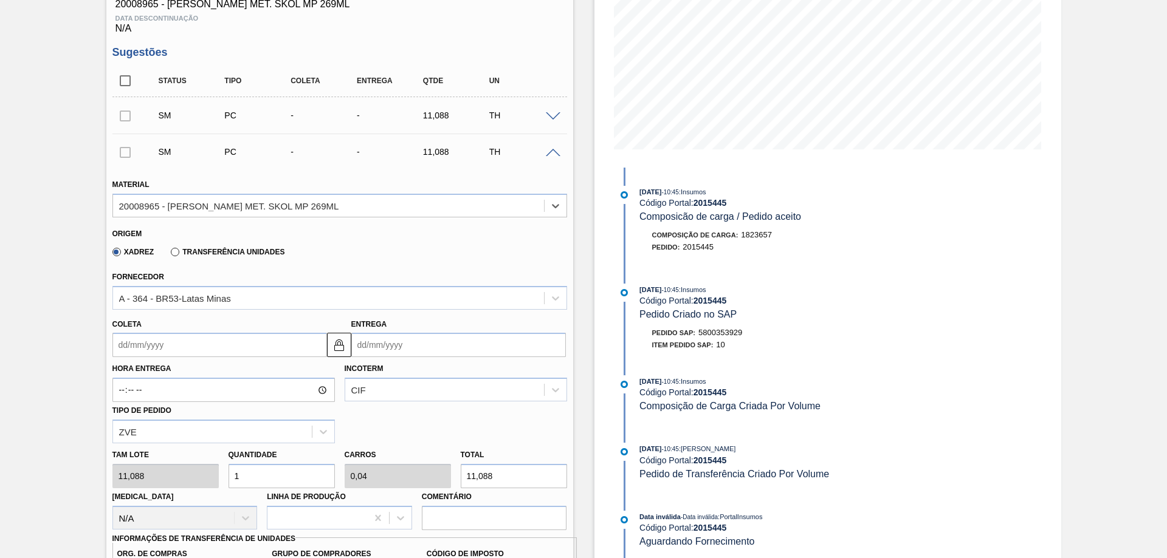
scroll to position [202, 0]
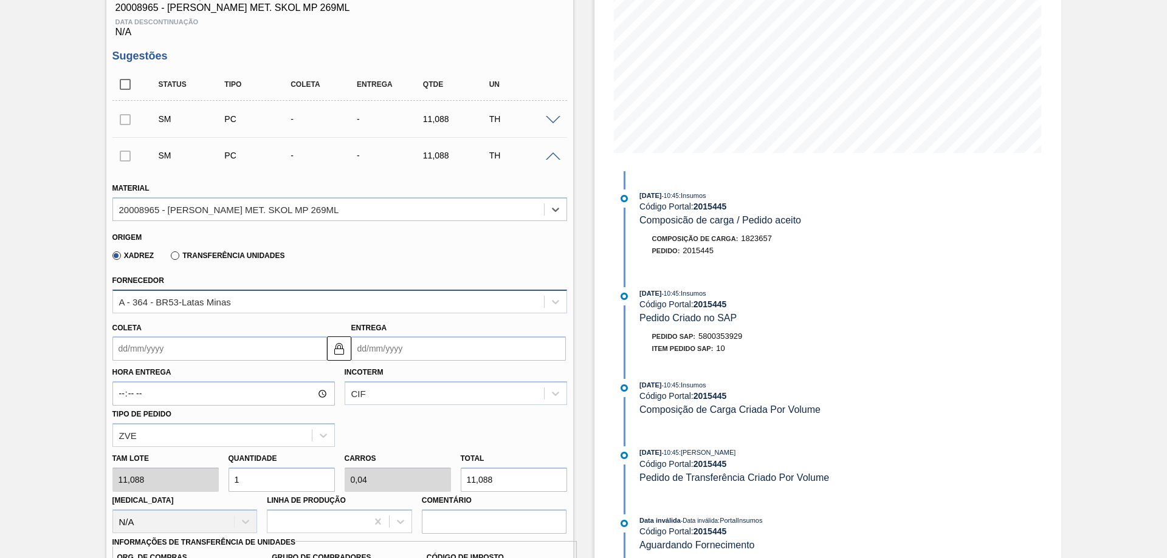
click at [250, 304] on div "A - 364 - BR53-Latas Minas" at bounding box center [328, 302] width 431 height 18
click at [245, 307] on div "A - 364 - BR53-Latas Minas" at bounding box center [328, 302] width 431 height 18
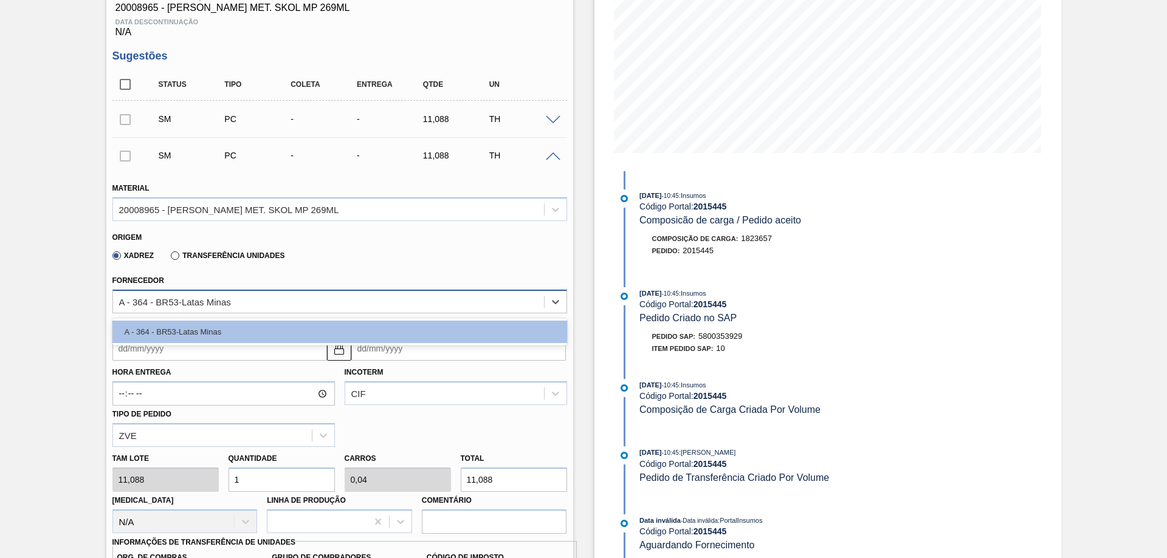
click at [232, 306] on div "A - 364 - BR53-Latas Minas" at bounding box center [328, 302] width 431 height 18
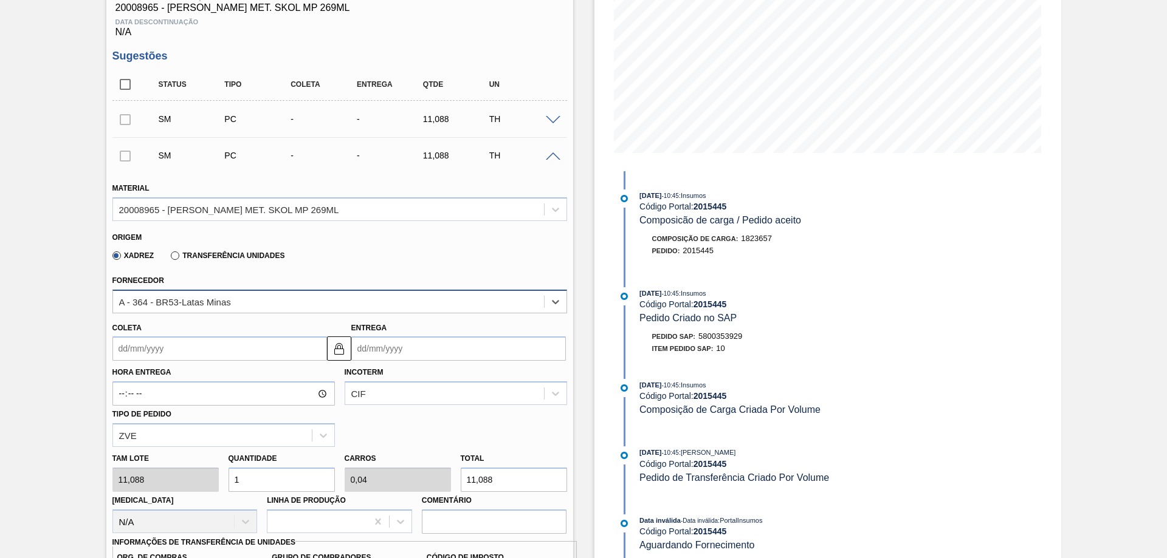
click at [232, 306] on div "A - 364 - BR53-Latas Minas" at bounding box center [328, 302] width 431 height 18
click at [263, 210] on div "20008965 - [PERSON_NAME] MET. SKOL MP 269ML" at bounding box center [229, 209] width 220 height 10
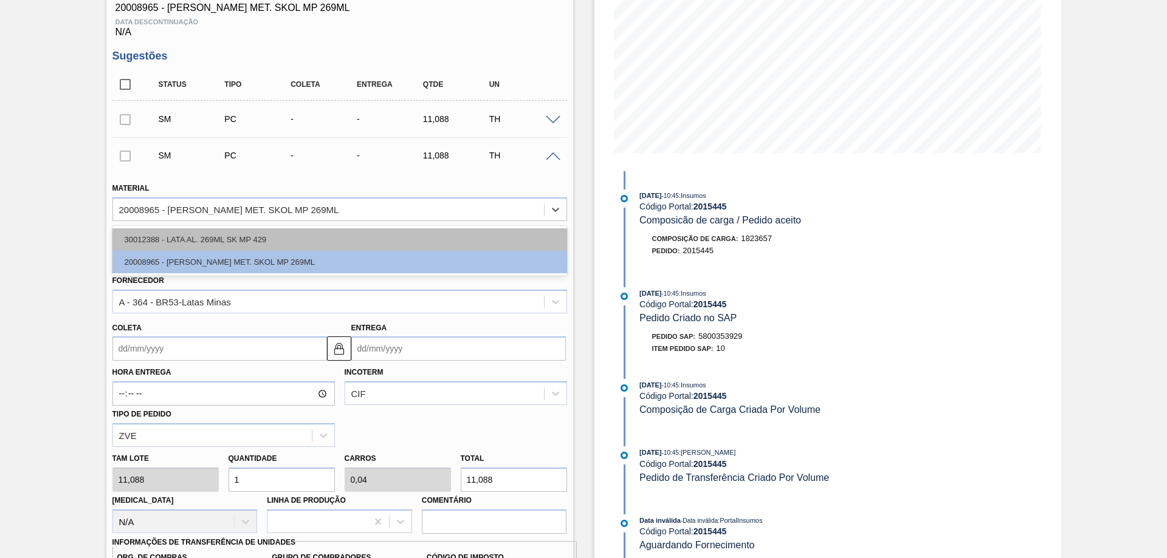
click at [216, 236] on div "30012388 - LATA AL. 269ML SK MP 429" at bounding box center [339, 239] width 454 height 22
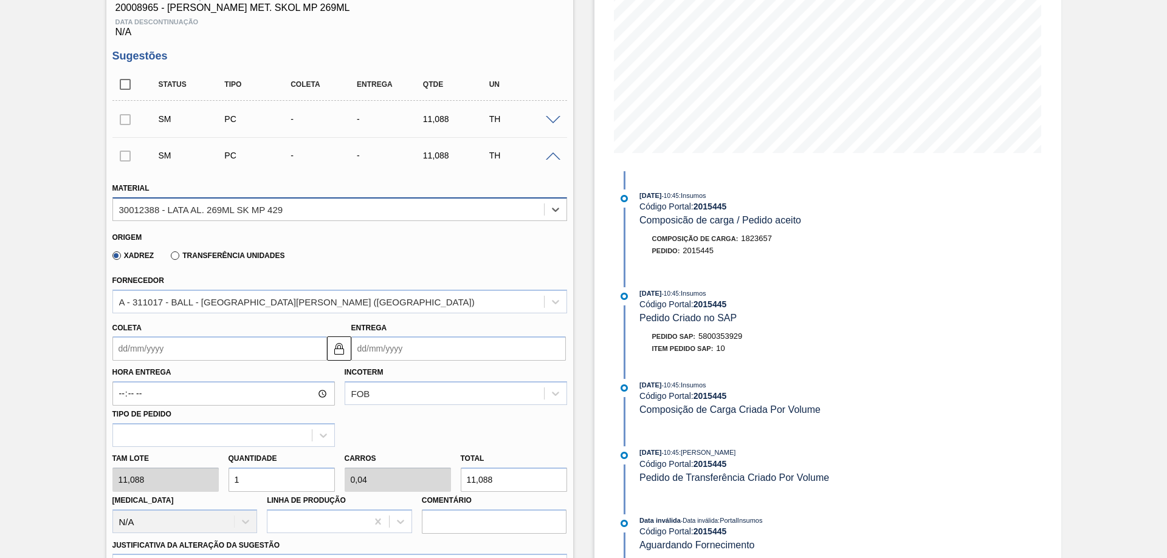
click at [222, 213] on div "30012388 - LATA AL. 269ML SK MP 429" at bounding box center [201, 209] width 164 height 10
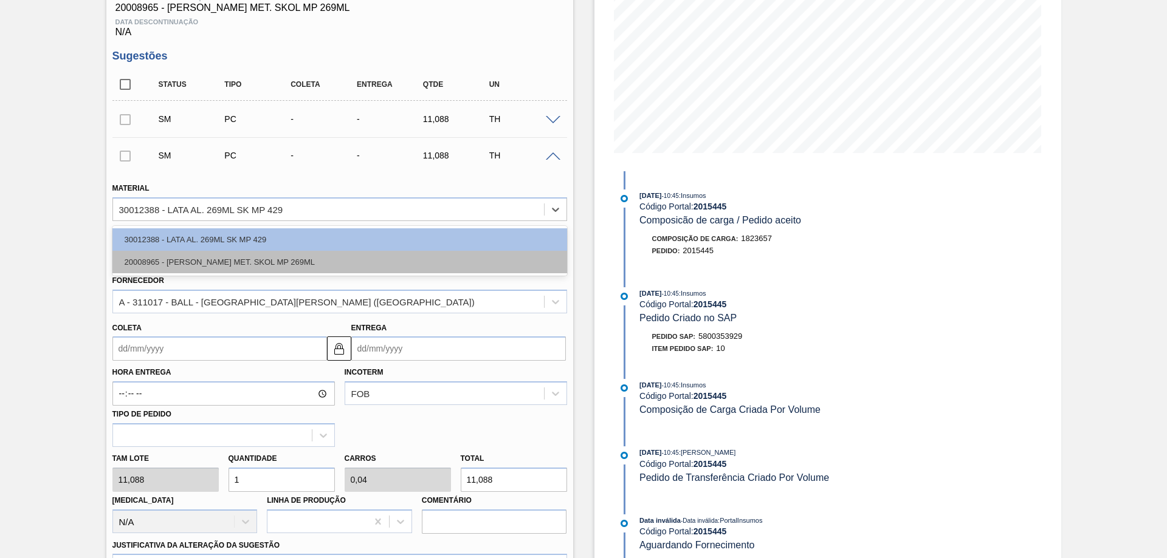
click at [208, 261] on div "20008965 - [PERSON_NAME] MET. SKOL MP 269ML" at bounding box center [339, 262] width 454 height 22
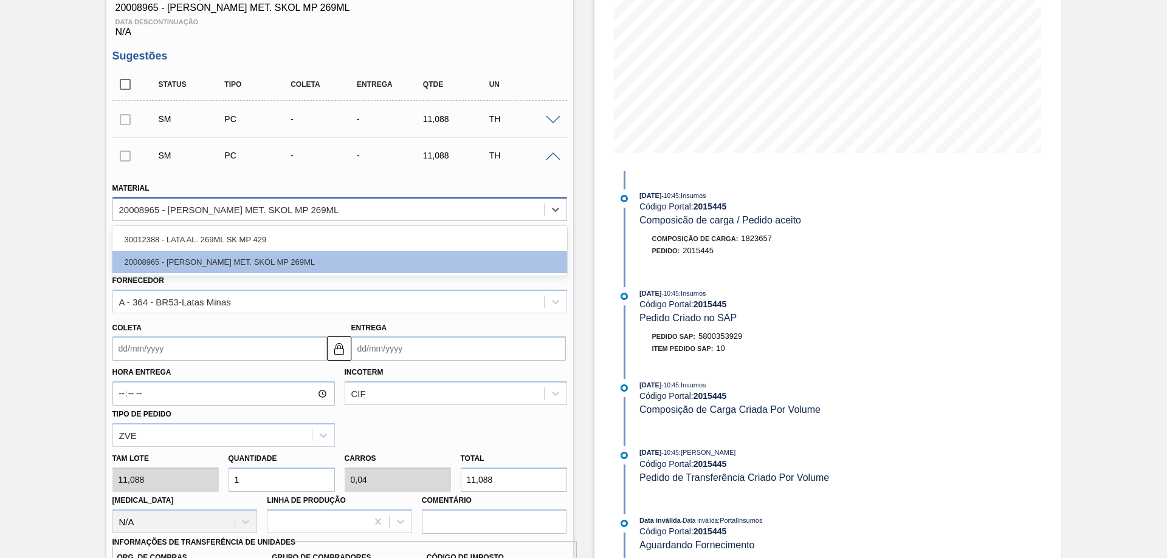
click at [353, 207] on div "20008965 - [PERSON_NAME] MET. SKOL MP 269ML" at bounding box center [328, 210] width 431 height 18
click at [226, 234] on div "30012388 - LATA AL. 269ML SK MP 429" at bounding box center [339, 239] width 454 height 22
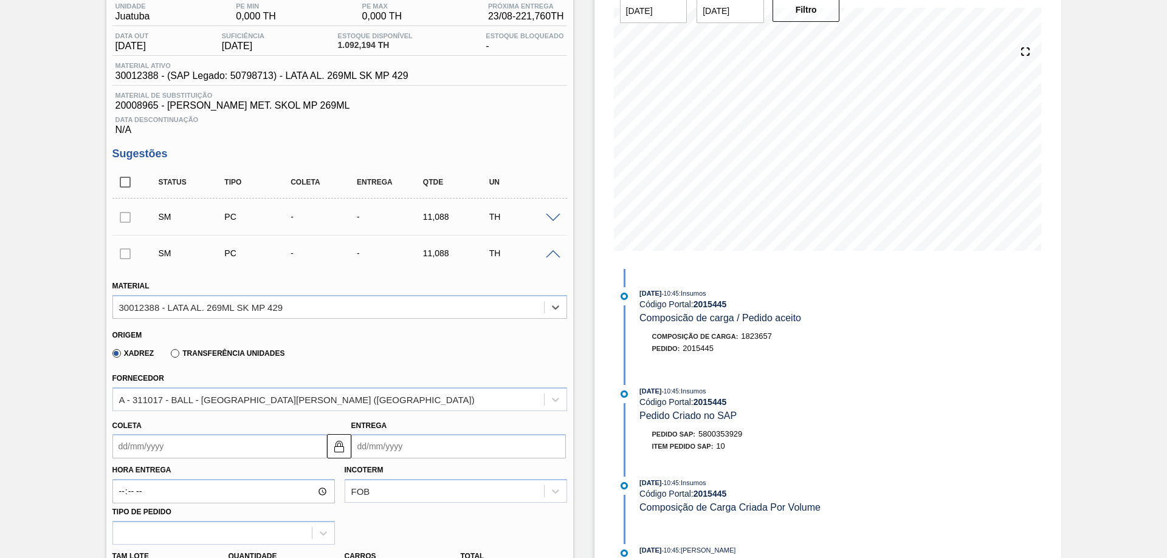
scroll to position [101, 0]
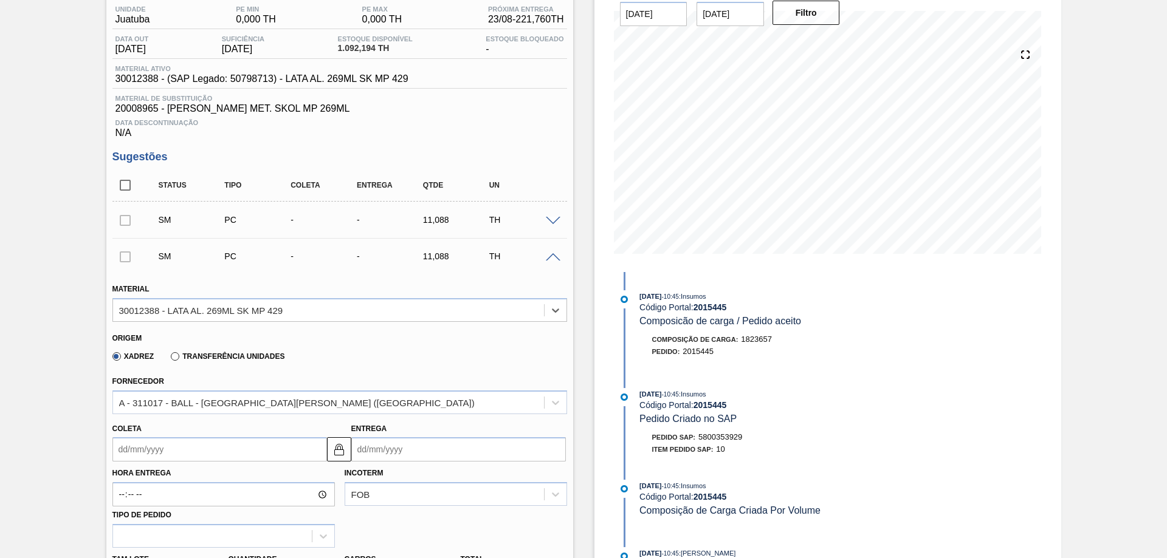
click at [557, 254] on span at bounding box center [553, 257] width 15 height 9
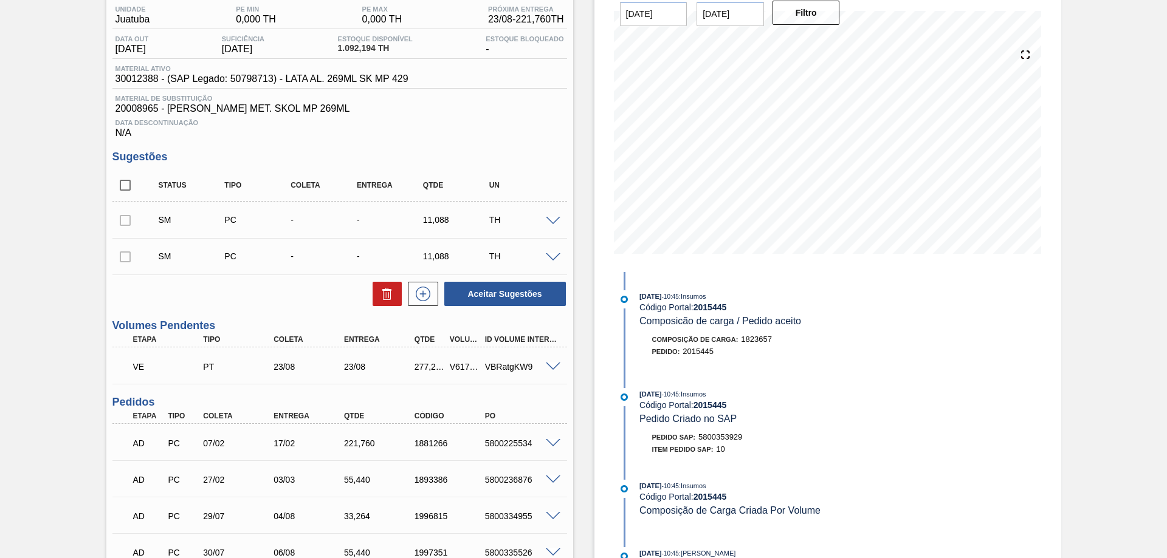
click at [546, 250] on div "SM PC - - 11,088 TH" at bounding box center [339, 256] width 454 height 30
click at [553, 259] on span at bounding box center [553, 257] width 15 height 9
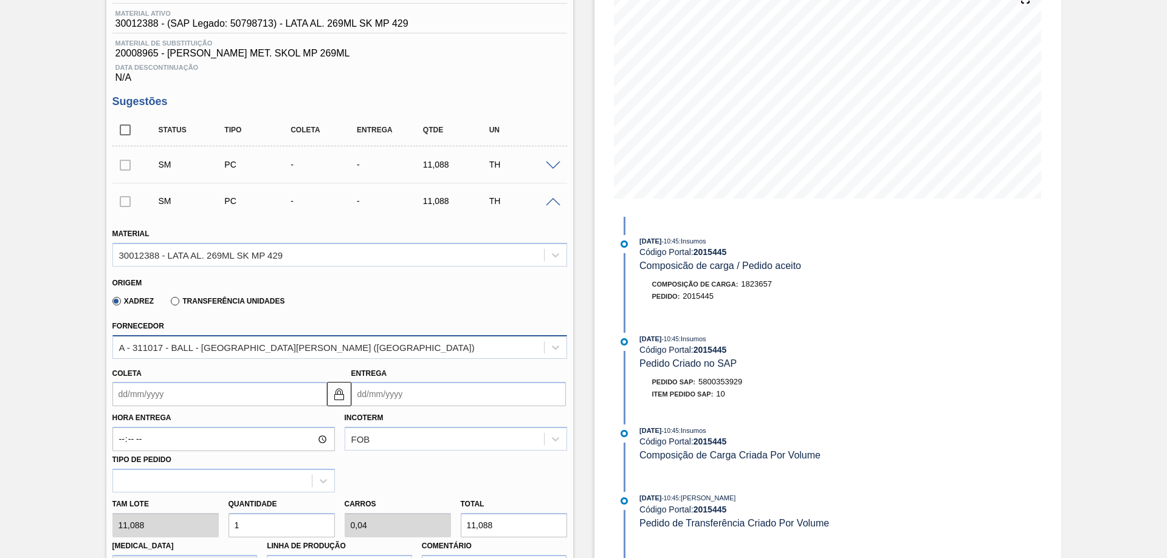
scroll to position [202, 0]
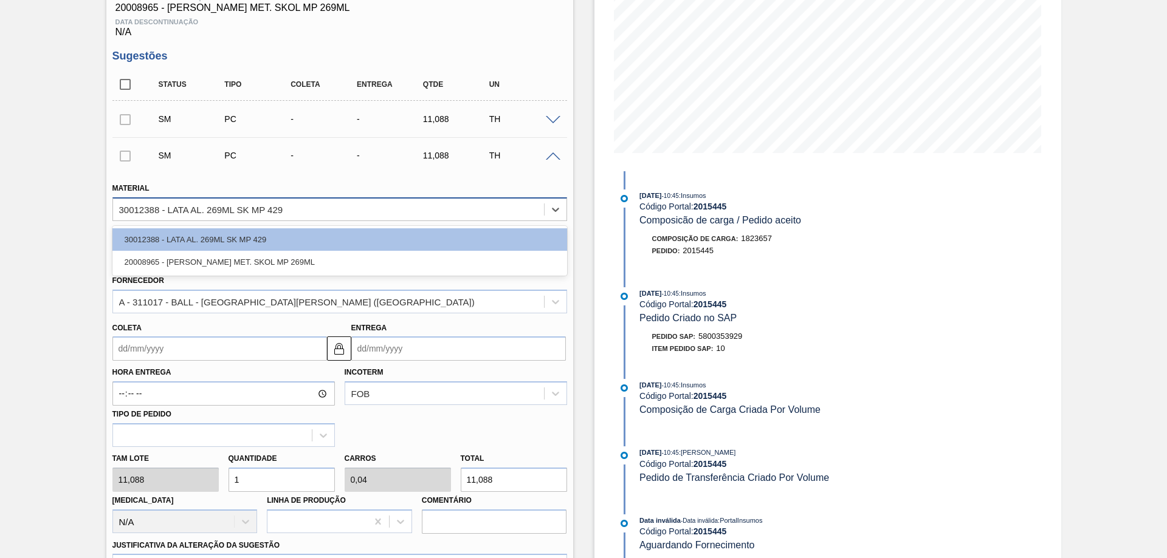
click at [253, 208] on div "30012388 - LATA AL. 269ML SK MP 429" at bounding box center [201, 209] width 164 height 10
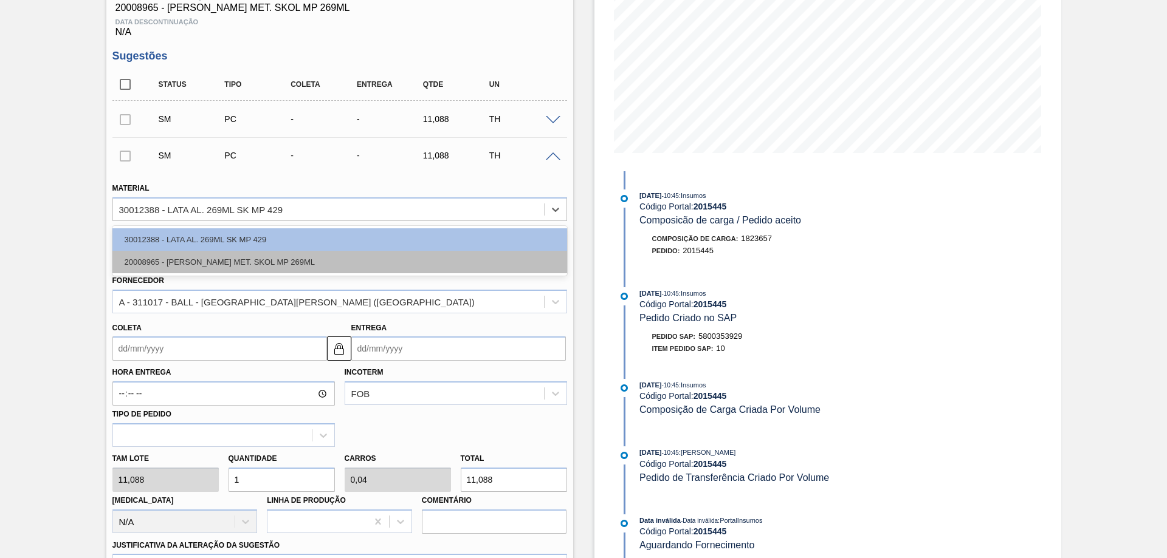
click at [208, 267] on div "20008965 - [PERSON_NAME] MET. SKOL MP 269ML" at bounding box center [339, 262] width 454 height 22
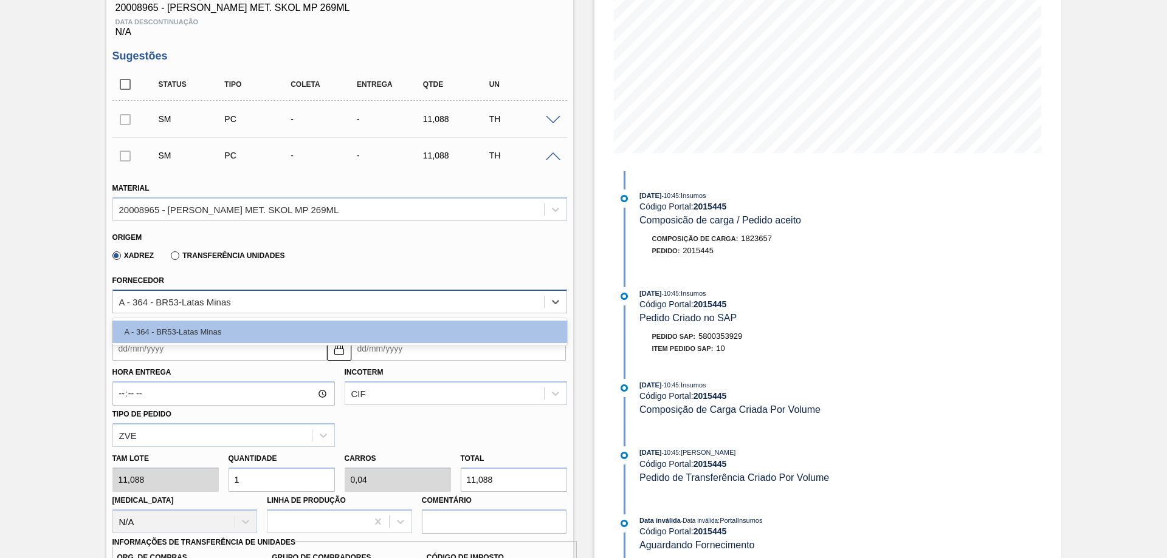
click at [135, 301] on div "A - 364 - BR53-Latas Minas" at bounding box center [175, 302] width 112 height 10
click at [142, 218] on div "20008965 - [PERSON_NAME] MET. SKOL MP 269ML" at bounding box center [328, 210] width 431 height 18
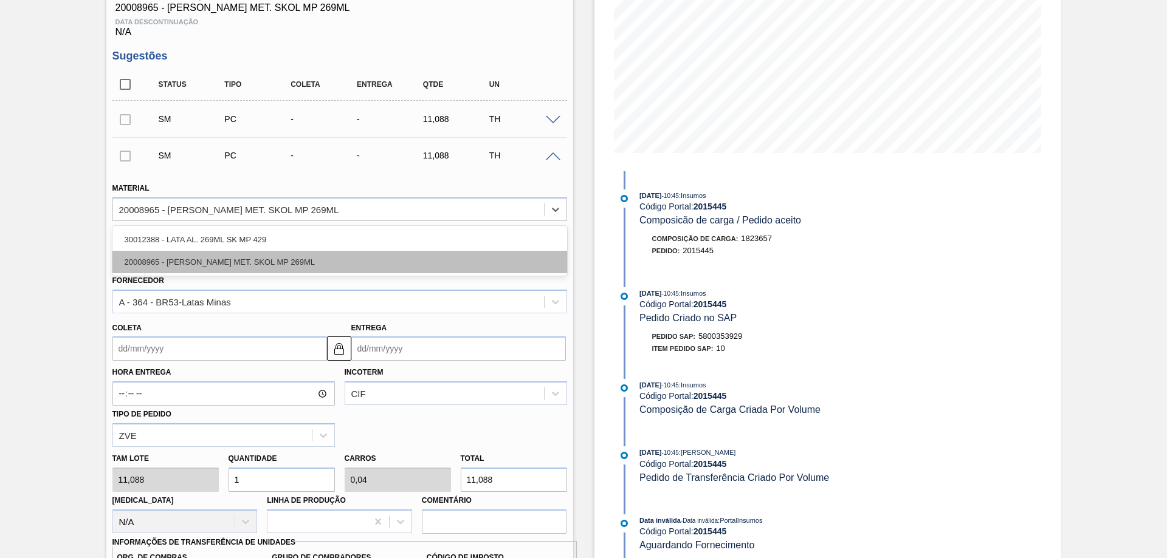
click at [179, 269] on div "20008965 - [PERSON_NAME] MET. SKOL MP 269ML" at bounding box center [339, 262] width 454 height 22
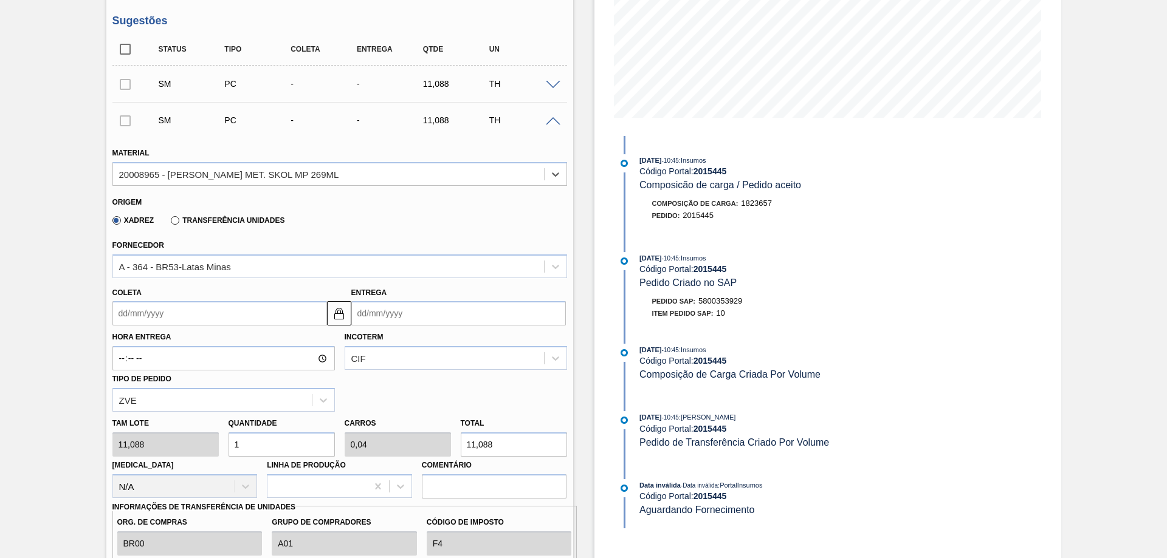
scroll to position [304, 0]
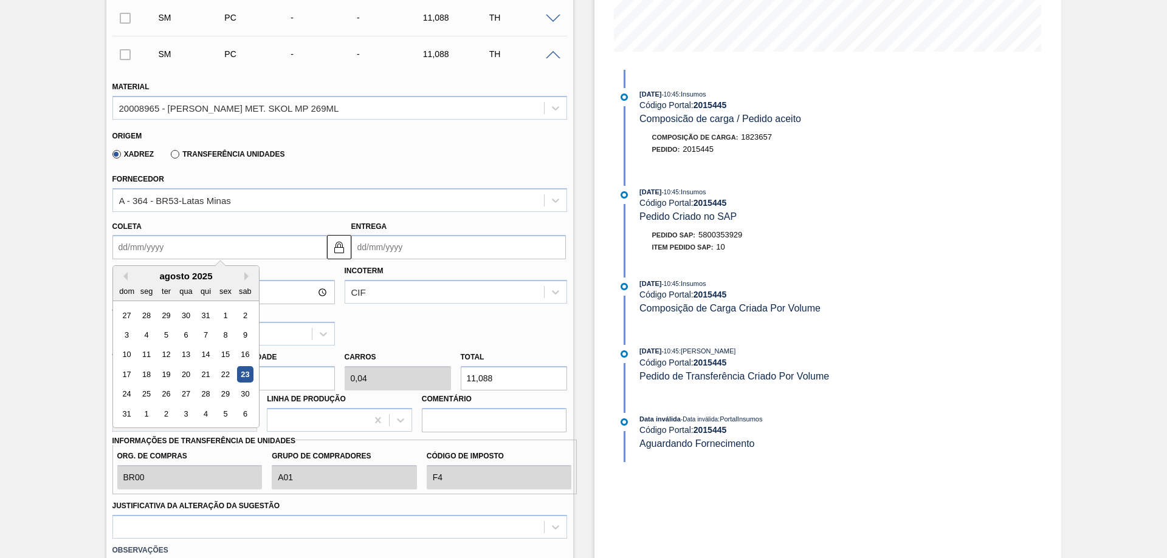
click at [185, 247] on input "Coleta" at bounding box center [219, 247] width 214 height 24
click at [240, 376] on div "23" at bounding box center [244, 374] width 16 height 16
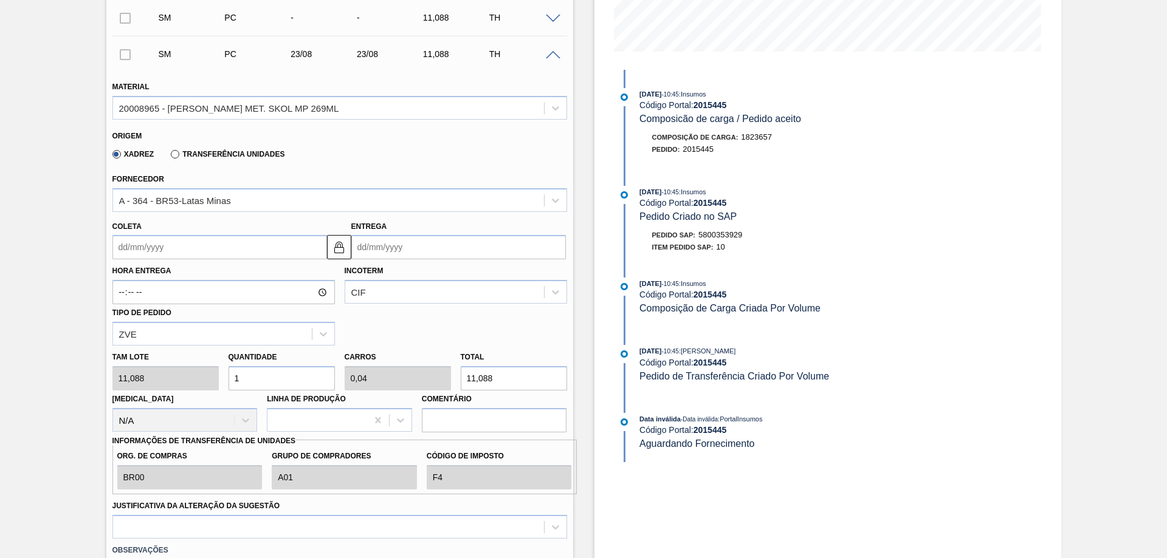
type input "[DATE]"
click at [399, 293] on div "CIF" at bounding box center [444, 293] width 199 height 18
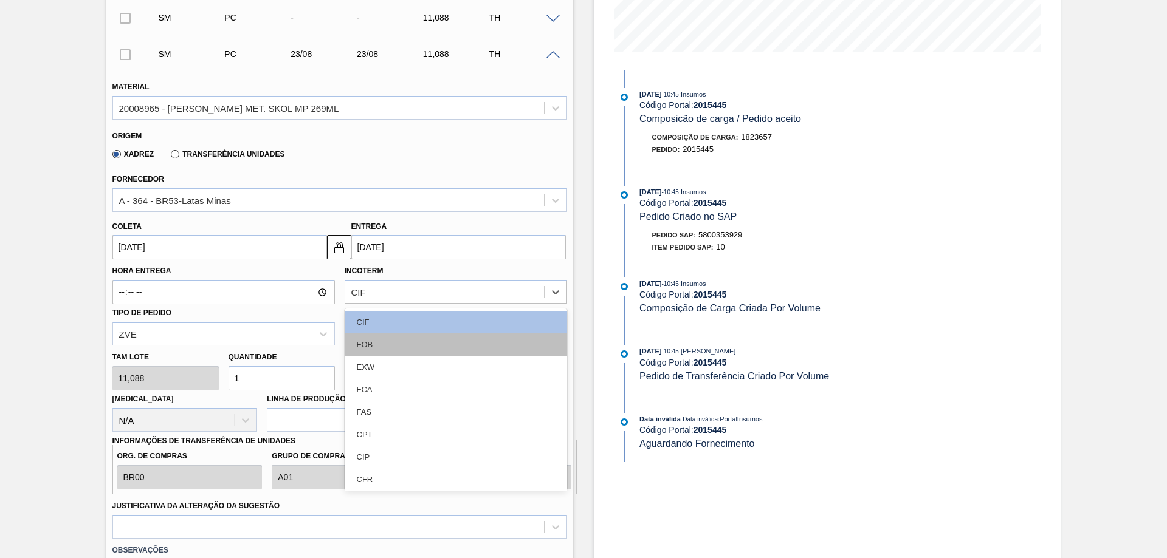
click at [363, 348] on div "FOB" at bounding box center [456, 345] width 222 height 22
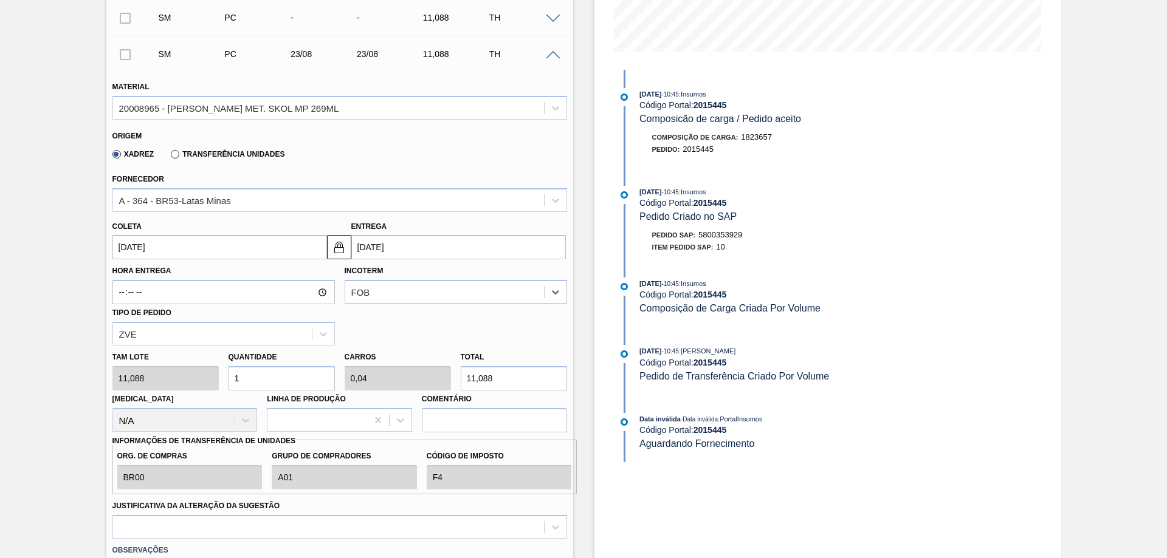
click at [369, 312] on div "Hora Entrega Incoterm option FOB, selected. Select is focused ,type to refine l…" at bounding box center [340, 302] width 464 height 86
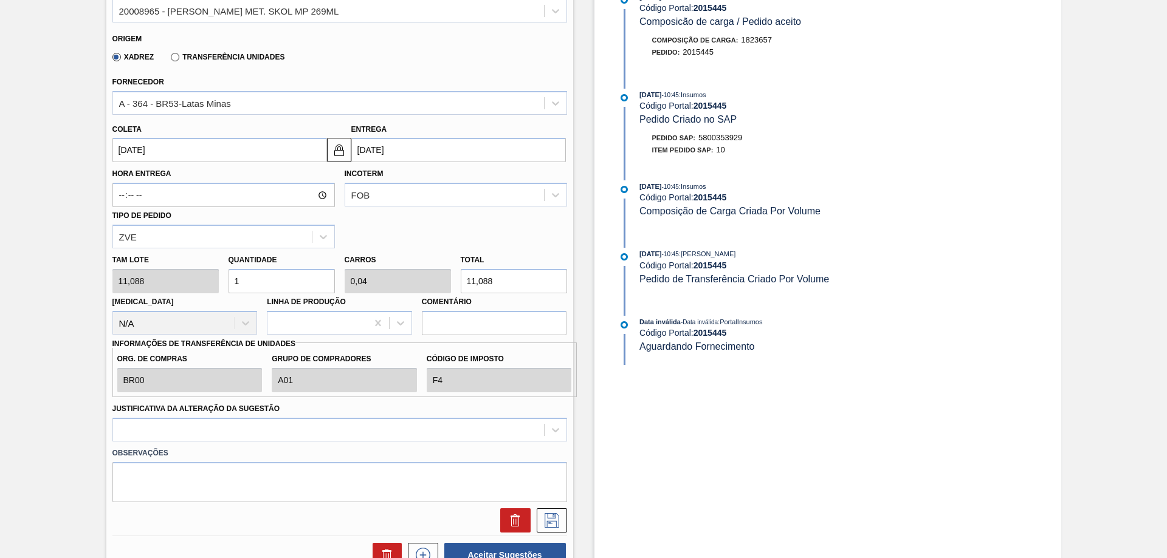
scroll to position [405, 0]
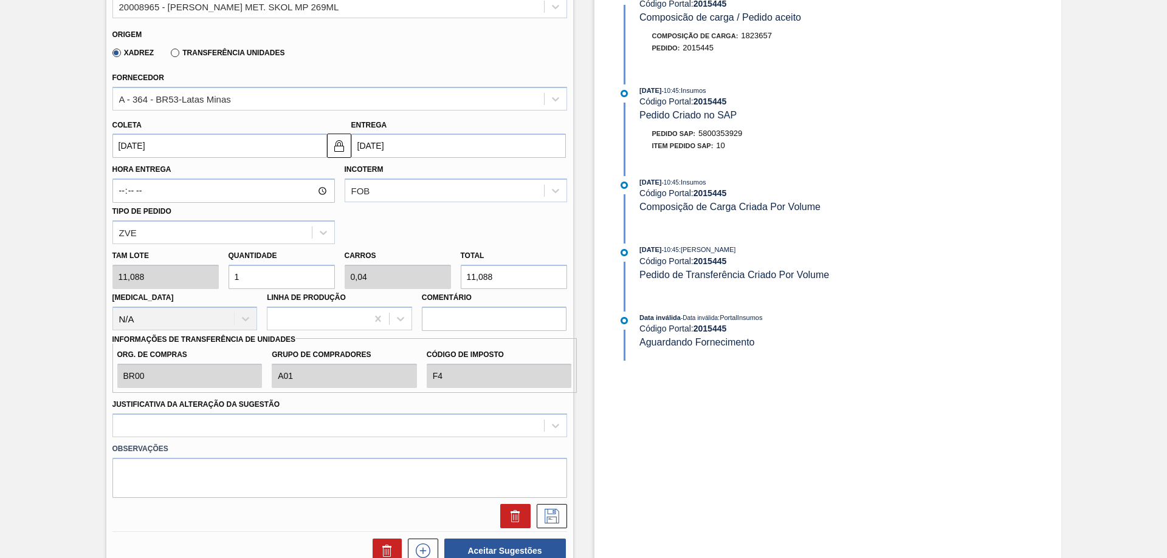
click at [267, 279] on input "1" at bounding box center [281, 277] width 106 height 24
click at [202, 277] on div "Tam lote 11,088 Quantidade 1 Carros 0,04 Total 11,088 Doca N/A Linha de Produçã…" at bounding box center [340, 287] width 464 height 87
type input "2"
type input "0,08"
type input "22,176"
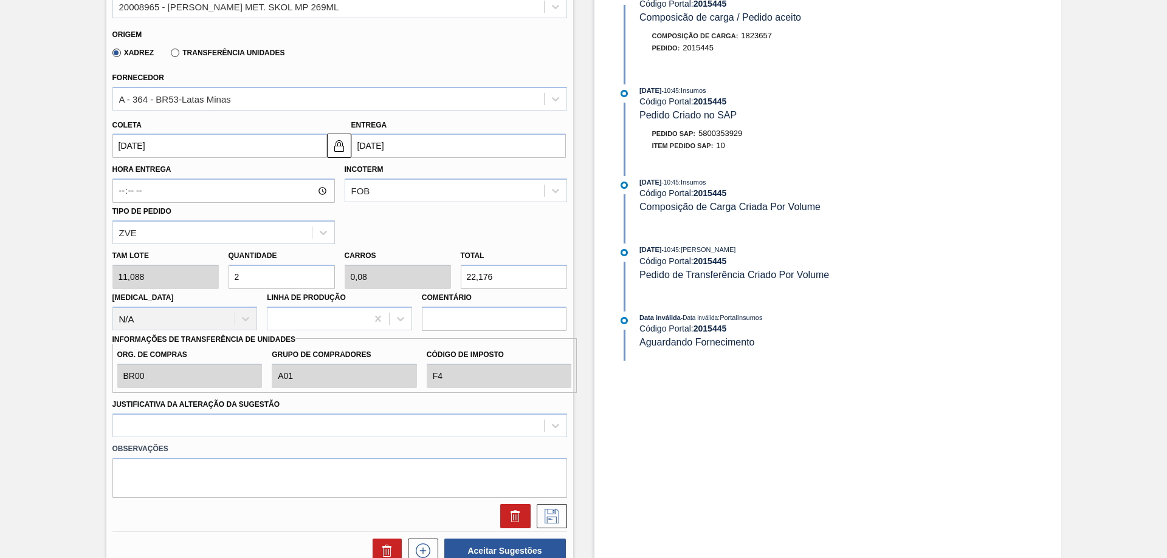
type input "25"
type input "1"
type input "277,2"
type input "25"
click at [394, 221] on div "Hora Entrega Incoterm FOB Tipo de pedido ZVE" at bounding box center [340, 201] width 464 height 86
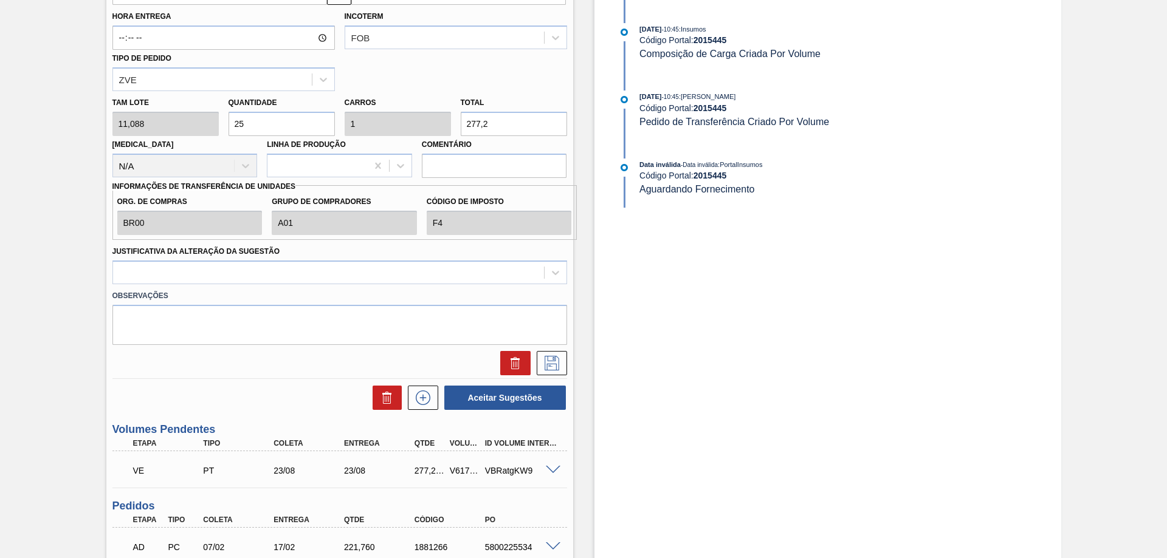
scroll to position [506, 0]
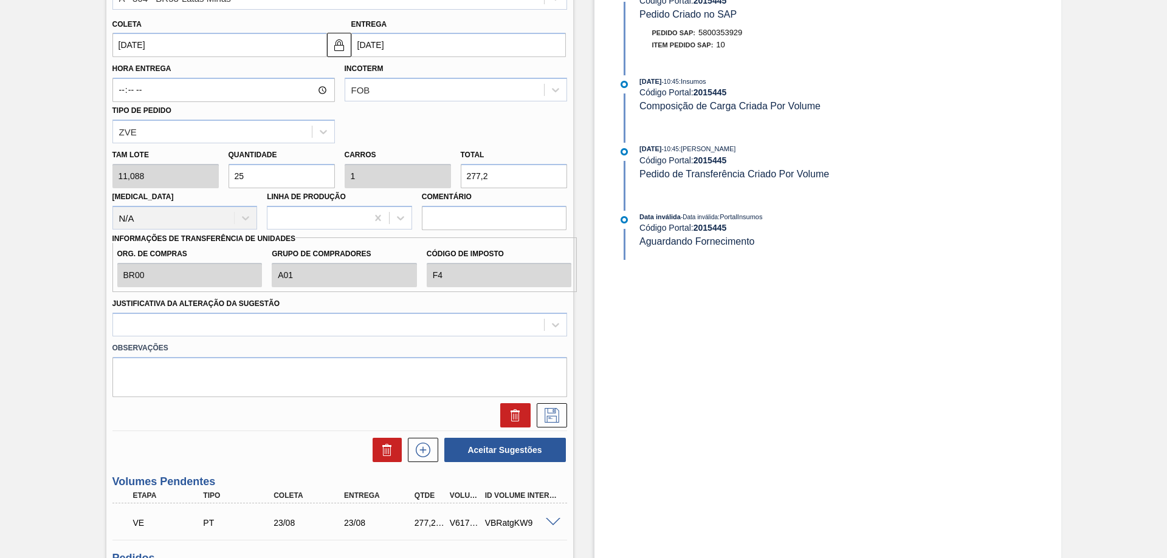
click at [326, 257] on label "Grupo de Compradores" at bounding box center [344, 254] width 145 height 18
drag, startPoint x: 421, startPoint y: 256, endPoint x: 505, endPoint y: 257, distance: 83.9
click at [505, 257] on div "Código de Imposto F4" at bounding box center [499, 266] width 155 height 42
click at [454, 290] on div "Org. de Compras BR00 Grupo de Compradores A01 Código de Imposto F4" at bounding box center [344, 265] width 464 height 55
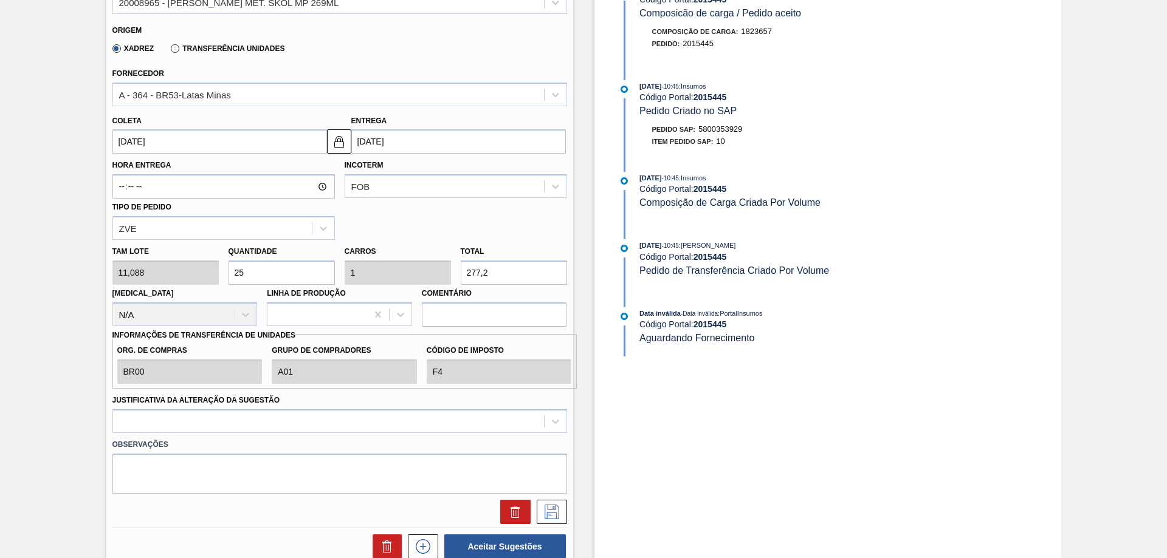
scroll to position [405, 0]
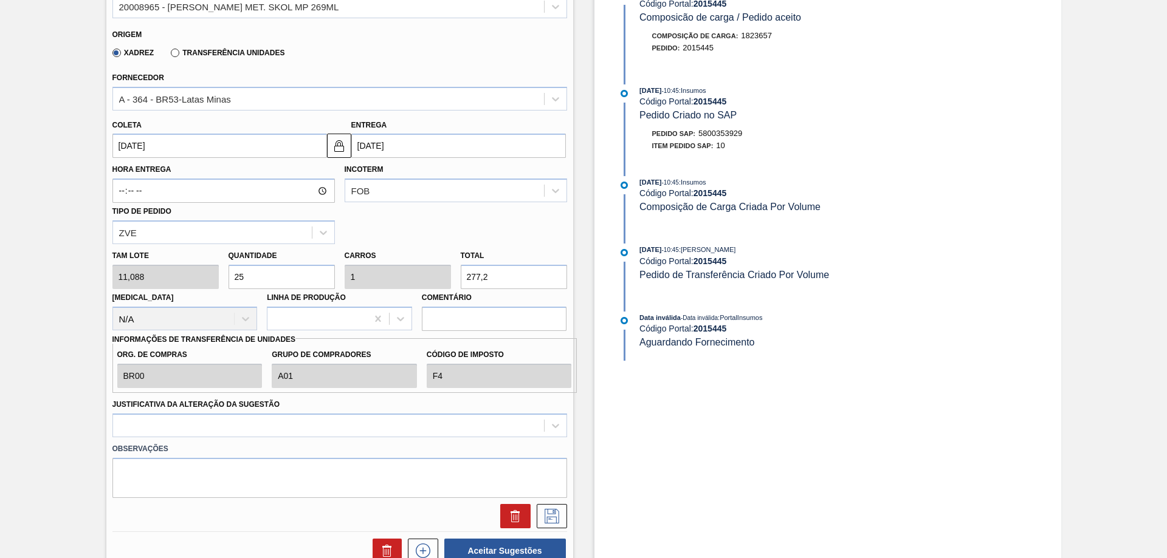
click at [459, 406] on div "Justificativa da Alteração da Sugestão" at bounding box center [339, 416] width 454 height 41
click at [413, 377] on div "Org. de Compras BR00 Grupo de Compradores A01 Código de Imposto F4" at bounding box center [344, 365] width 464 height 45
click at [442, 337] on div "Informações de Transferência de Unidades Org. de Compras BR00 Grupo de Comprado…" at bounding box center [339, 362] width 454 height 63
click at [495, 330] on input "Comentário" at bounding box center [494, 319] width 145 height 24
click at [492, 339] on div "Org. de Compras BR00 Grupo de Compradores A01 Código de Imposto F4" at bounding box center [344, 365] width 464 height 55
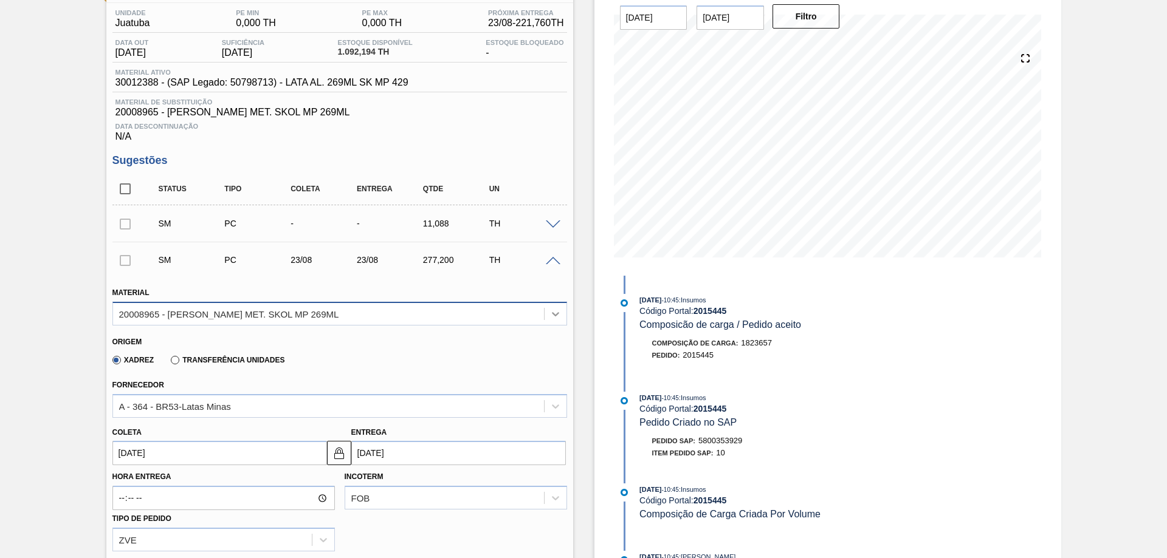
scroll to position [101, 0]
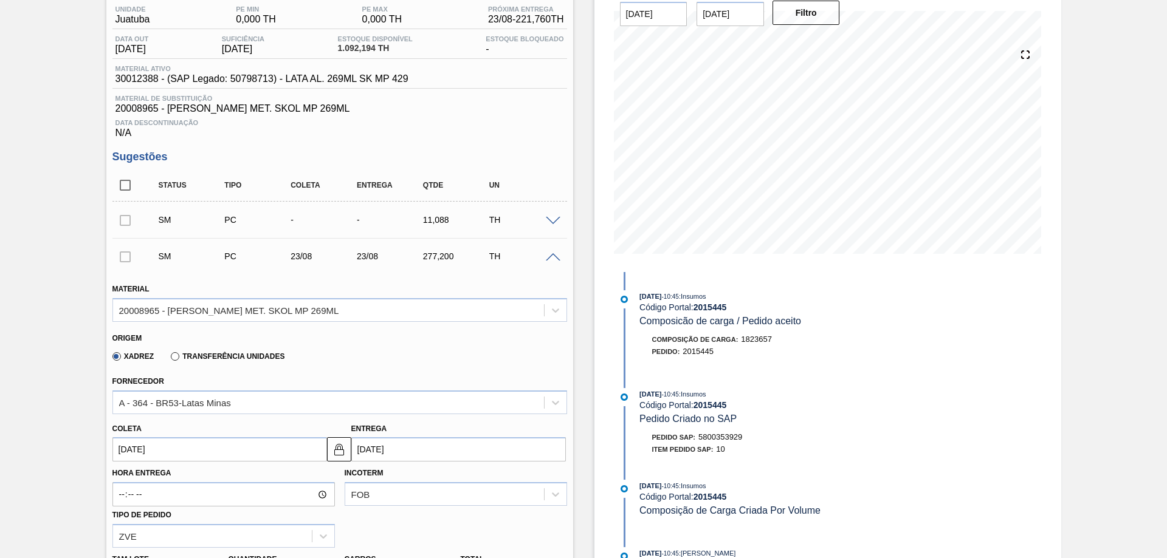
click at [552, 261] on div "SM PC 23/08 23/08 277,200 TH" at bounding box center [339, 256] width 454 height 30
click at [549, 255] on span at bounding box center [553, 257] width 15 height 9
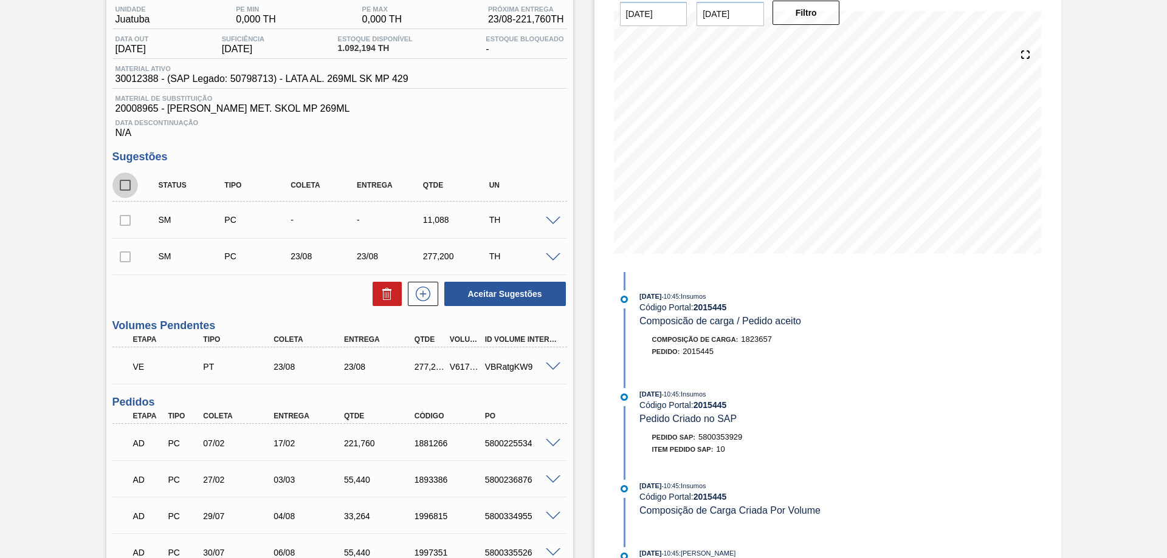
drag, startPoint x: 118, startPoint y: 175, endPoint x: 142, endPoint y: 187, distance: 26.9
click at [119, 175] on input "checkbox" at bounding box center [125, 186] width 26 height 26
click at [374, 293] on button at bounding box center [386, 294] width 29 height 24
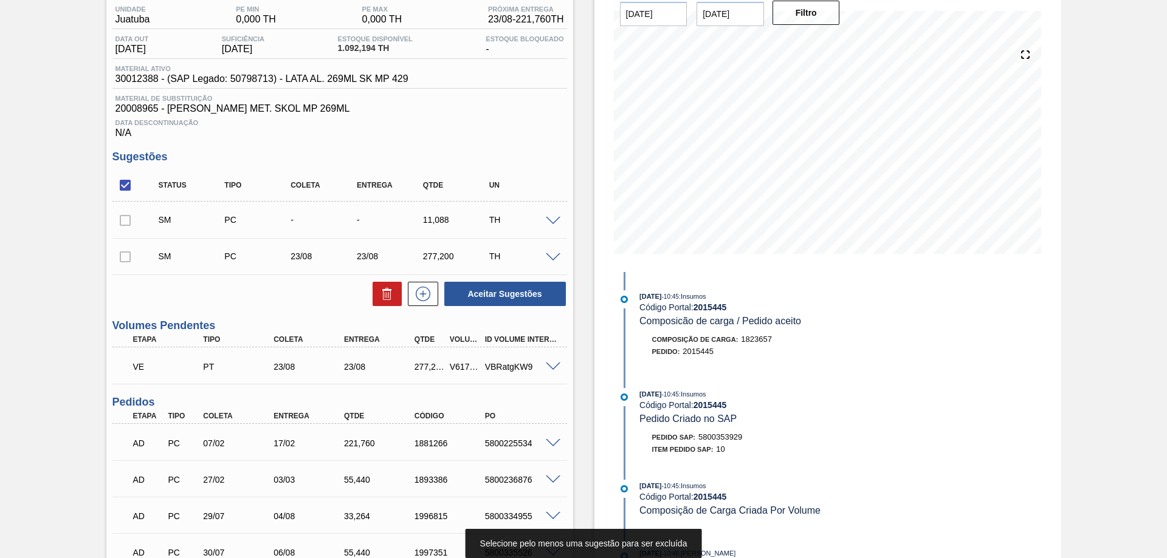
click at [117, 216] on div at bounding box center [125, 220] width 26 height 24
drag, startPoint x: 122, startPoint y: 217, endPoint x: 125, endPoint y: 235, distance: 17.9
click at [123, 217] on div at bounding box center [125, 220] width 26 height 24
click at [128, 219] on div at bounding box center [125, 220] width 26 height 24
click at [129, 259] on div at bounding box center [125, 256] width 26 height 24
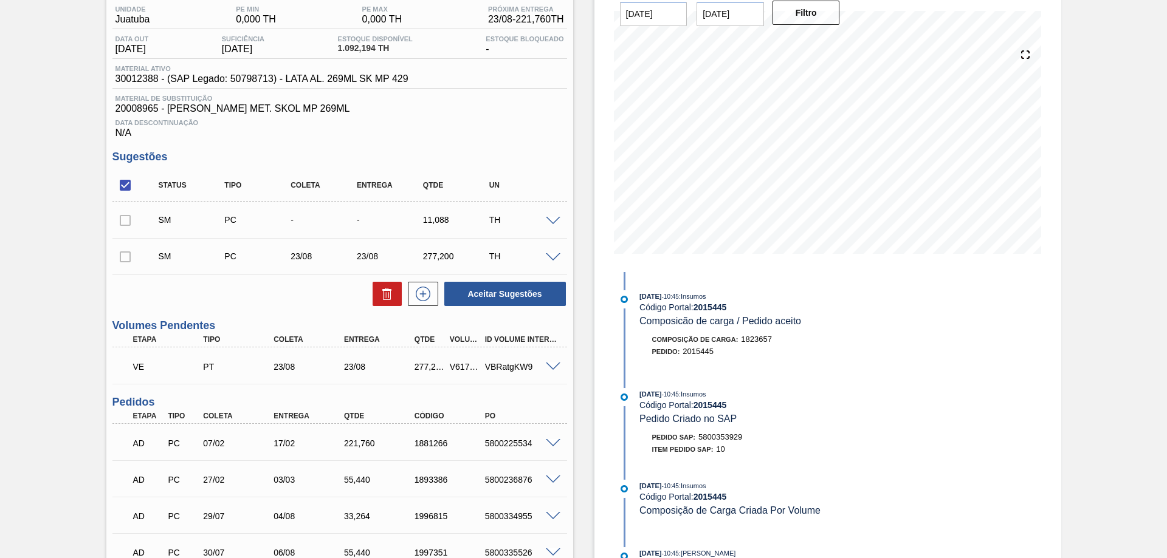
click at [303, 324] on h3 "Volumes Pendentes" at bounding box center [339, 326] width 454 height 13
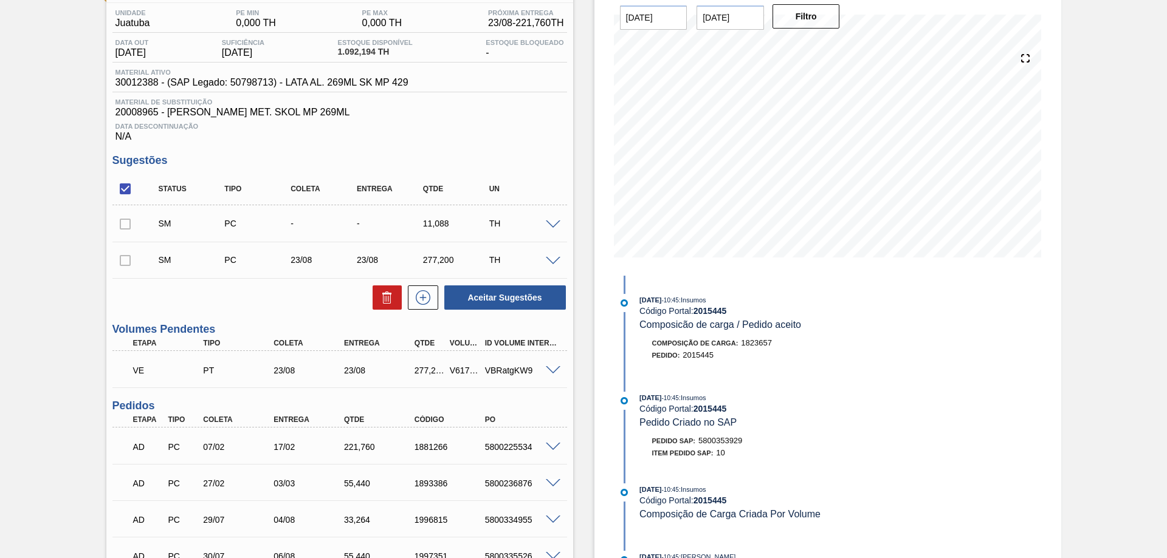
scroll to position [0, 0]
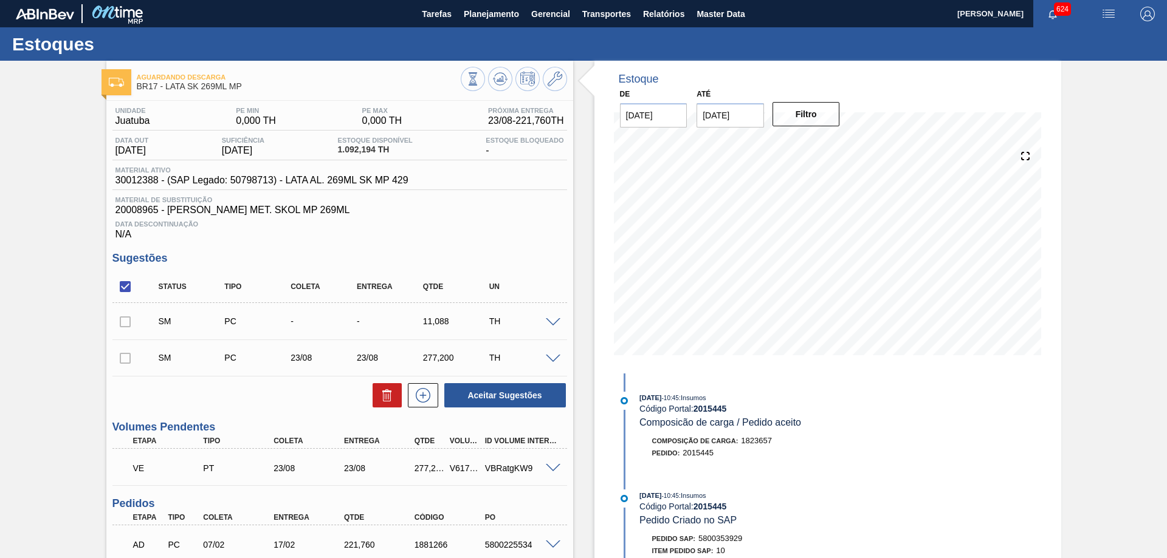
click at [131, 290] on input "checkbox" at bounding box center [125, 287] width 26 height 26
checkbox input "false"
click at [122, 321] on div at bounding box center [125, 321] width 26 height 24
click at [378, 389] on button at bounding box center [386, 395] width 29 height 24
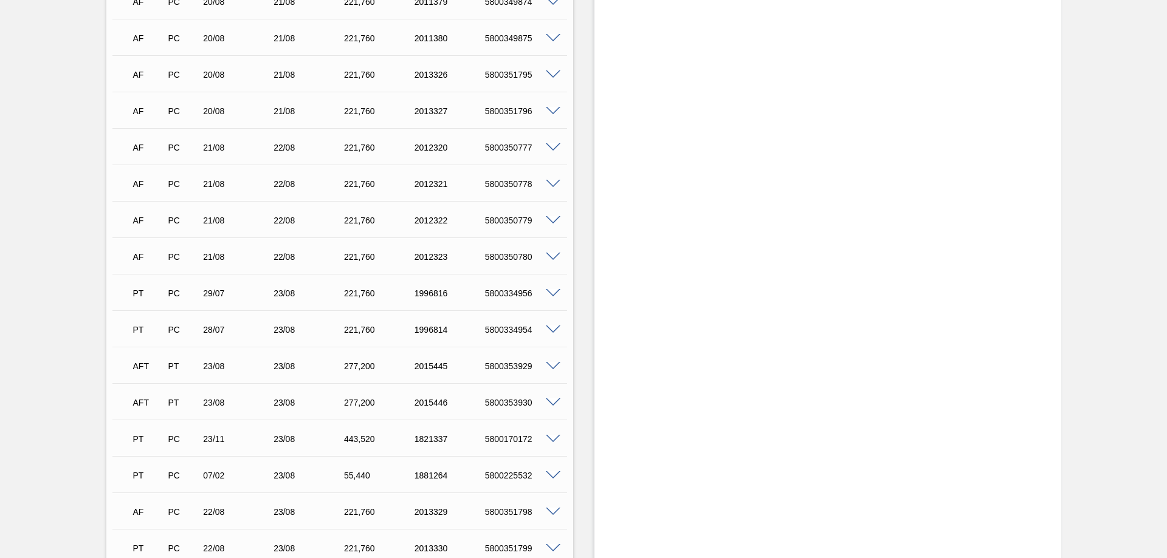
scroll to position [1721, 0]
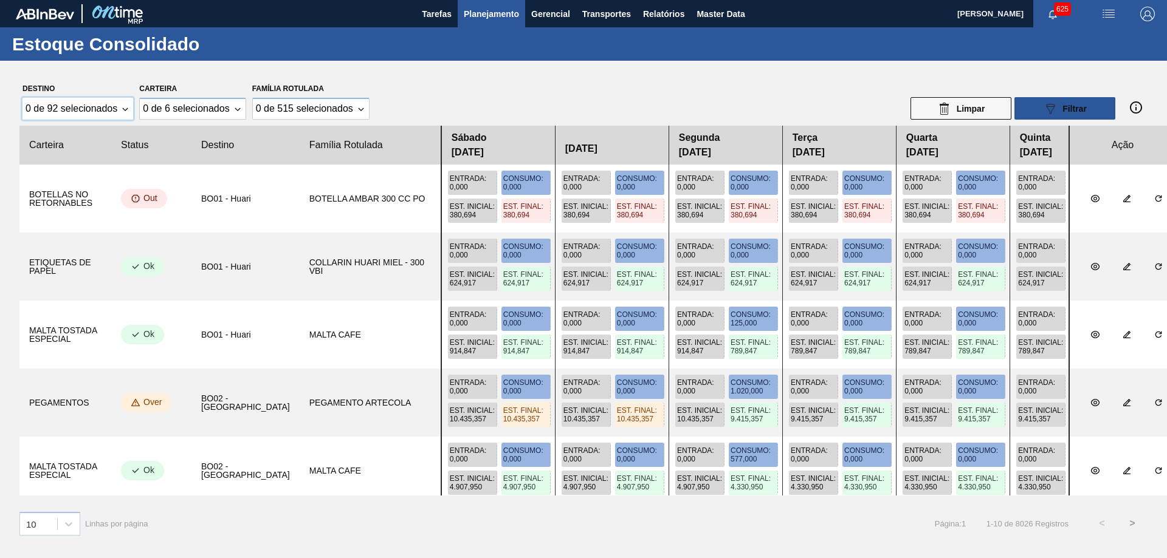
click at [109, 111] on div "0 de 92 selecionados" at bounding box center [72, 108] width 92 height 11
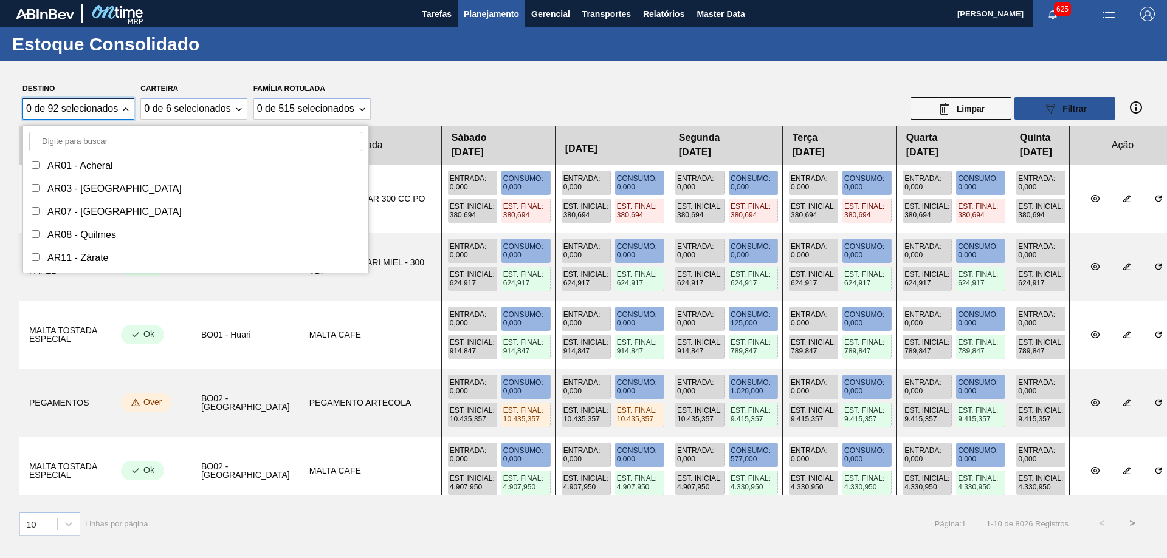
click at [96, 140] on input "Destino" at bounding box center [195, 141] width 333 height 19
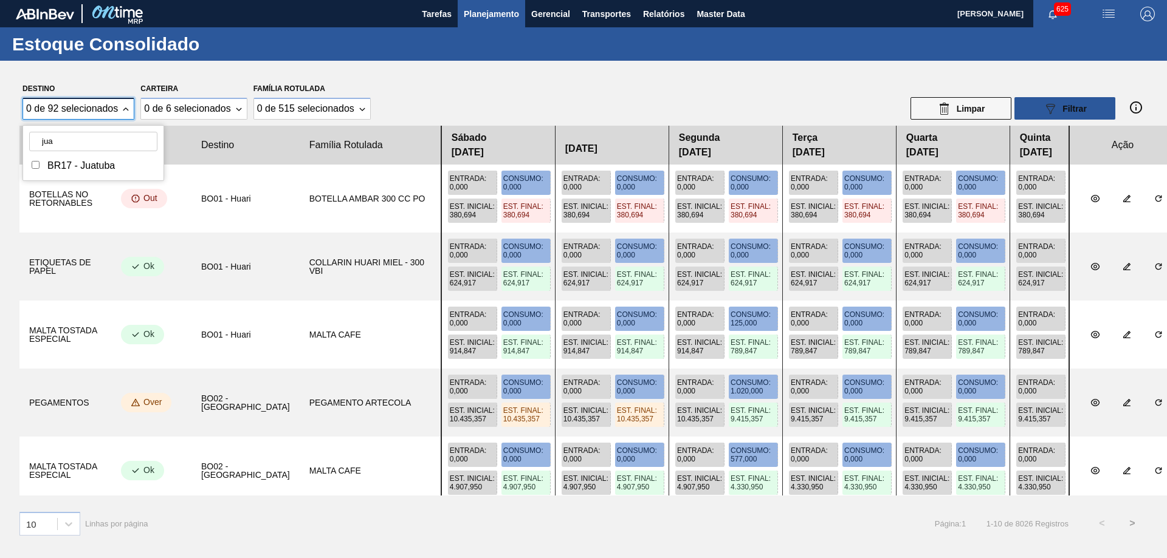
type input "jua"
click at [73, 166] on div "BR17 - Juatuba" at bounding box center [80, 165] width 67 height 11
checkbox input "true"
click at [172, 111] on div "0 de 6 selecionados" at bounding box center [186, 108] width 86 height 11
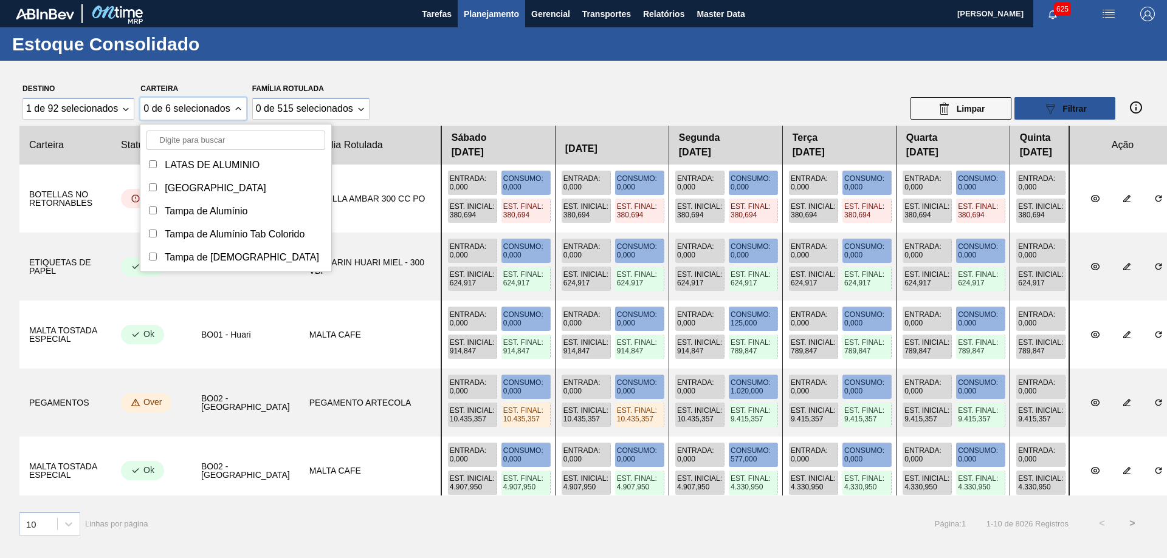
scroll to position [23, 0]
click at [156, 185] on input "Carteira" at bounding box center [153, 188] width 8 height 8
checkbox input "true"
click at [152, 213] on input "Carteira" at bounding box center [153, 211] width 8 height 8
checkbox input "true"
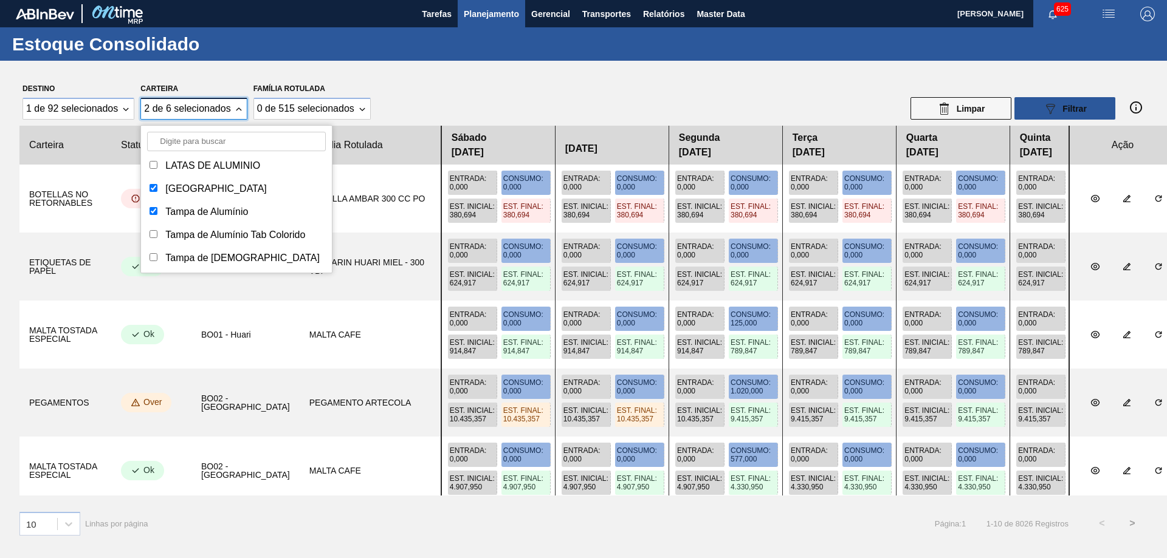
click at [151, 229] on div "Tampa de Alumínio Tab Colorido" at bounding box center [236, 235] width 179 height 17
checkbox input "true"
click at [148, 247] on div "[PERSON_NAME] DE ALUMINIO Tampa Tampa de Alumínio Tampa de Alumínio Tab Colorid…" at bounding box center [236, 212] width 191 height 122
click at [152, 261] on div "Tampa de [DEMOGRAPHIC_DATA]" at bounding box center [236, 258] width 179 height 17
checkbox input "true"
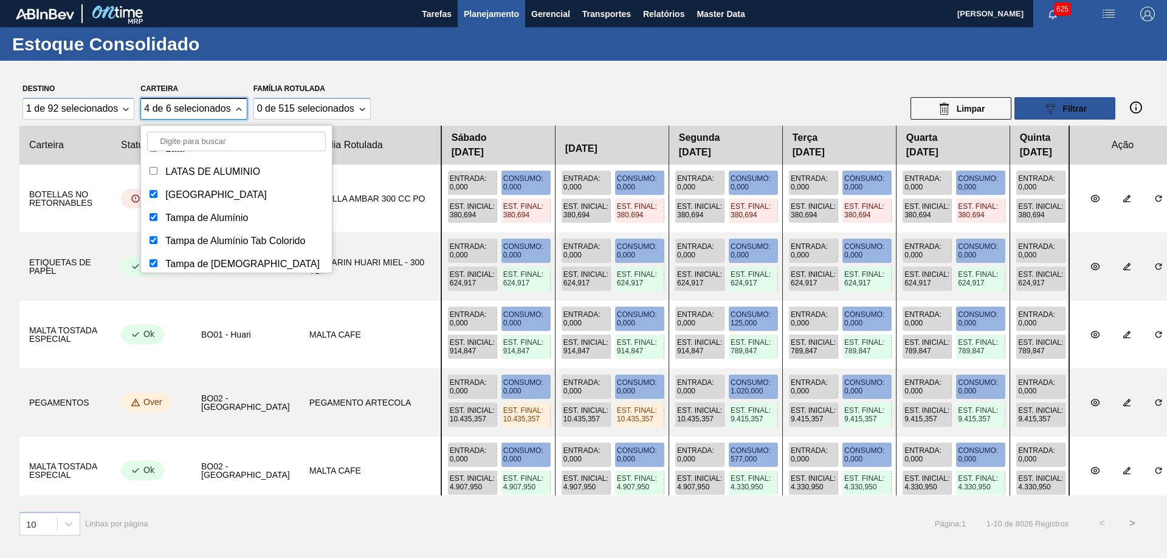
scroll to position [0, 0]
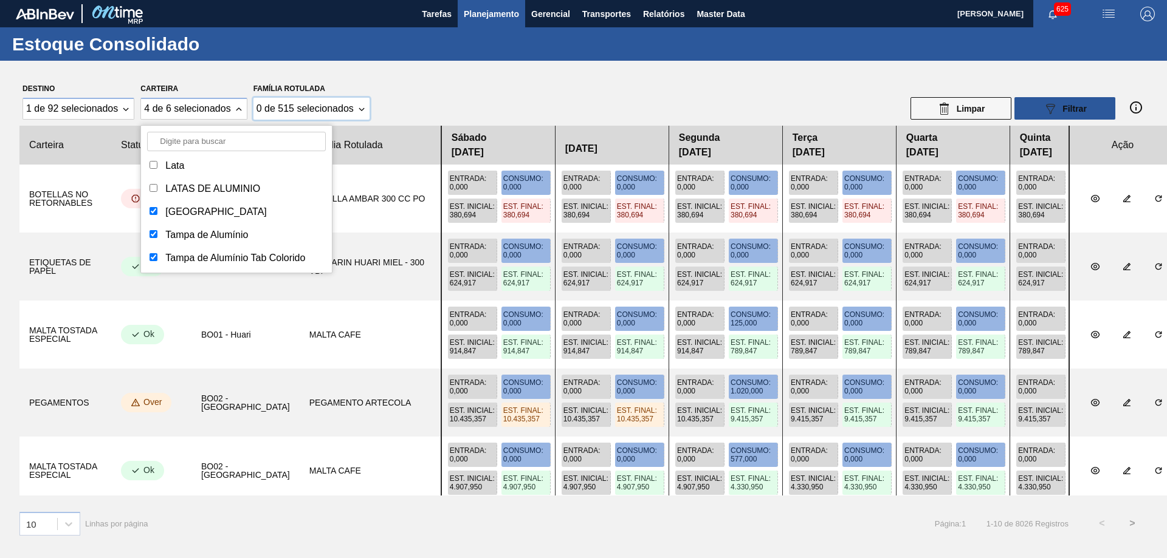
click at [289, 112] on div "0 de 515 selecionados" at bounding box center [304, 108] width 97 height 11
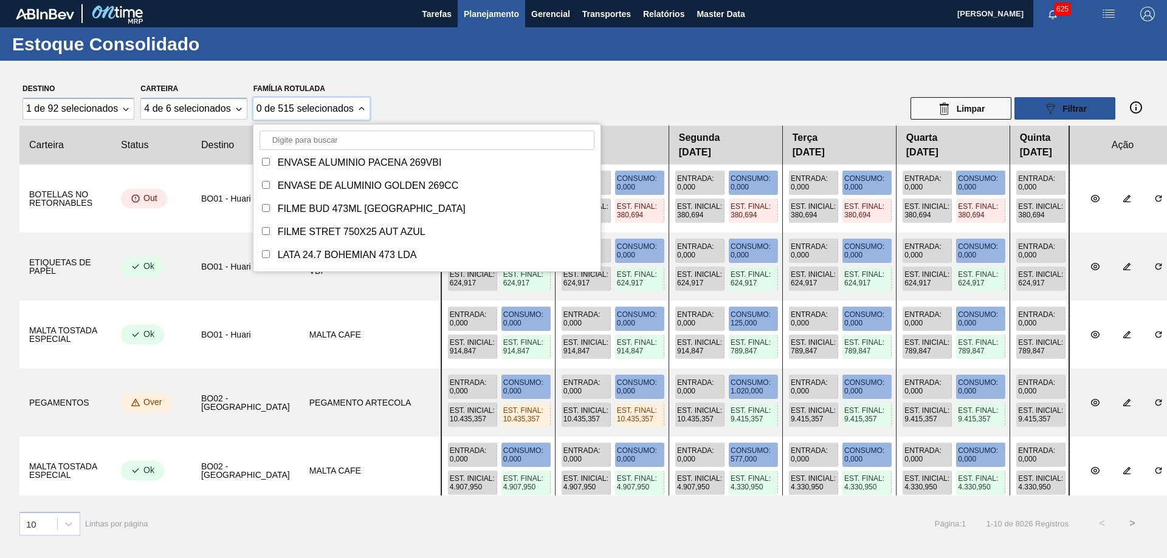
scroll to position [101, 0]
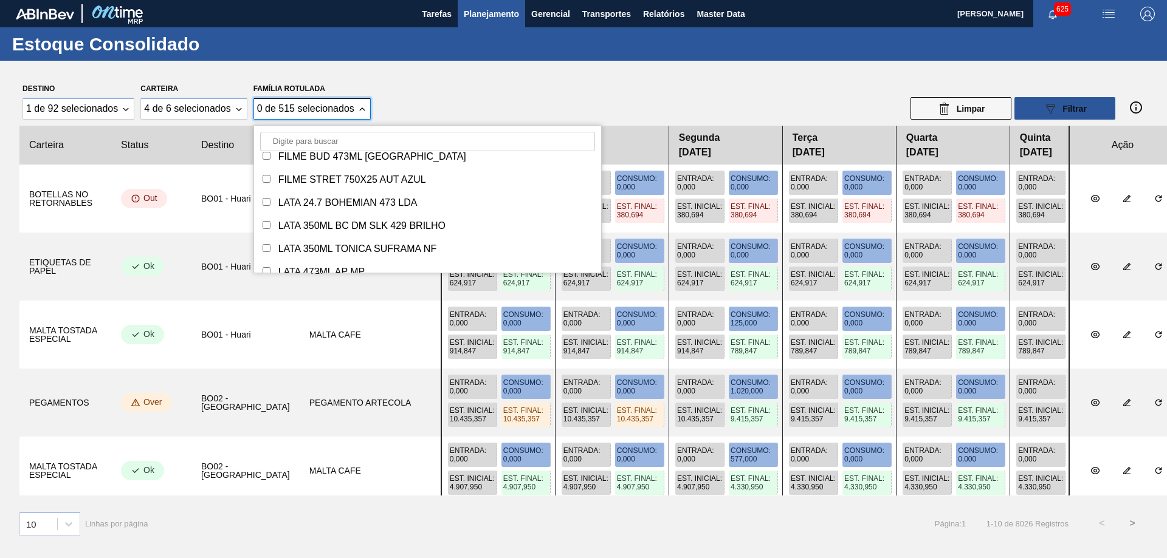
click at [312, 137] on input "Família Rotulada" at bounding box center [427, 141] width 335 height 19
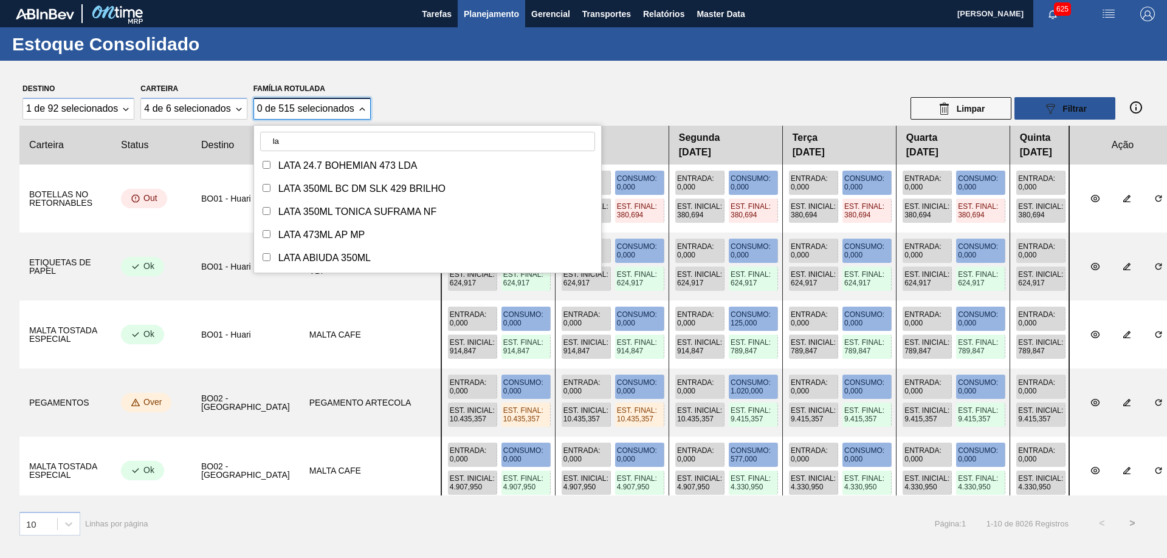
type input "l"
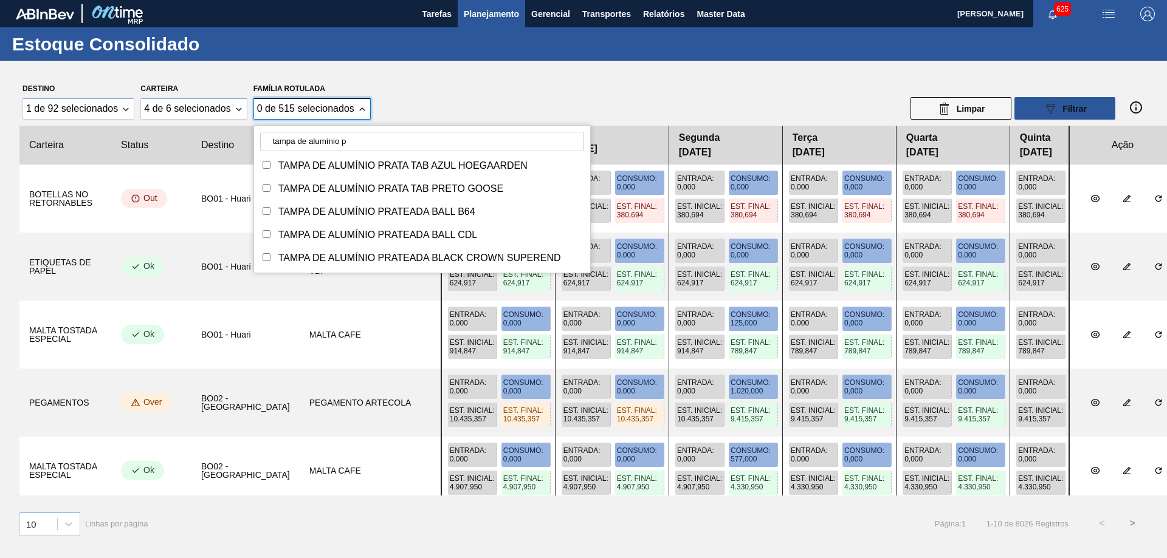
type input "tampa de alumínio p"
click at [262, 211] on input "Família Rotulada" at bounding box center [266, 211] width 8 height 8
checkbox input "true"
click at [268, 231] on input "Família Rotulada" at bounding box center [266, 234] width 8 height 8
checkbox input "true"
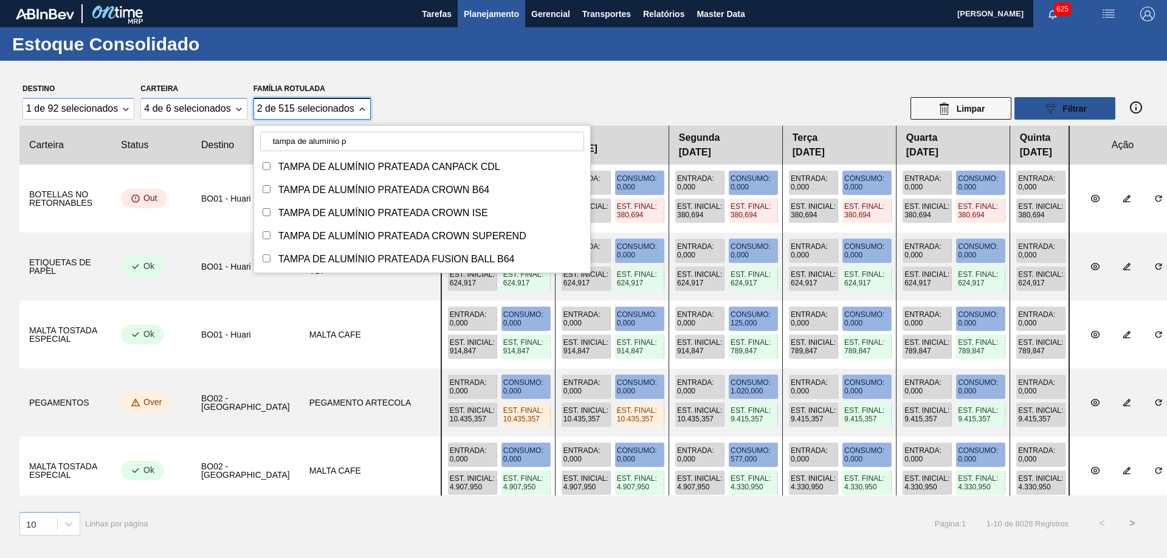
scroll to position [202, 0]
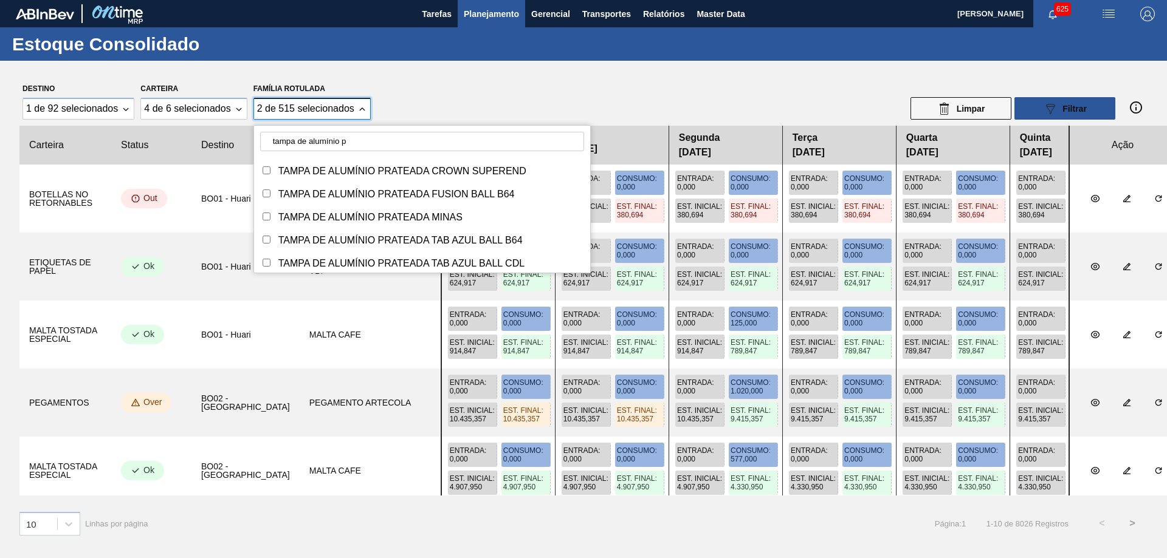
click at [268, 215] on input "Família Rotulada" at bounding box center [266, 217] width 8 height 8
checkbox input "true"
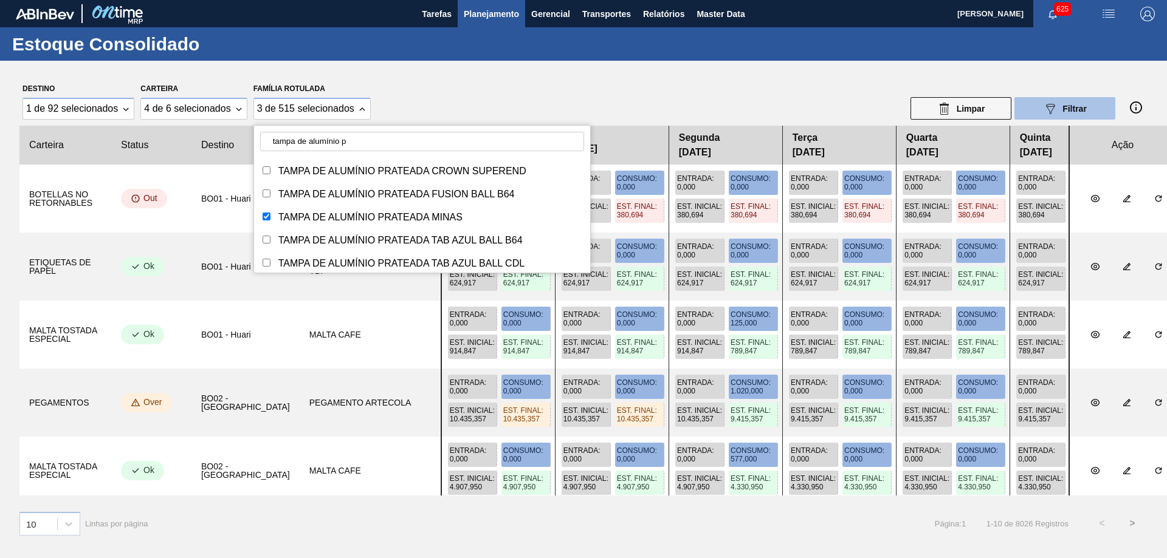
click at [1066, 107] on span "Filtrar" at bounding box center [1074, 109] width 24 height 10
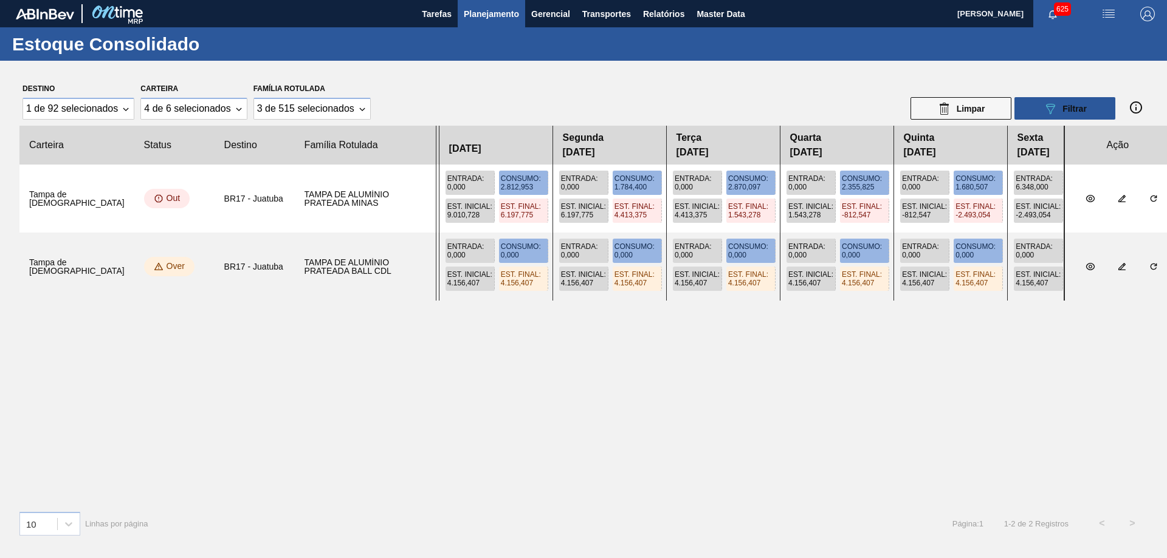
scroll to position [0, 0]
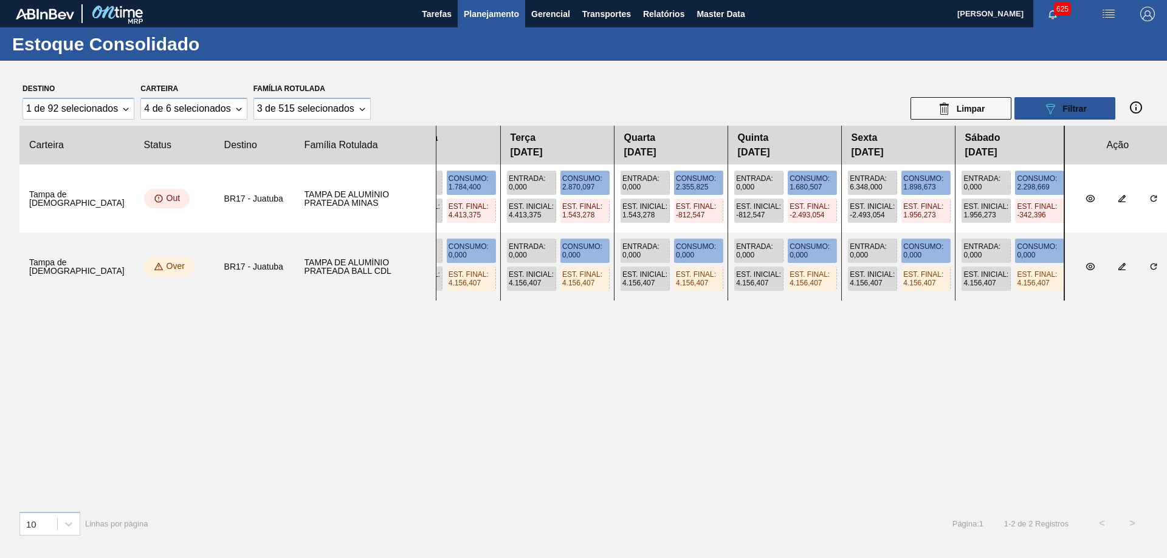
drag, startPoint x: 807, startPoint y: 206, endPoint x: 531, endPoint y: 227, distance: 276.6
click at [529, 226] on div "Entrada : 4.761,000 Consumo : 1.784,385 Est. Inicial : 6.034,113 Est. Final : 9…" at bounding box center [750, 199] width 628 height 68
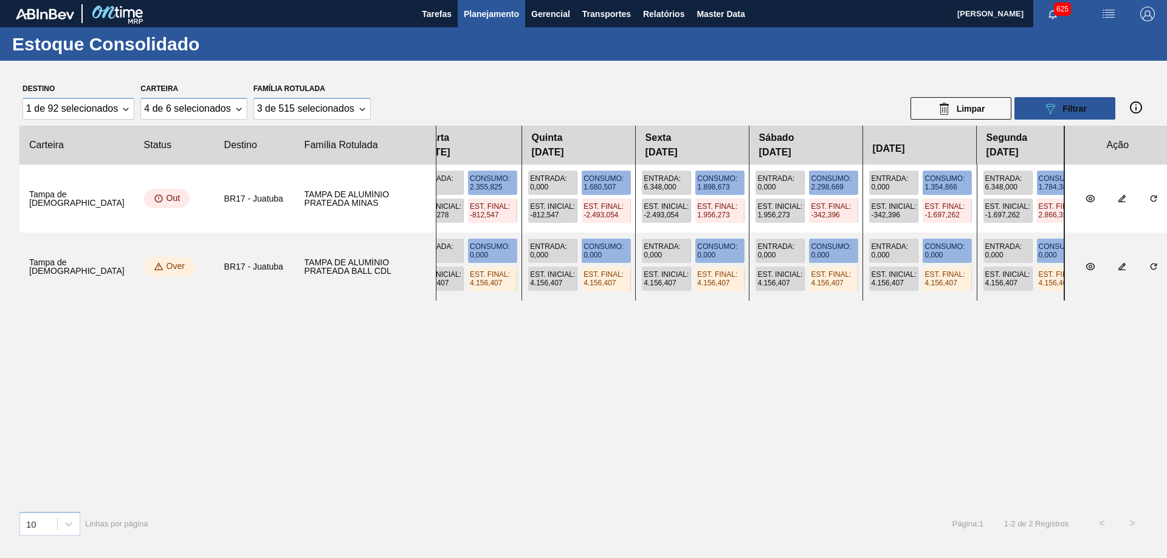
drag, startPoint x: 882, startPoint y: 242, endPoint x: 670, endPoint y: 256, distance: 211.9
click at [670, 256] on div "Entrada : 0,000 Consumo : 0,000 Est. Inicial : 4.156,407 Est. Final : 4.156,407…" at bounding box center [750, 267] width 628 height 68
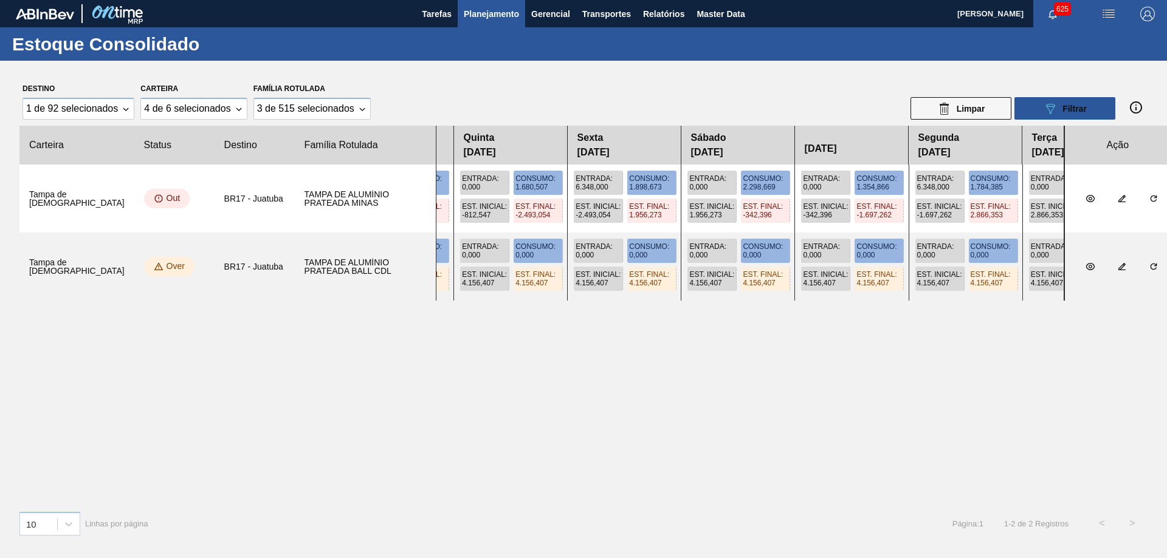
drag, startPoint x: 821, startPoint y: 238, endPoint x: 745, endPoint y: 241, distance: 76.0
click at [745, 241] on div "Entrada : 0,000 Consumo : 0,000 Est. Inicial : 4.156,407 Est. Final : 4.156,407…" at bounding box center [750, 267] width 628 height 68
